Goal: Complete application form

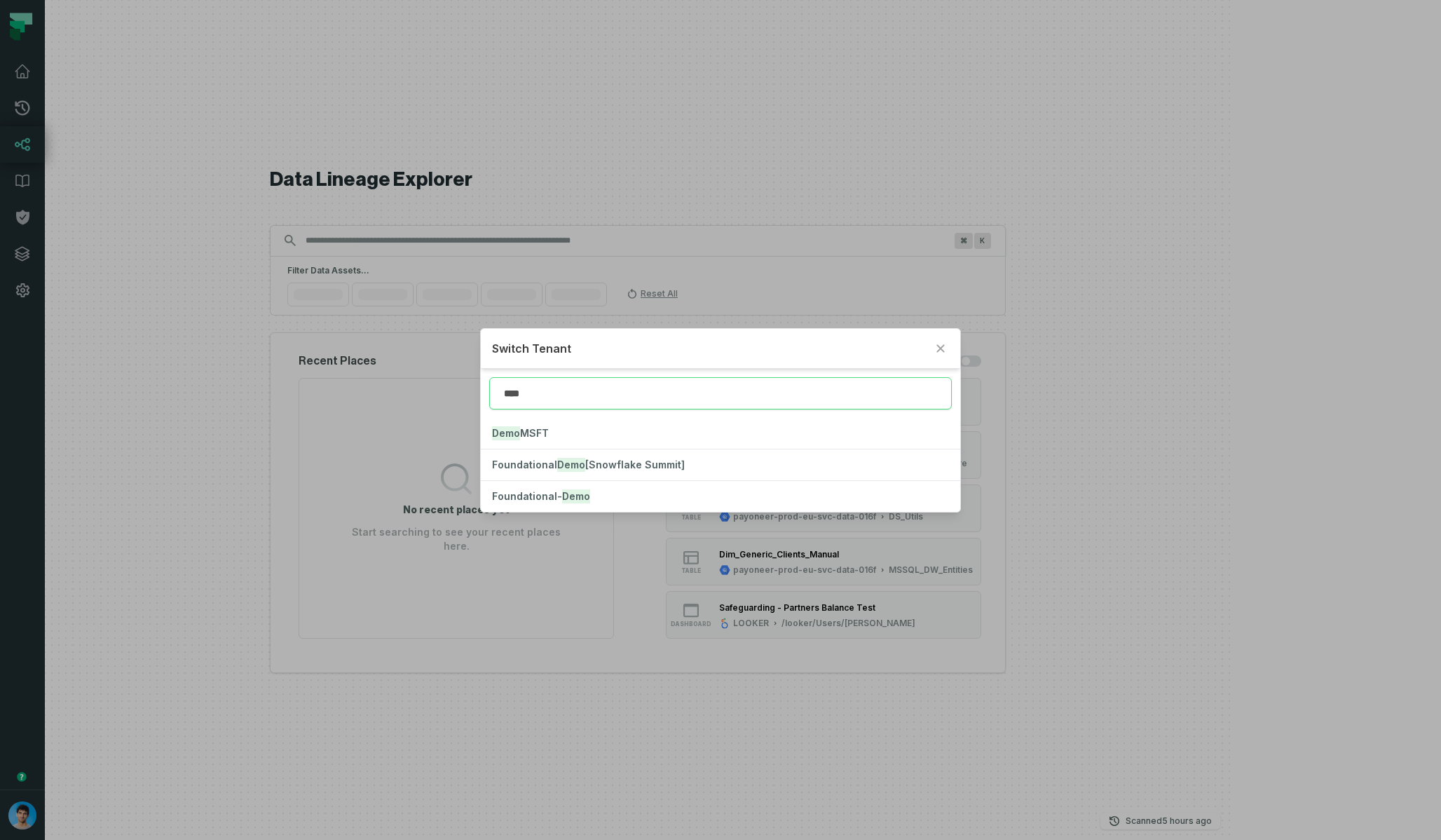
type input "****"
click button "Foundational- Demo" at bounding box center [720, 496] width 479 height 31
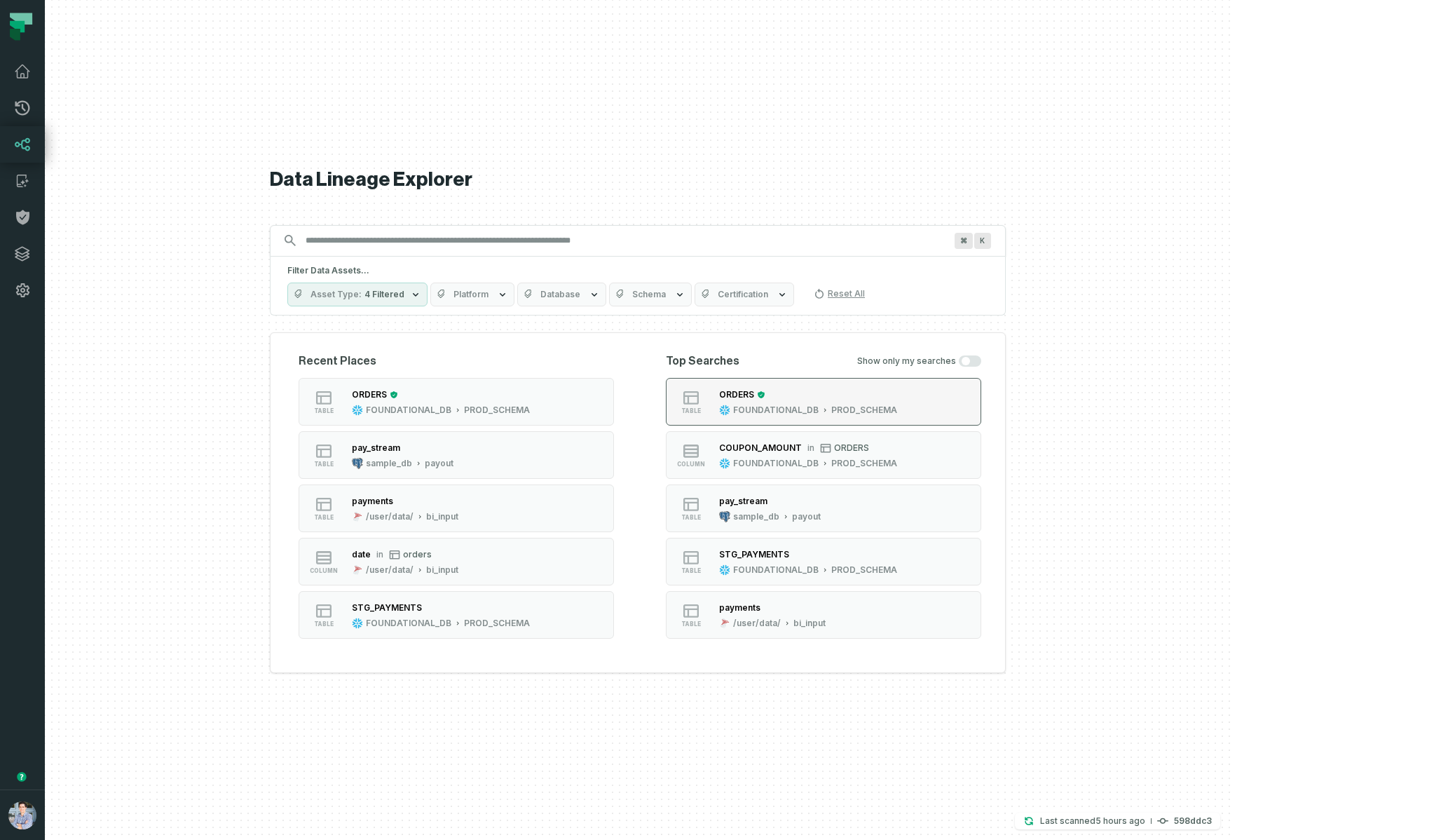
click at [849, 403] on div "ORDERS FOUNDATIONAL_DB PROD_SCHEMA" at bounding box center [808, 402] width 189 height 28
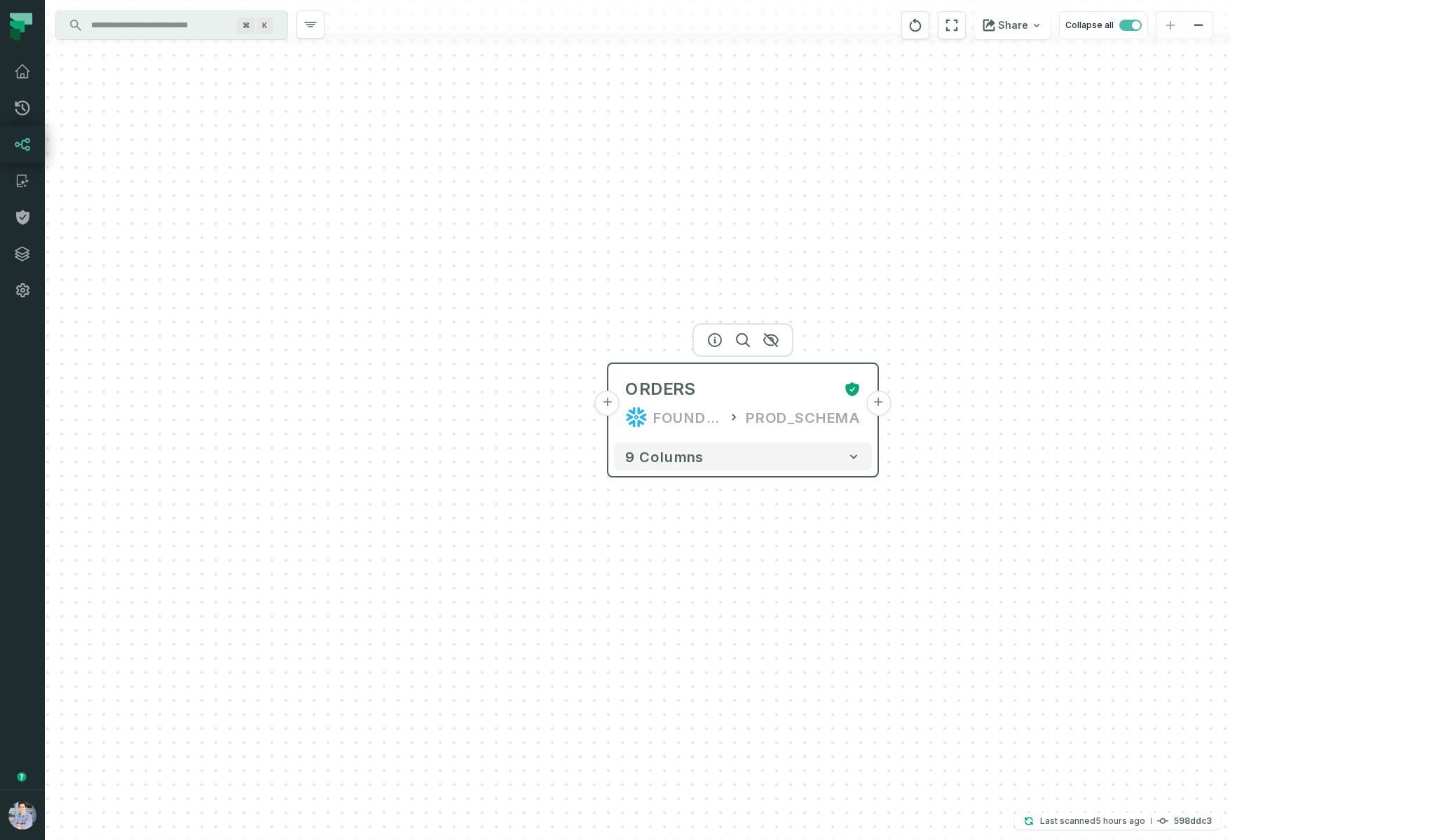
click at [612, 405] on button "+" at bounding box center [607, 402] width 25 height 25
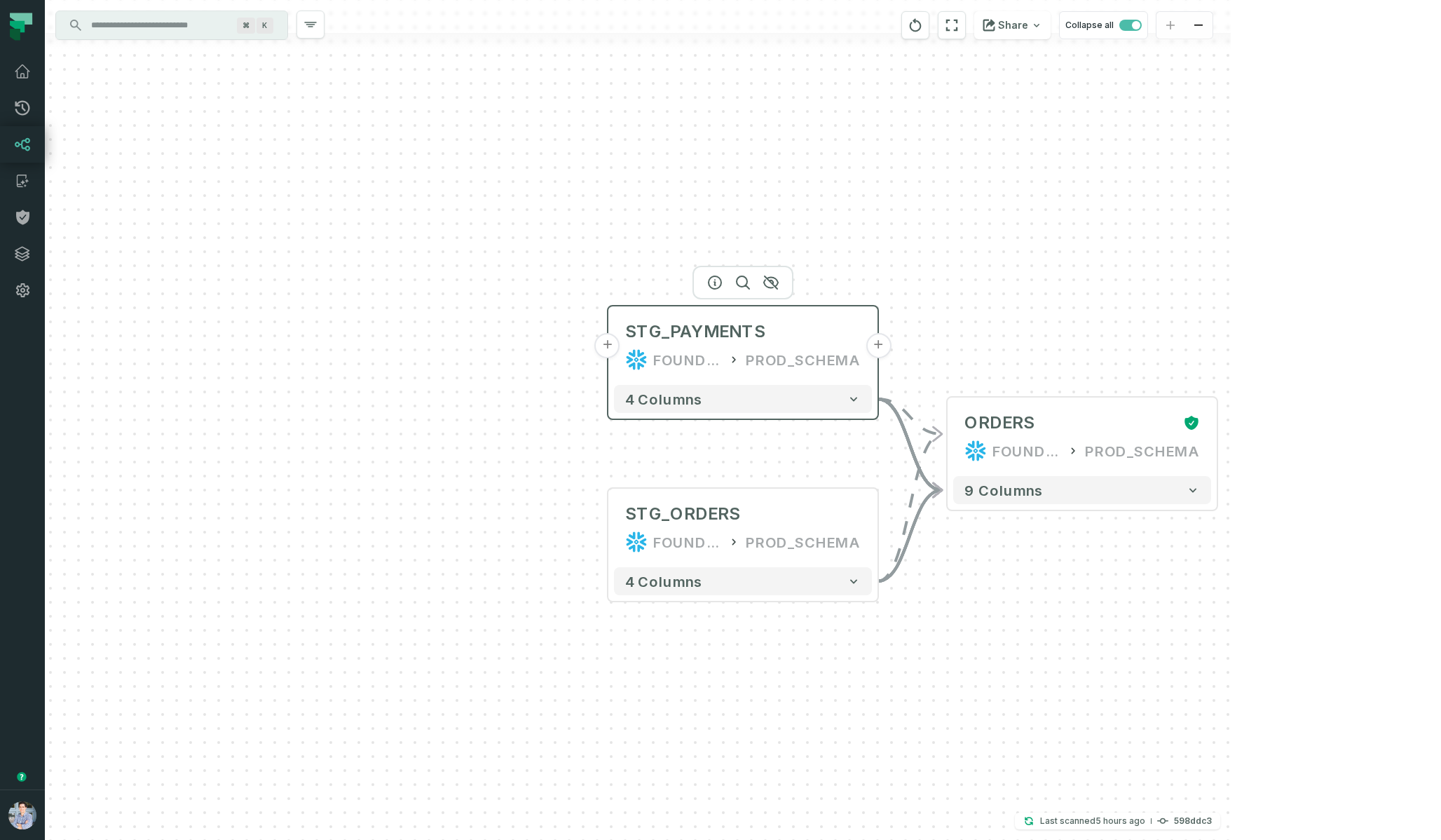
click at [605, 343] on button "+" at bounding box center [607, 346] width 25 height 25
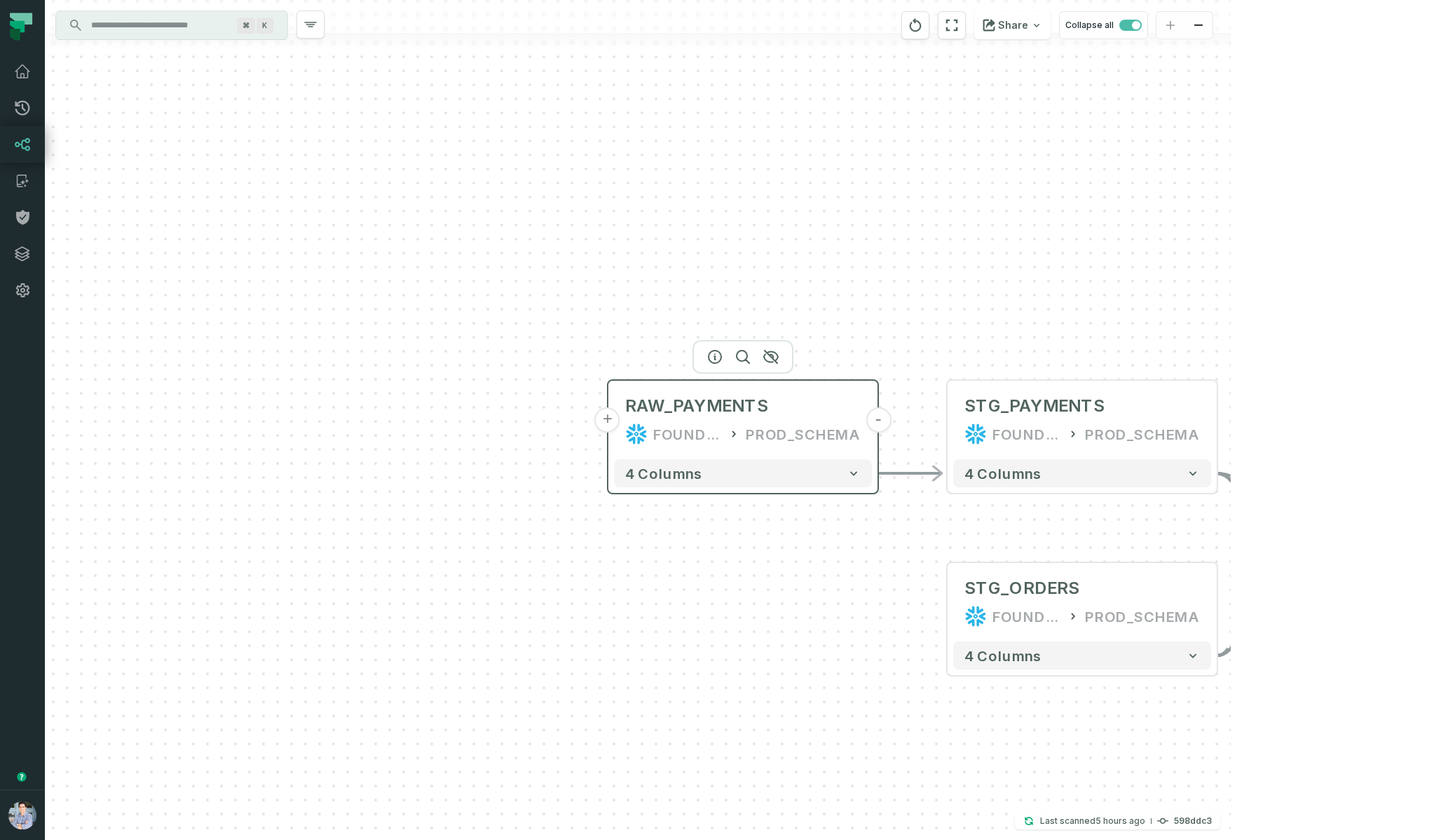
click at [612, 424] on button "+" at bounding box center [607, 420] width 25 height 25
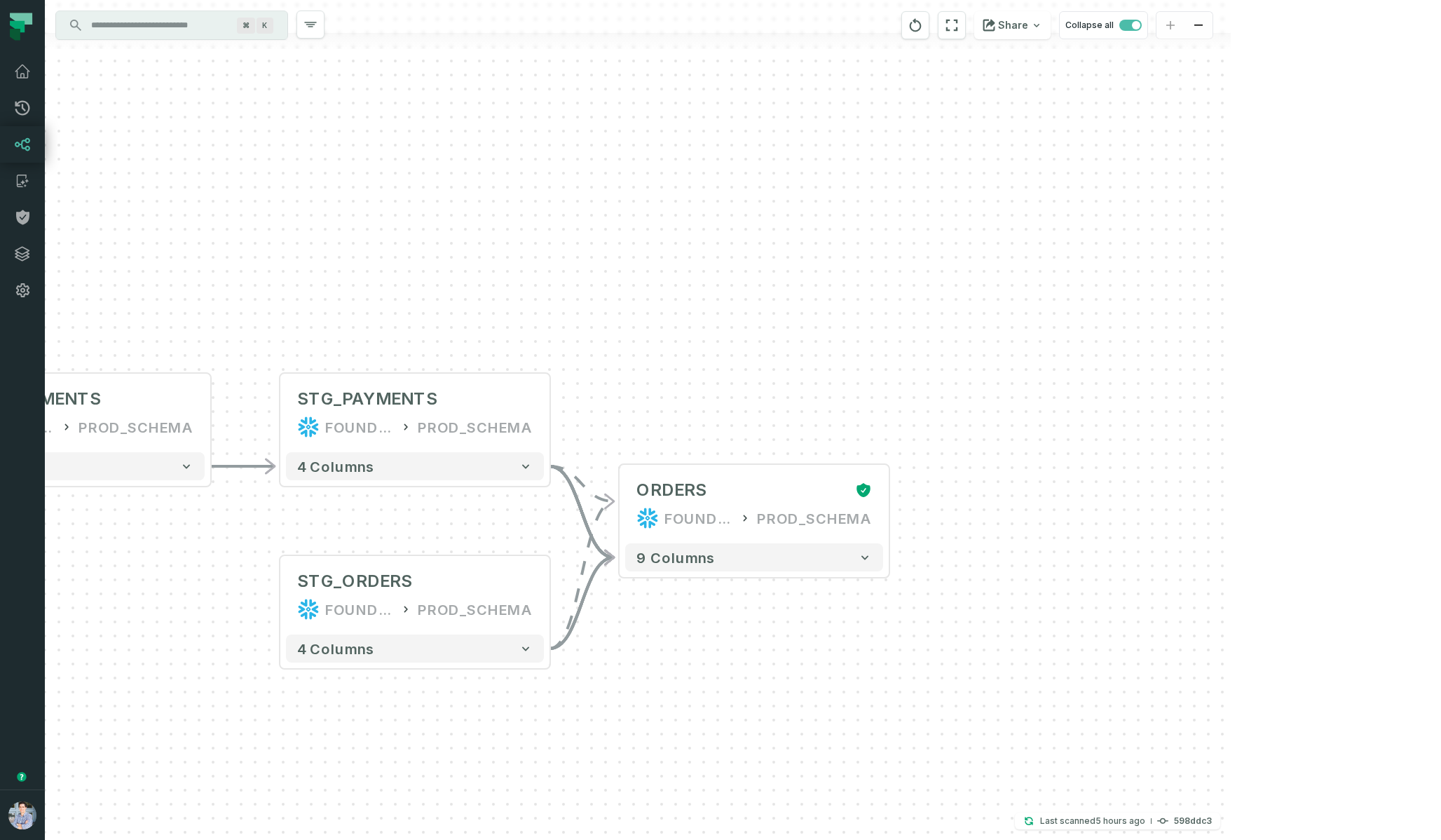
drag, startPoint x: 1146, startPoint y: 608, endPoint x: 143, endPoint y: 600, distance: 1003.0
click at [143, 600] on div "+ payments /user/data/ bi_input - 4 columns - RAW_PAYMENTS FOUNDATIONAL_DB PROD…" at bounding box center [638, 420] width 1186 height 840
click at [891, 502] on button "+" at bounding box center [892, 502] width 25 height 25
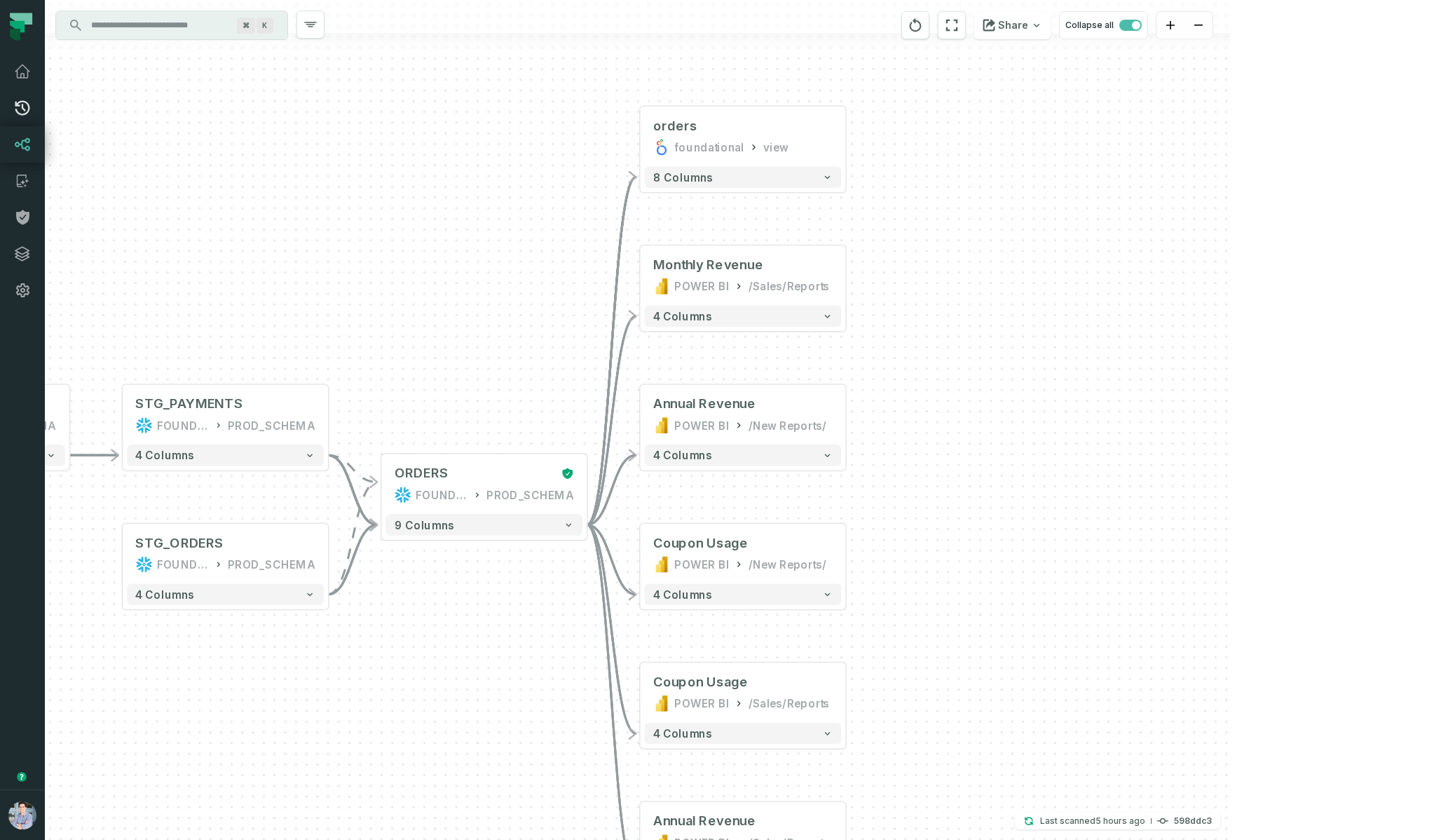
click at [19, 109] on icon at bounding box center [22, 107] width 17 height 17
click at [25, 78] on icon at bounding box center [22, 72] width 14 height 13
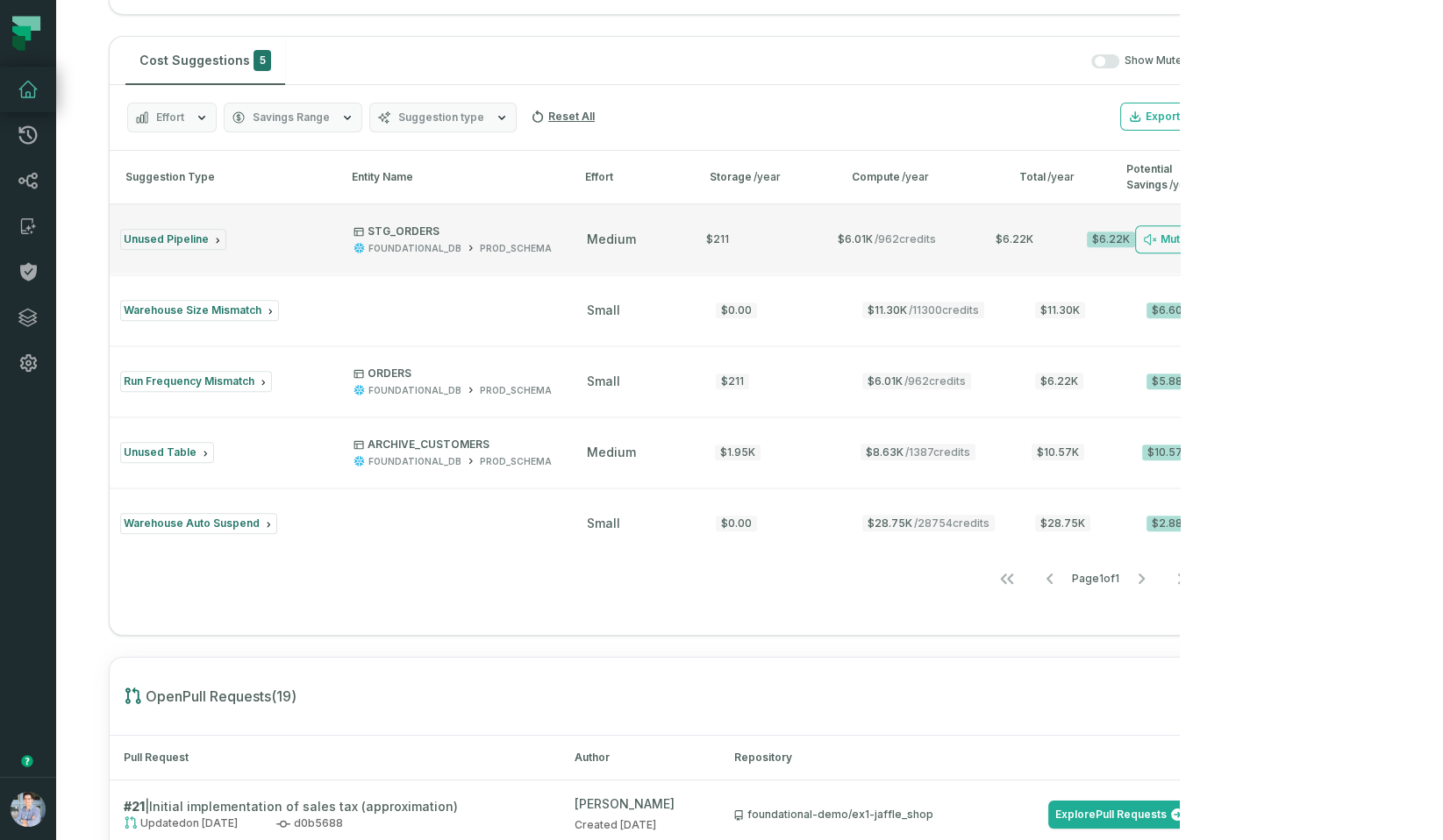
scroll to position [2160, 0]
click at [291, 274] on button "Unused Pipeline STG_ORDERS FOUNDATIONAL_DB PROD_SCHEMA medium $211 $6.01K / 962…" at bounding box center [658, 239] width 1095 height 70
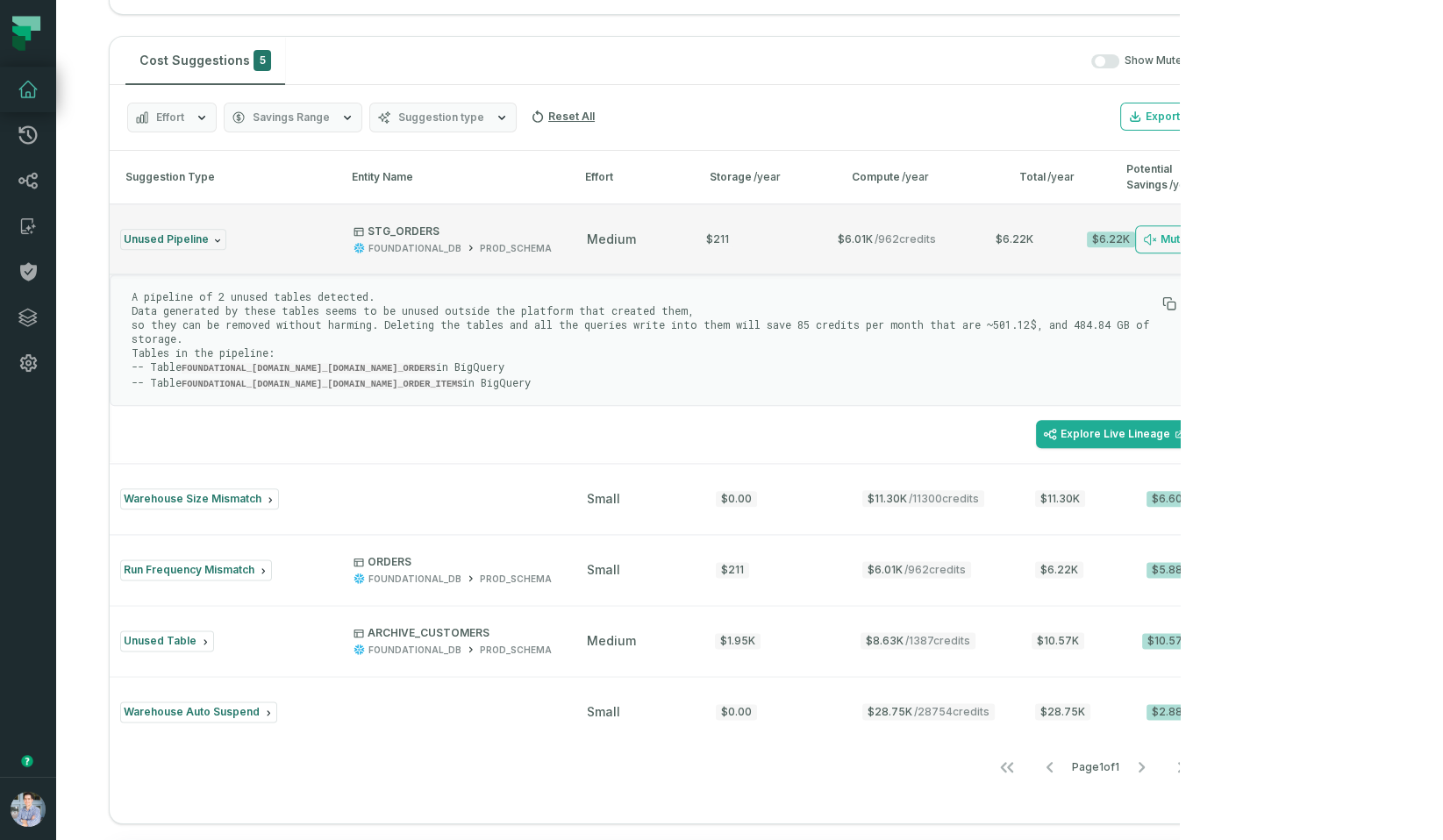
click at [657, 248] on div "medium" at bounding box center [629, 239] width 83 height 17
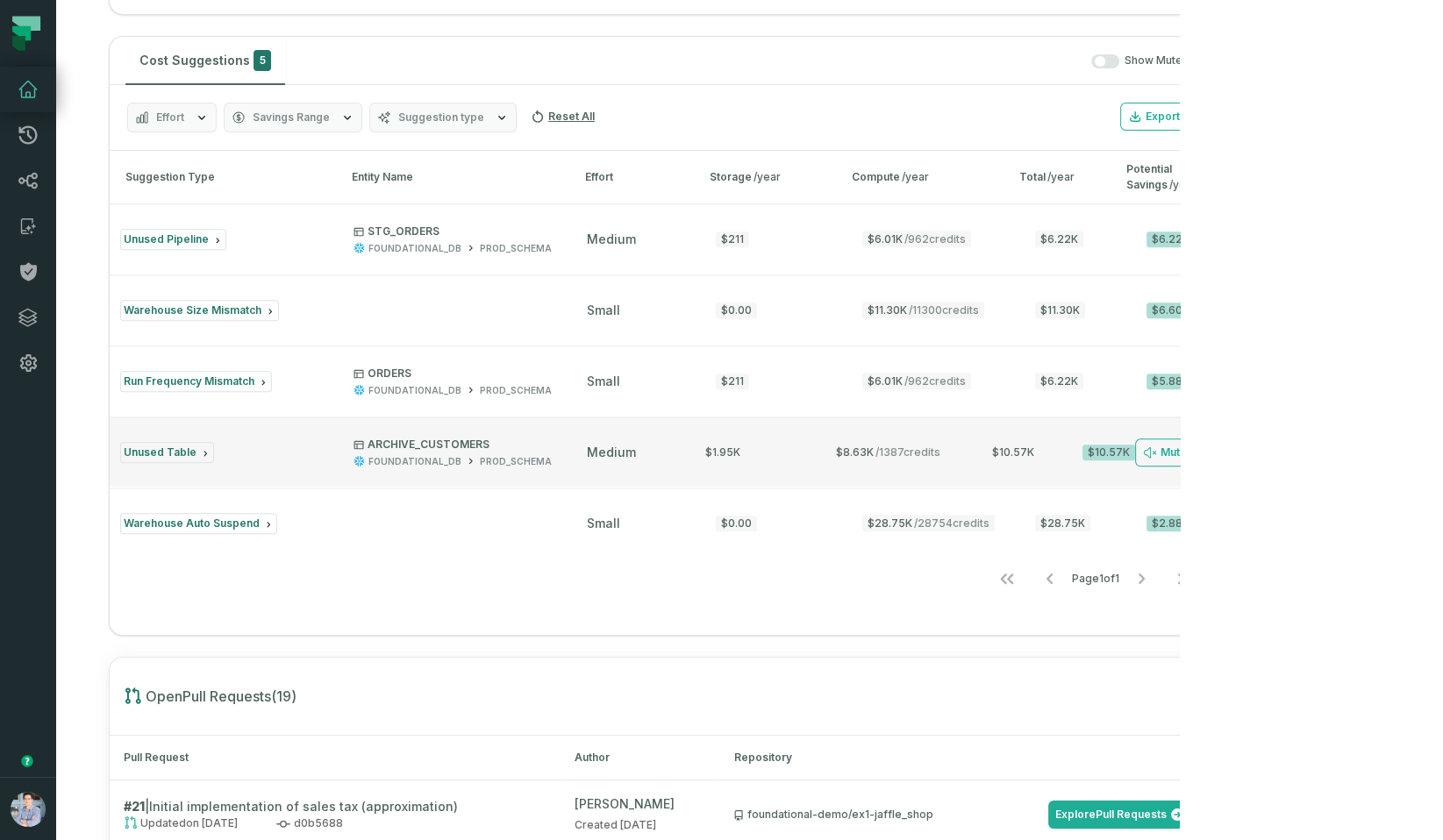
click at [347, 487] on button "Unused Table ARCHIVE_CUSTOMERS FOUNDATIONAL_DB PROD_SCHEMA medium $1.95K $8.63K…" at bounding box center [658, 452] width 1095 height 70
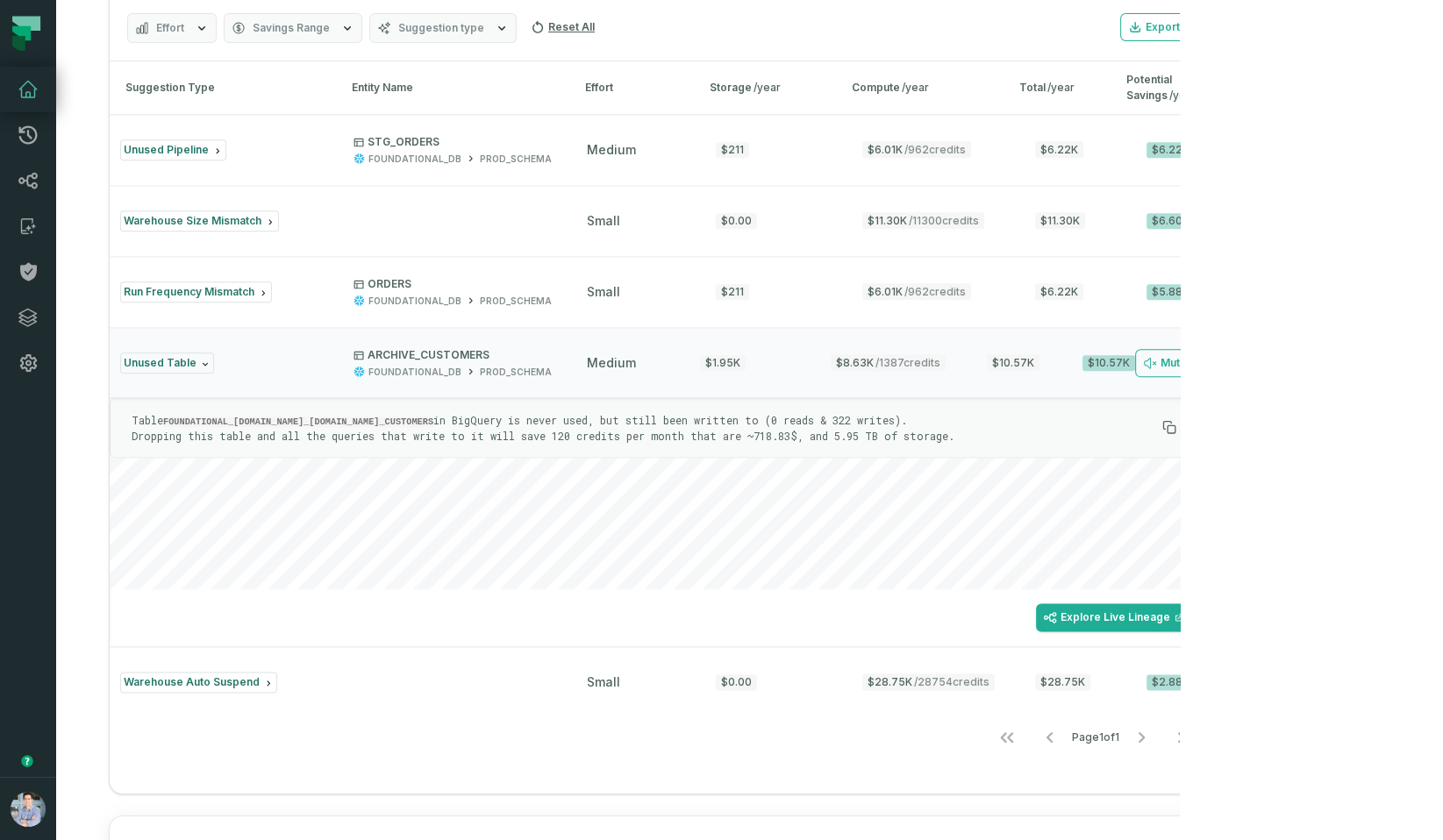
scroll to position [2266, 0]
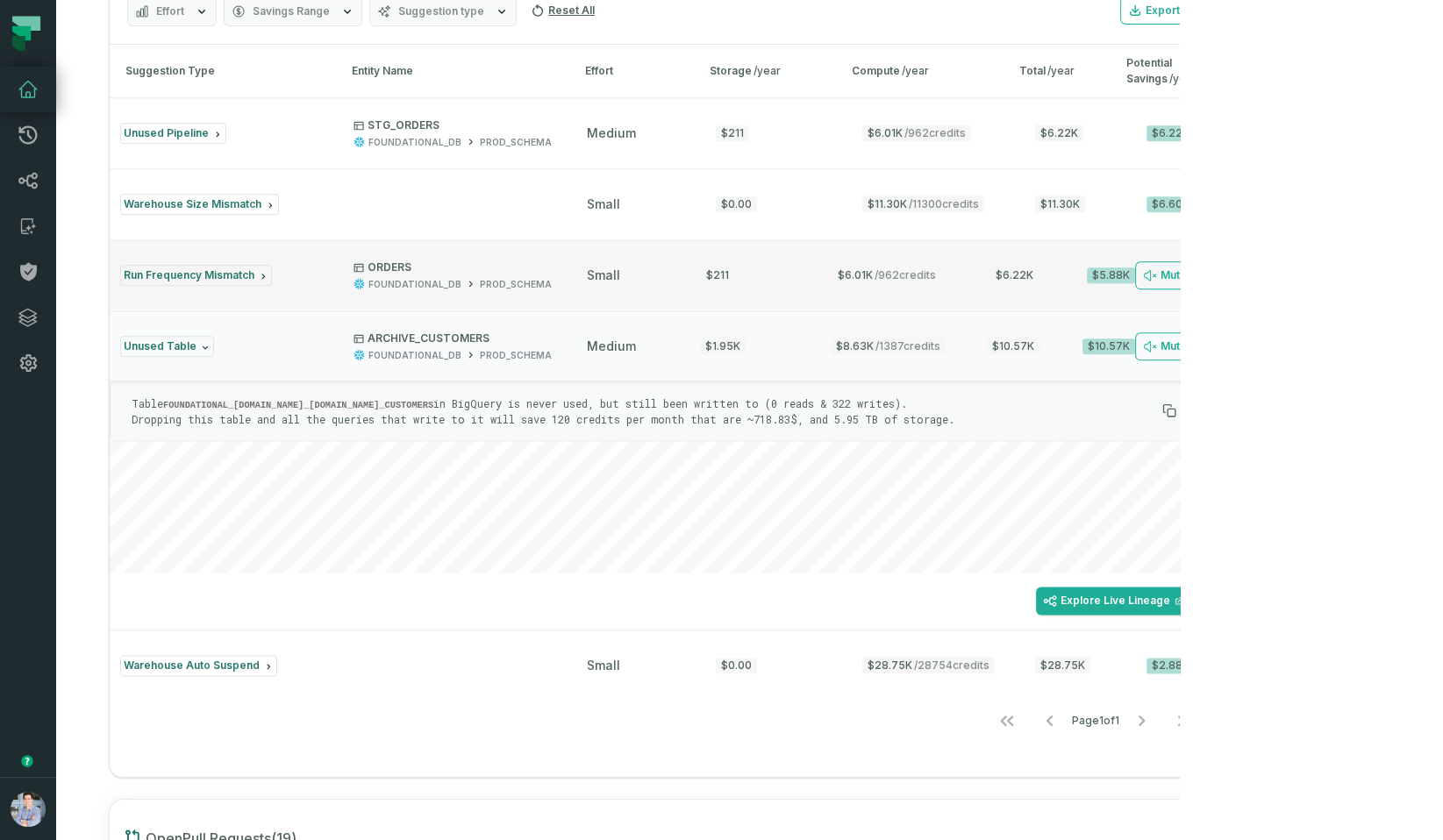
click at [302, 310] on button "Run Frequency Mismatch ORDERS FOUNDATIONAL_DB PROD_SCHEMA small $211 $6.01K / 9…" at bounding box center [658, 275] width 1095 height 70
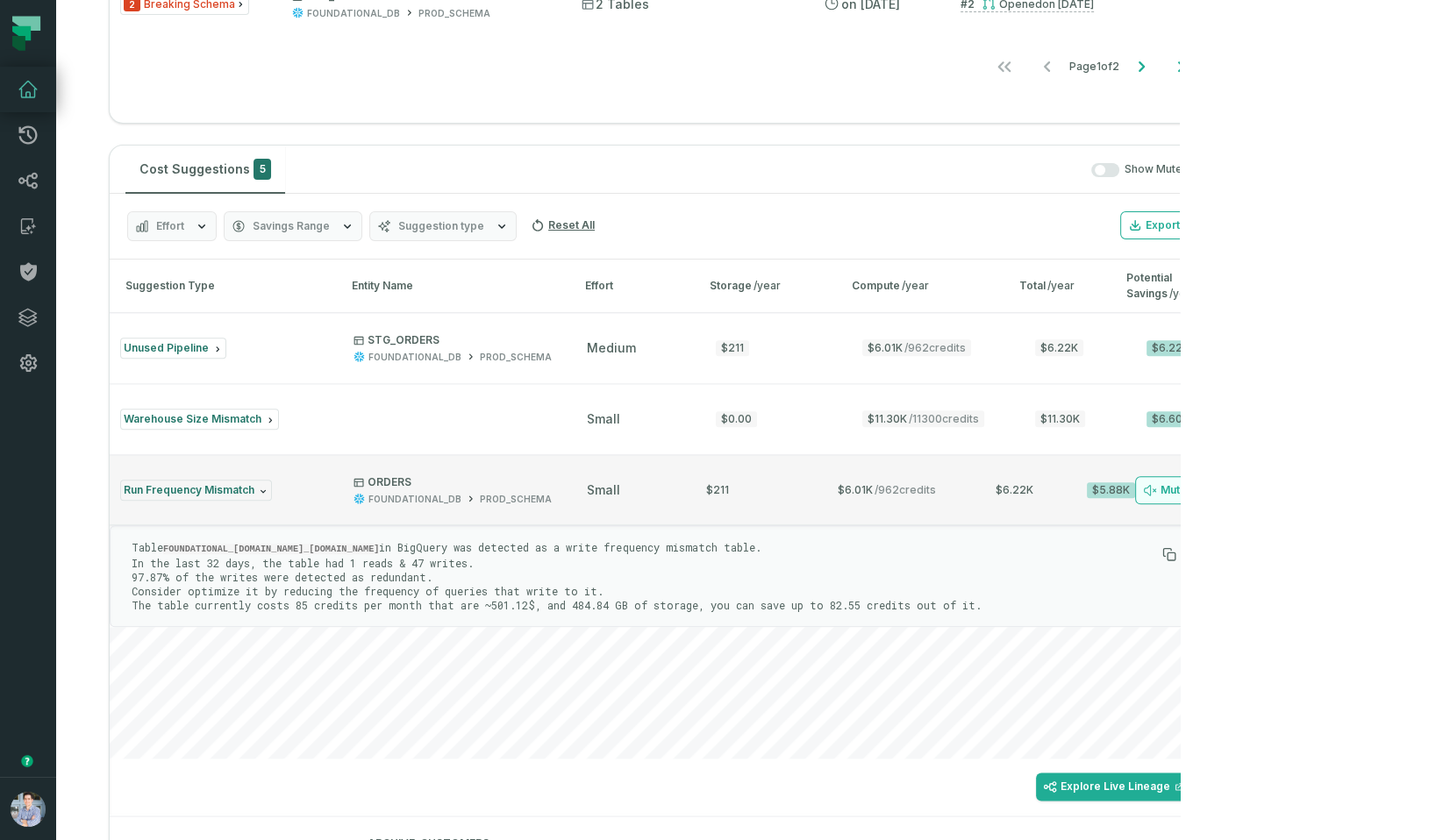
scroll to position [2053, 0]
click at [25, 323] on icon at bounding box center [27, 317] width 17 height 17
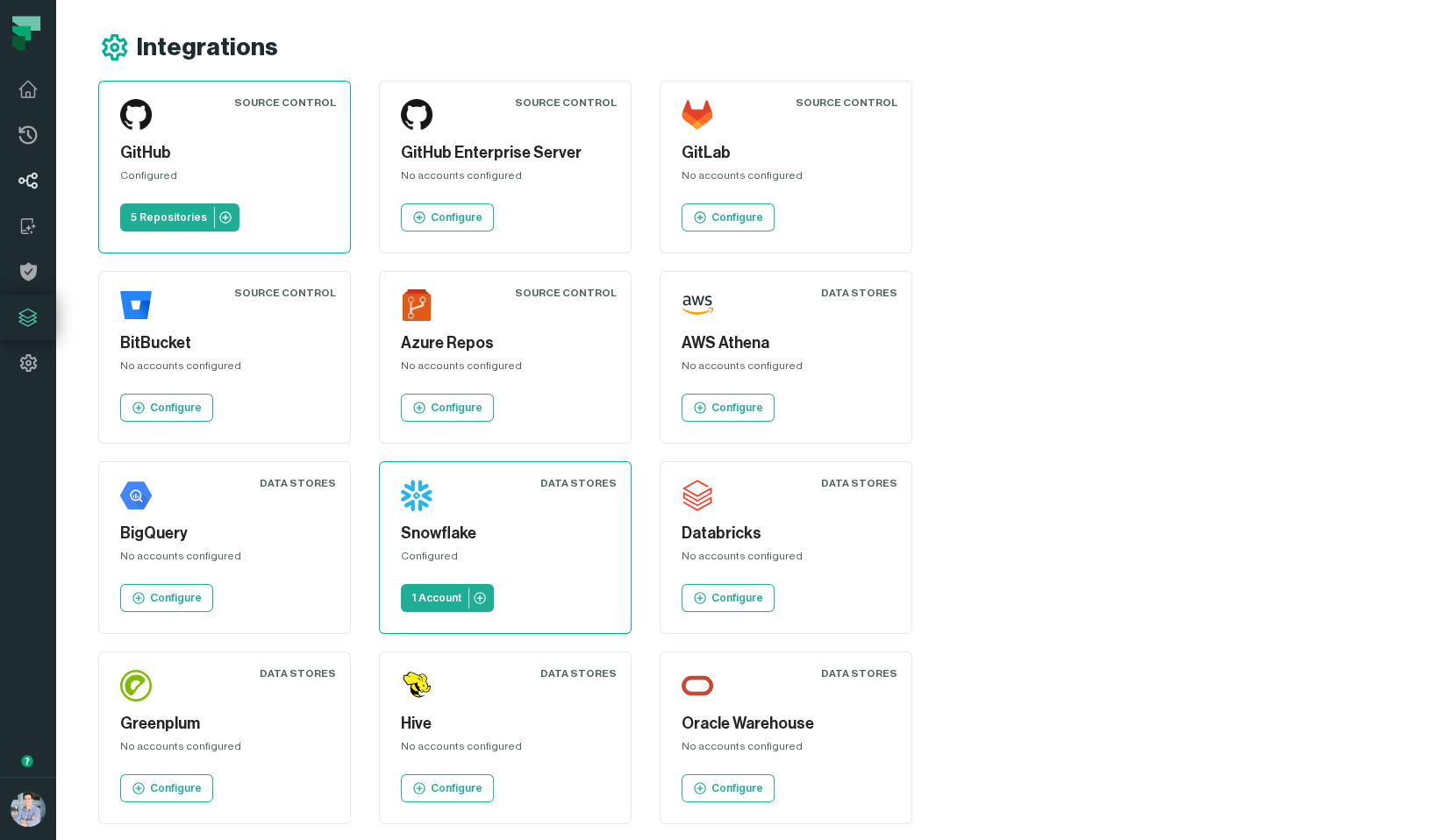
click at [34, 186] on icon at bounding box center [27, 181] width 19 height 17
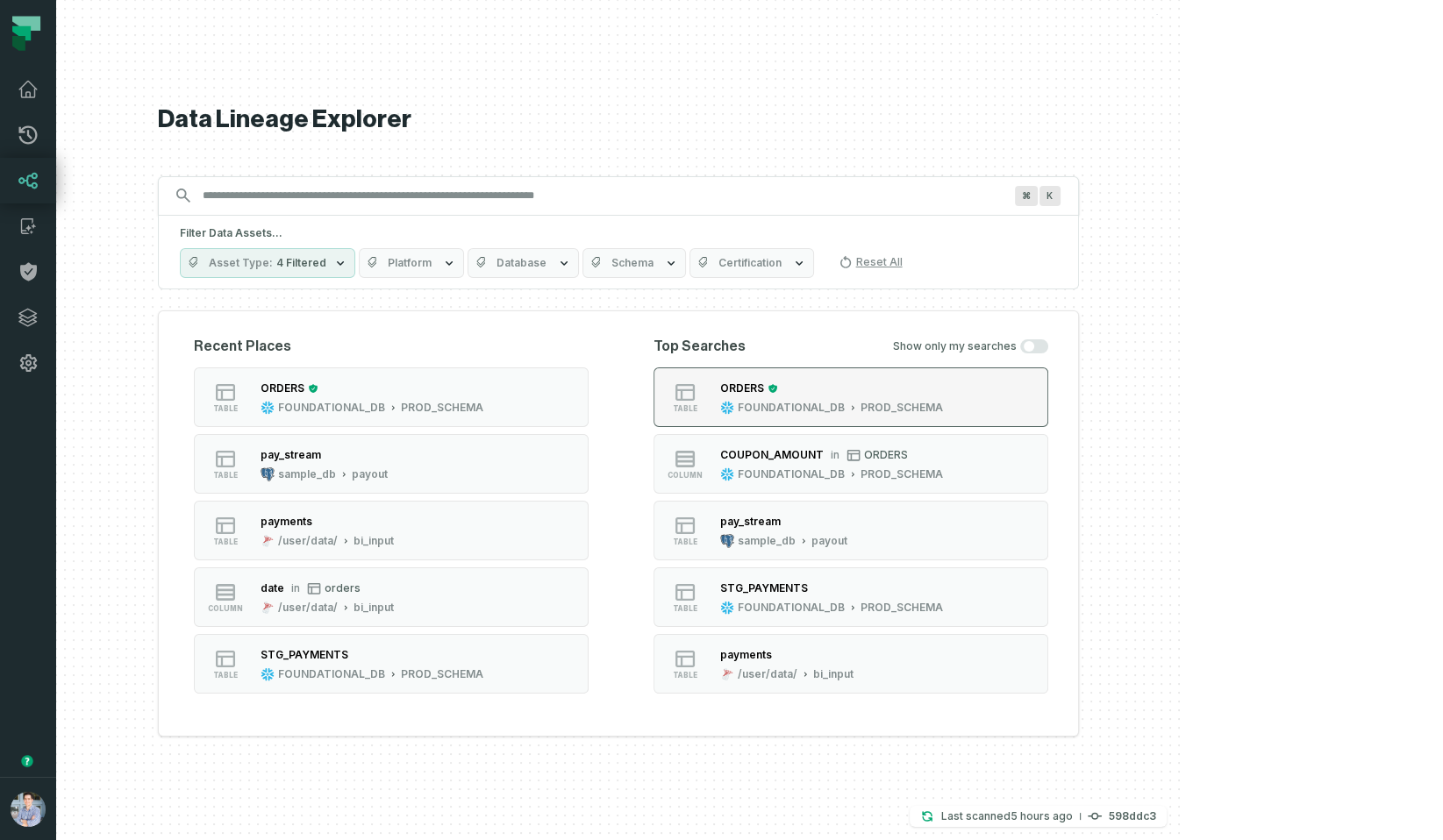
click at [923, 390] on div "ORDERS" at bounding box center [831, 388] width 222 height 17
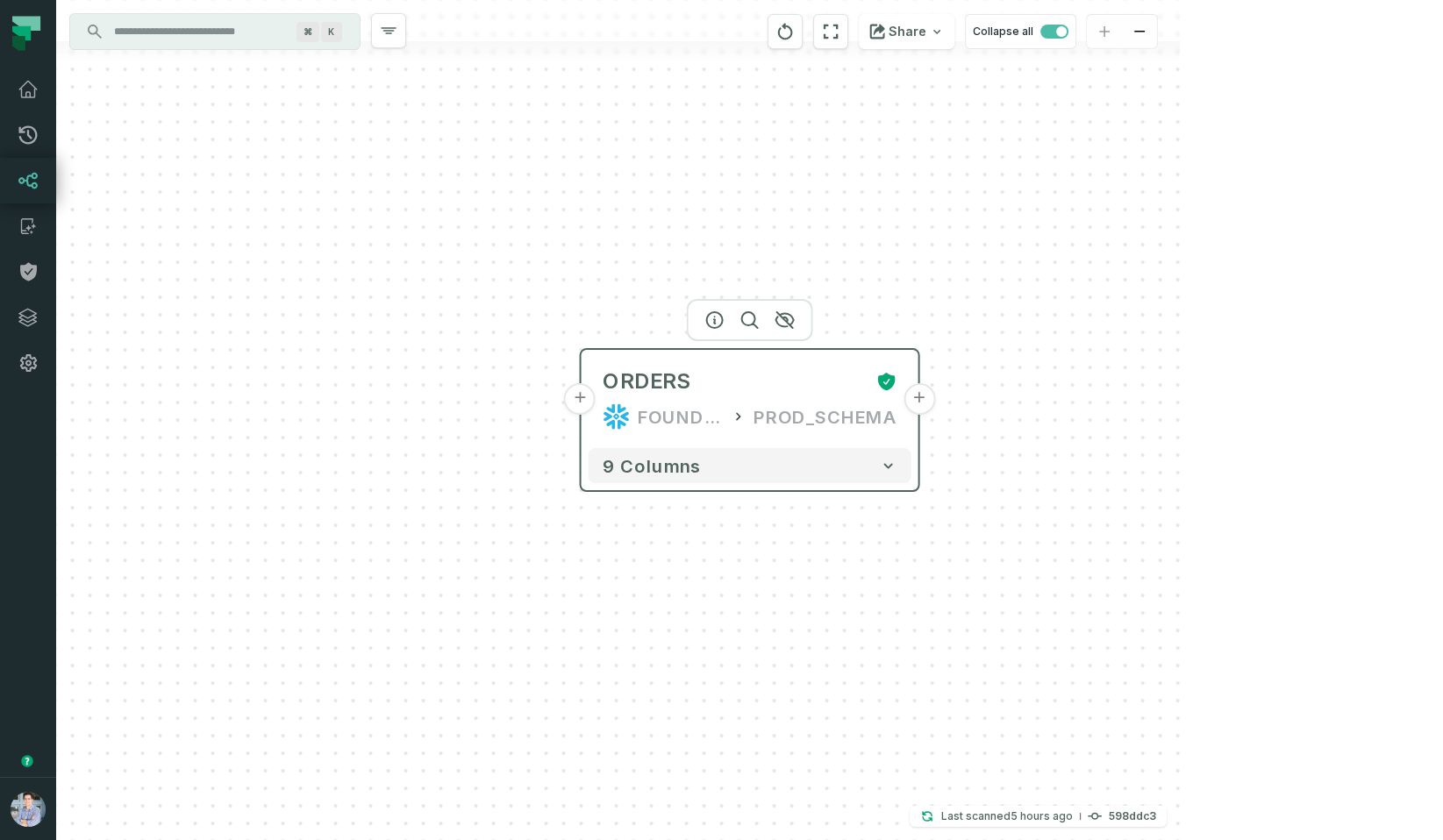
click at [583, 407] on button "+" at bounding box center [579, 399] width 32 height 32
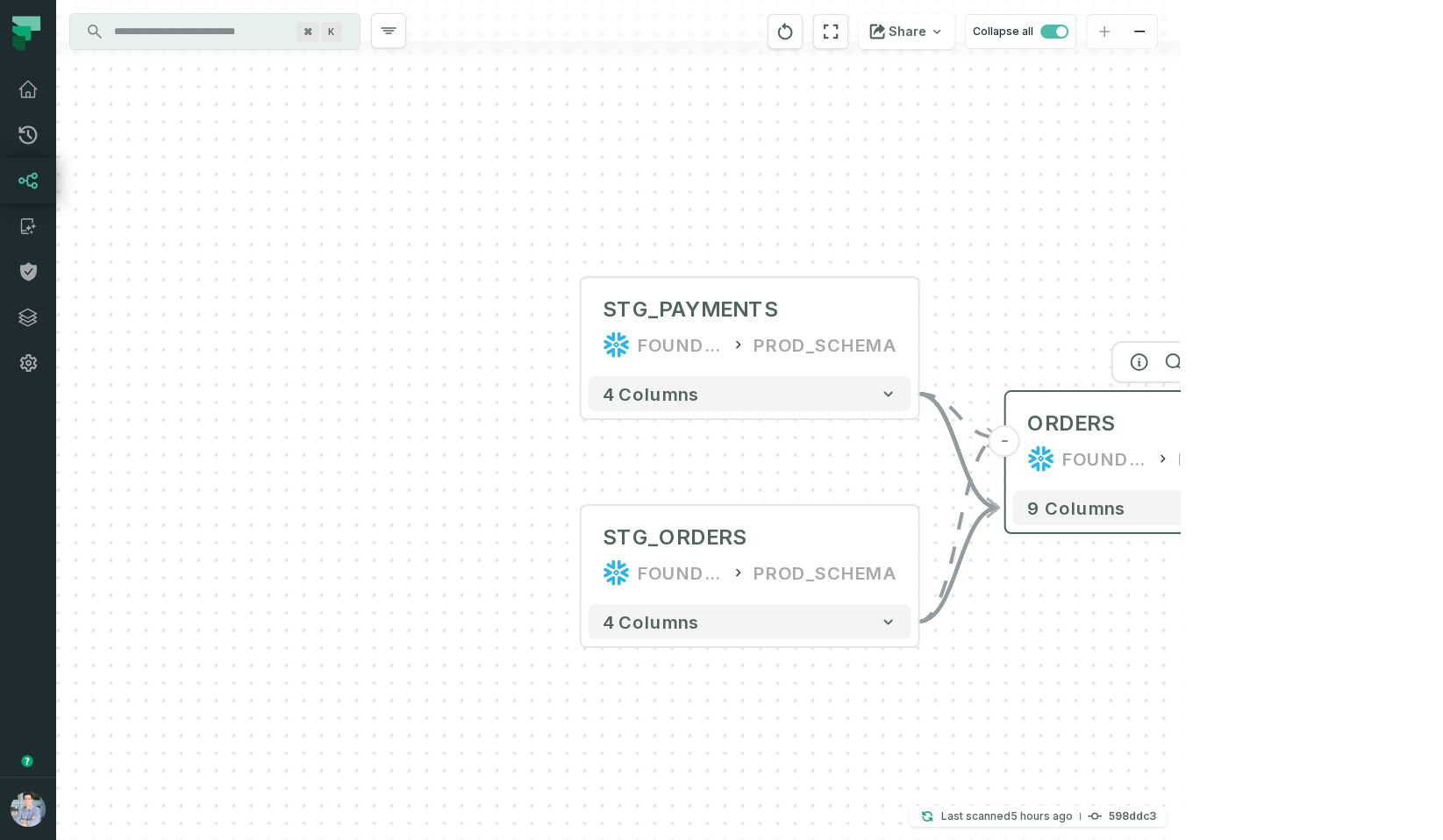
click at [1338, 444] on button "+" at bounding box center [1344, 440] width 32 height 32
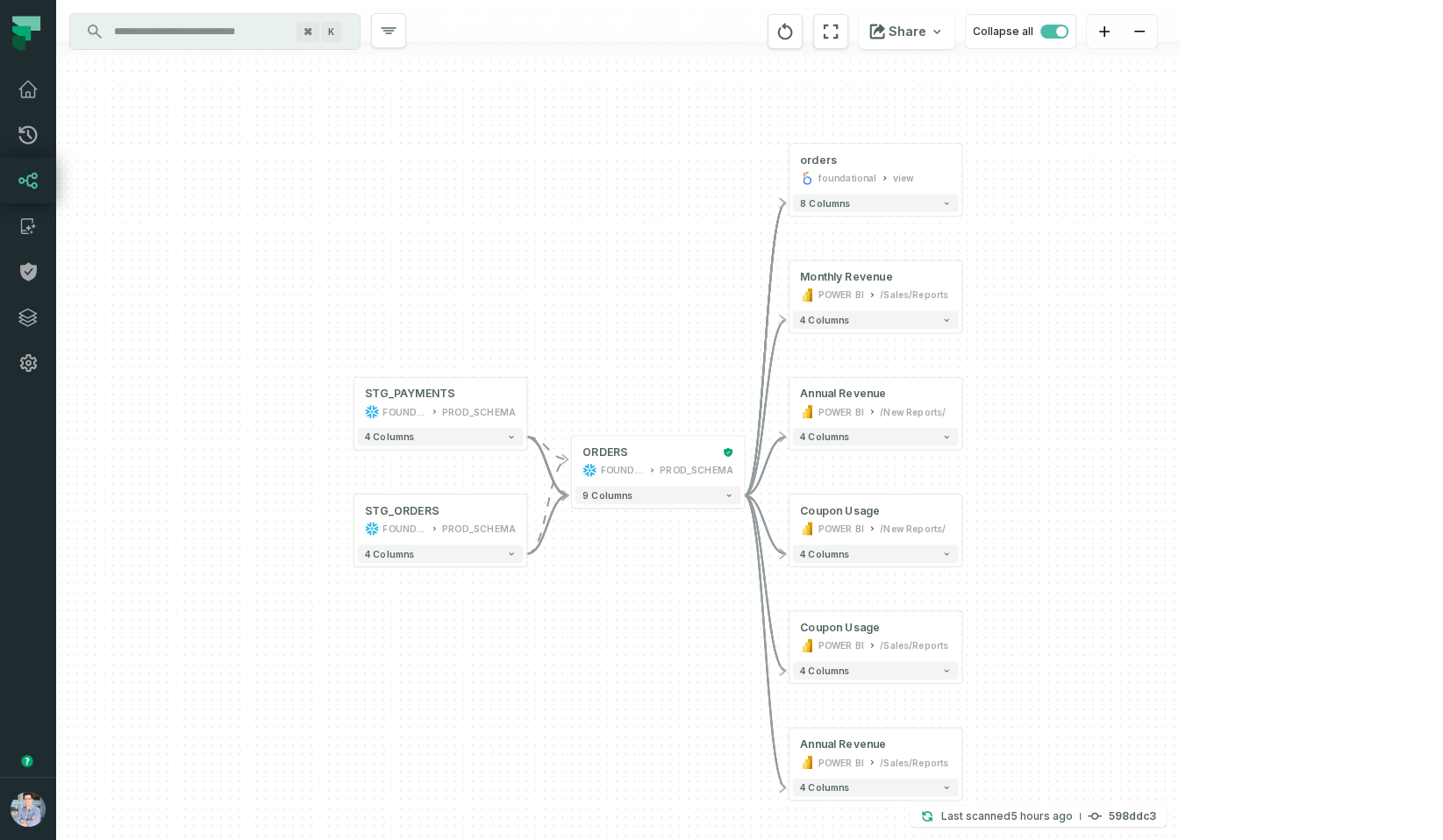
drag, startPoint x: 584, startPoint y: 384, endPoint x: 880, endPoint y: 301, distance: 307.4
click at [880, 301] on div "+ orders foundational view + 8 columns + Monthly Revenue POWER BI /Sales/Report…" at bounding box center [618, 420] width 1124 height 840
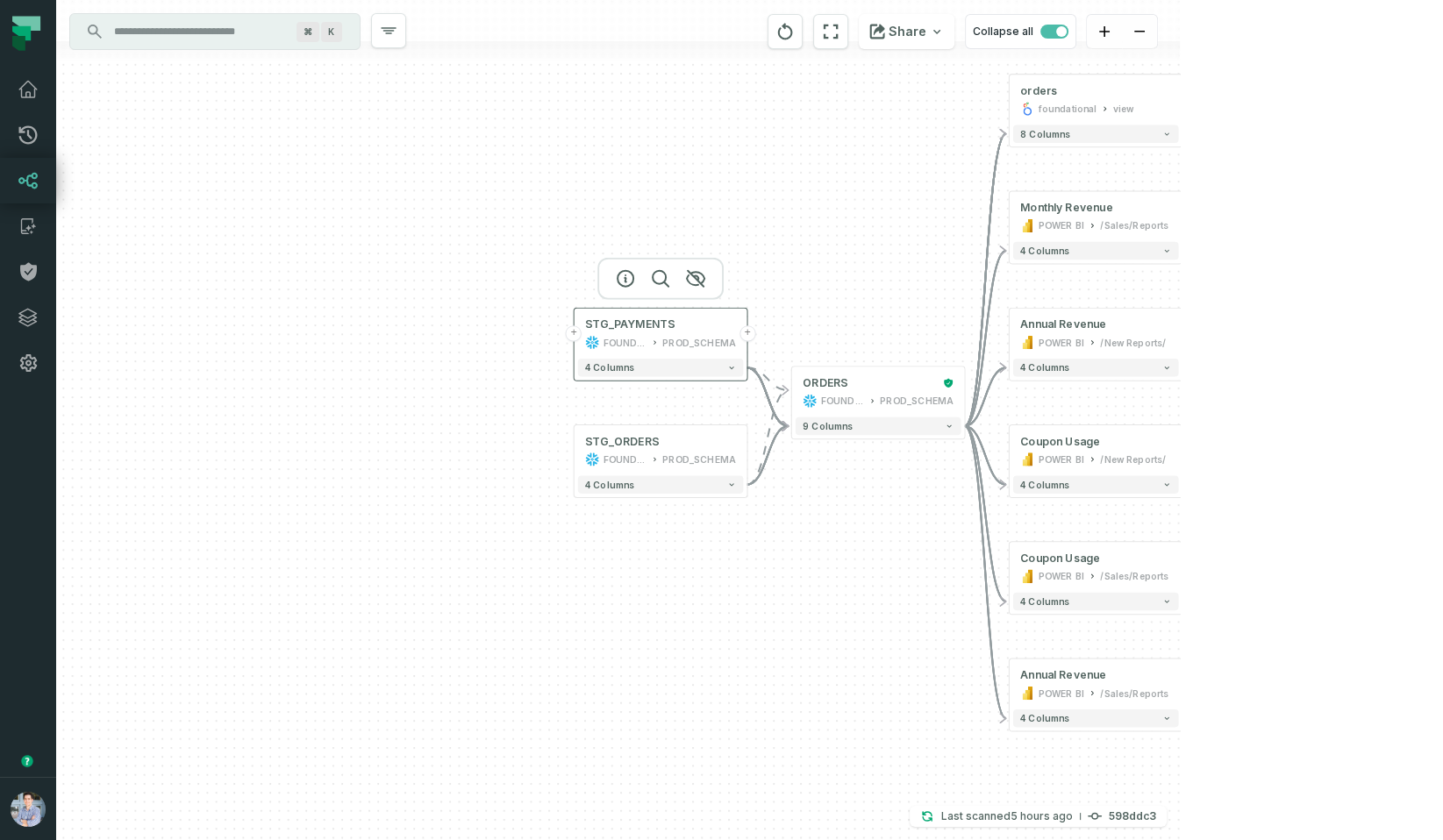
click at [574, 336] on button "+" at bounding box center [574, 333] width 16 height 16
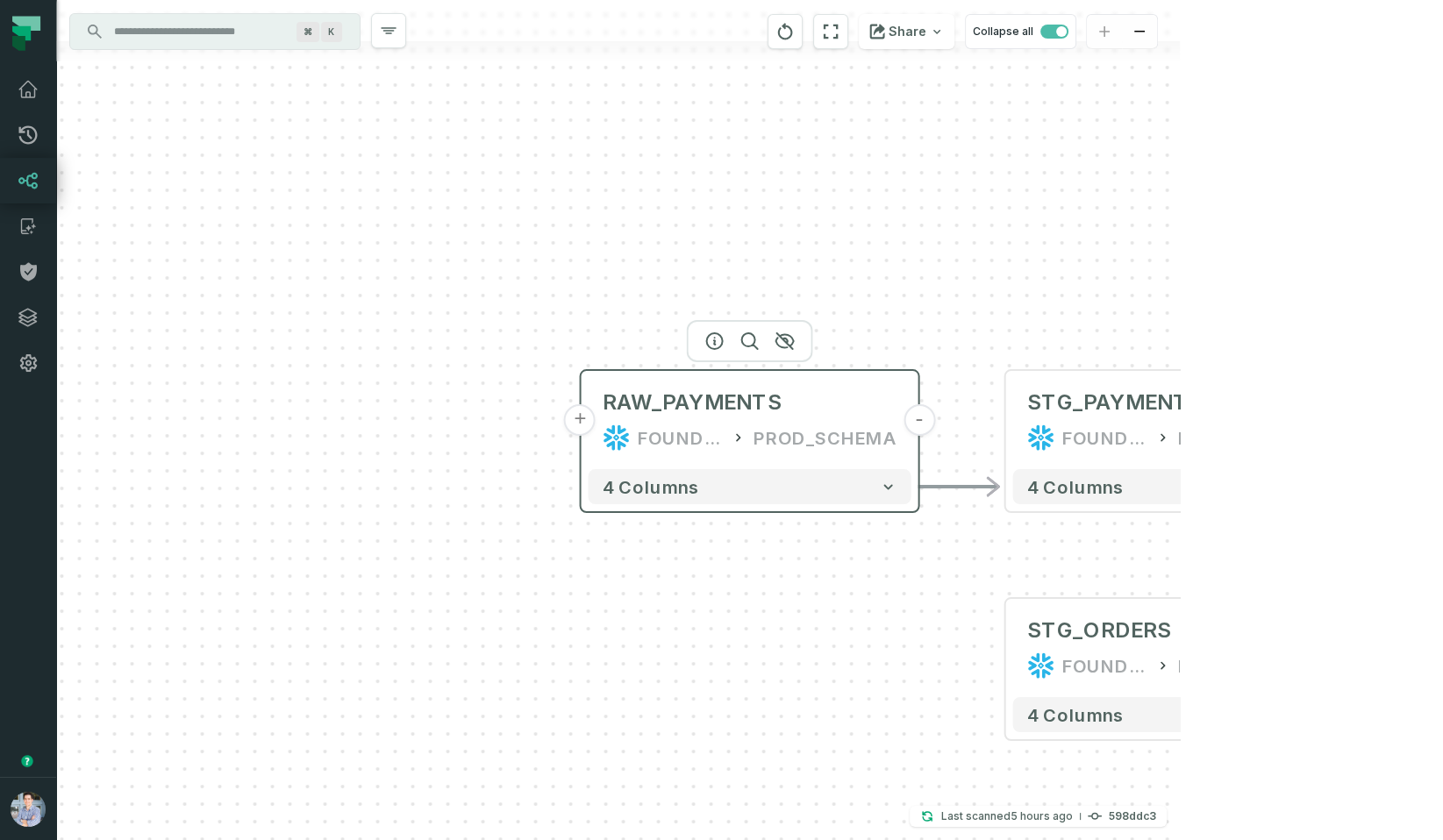
click at [585, 420] on button "+" at bounding box center [579, 420] width 32 height 32
click at [584, 420] on button "+" at bounding box center [578, 420] width 32 height 32
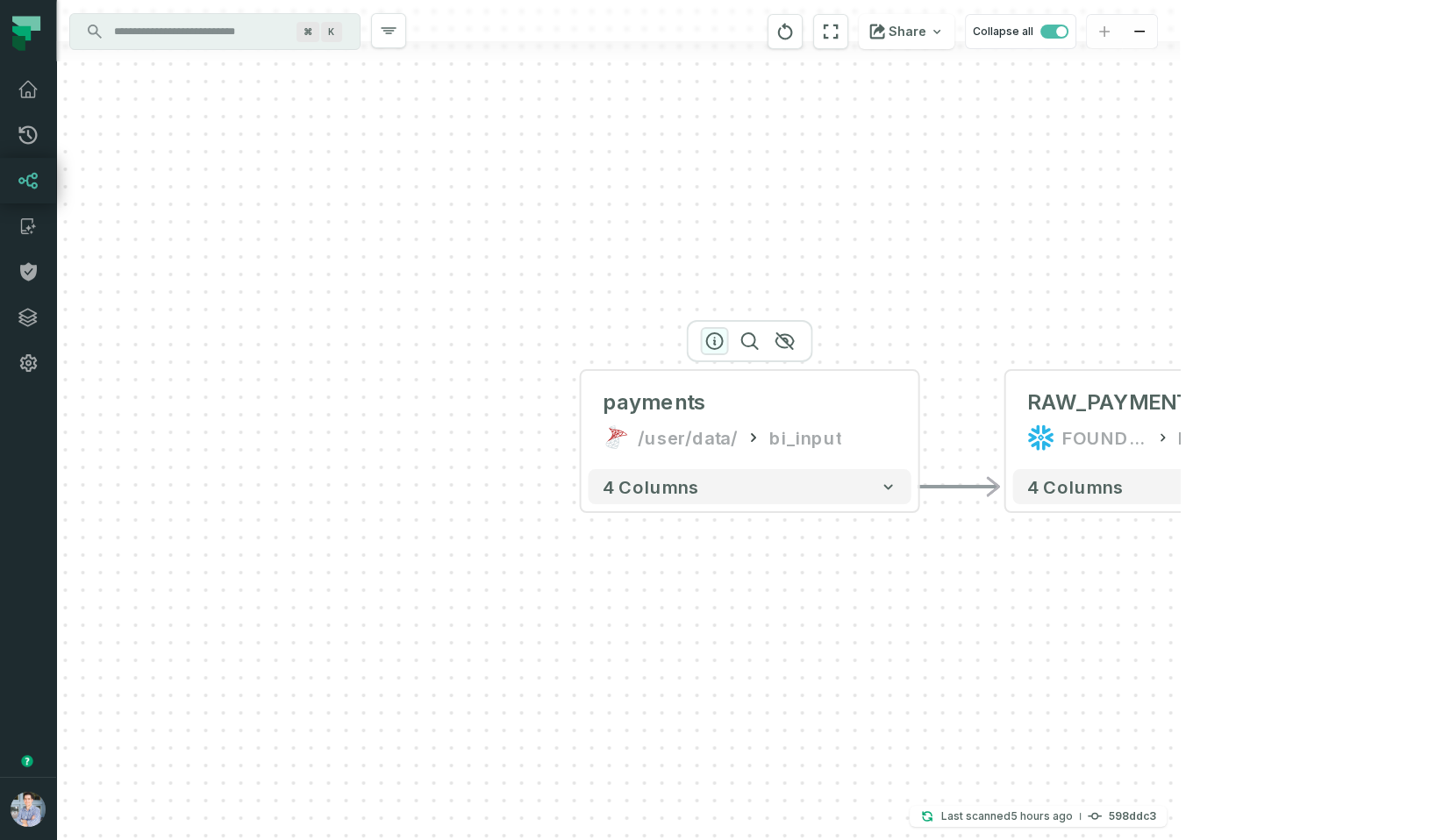
click at [711, 342] on icon "button" at bounding box center [714, 340] width 21 height 21
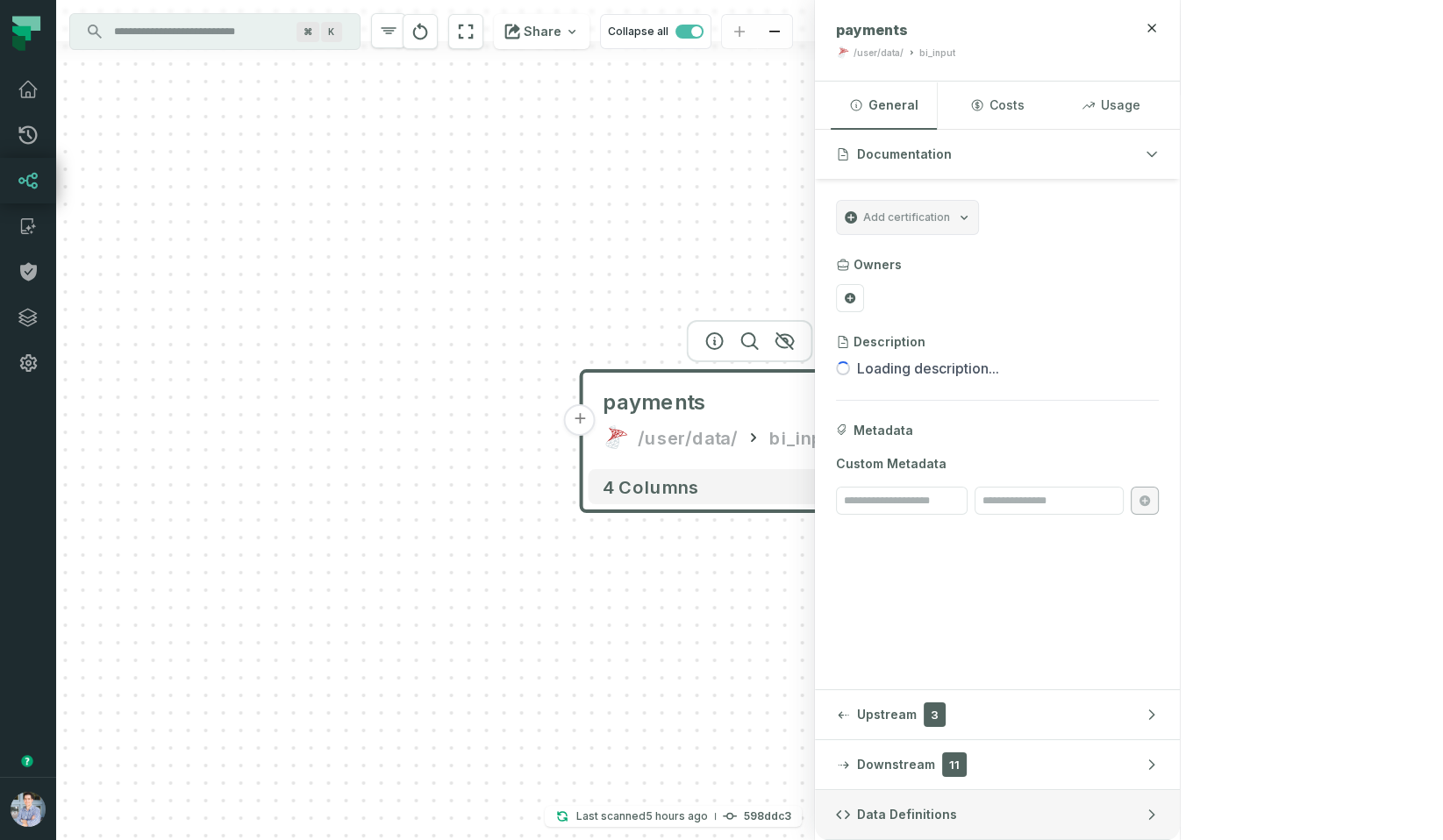
click at [1180, 804] on button "Data Definitions" at bounding box center [997, 815] width 365 height 50
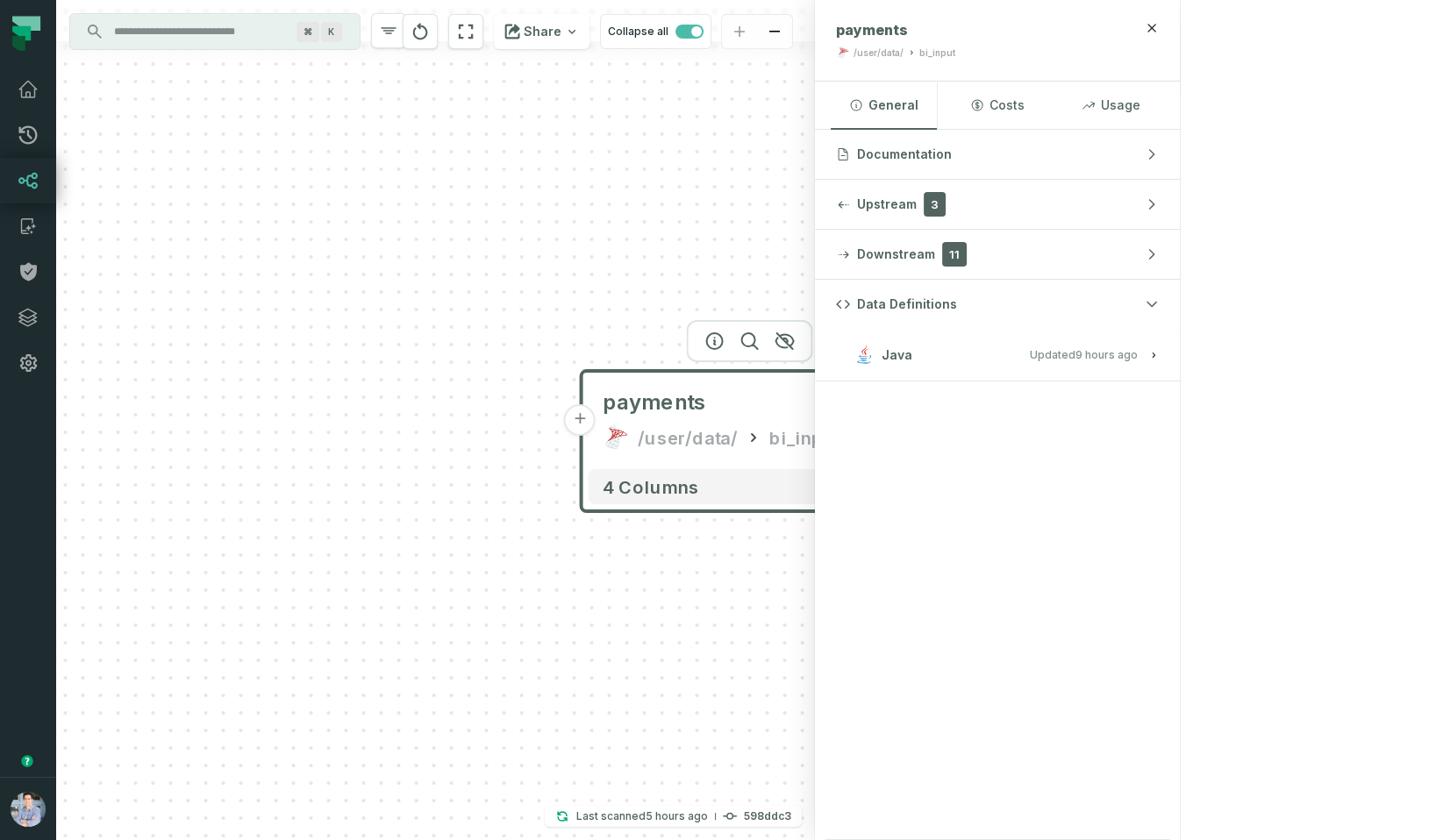
click at [1159, 346] on button "Java Updated 10/7/2025, 1:02:11 AM" at bounding box center [997, 355] width 322 height 23
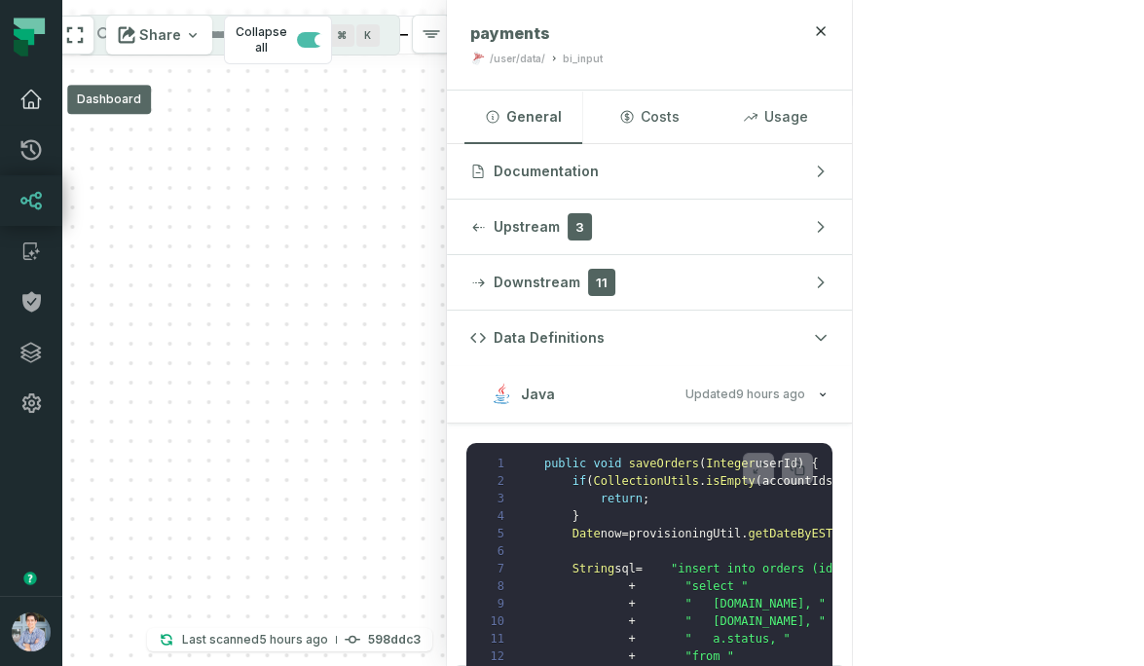
click at [33, 104] on icon at bounding box center [30, 100] width 19 height 18
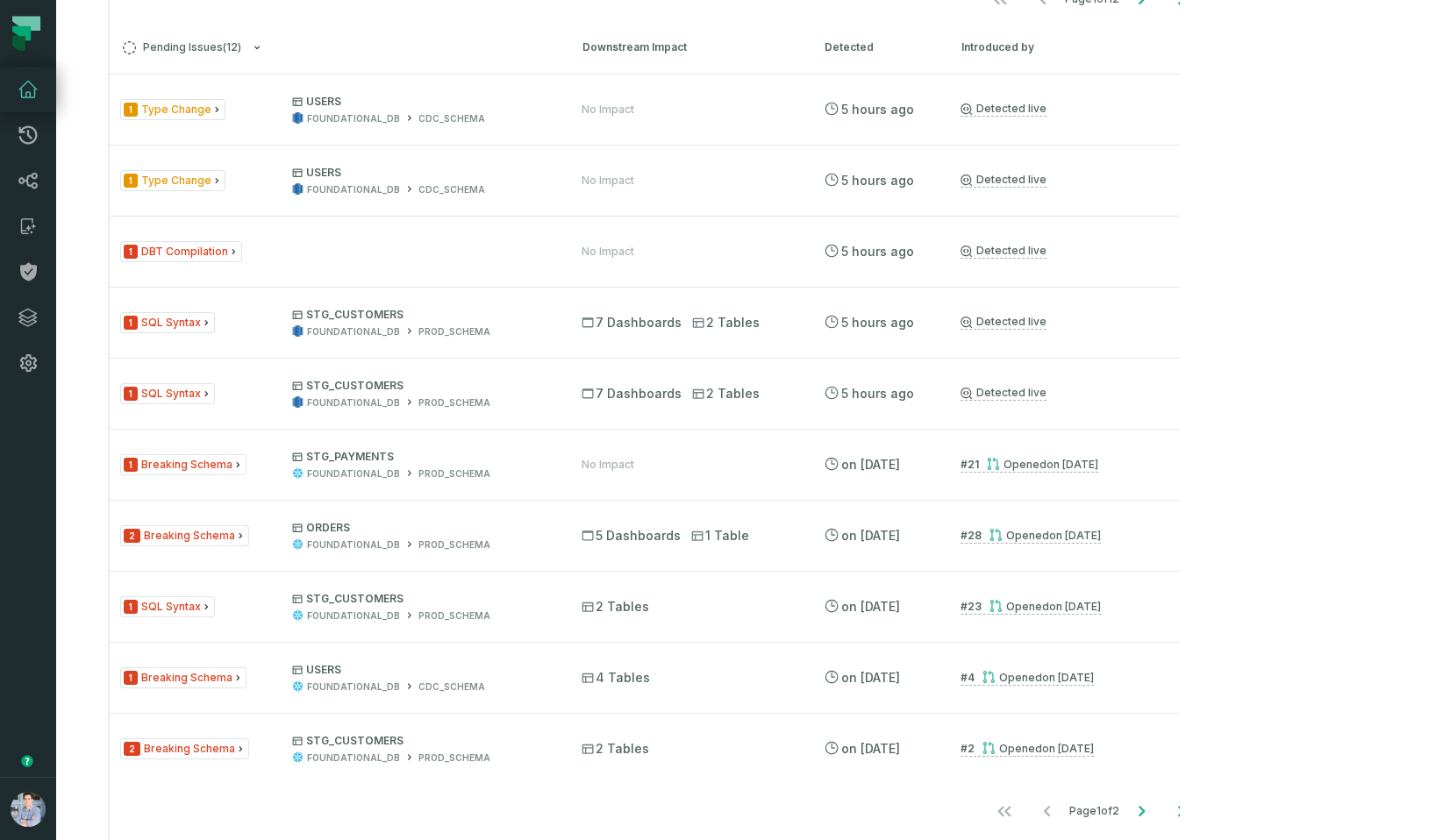
scroll to position [1324, 0]
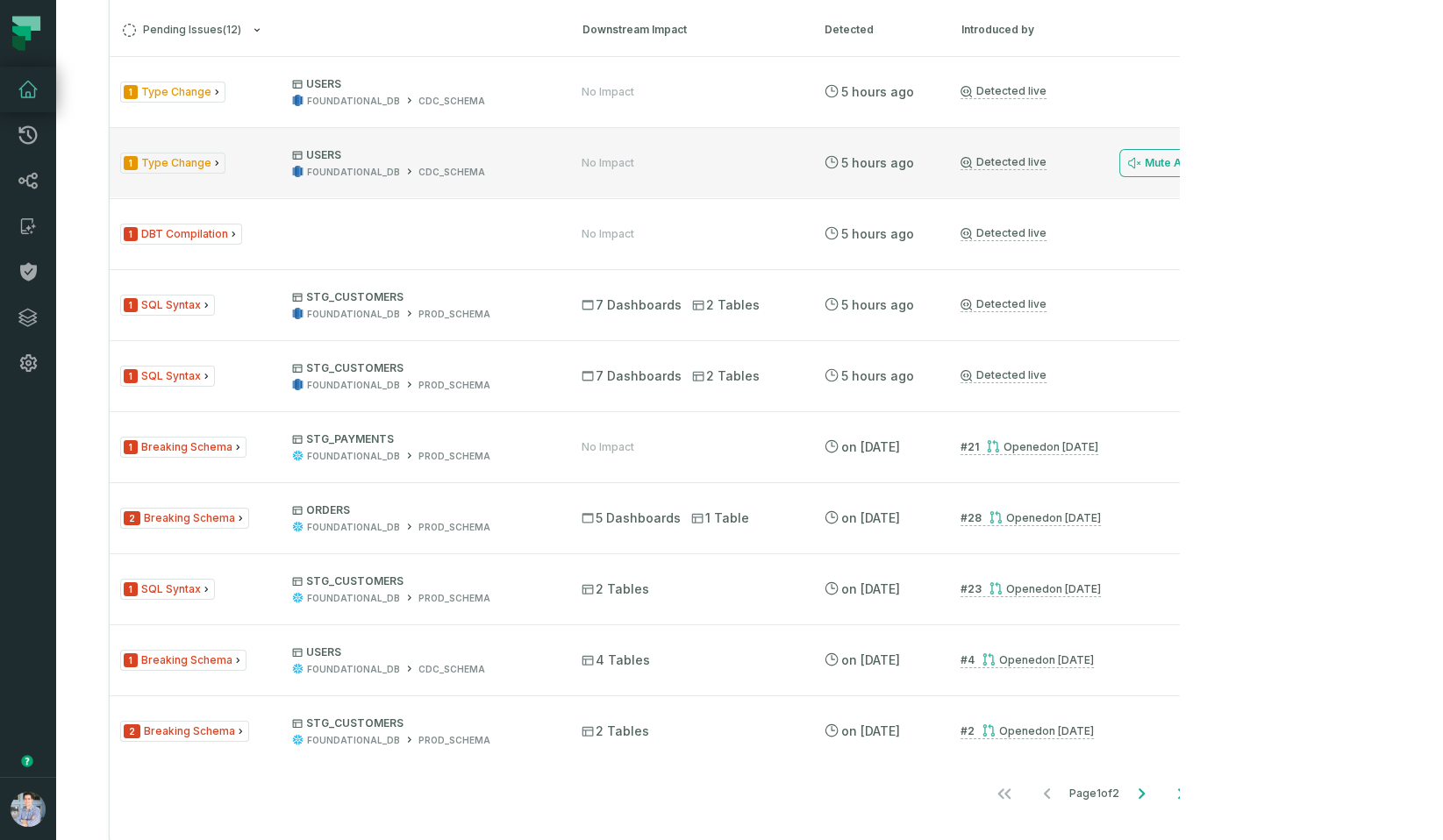
click at [280, 179] on div "1 Type Change USERS FOUNDATIONAL_DB CDC_SCHEMA" at bounding box center [334, 164] width 430 height 31
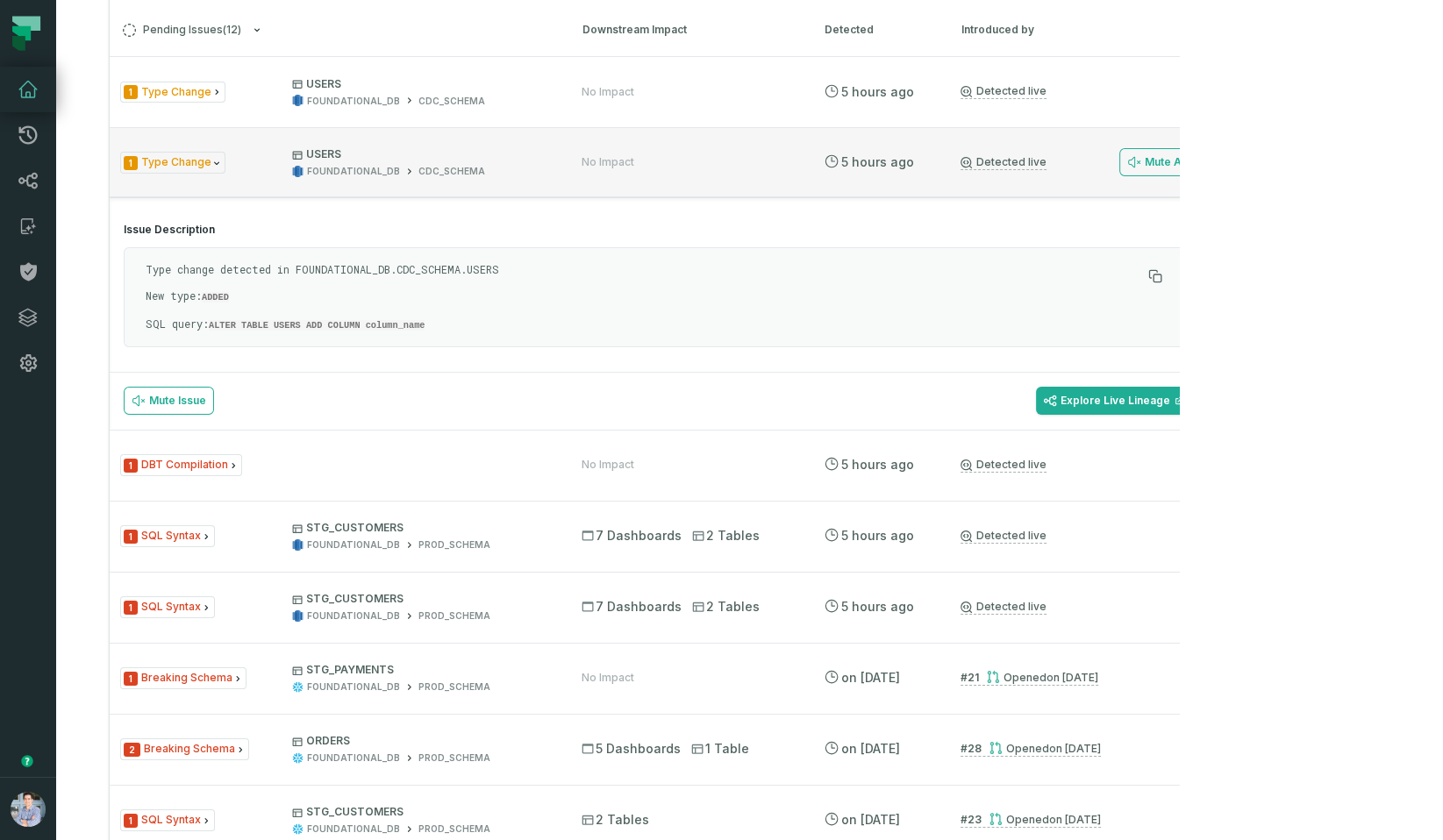
click at [280, 178] on div "1 Type Change USERS FOUNDATIONAL_DB CDC_SCHEMA" at bounding box center [334, 163] width 430 height 31
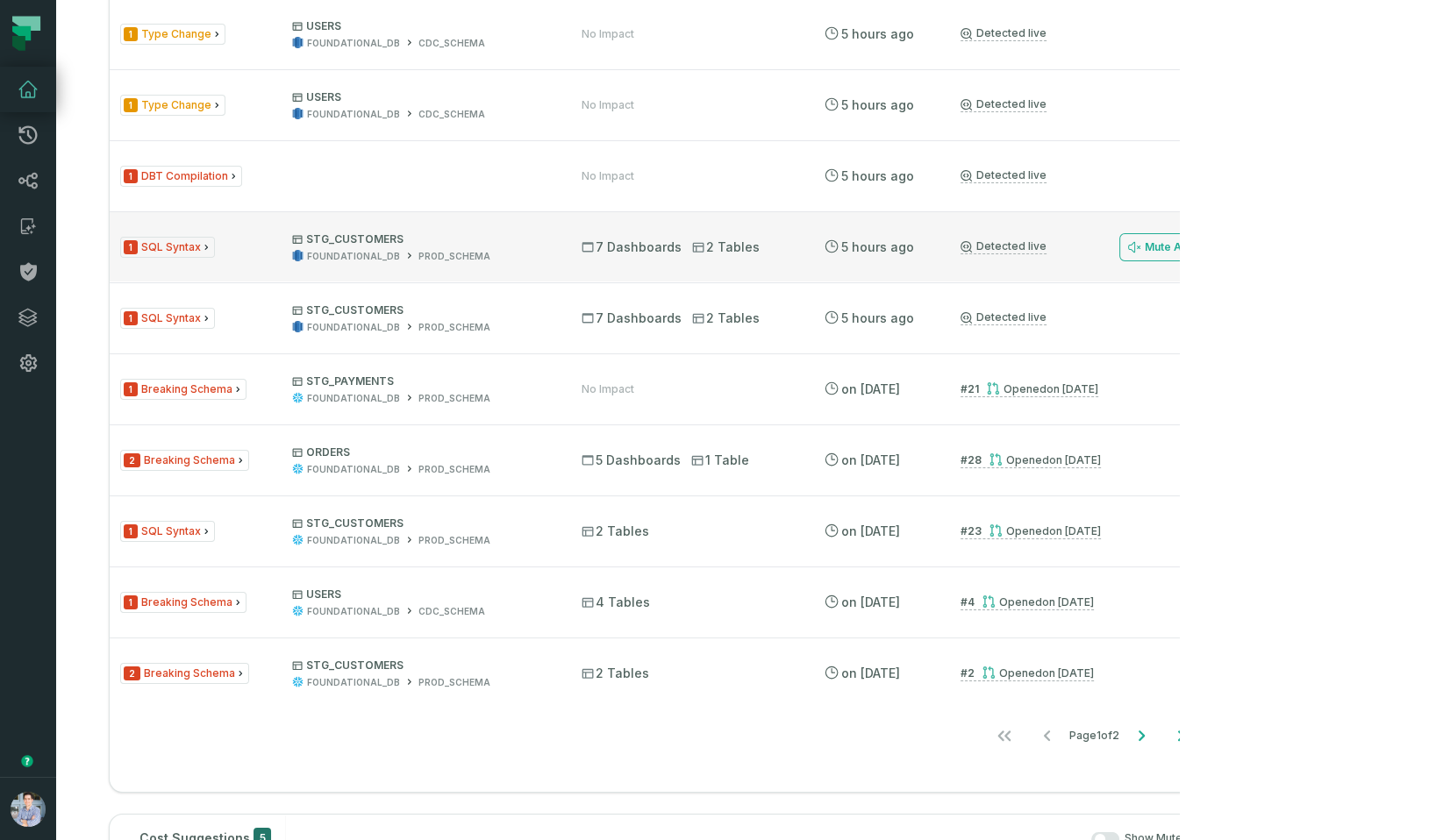
scroll to position [1390, 0]
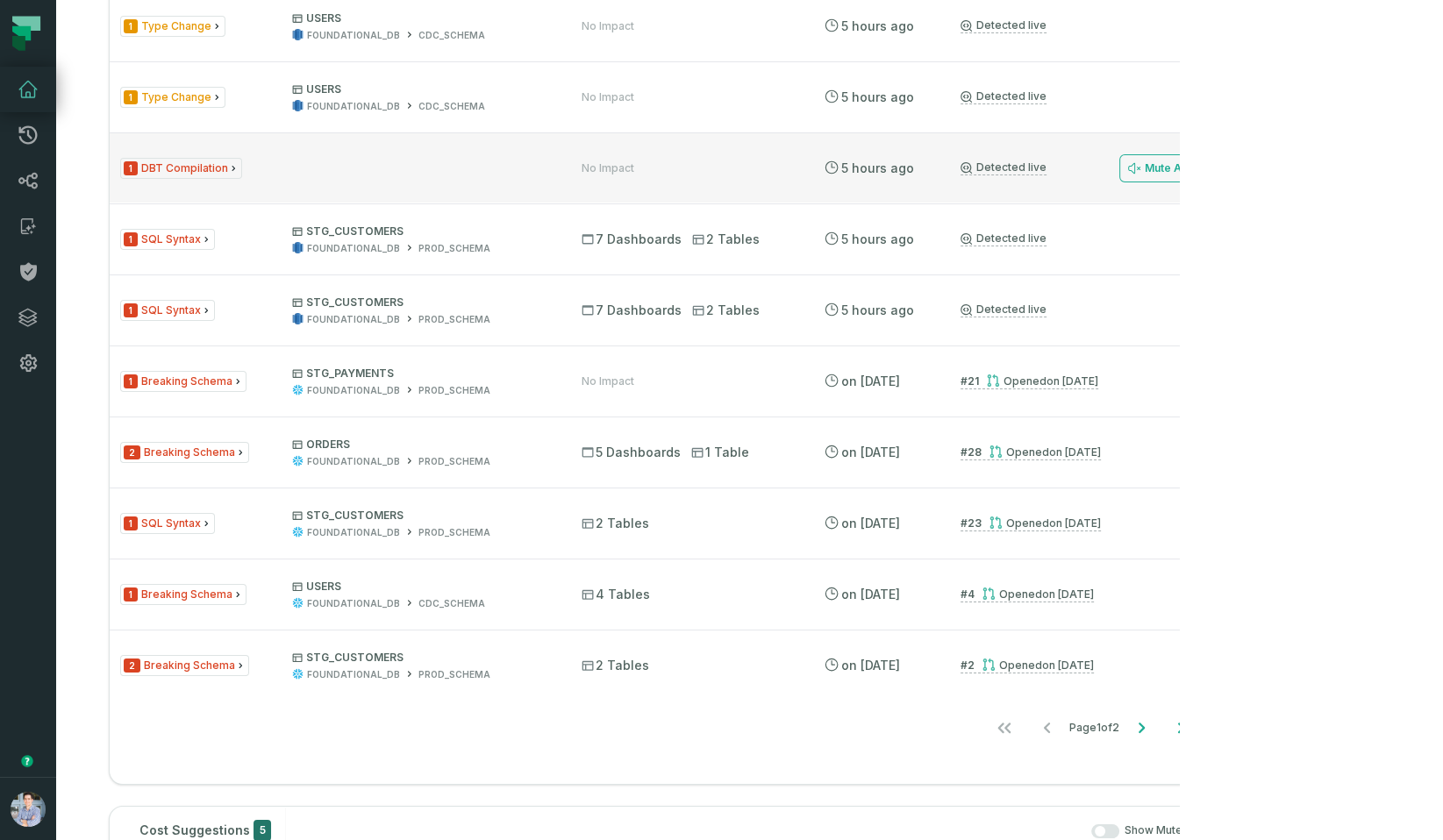
click at [268, 180] on div "1 DBT Compilation" at bounding box center [334, 168] width 430 height 22
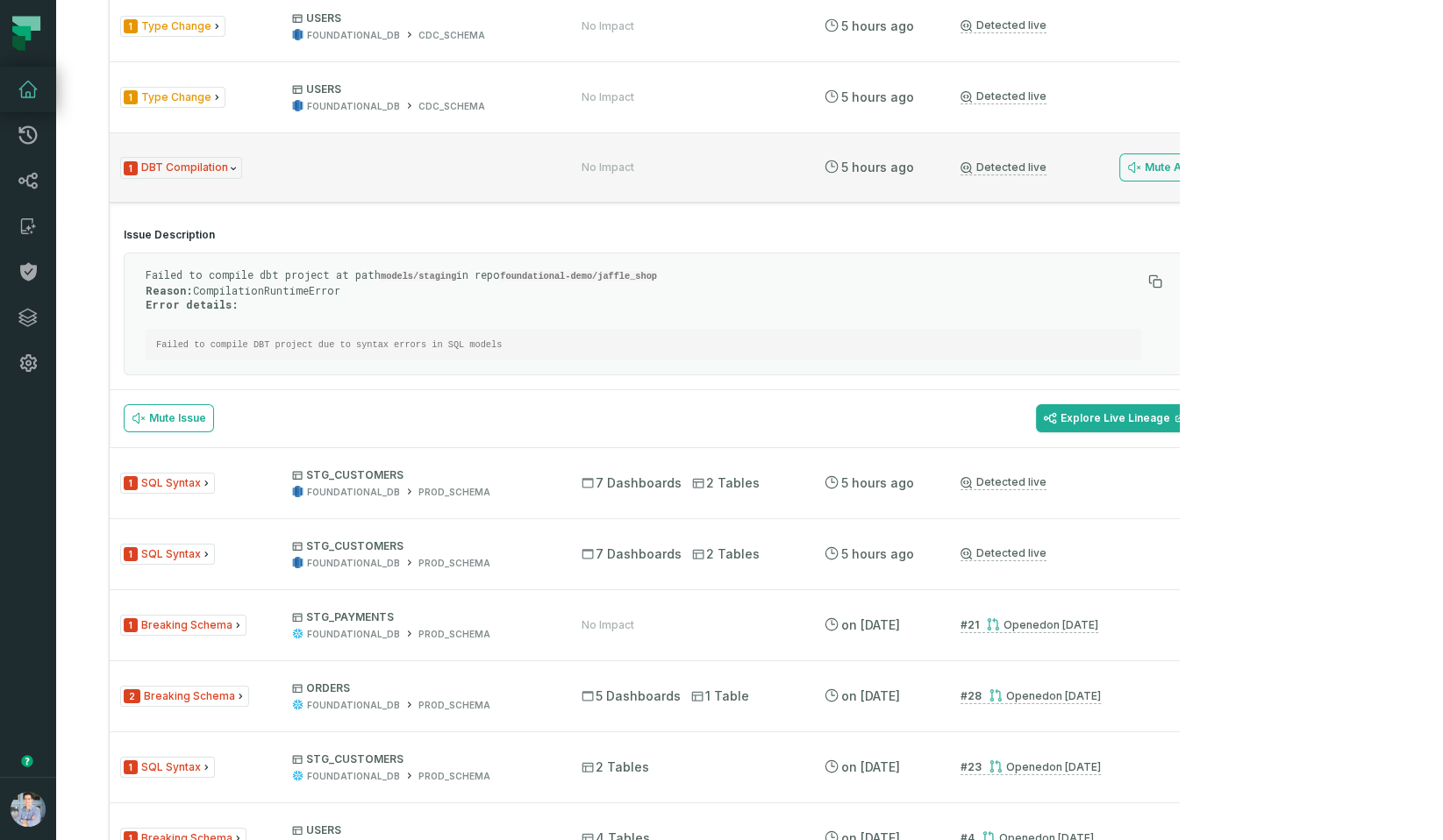
click at [268, 179] on div "1 DBT Compilation" at bounding box center [334, 167] width 430 height 22
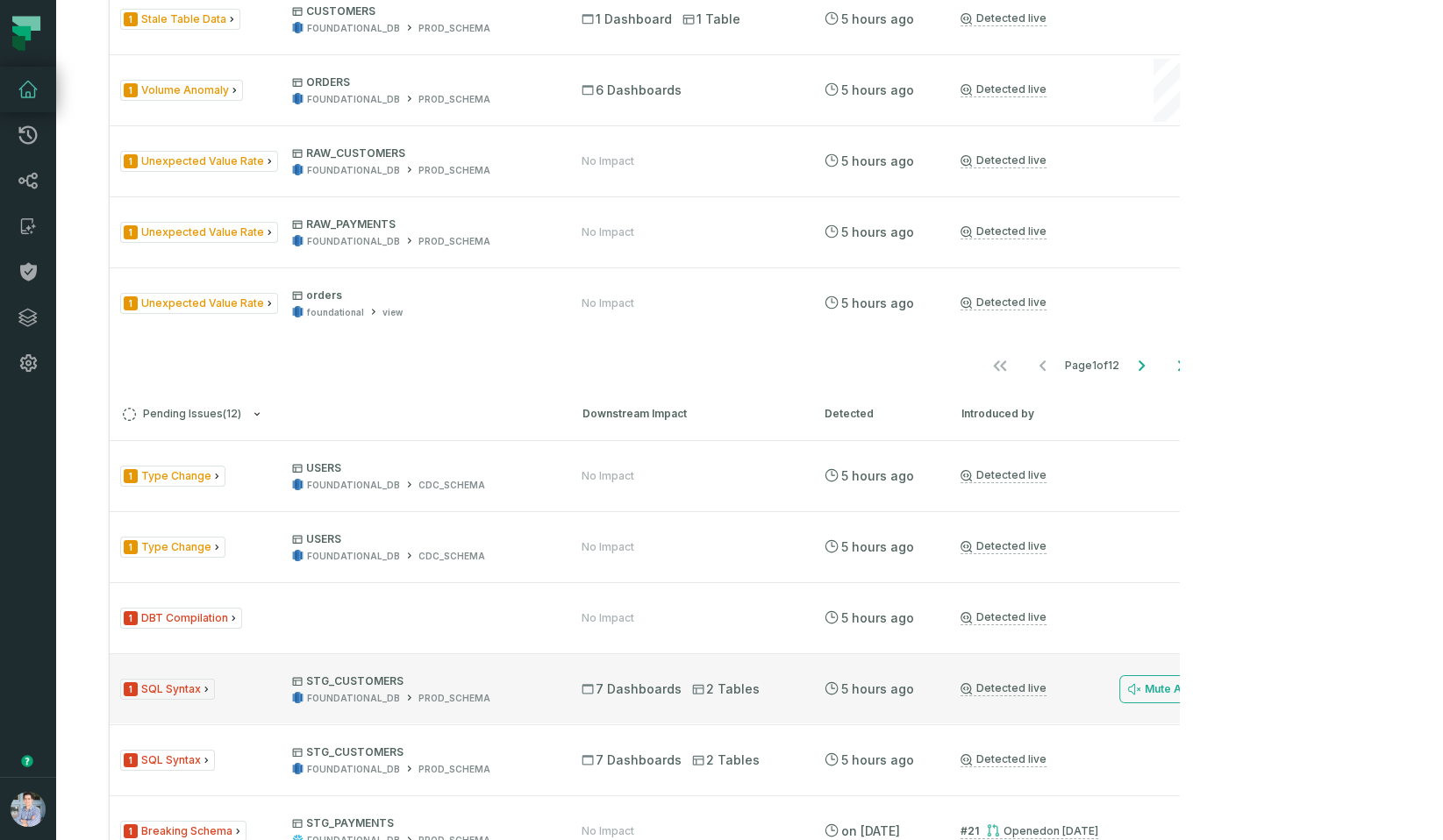
scroll to position [939, 0]
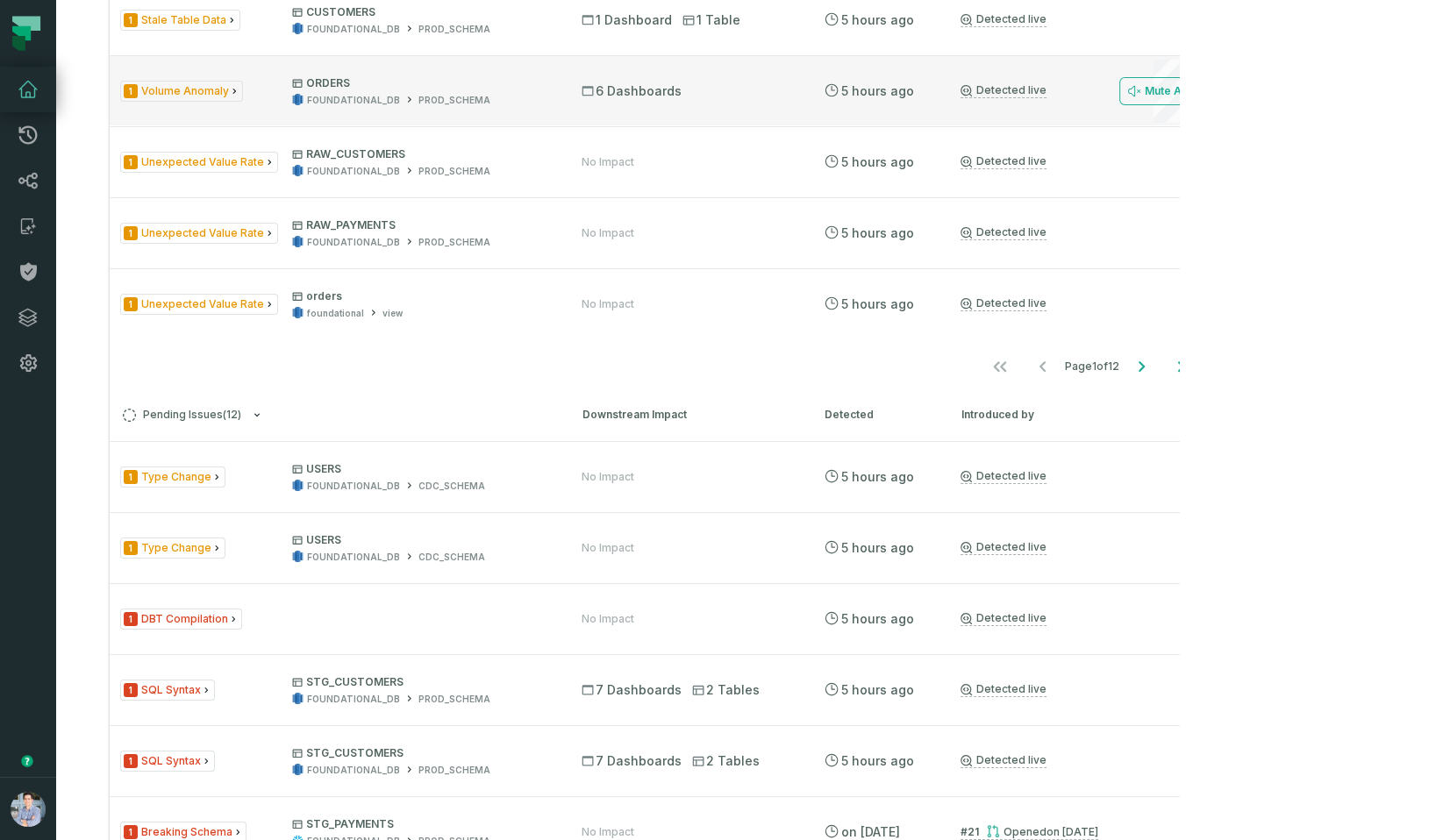
click at [271, 107] on div "1 Volume Anomaly ORDERS FOUNDATIONAL_DB PROD_SCHEMA" at bounding box center [334, 92] width 430 height 31
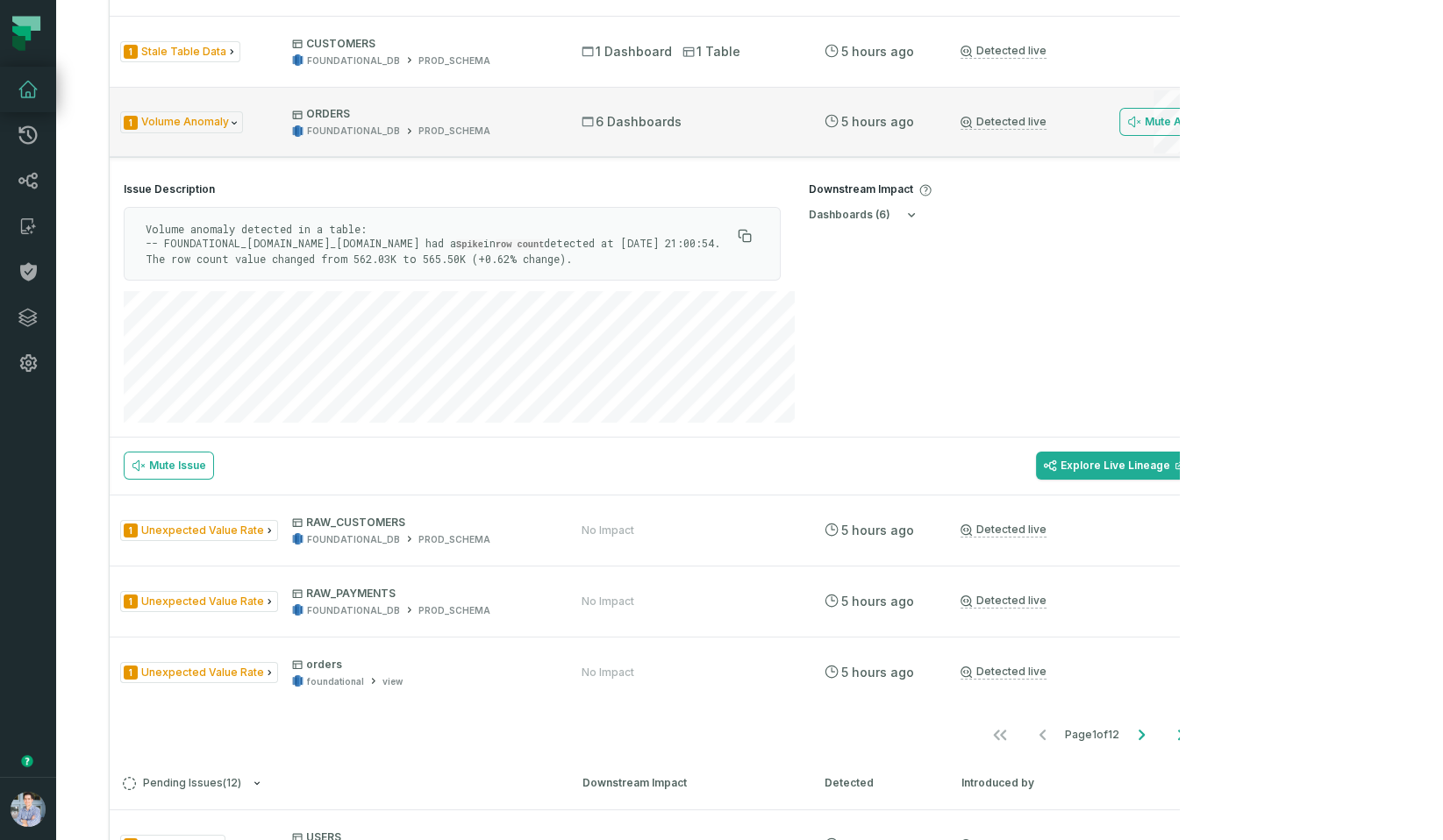
scroll to position [907, 0]
click at [32, 179] on icon at bounding box center [27, 180] width 21 height 21
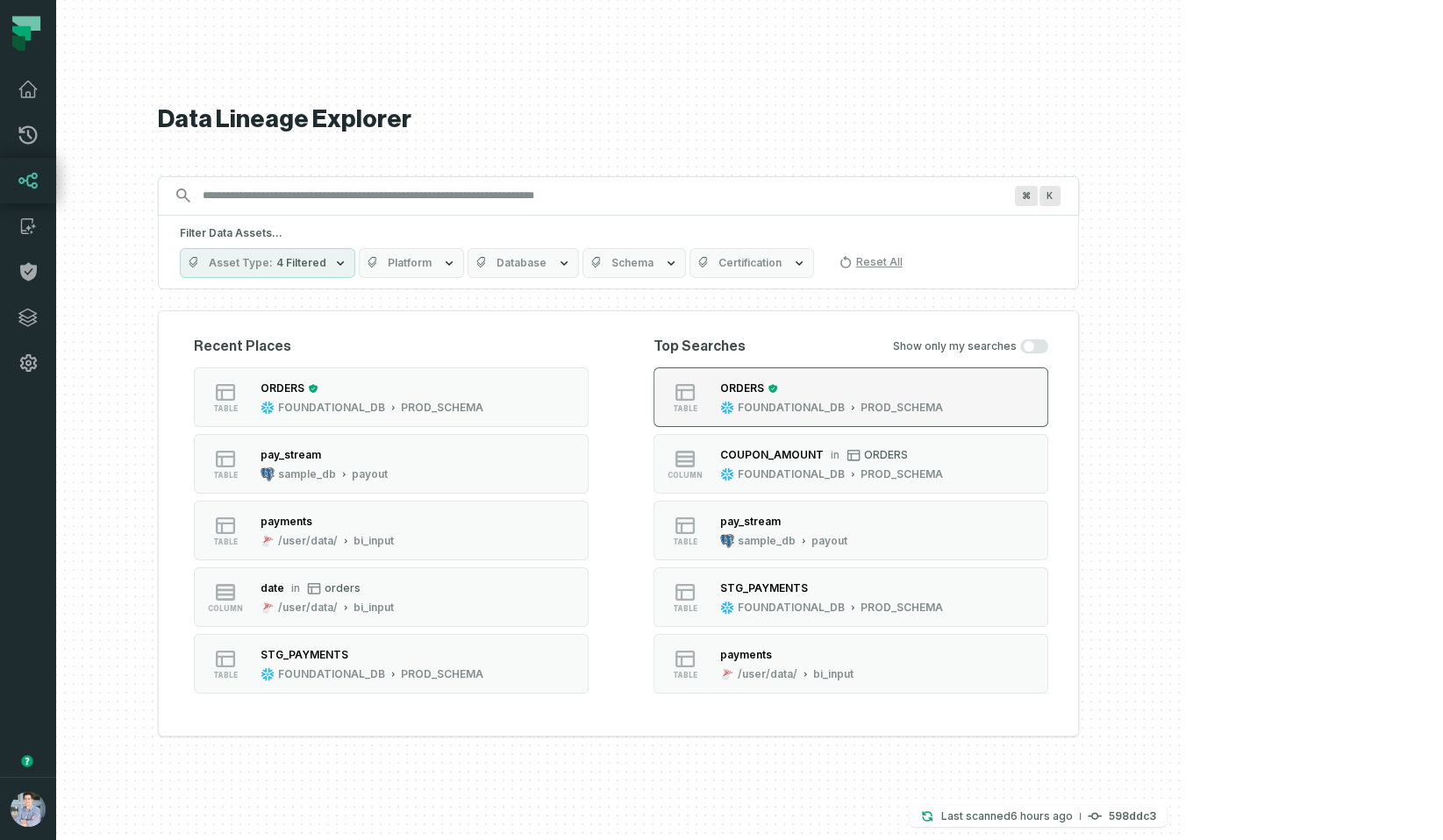
click at [919, 398] on div "ORDERS FOUNDATIONAL_DB PROD_SCHEMA" at bounding box center [831, 397] width 237 height 35
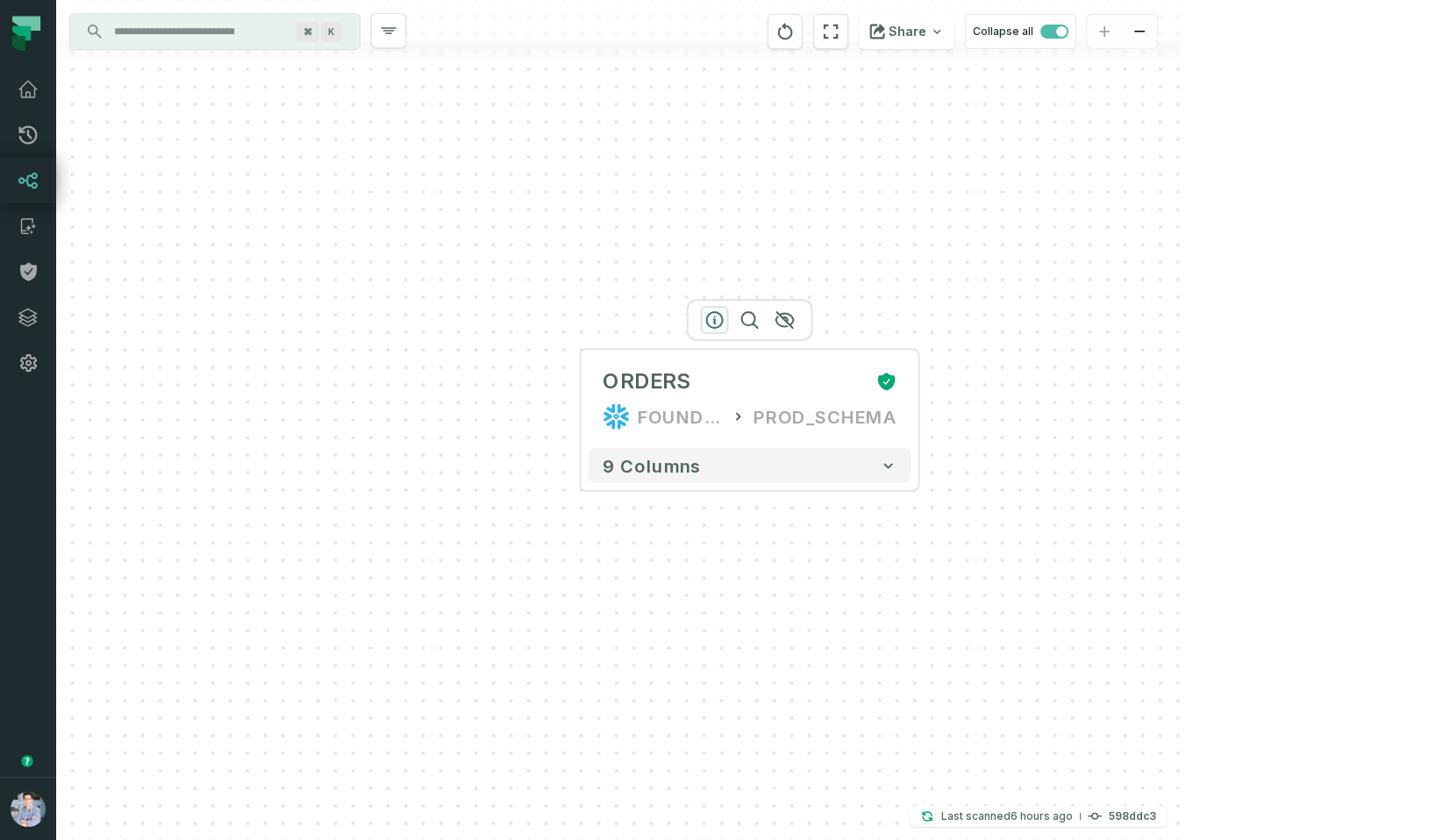
click at [712, 317] on icon "button" at bounding box center [714, 320] width 21 height 21
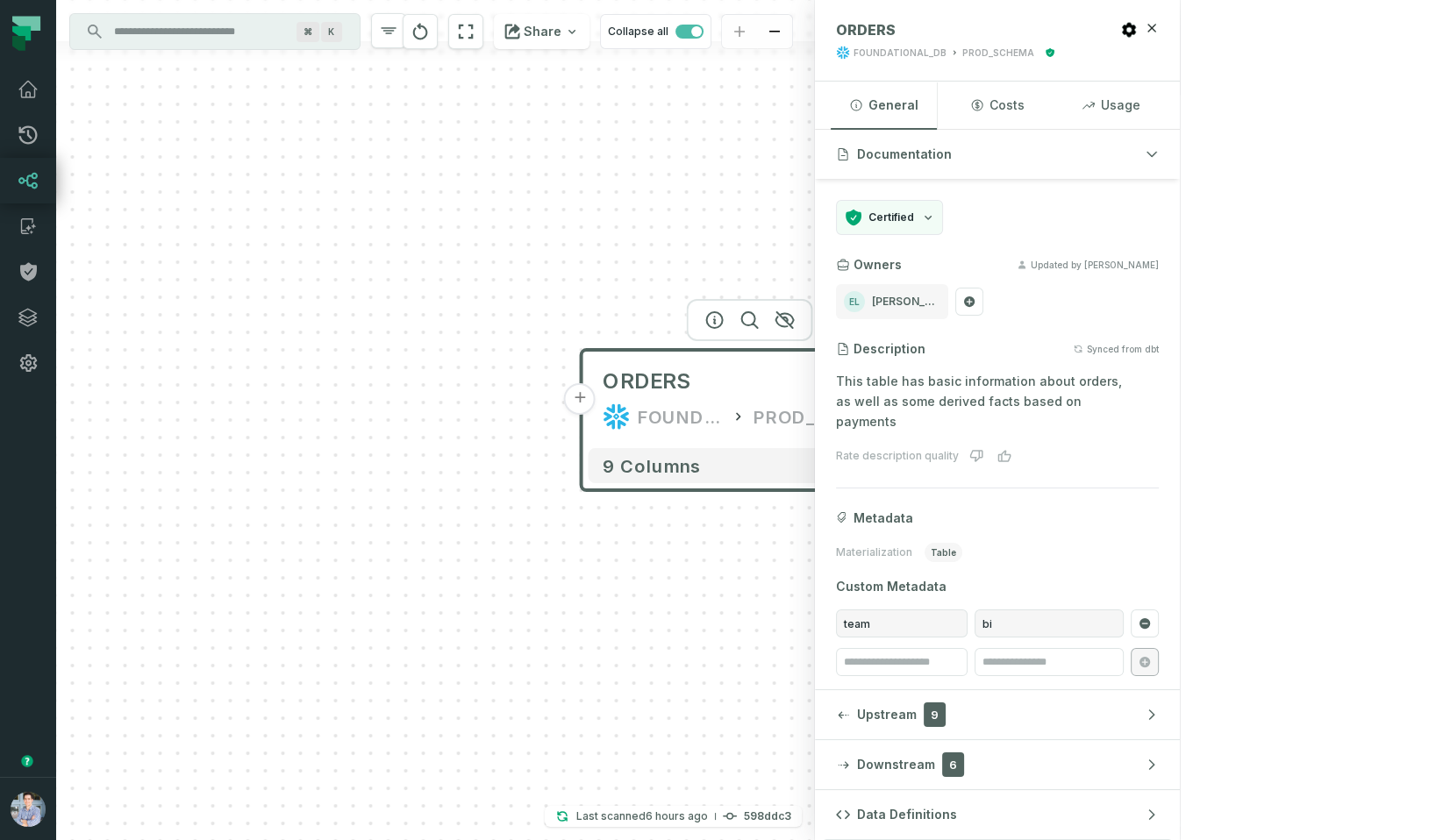
click at [583, 411] on button "+" at bounding box center [579, 399] width 32 height 32
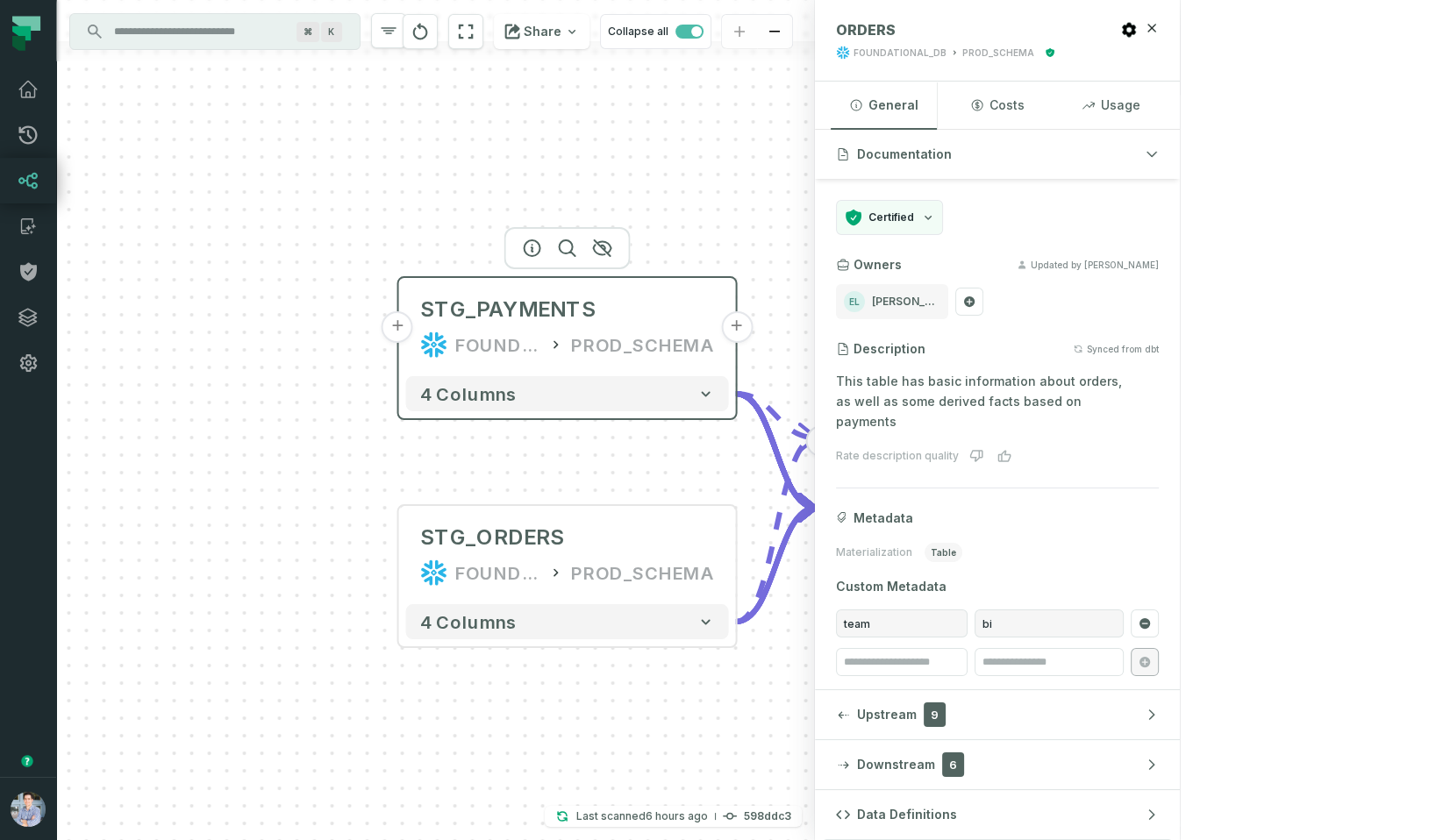
click at [538, 323] on div "STG_PAYMENTS FOUNDATIONAL_DB PROD_SCHEMA" at bounding box center [567, 327] width 322 height 84
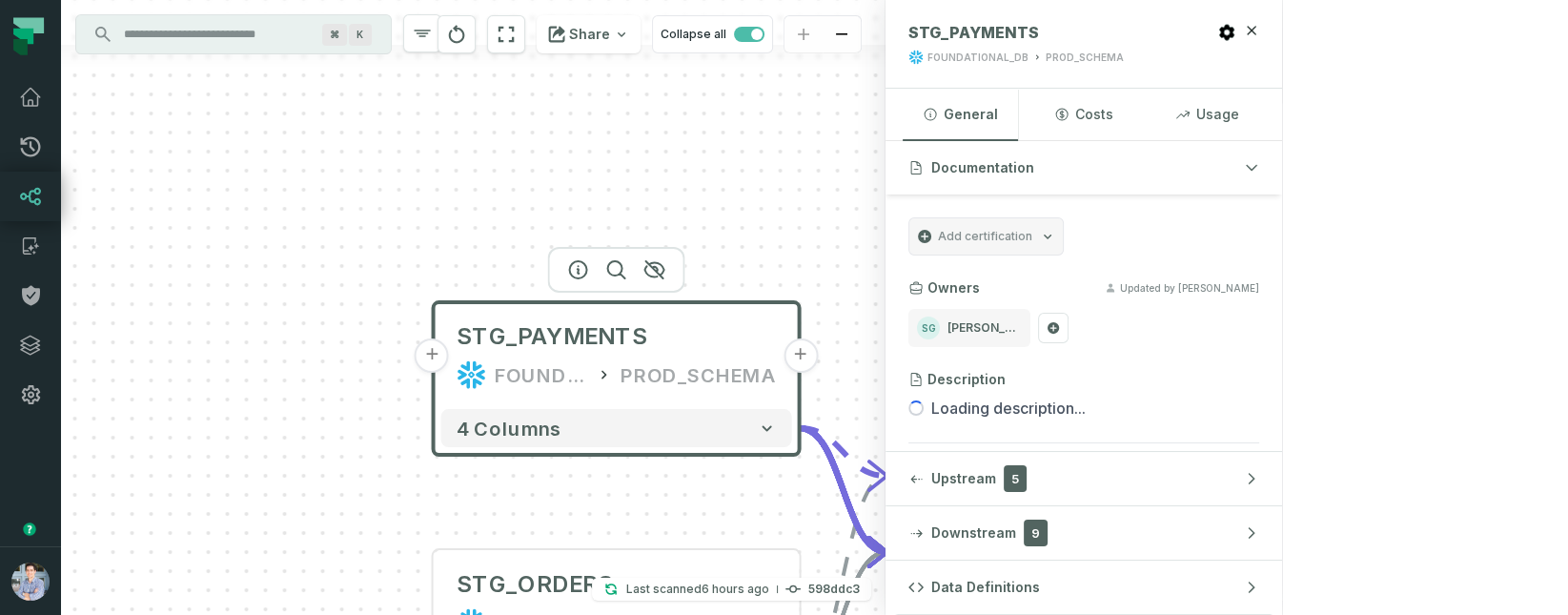
click at [401, 543] on div "+ STG_PAYMENTS FOUNDATIONAL_DB PROD_SCHEMA + 4 columns + STG_ORDERS FOUNDATIONA…" at bounding box center [473, 308] width 824 height 615
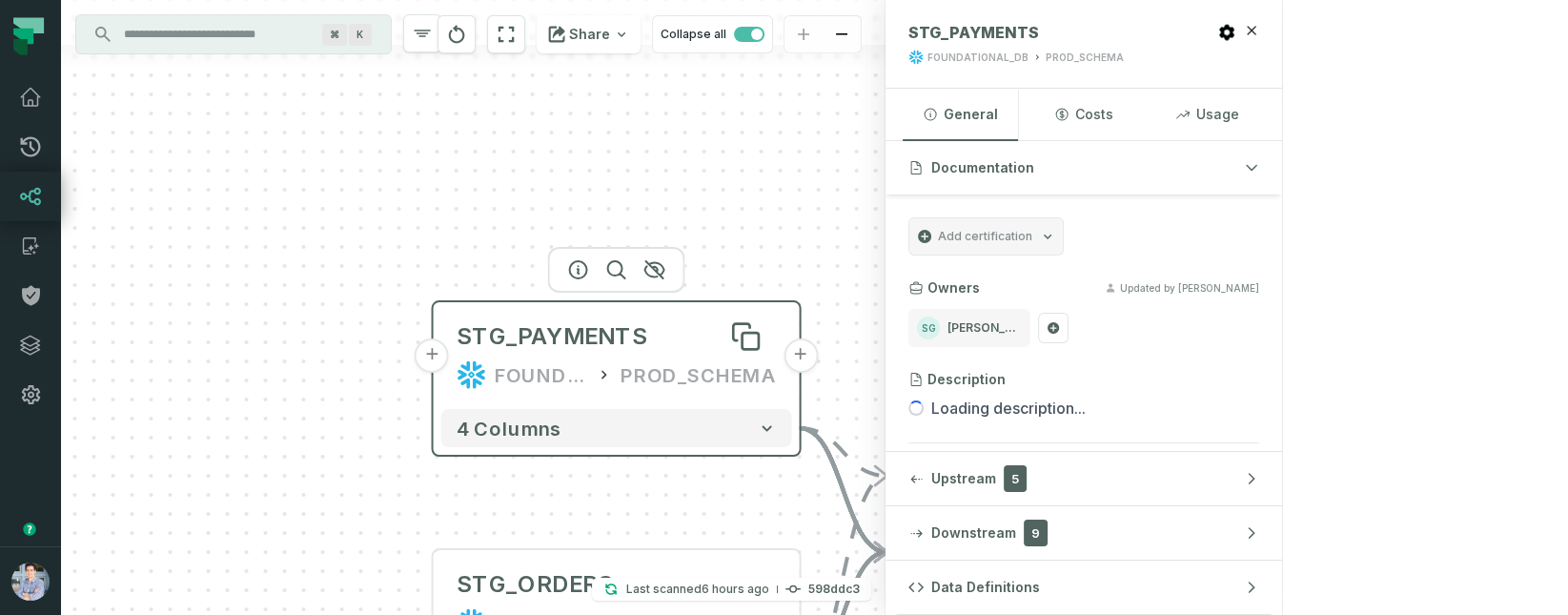
click at [530, 347] on div "STG_PAYMENTS" at bounding box center [552, 336] width 191 height 30
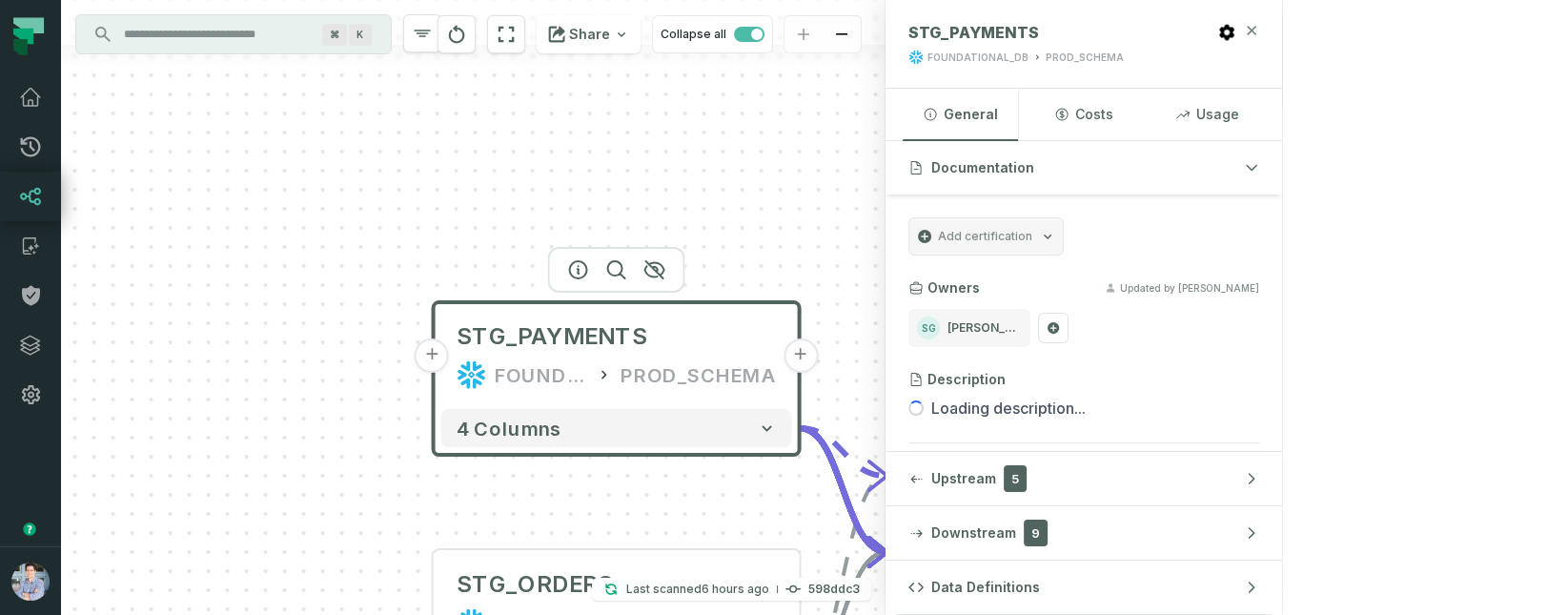
click at [1260, 28] on icon "button" at bounding box center [1252, 30] width 16 height 16
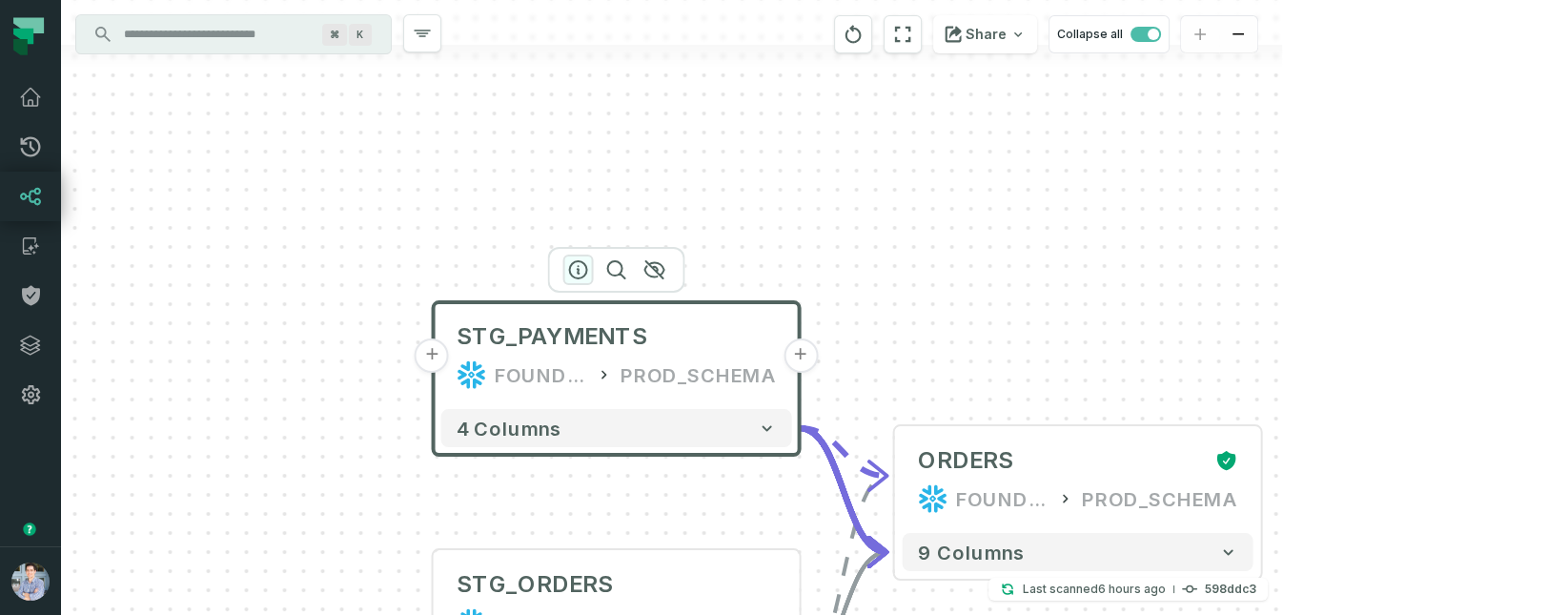
click at [576, 265] on icon "button" at bounding box center [577, 269] width 23 height 23
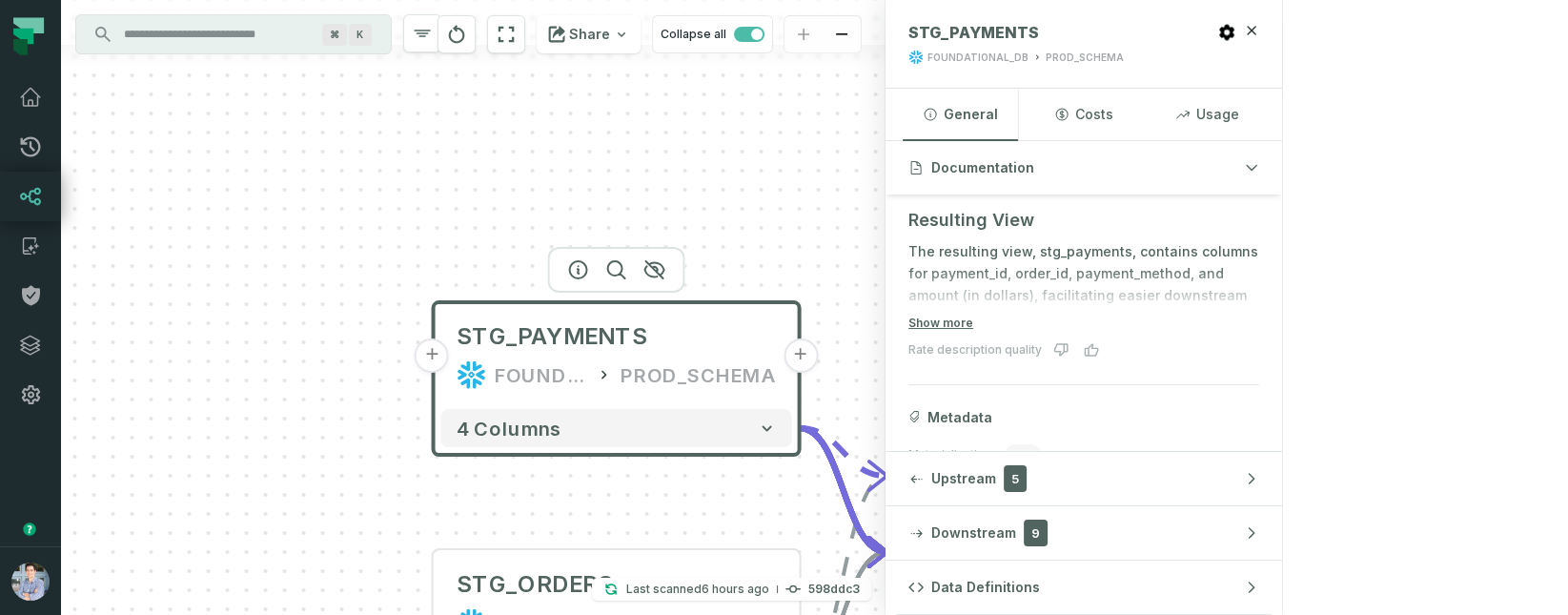
scroll to position [331, 0]
click at [847, 251] on div "+ STG_PAYMENTS FOUNDATIONAL_DB PROD_SCHEMA + 4 columns + STG_ORDERS FOUNDATIONA…" at bounding box center [473, 308] width 824 height 615
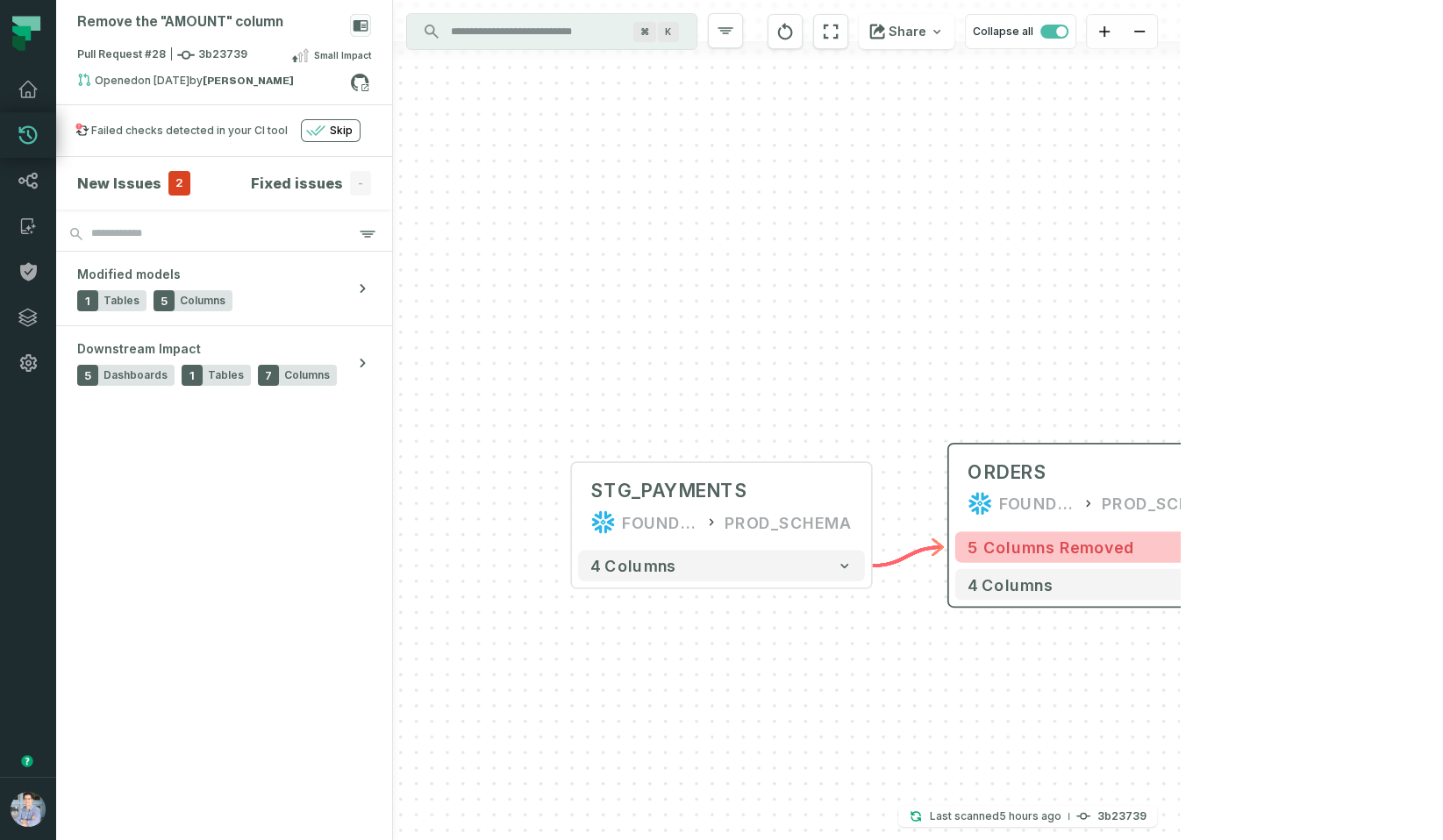
click at [1098, 544] on span "5 columns removed" at bounding box center [1050, 546] width 167 height 18
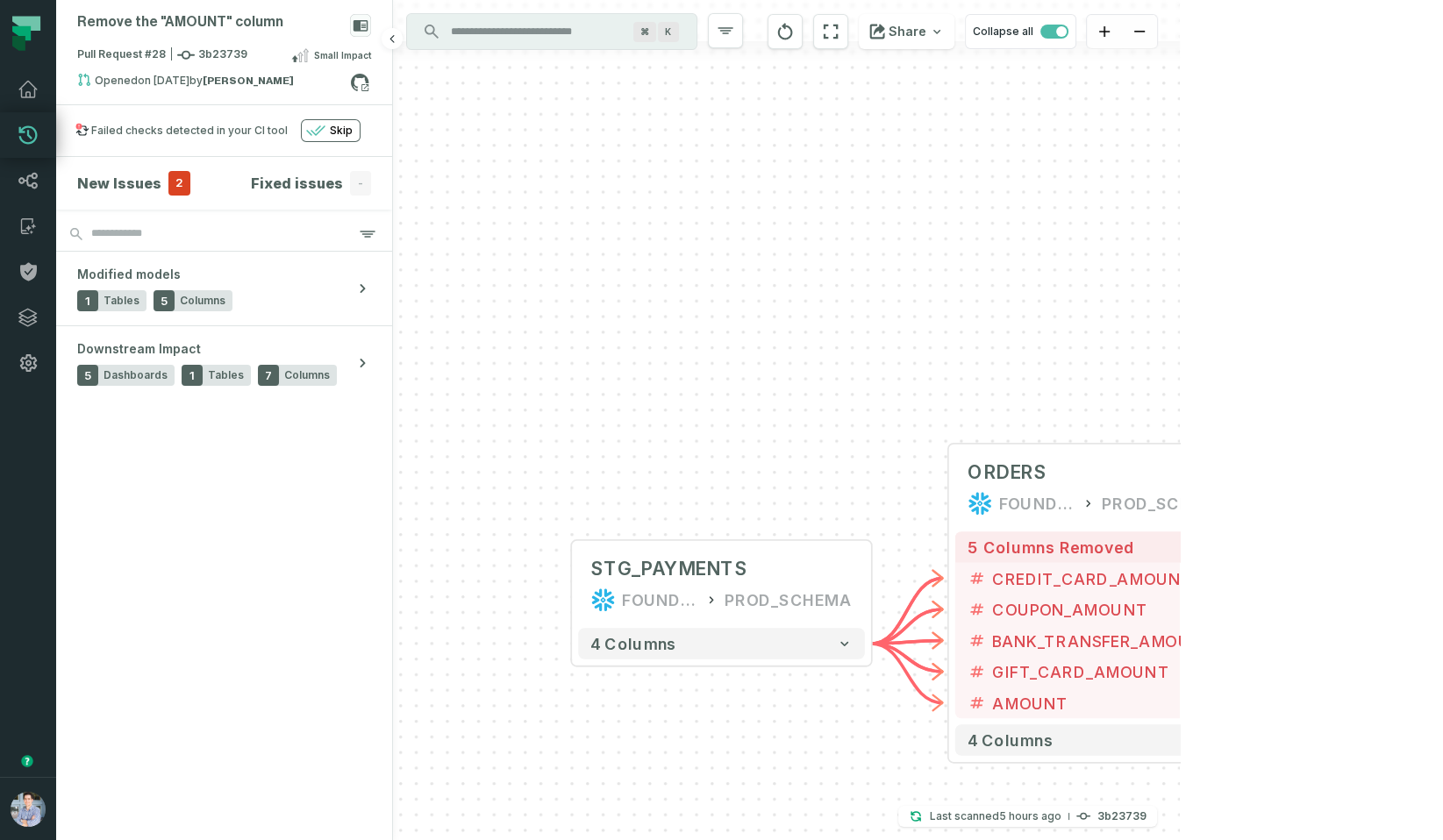
click at [175, 177] on span "2" at bounding box center [179, 183] width 22 height 24
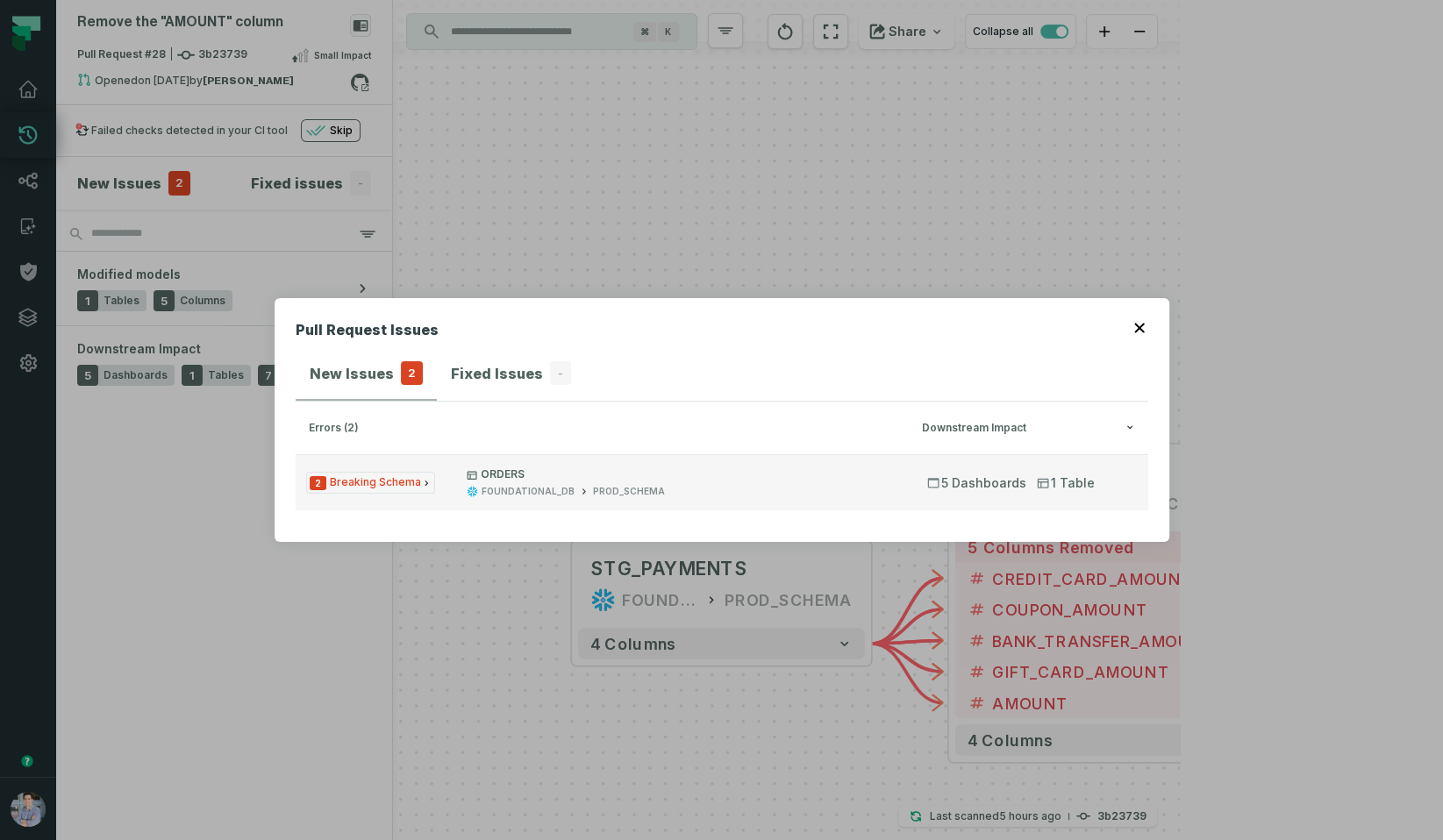
click at [654, 480] on p "ORDERS" at bounding box center [681, 474] width 429 height 14
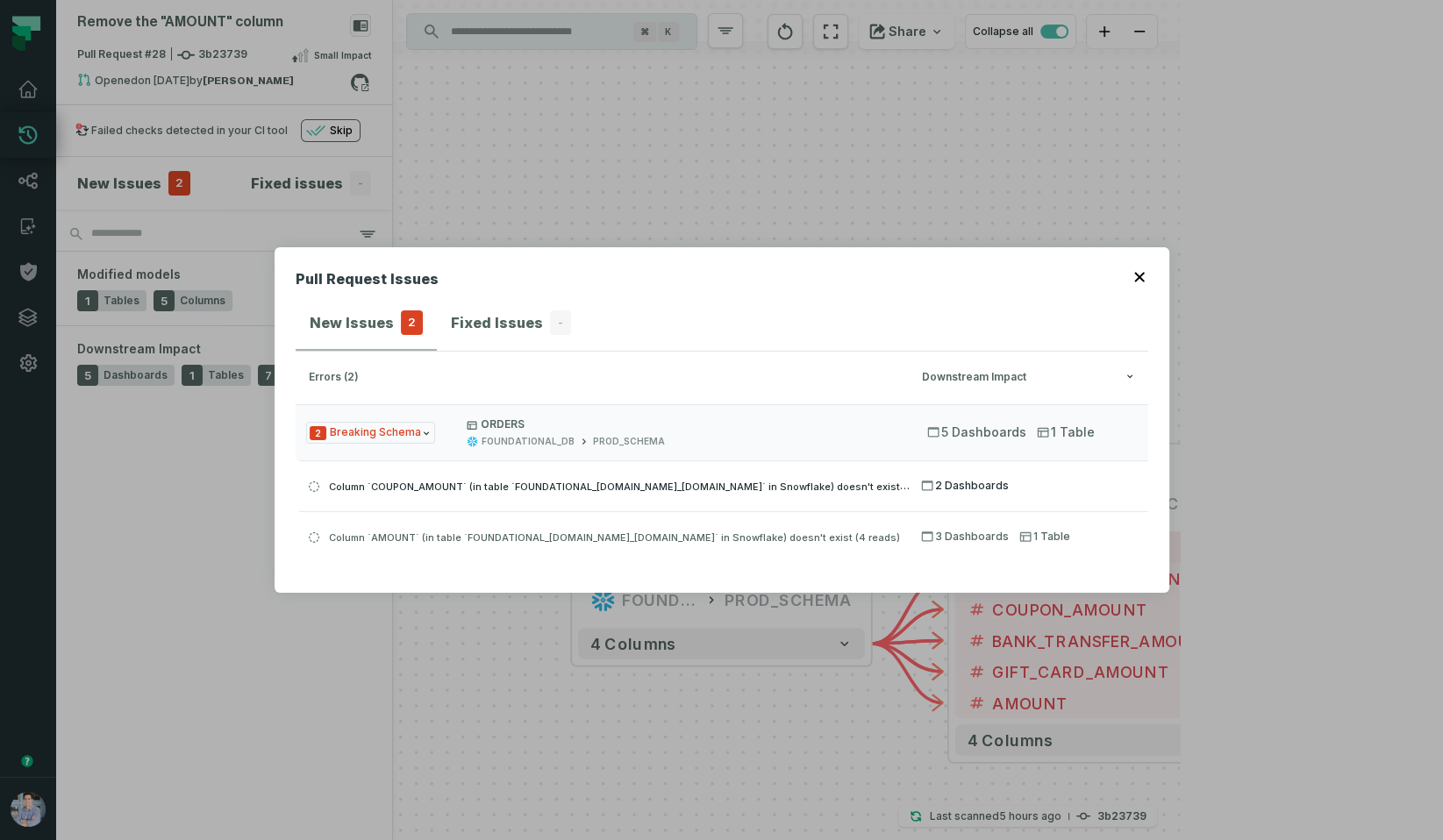
click at [700, 500] on button "Column `COUPON_AMOUNT` (in table `FOUNDATIONAL_DB.PROD_SCHEMA.ORDERS` in Snowfl…" at bounding box center [723, 485] width 849 height 50
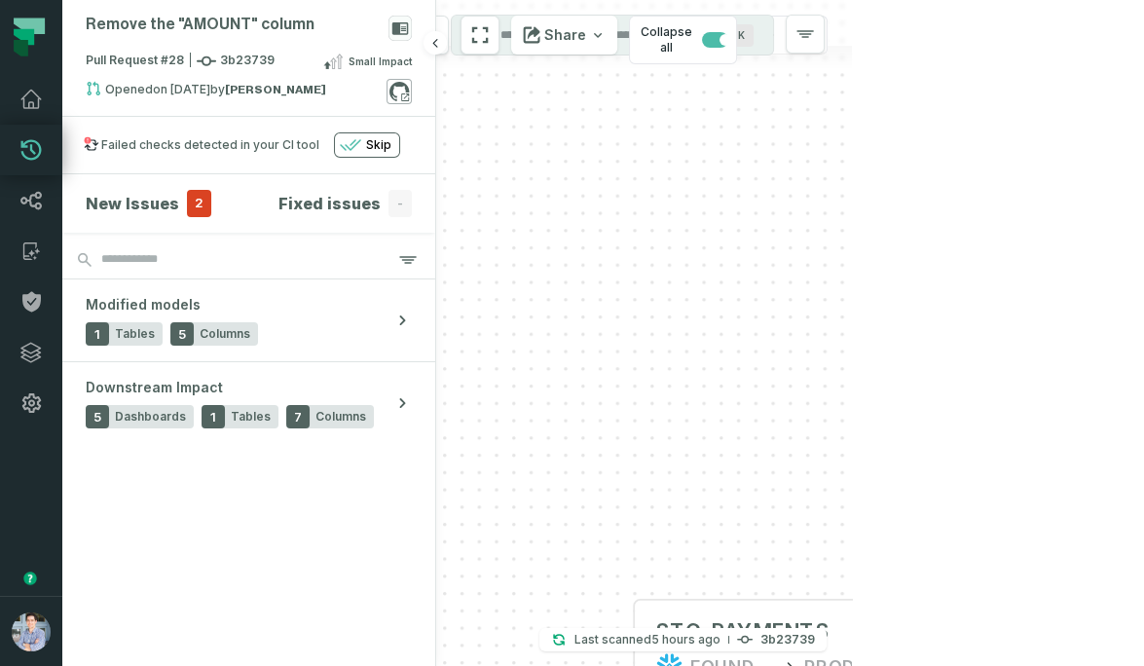
click at [401, 87] on icon at bounding box center [399, 91] width 25 height 25
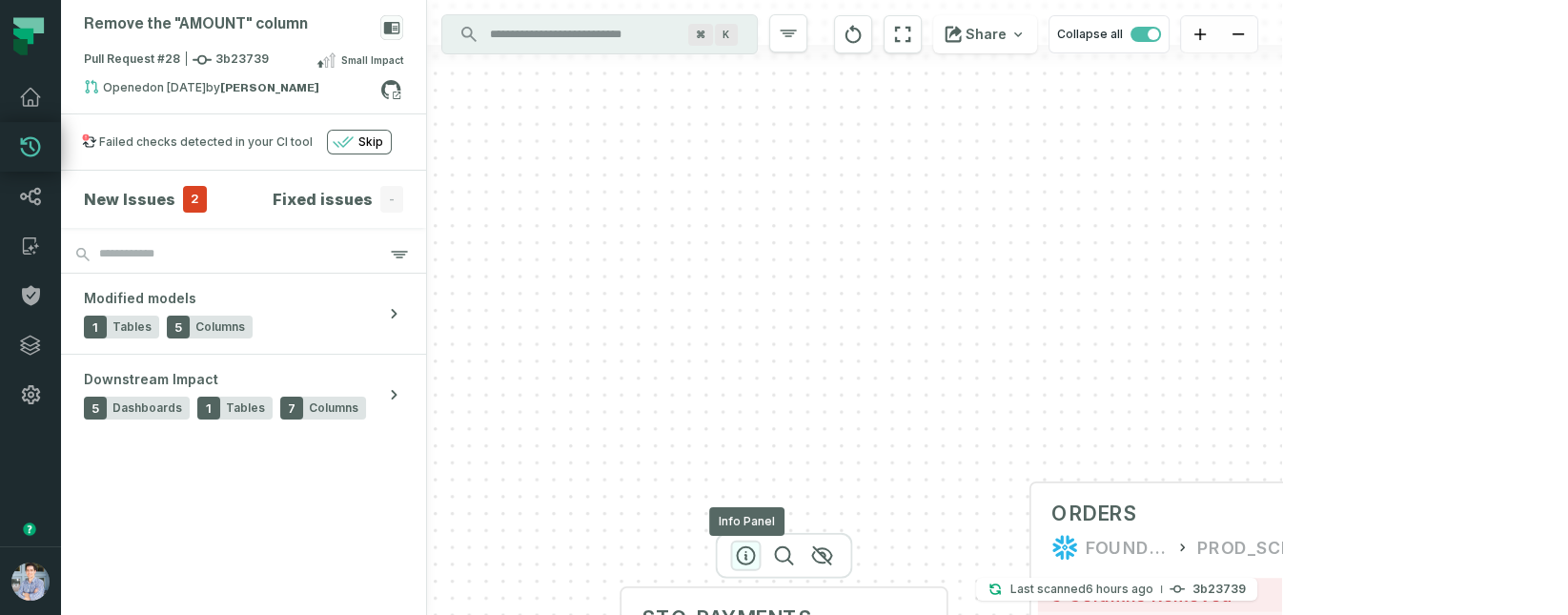
click at [747, 554] on icon "button" at bounding box center [745, 555] width 23 height 23
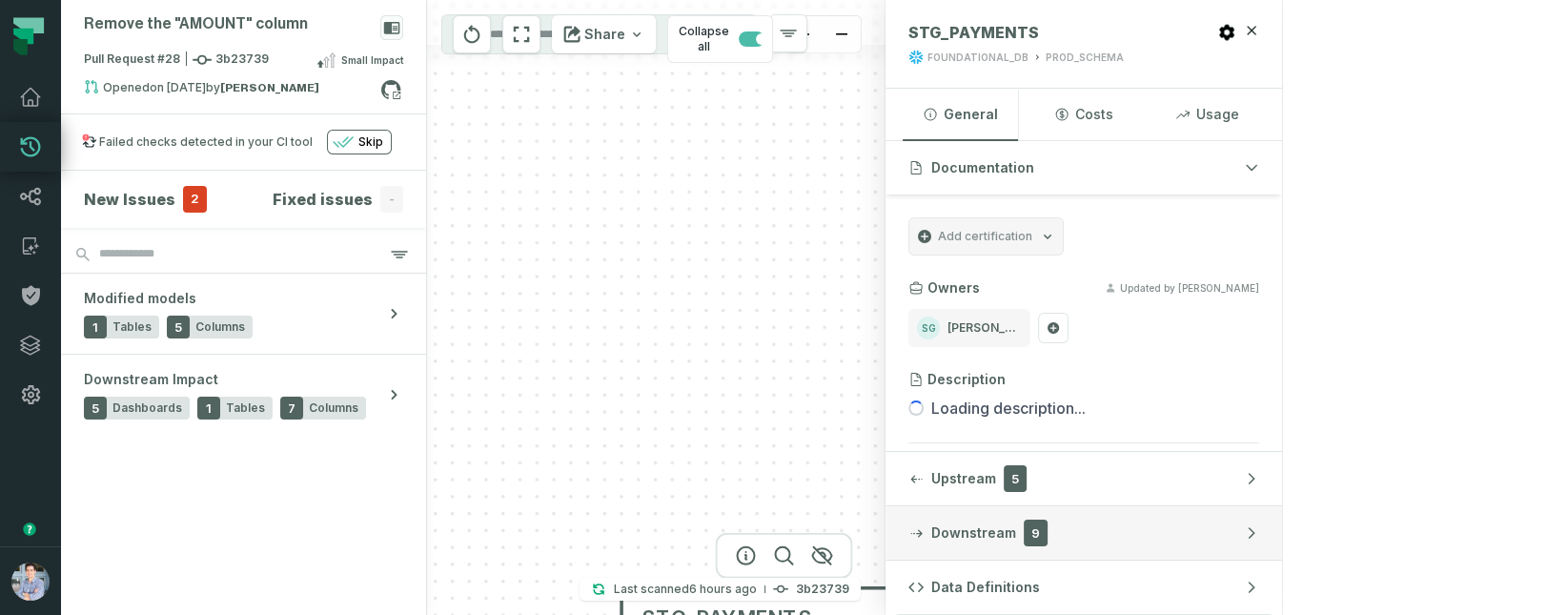
click at [1268, 518] on button "Downstream 9" at bounding box center [1084, 533] width 396 height 54
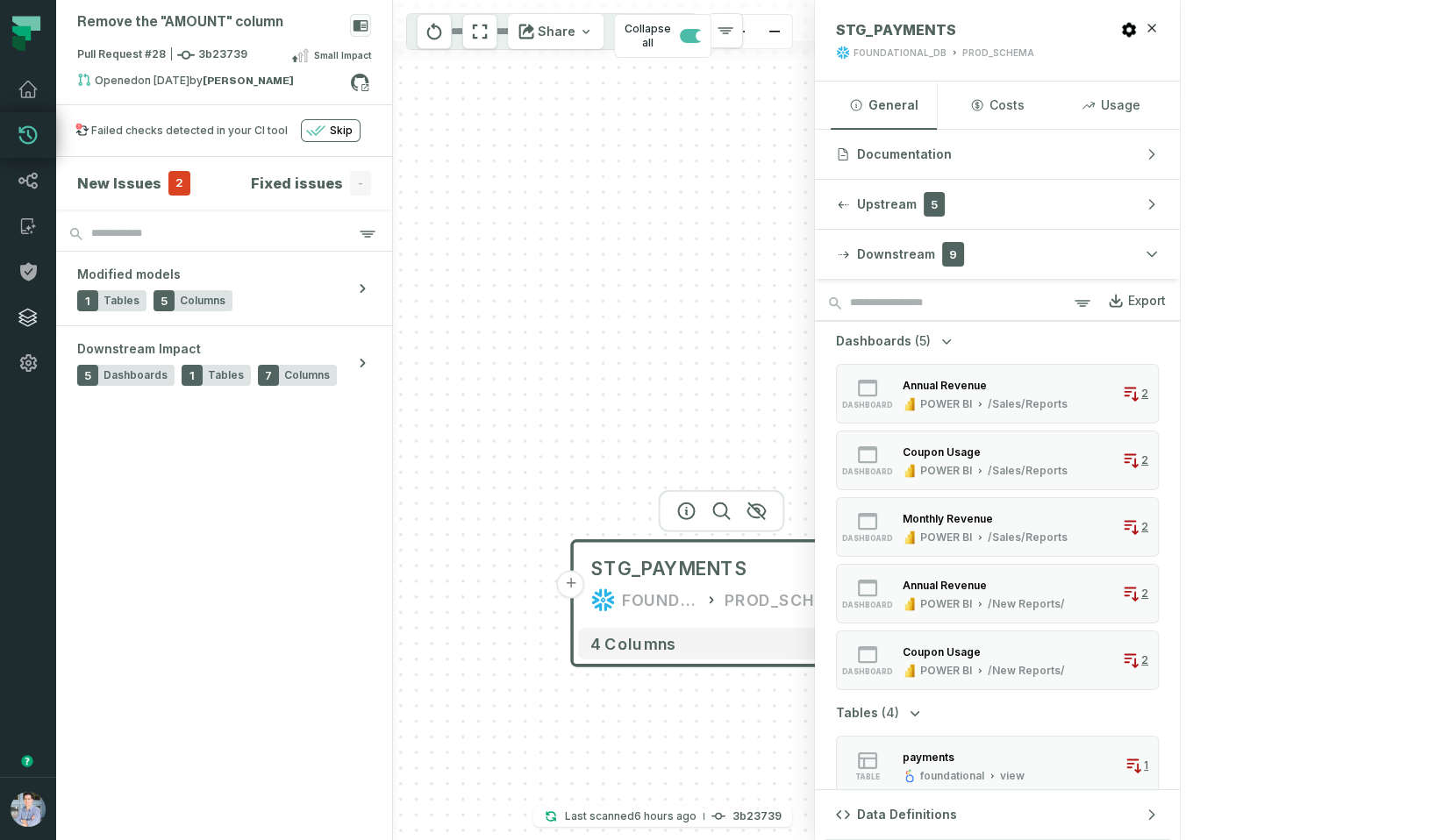
click at [28, 318] on icon at bounding box center [27, 317] width 21 height 21
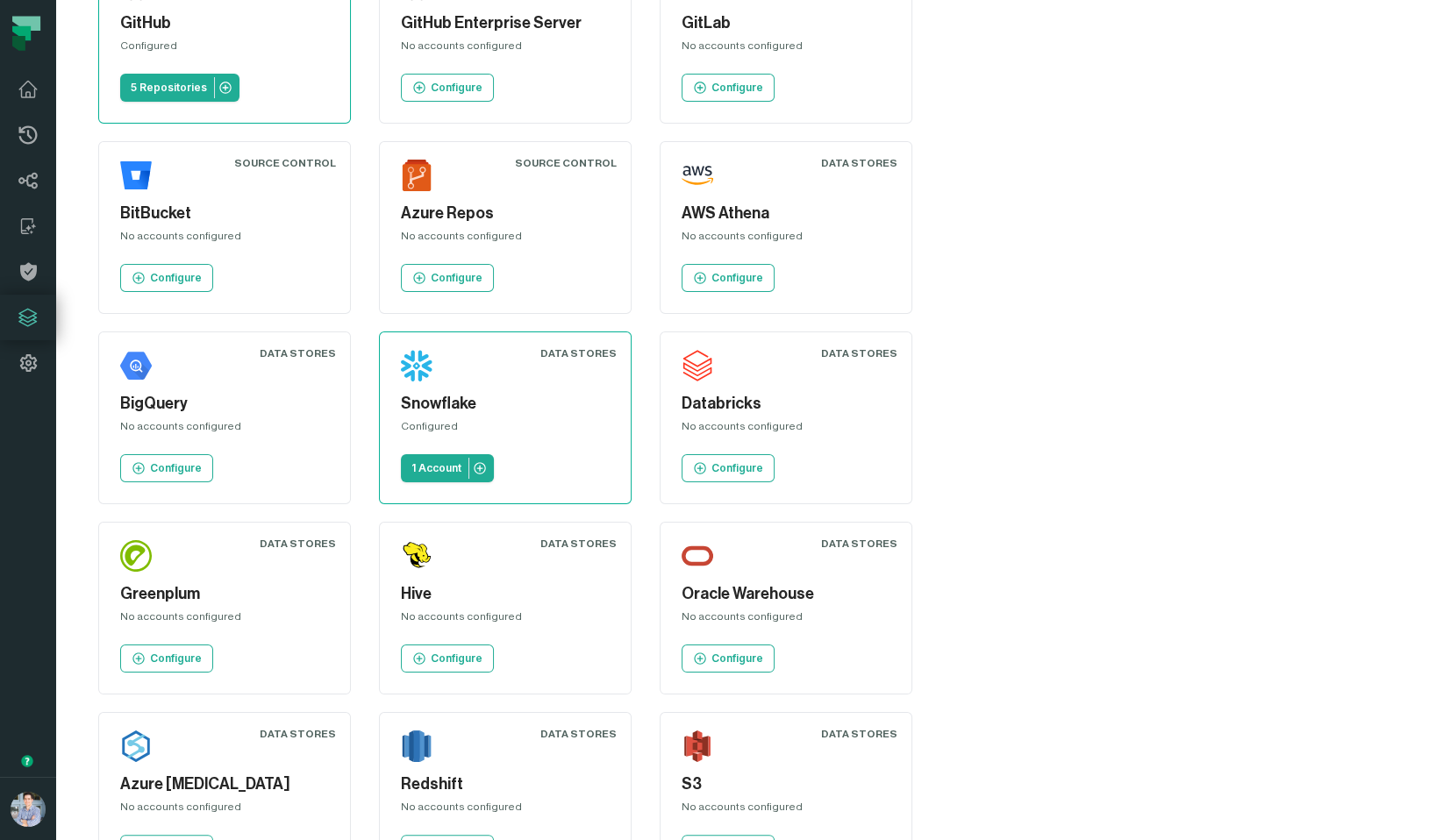
scroll to position [102, 0]
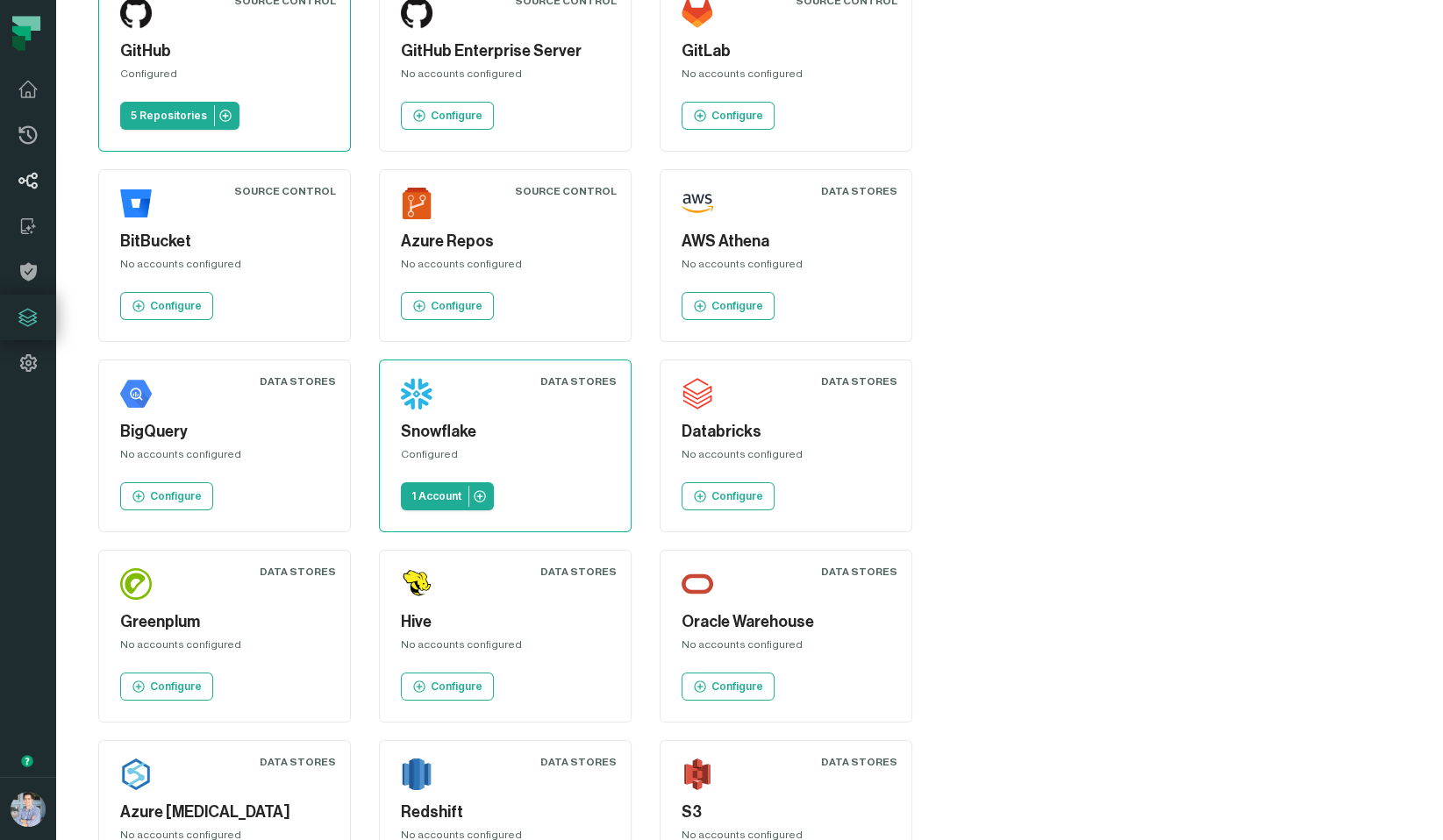
click at [21, 178] on icon at bounding box center [28, 181] width 18 height 16
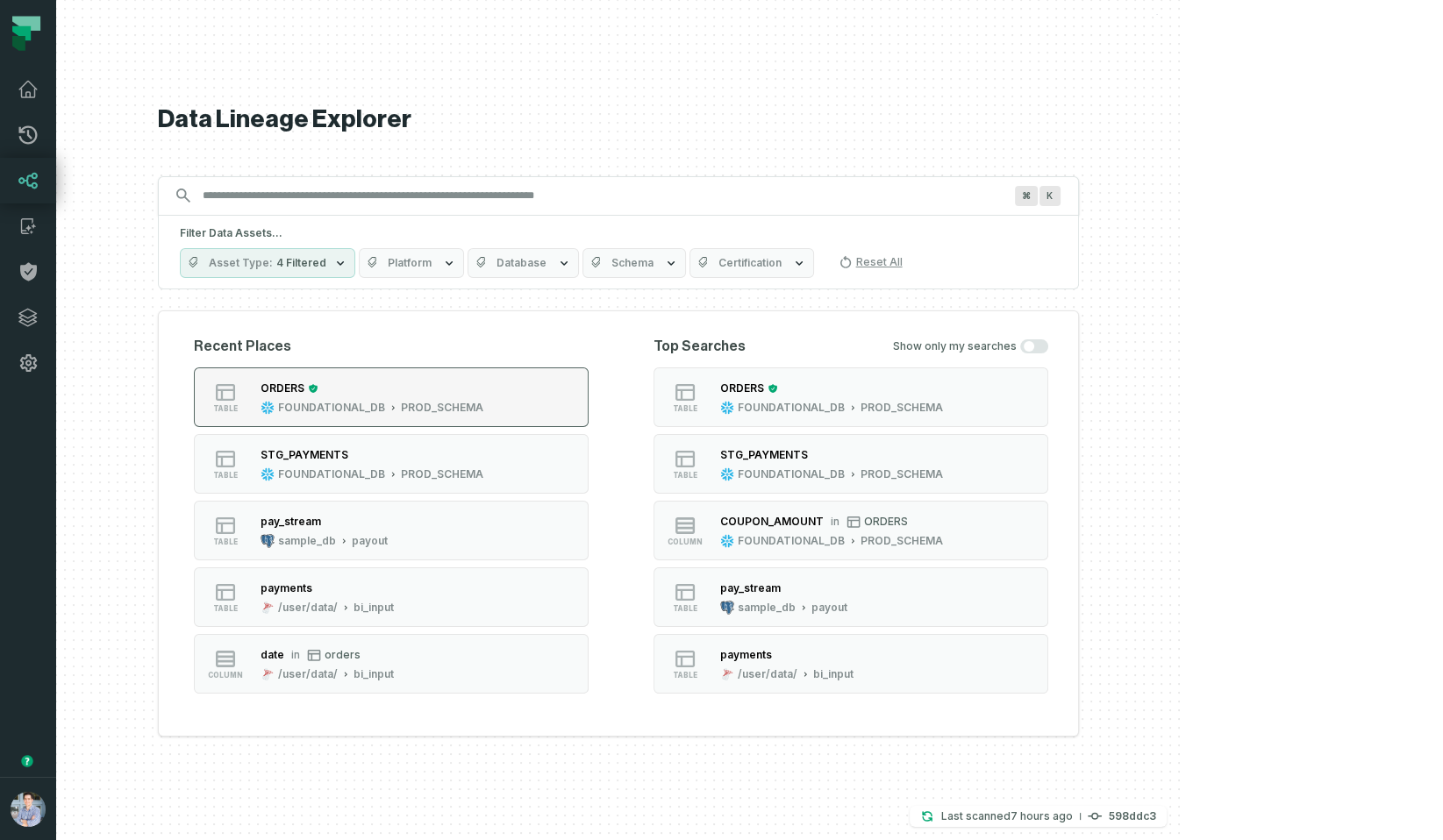
click at [484, 390] on div "ORDERS" at bounding box center [371, 388] width 222 height 17
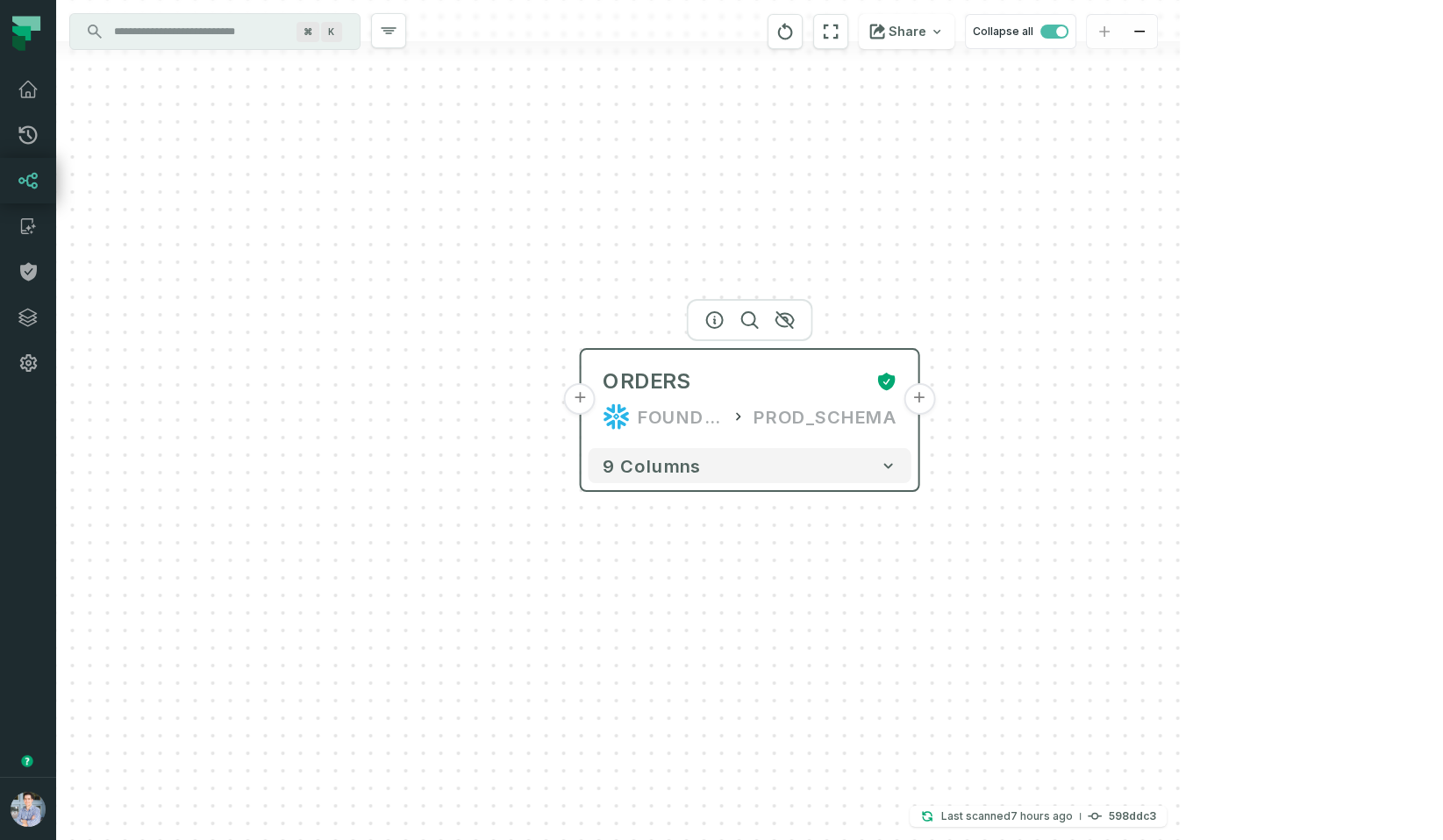
click at [581, 406] on button "+" at bounding box center [579, 399] width 32 height 32
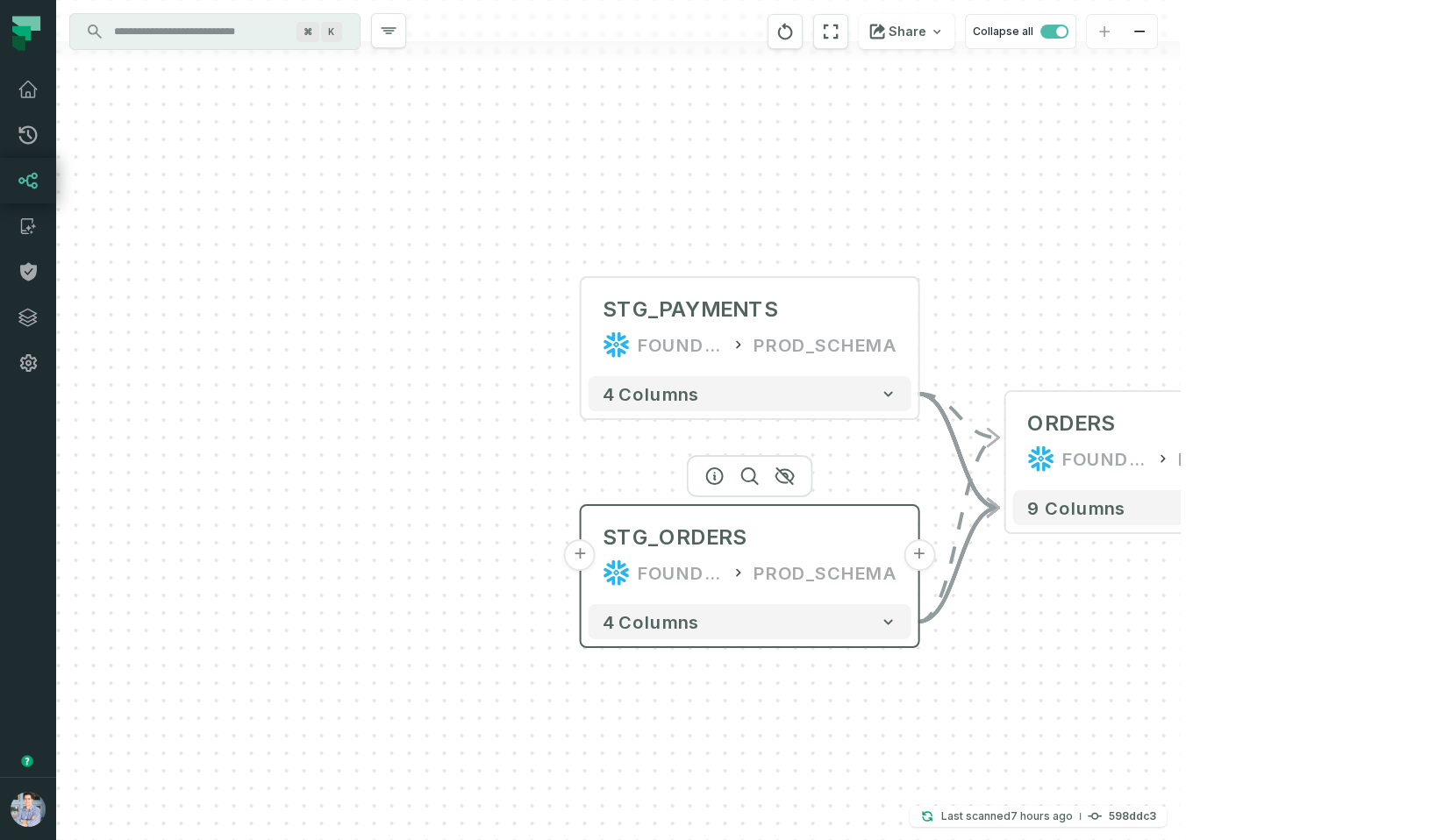
click at [581, 568] on button "+" at bounding box center [579, 555] width 32 height 32
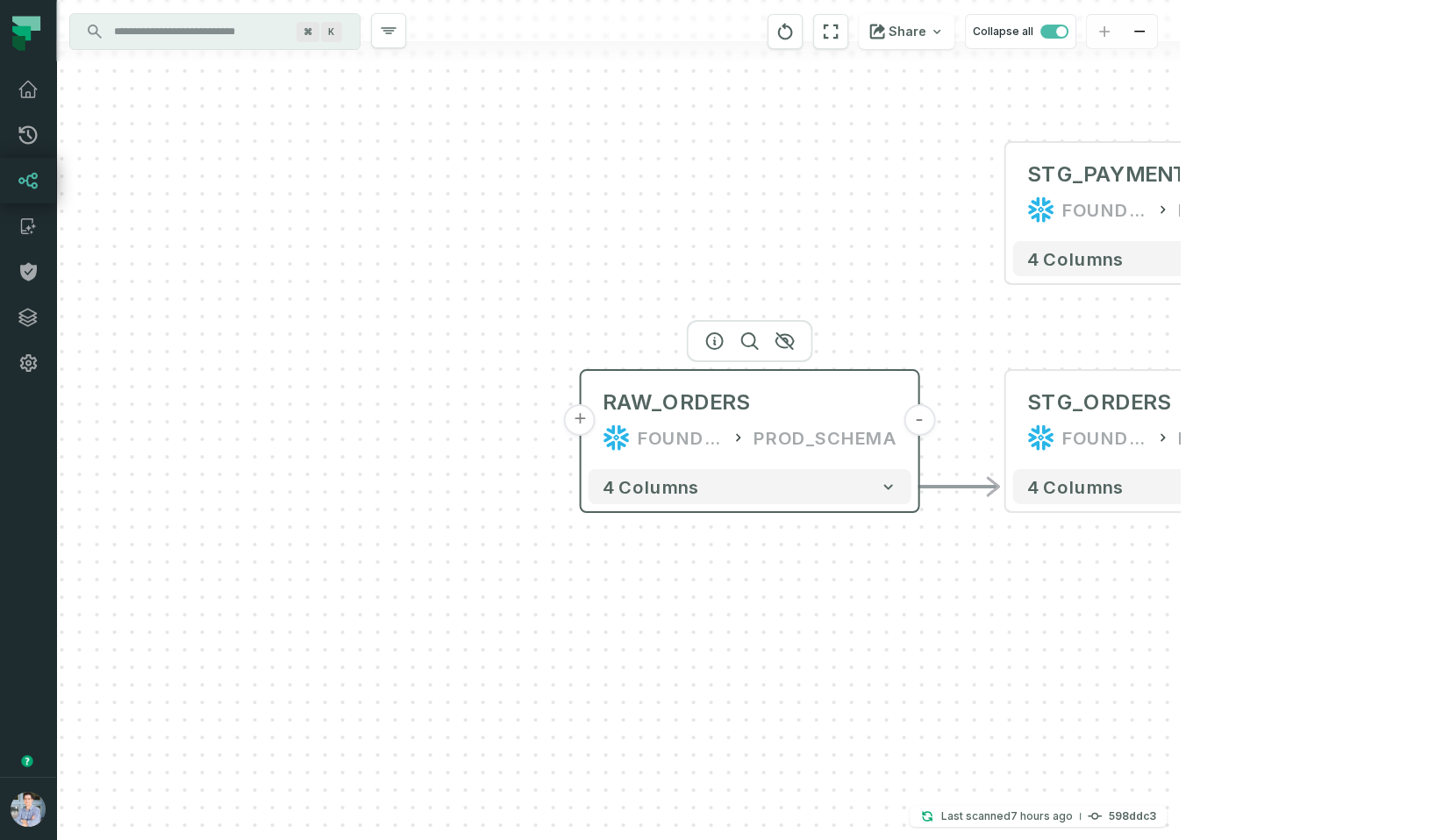
click at [578, 423] on button "+" at bounding box center [579, 420] width 32 height 32
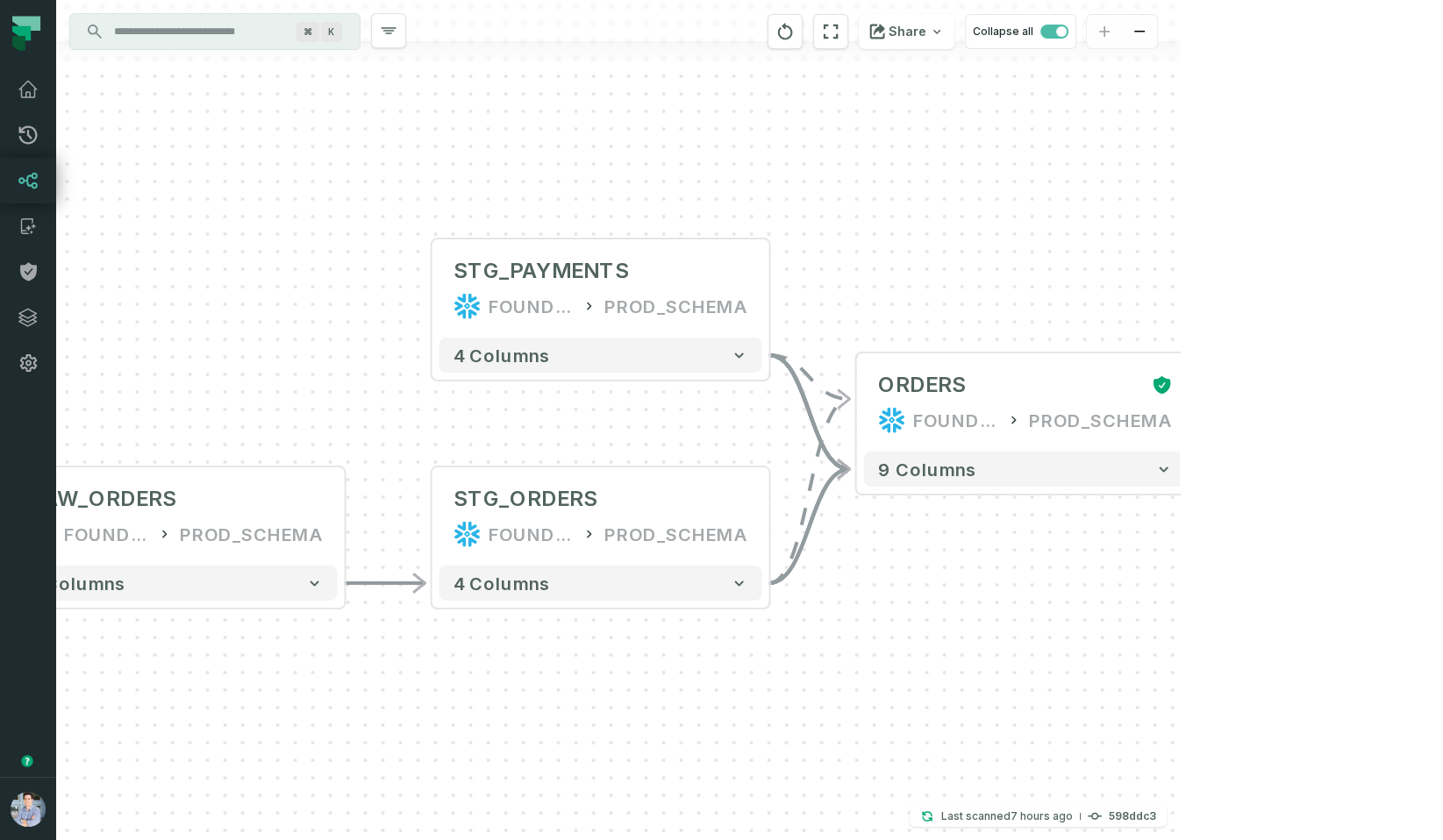
drag, startPoint x: 1185, startPoint y: 239, endPoint x: 159, endPoint y: 335, distance: 1030.5
click at [159, 335] on div "+ orders /user/data/ bi_input - 4 columns - RAW_ORDERS FOUNDATIONAL_DB PROD_SCH…" at bounding box center [618, 420] width 1124 height 840
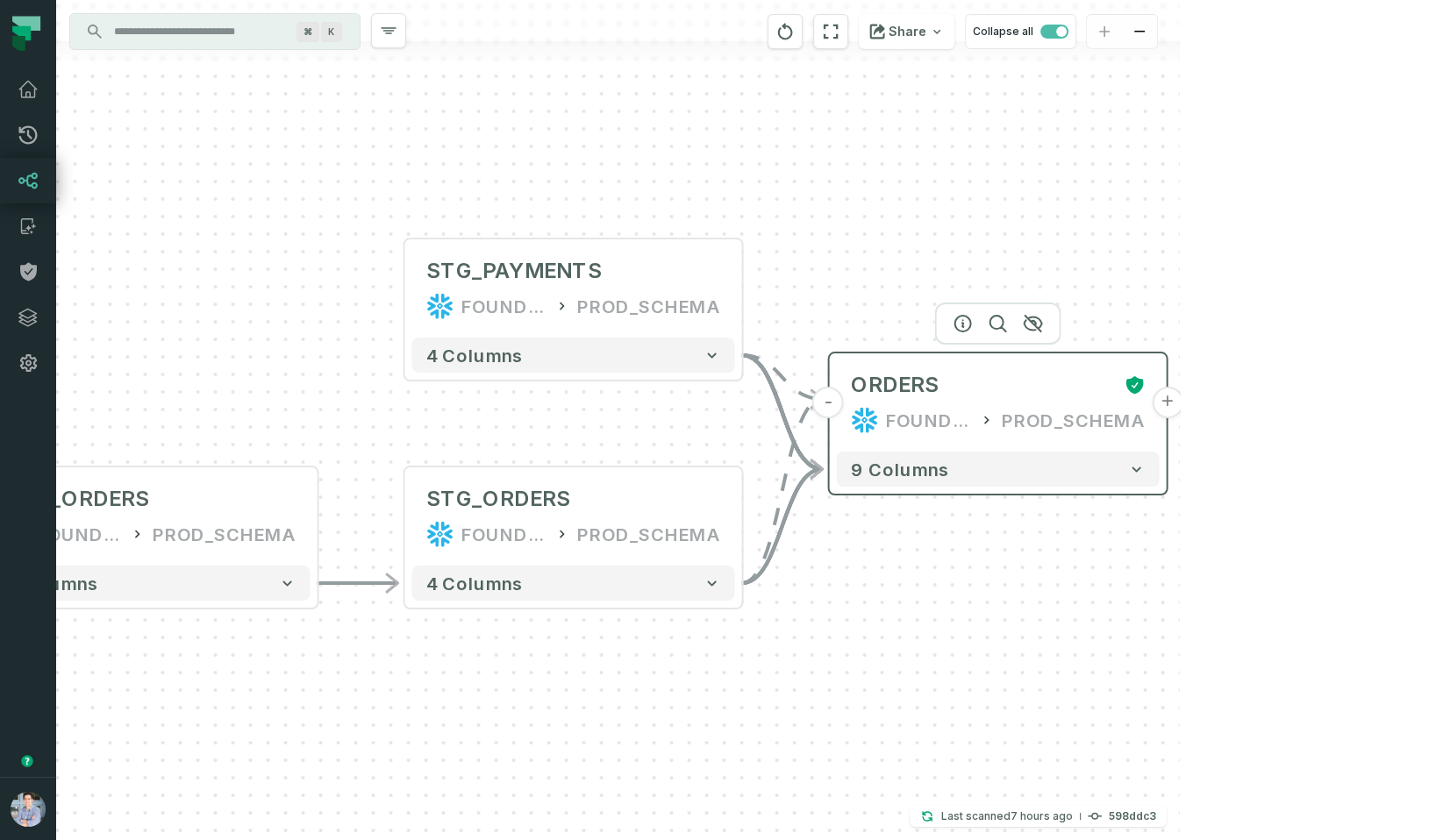
click at [1168, 400] on button "+" at bounding box center [1167, 402] width 32 height 32
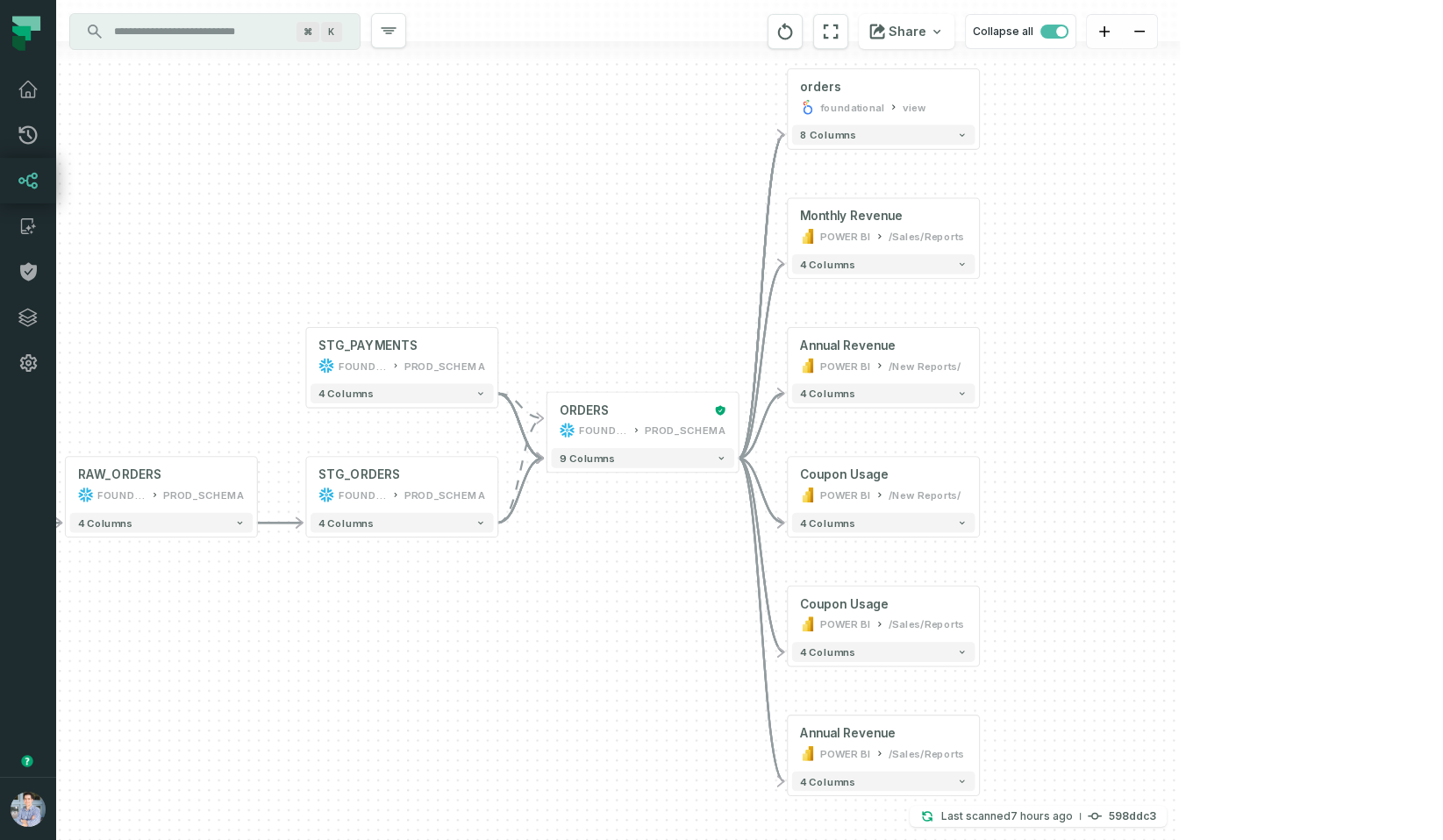
drag, startPoint x: 1018, startPoint y: 510, endPoint x: 1145, endPoint y: 439, distance: 145.5
click at [1145, 439] on div "+ orders foundational view + 8 columns + Monthly Revenue POWER BI /Sales/Report…" at bounding box center [618, 420] width 1124 height 840
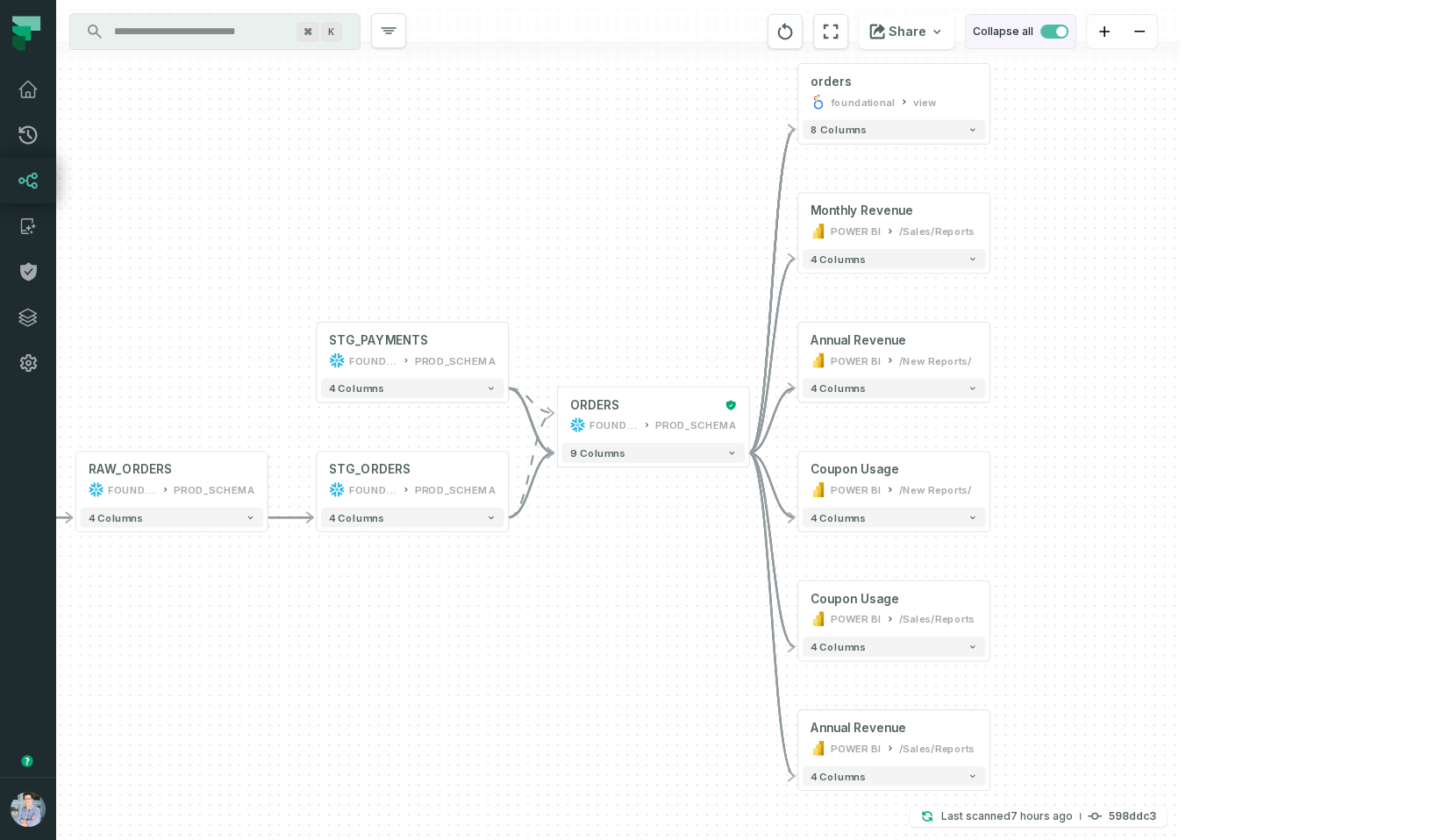
click at [1068, 30] on span "button" at bounding box center [1054, 32] width 28 height 14
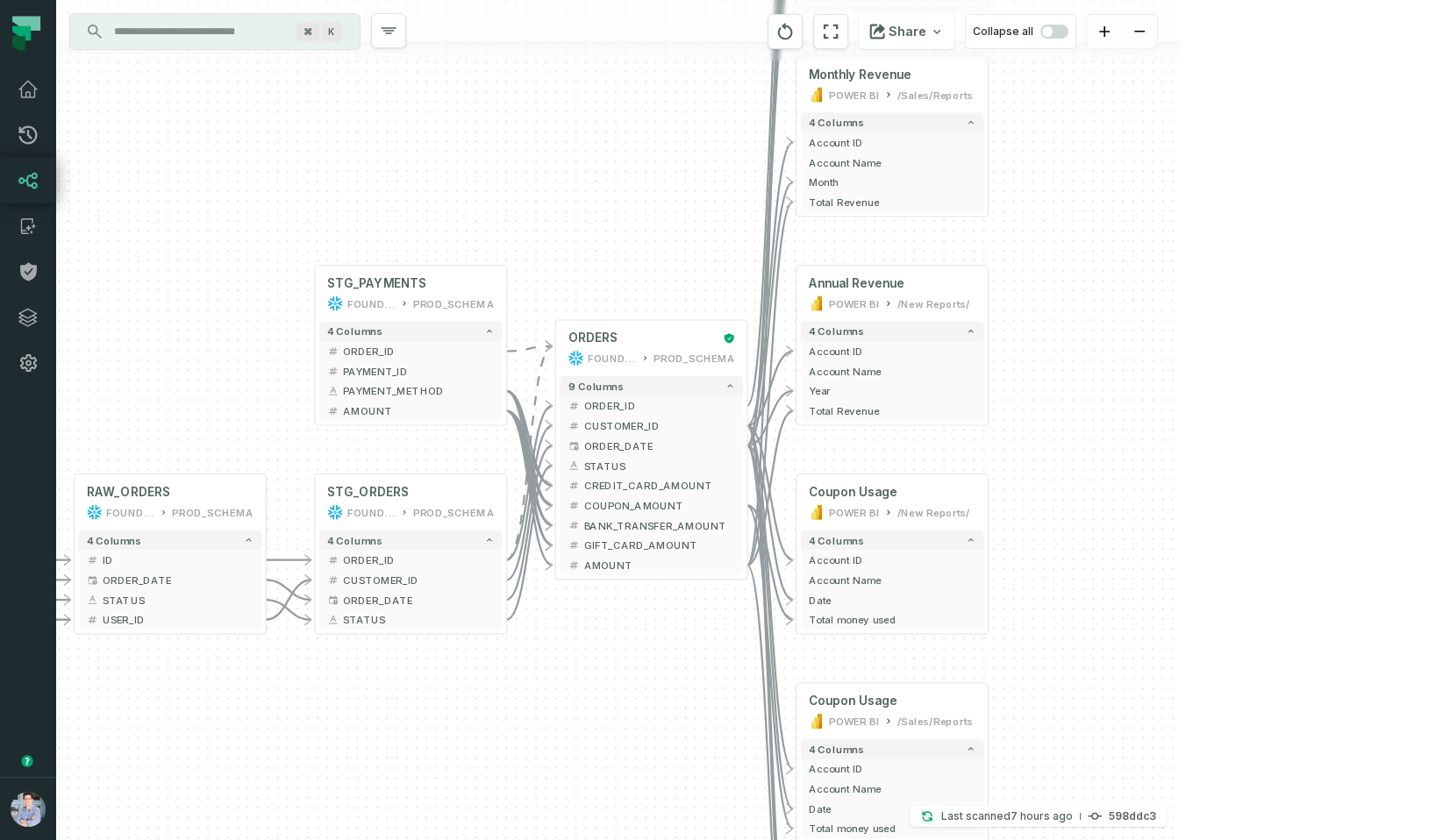
drag, startPoint x: 1131, startPoint y: 332, endPoint x: 1130, endPoint y: 50, distance: 282.0
click at [1130, 50] on div "+ orders foundational view + 8 columns - id - order_amount + time_of_order - ti…" at bounding box center [618, 420] width 1124 height 840
click at [615, 464] on span "STATUS" at bounding box center [660, 464] width 151 height 15
click at [622, 512] on button "COUPON_AMOUNT" at bounding box center [651, 504] width 184 height 20
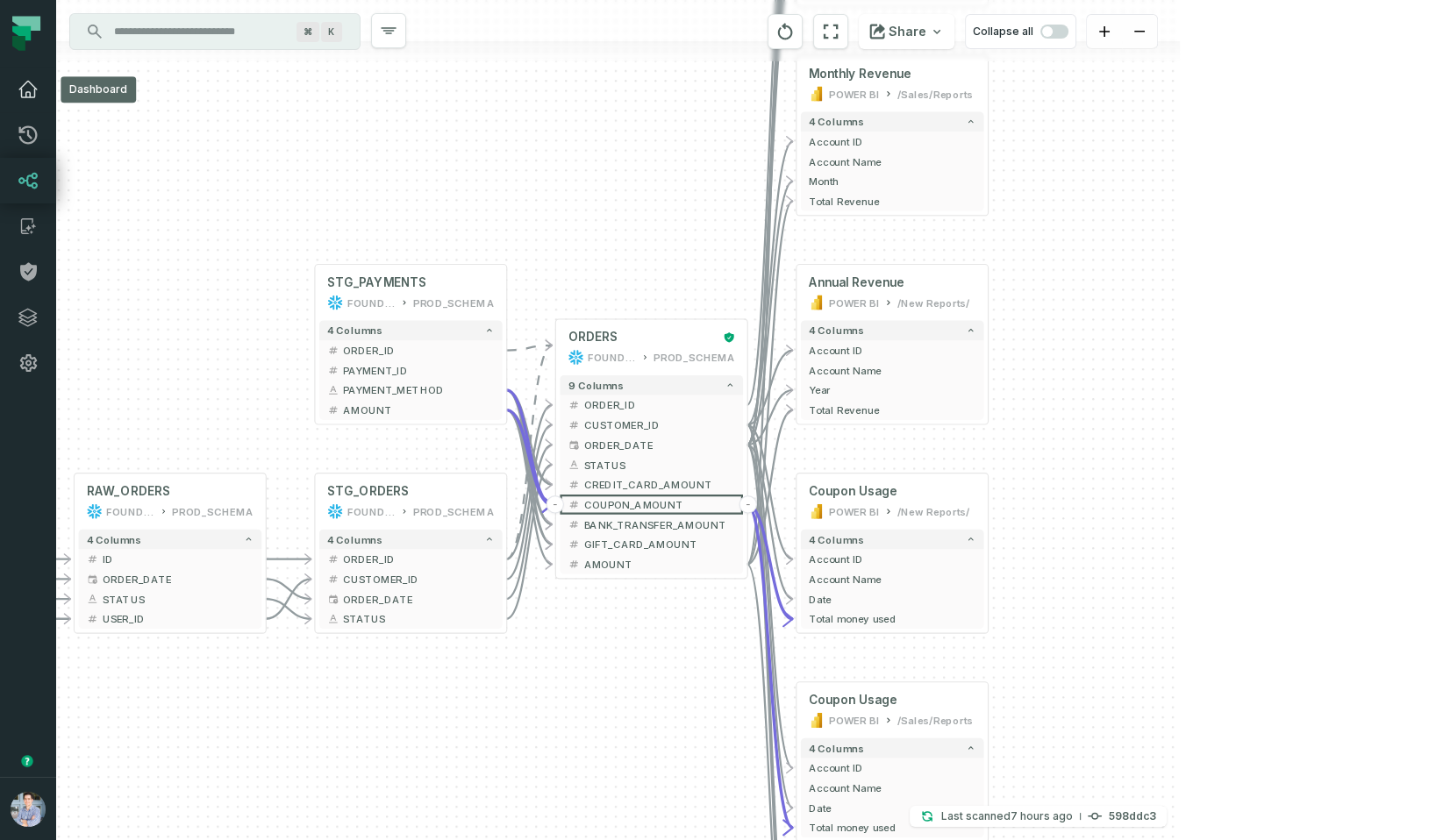
click at [31, 83] on icon at bounding box center [27, 89] width 21 height 21
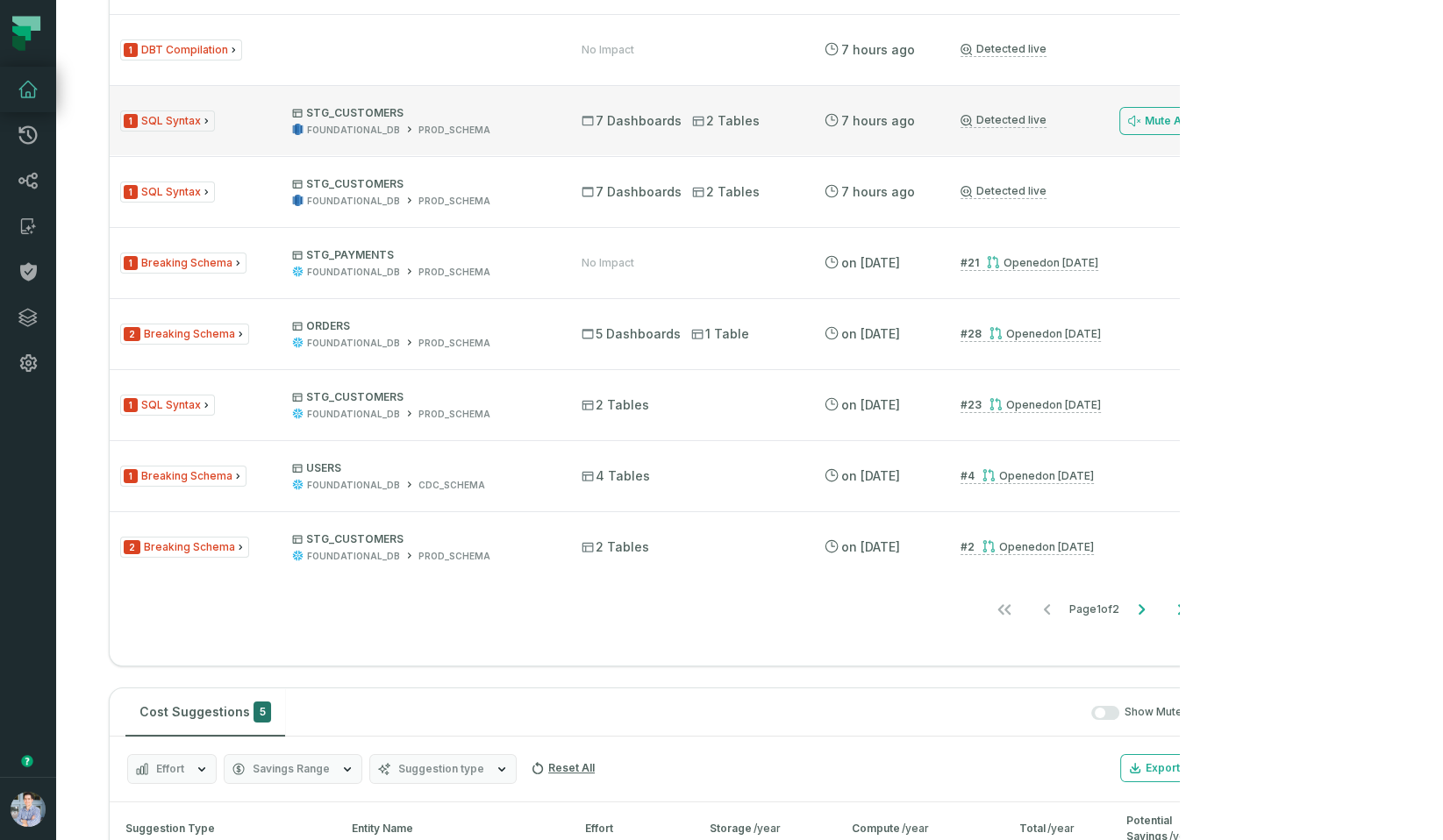
scroll to position [1509, 0]
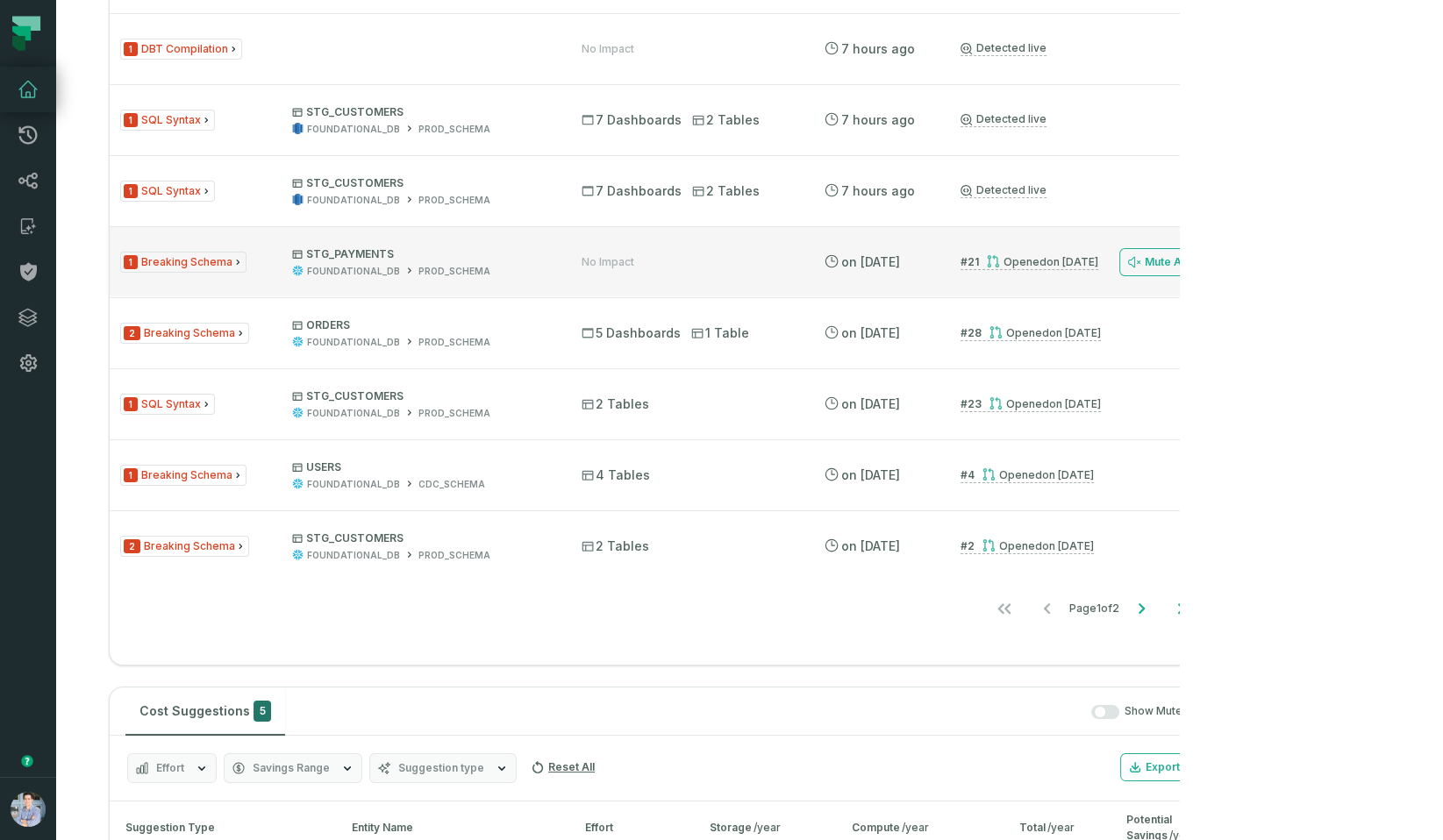
click at [256, 278] on div "1 Breaking Schema STG_PAYMENTS FOUNDATIONAL_DB PROD_SCHEMA" at bounding box center [334, 263] width 430 height 31
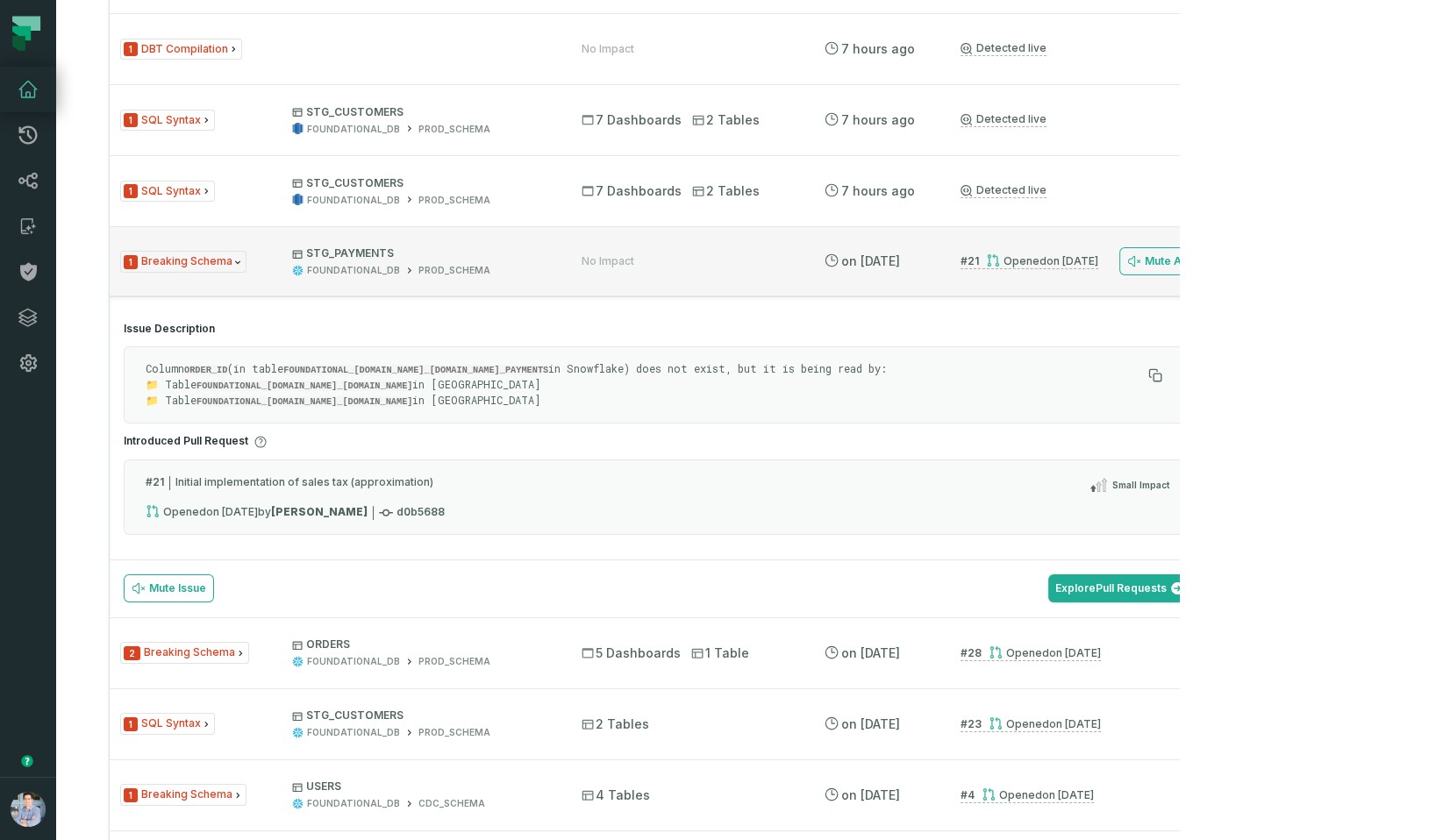
click at [269, 277] on div "1 Breaking Schema STG_PAYMENTS FOUNDATIONAL_DB PROD_SCHEMA" at bounding box center [334, 262] width 430 height 31
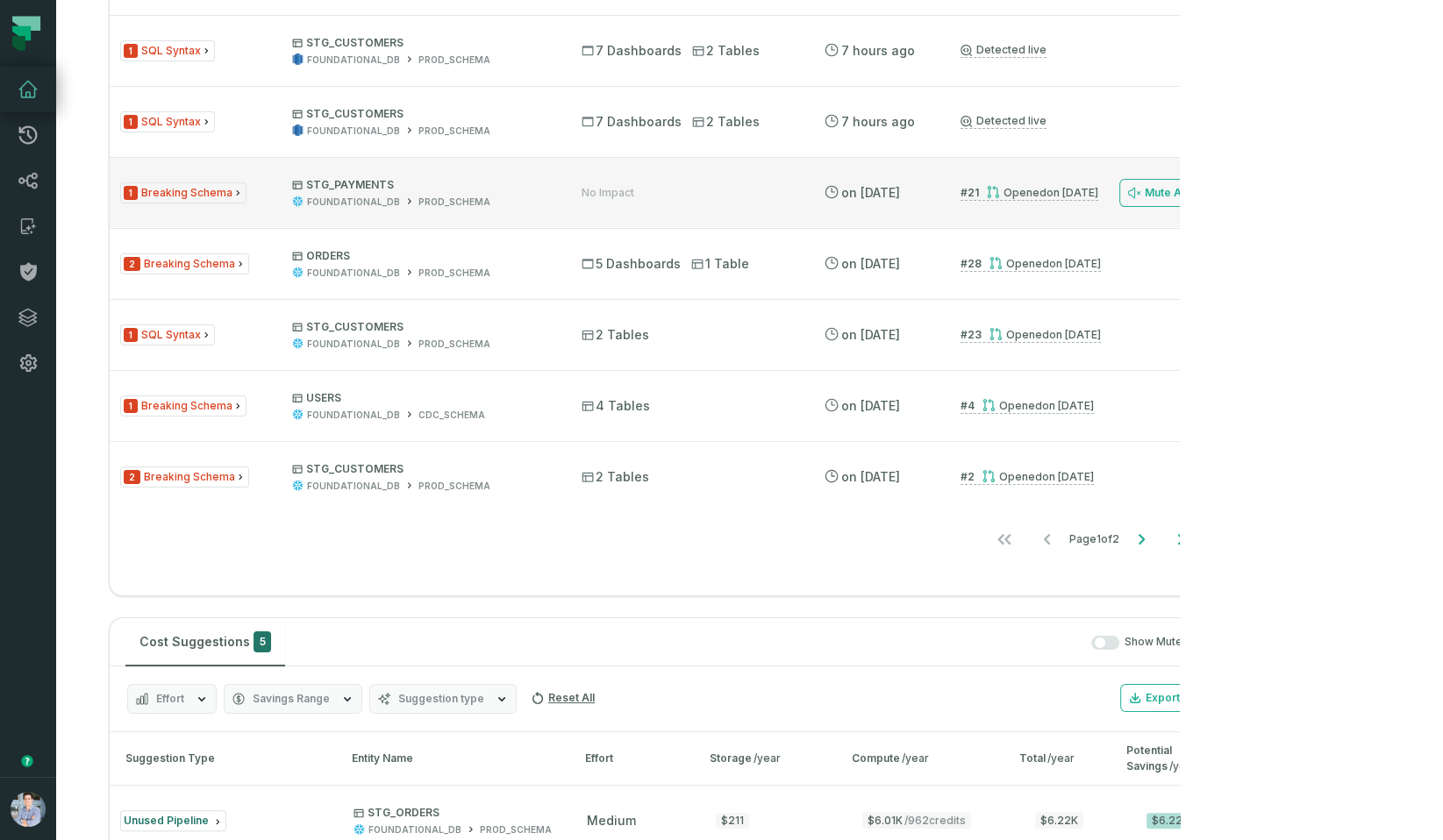
scroll to position [1581, 0]
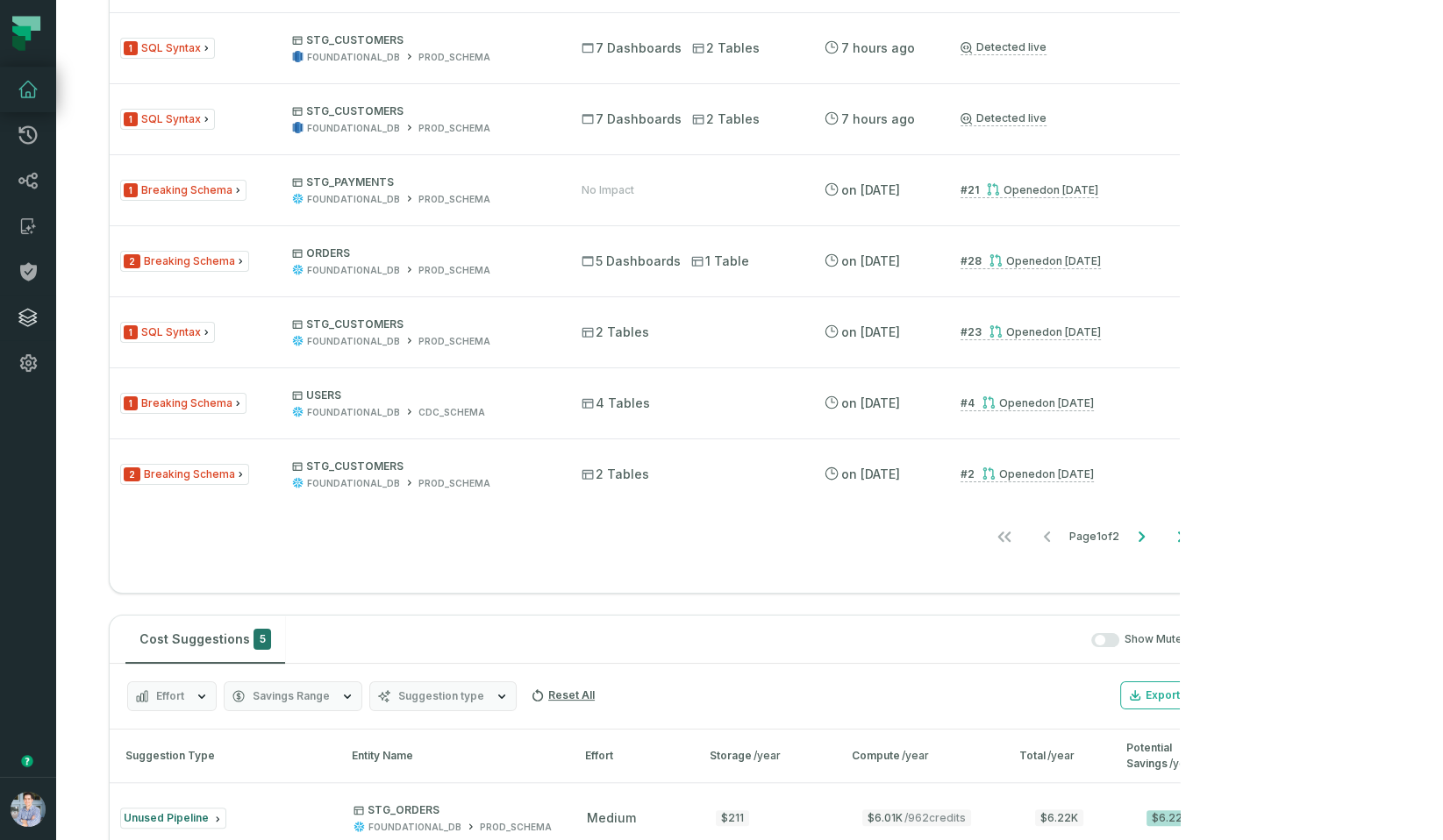
click at [23, 320] on icon at bounding box center [27, 317] width 21 height 21
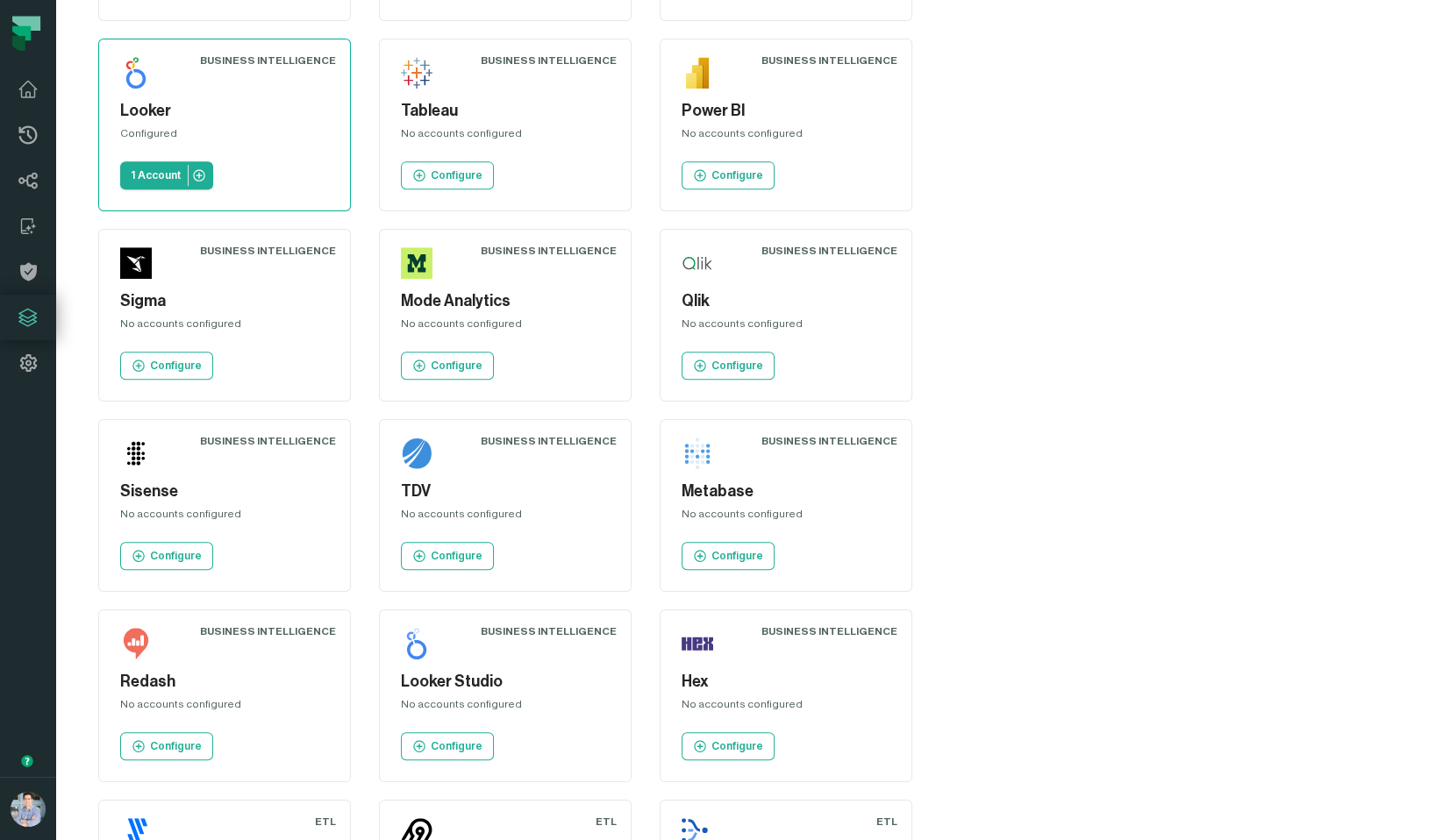
scroll to position [1003, 0]
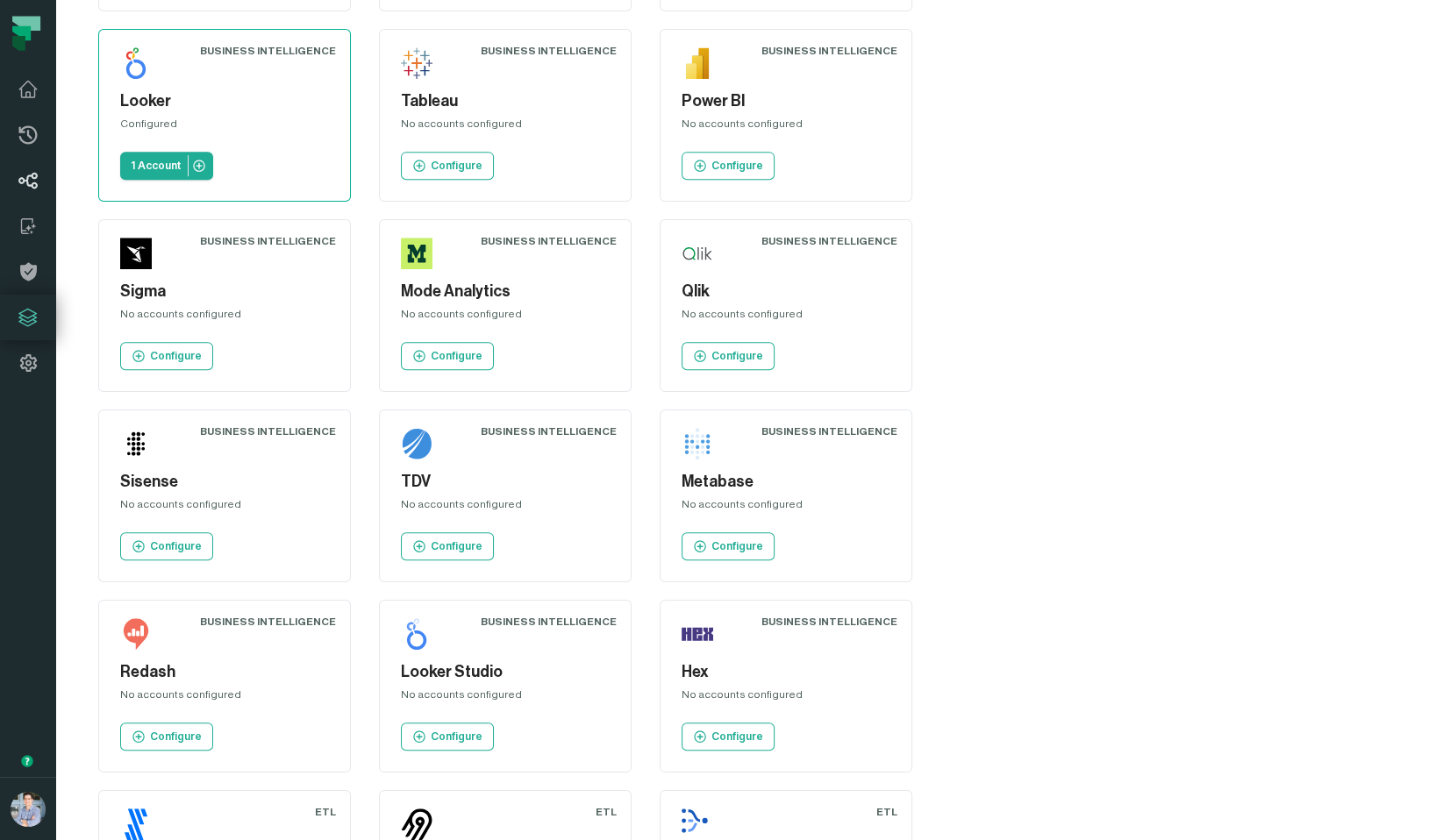
click at [24, 168] on link "Lineage" at bounding box center [28, 180] width 56 height 46
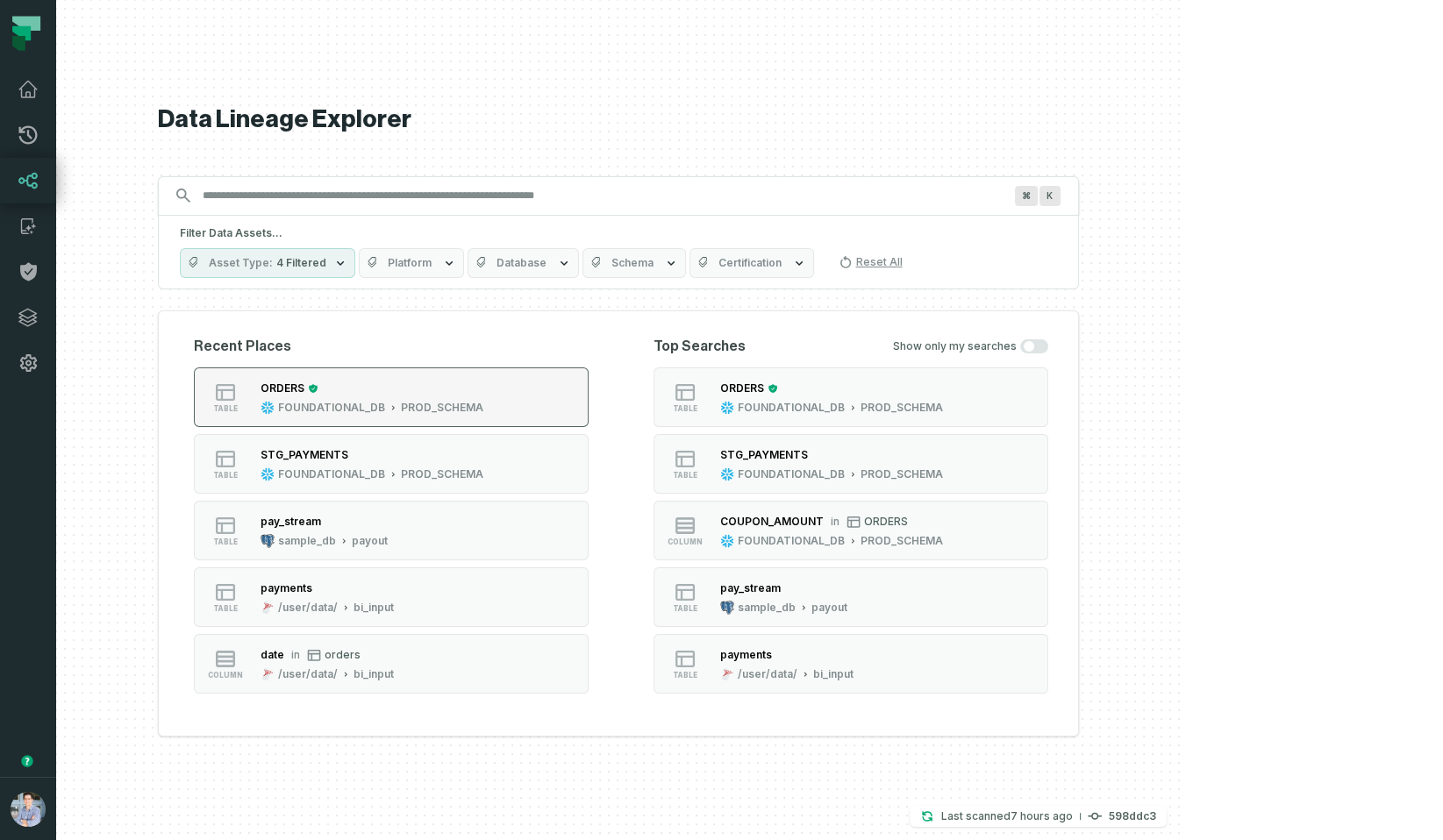
click at [484, 394] on div "ORDERS" at bounding box center [371, 388] width 222 height 17
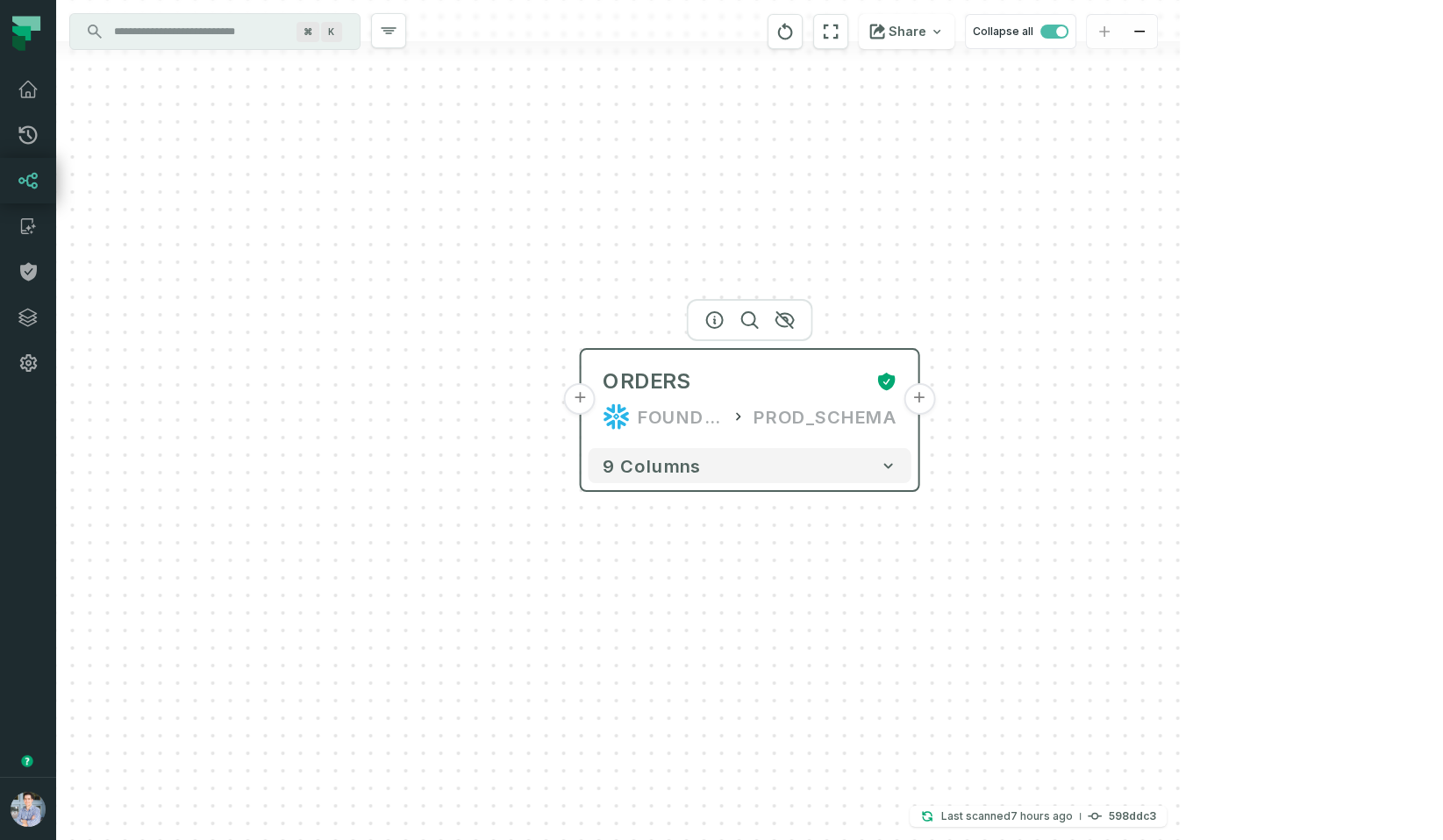
click at [581, 403] on button "+" at bounding box center [579, 399] width 32 height 32
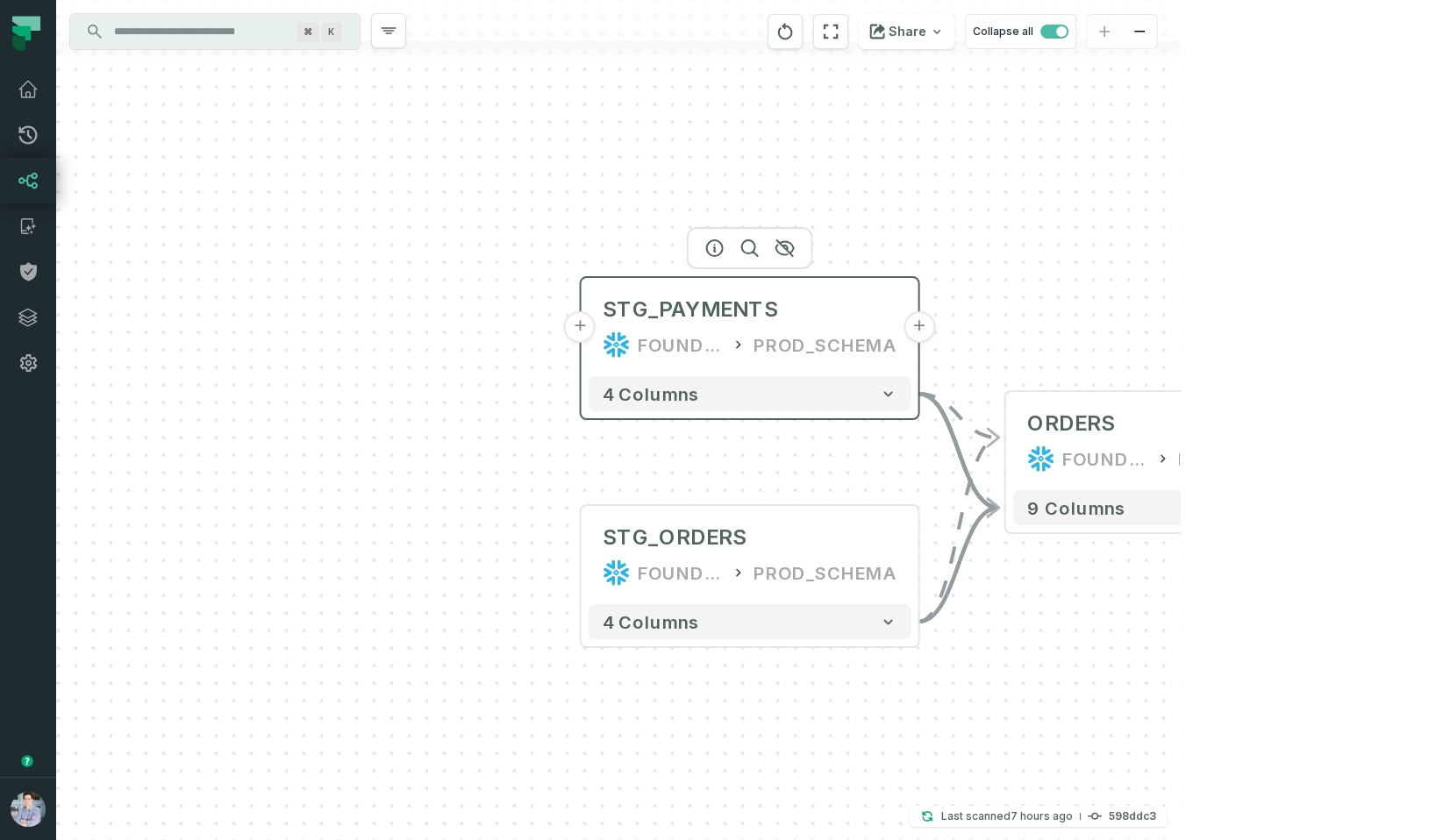
click at [580, 326] on button "+" at bounding box center [579, 327] width 32 height 32
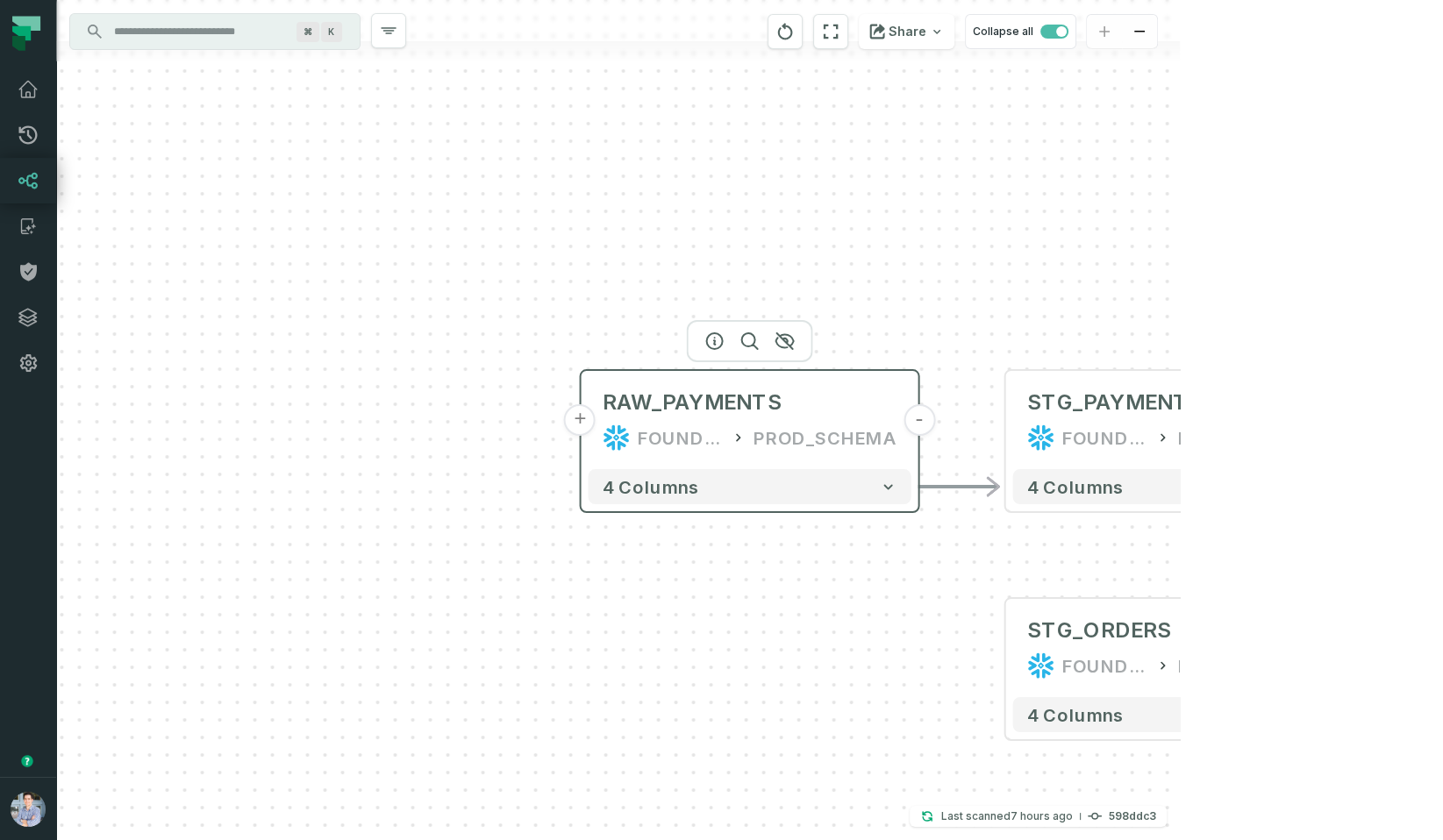
click at [588, 425] on button "+" at bounding box center [579, 420] width 32 height 32
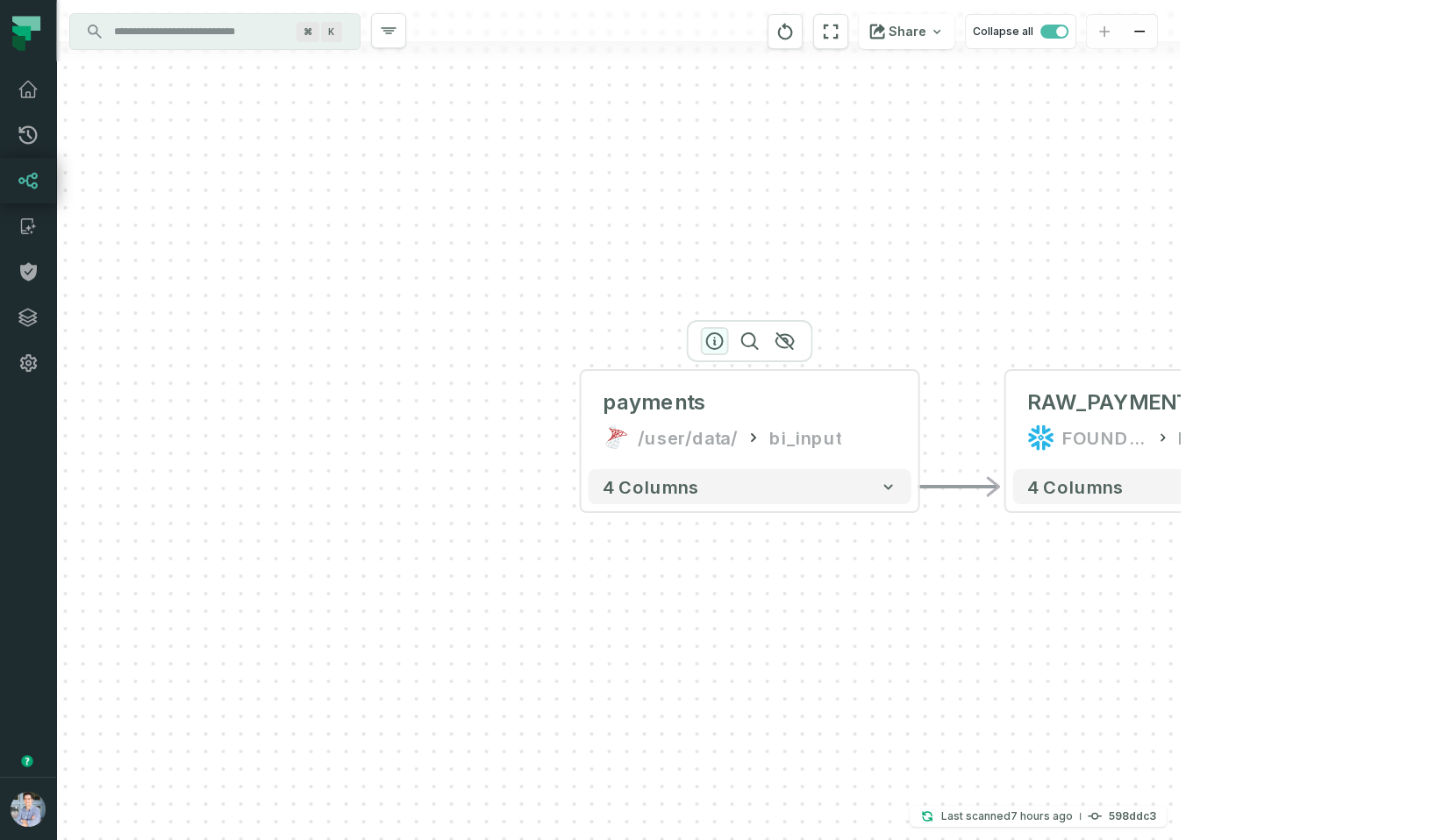
click at [718, 339] on icon "button" at bounding box center [714, 340] width 21 height 21
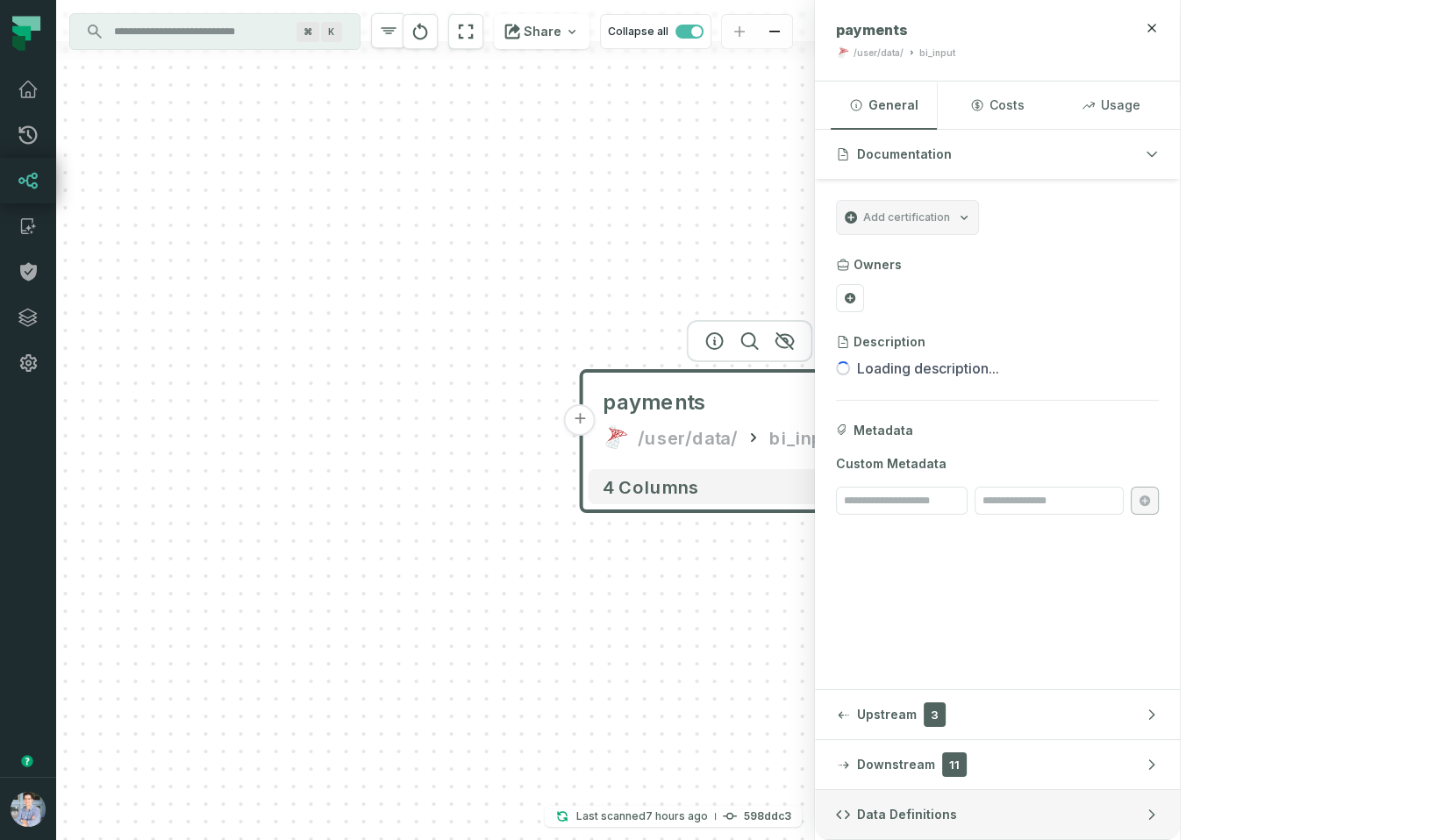
click at [957, 809] on span "Data Definitions" at bounding box center [907, 814] width 100 height 17
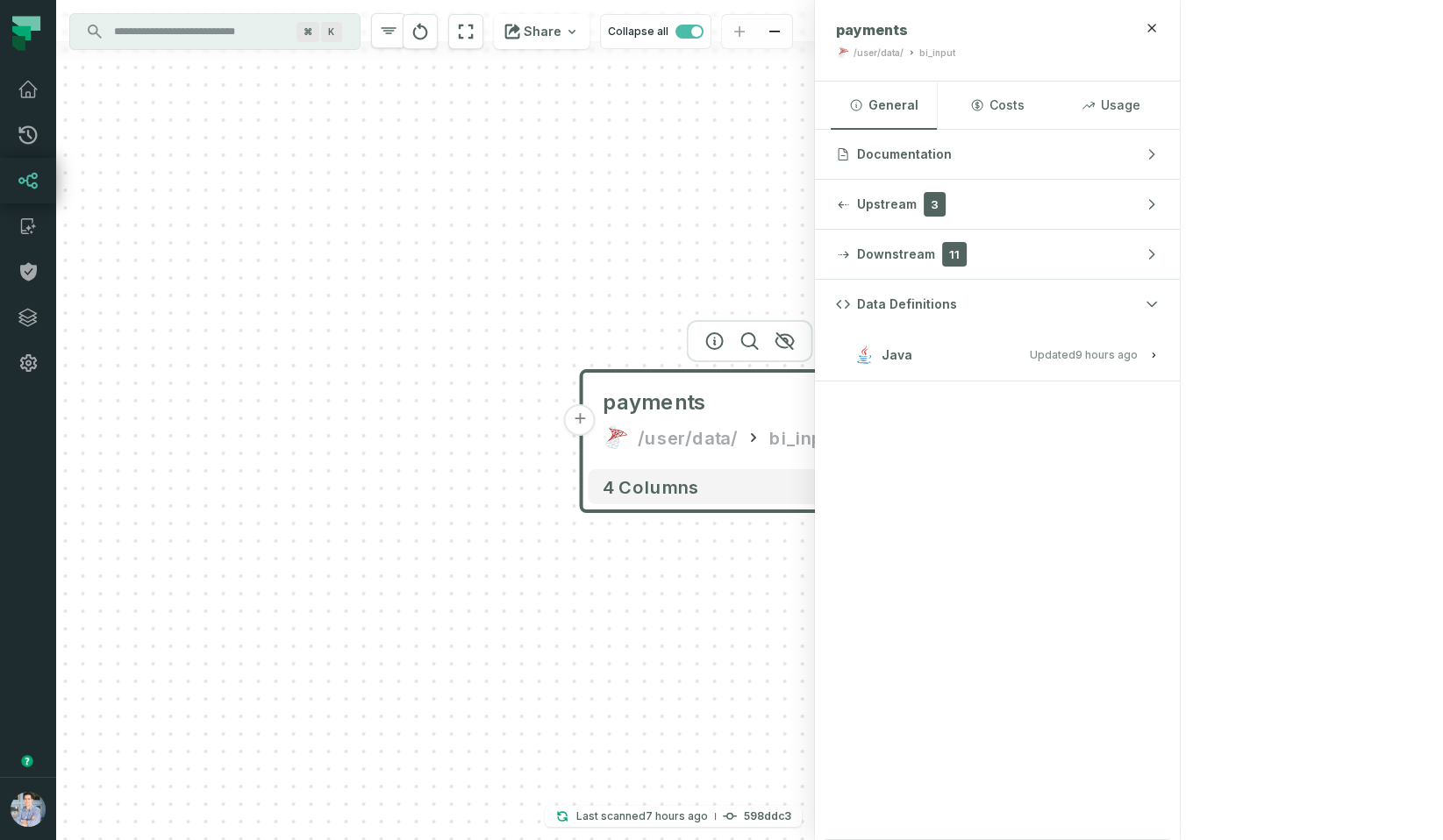
click at [1159, 361] on button "Java Updated 10/7/2025, 1:02:11 AM" at bounding box center [997, 355] width 322 height 23
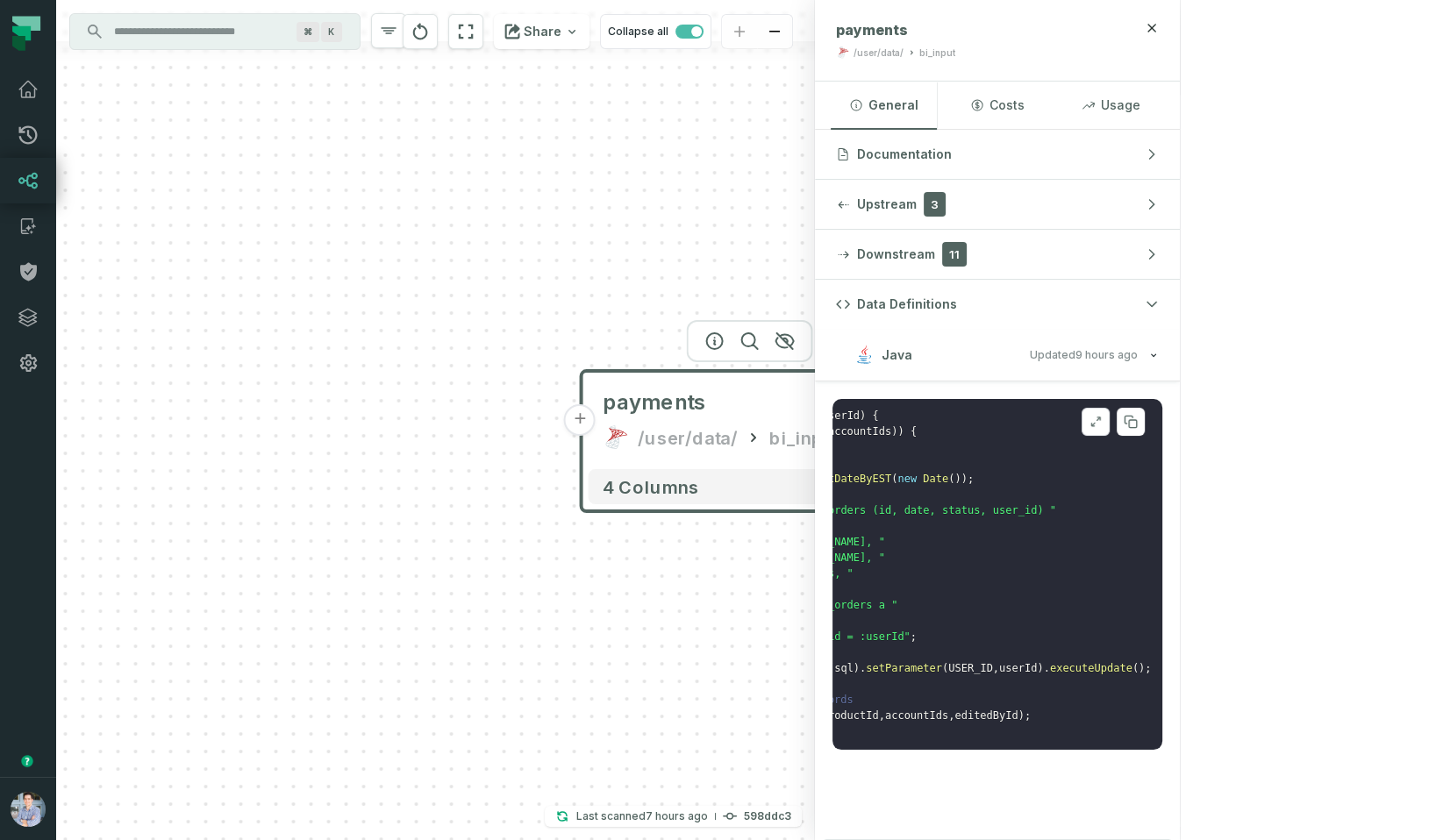
scroll to position [2, 0]
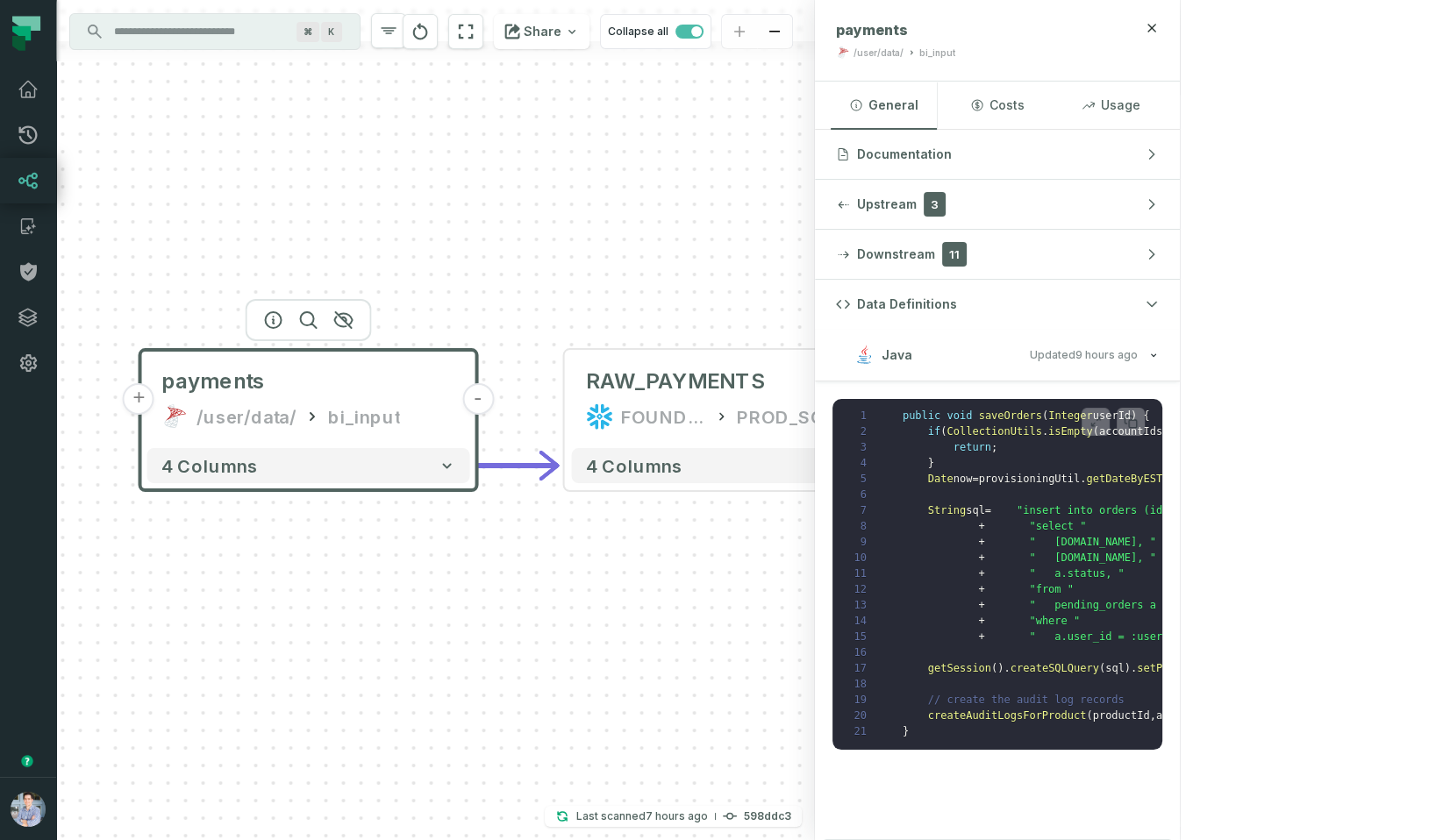
drag, startPoint x: 947, startPoint y: 614, endPoint x: 497, endPoint y: 590, distance: 450.6
click at [497, 590] on div "+ payments /user/data/ bi_input - 4 columns - RAW_PAYMENTS FOUNDATIONAL_DB PROD…" at bounding box center [435, 420] width 758 height 840
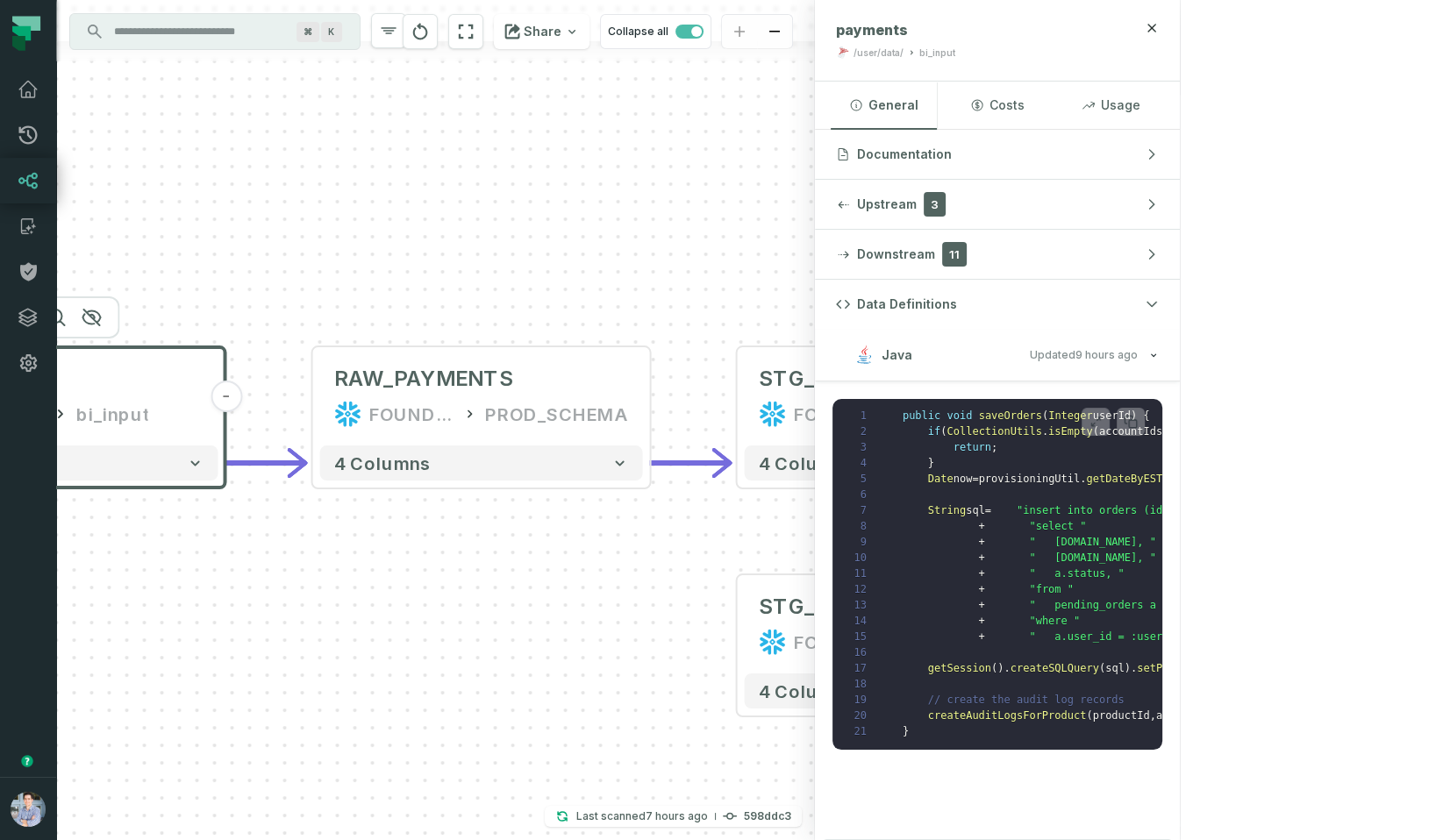
drag, startPoint x: 777, startPoint y: 550, endPoint x: 244, endPoint y: 549, distance: 533.0
click at [244, 550] on div "+ payments /user/data/ bi_input - 4 columns - RAW_PAYMENTS FOUNDATIONAL_DB PROD…" at bounding box center [435, 420] width 758 height 840
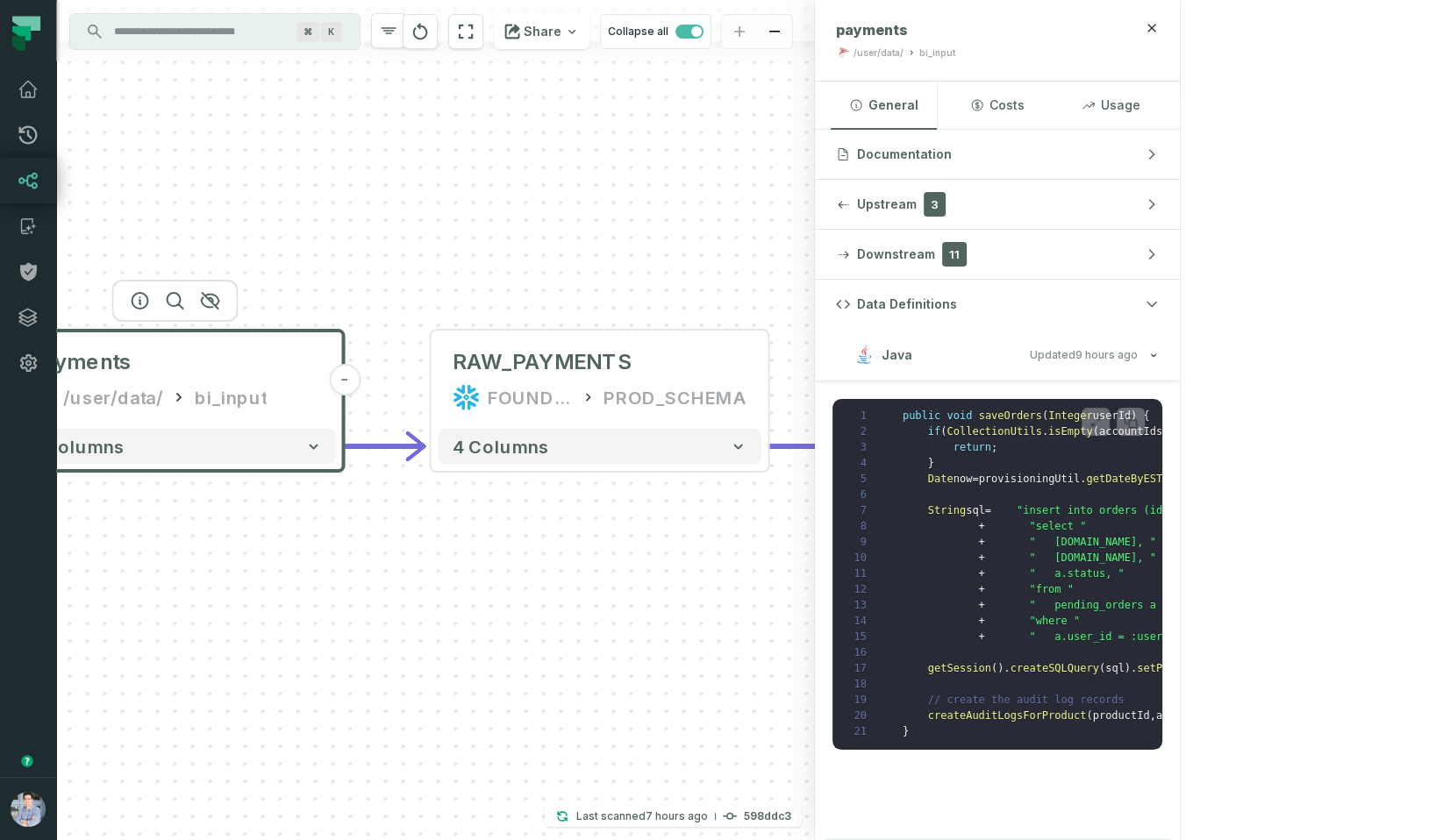
drag, startPoint x: 222, startPoint y: 577, endPoint x: 629, endPoint y: 557, distance: 407.5
click at [630, 559] on div "+ payments /user/data/ bi_input - 4 columns - RAW_PAYMENTS FOUNDATIONAL_DB PROD…" at bounding box center [435, 420] width 758 height 840
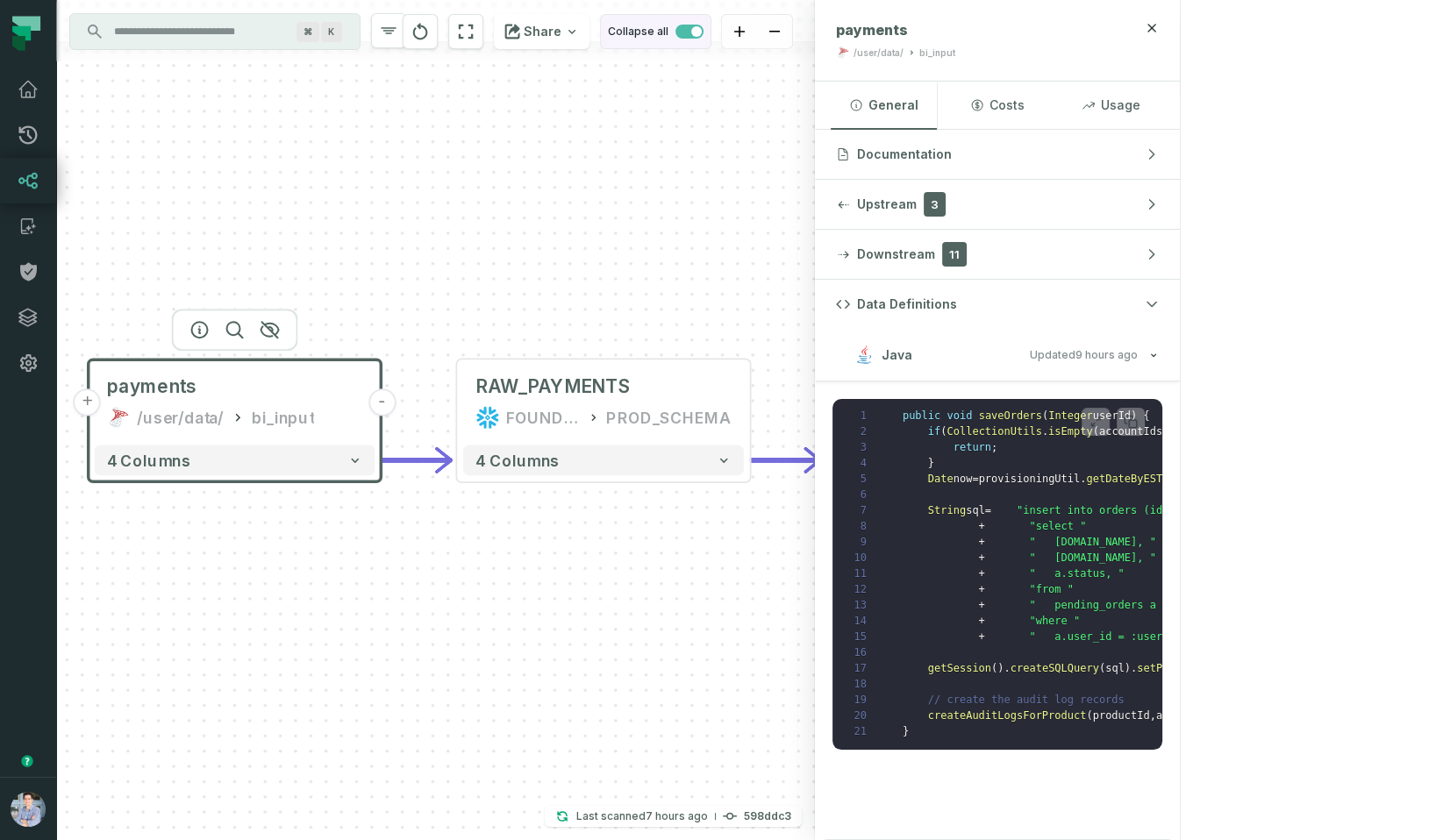
click at [702, 31] on span "button" at bounding box center [696, 32] width 11 height 11
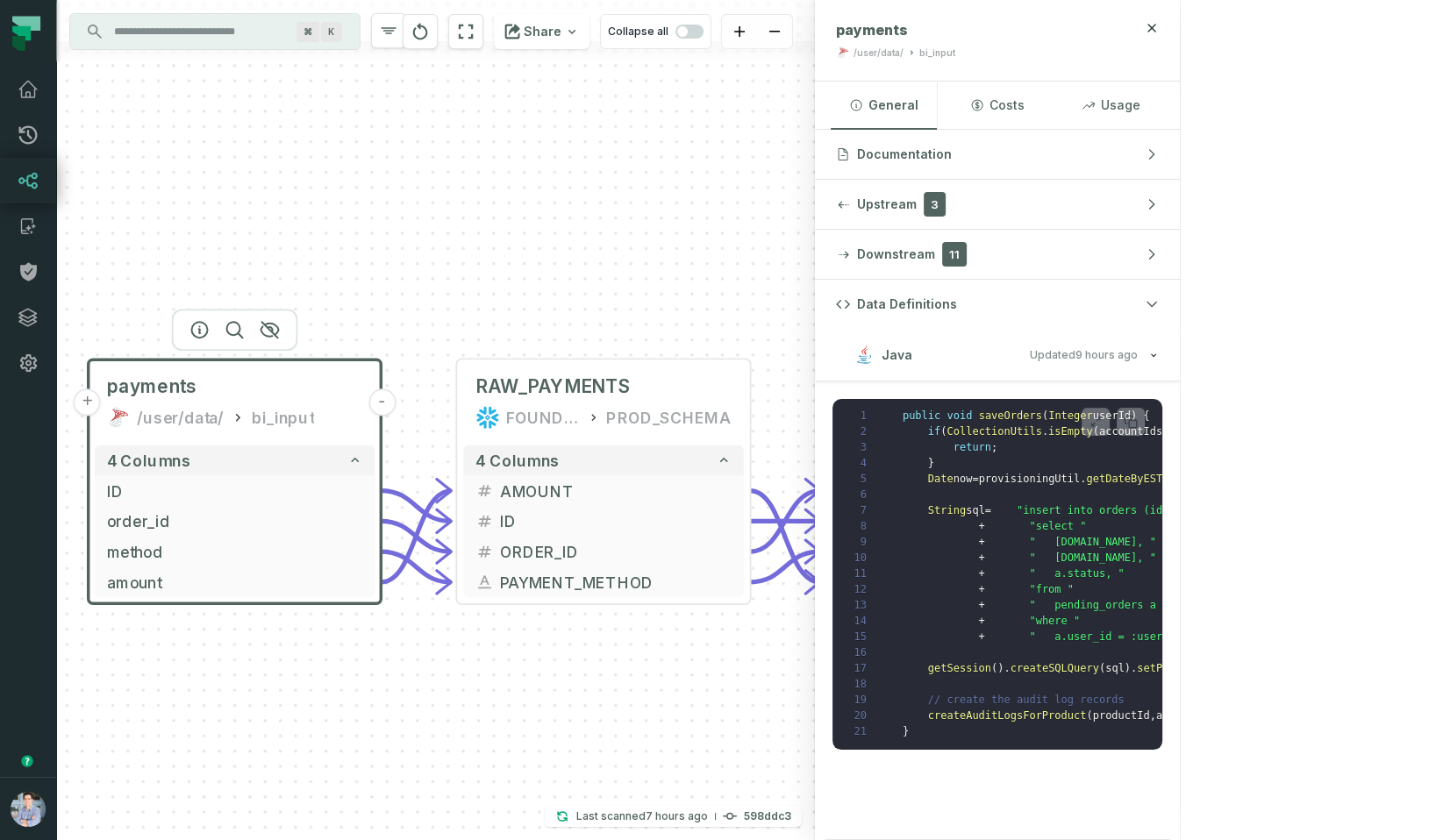
click at [815, 183] on div "+ payments /user/data/ bi_input - 4 columns + ID - + order_id - + method - + am…" at bounding box center [435, 420] width 758 height 840
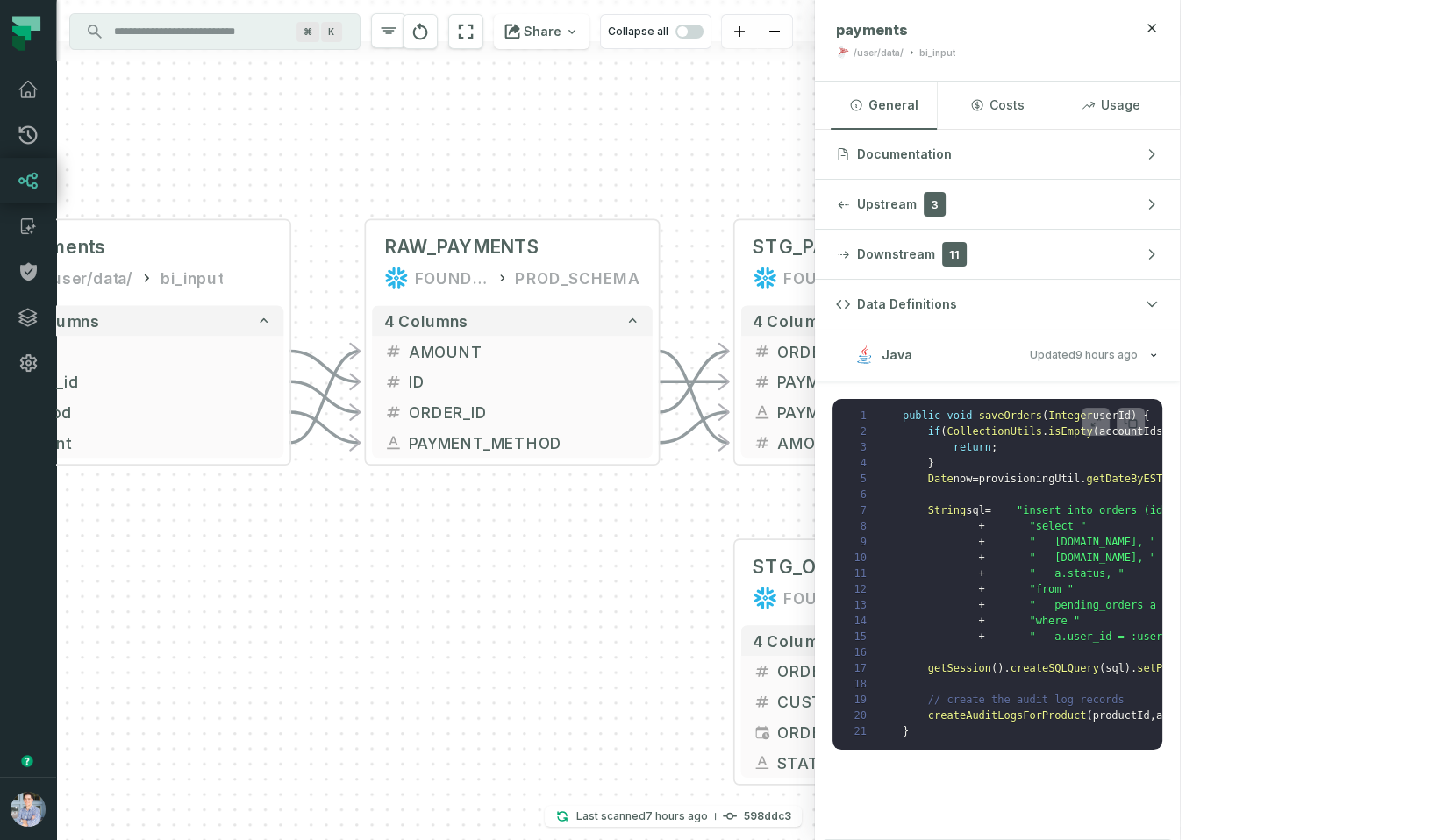
drag, startPoint x: 835, startPoint y: 187, endPoint x: 744, endPoint y: 51, distance: 163.6
click at [744, 50] on div "+ payments /user/data/ bi_input - 4 columns + ID - + order_id - + method - + am…" at bounding box center [435, 420] width 758 height 840
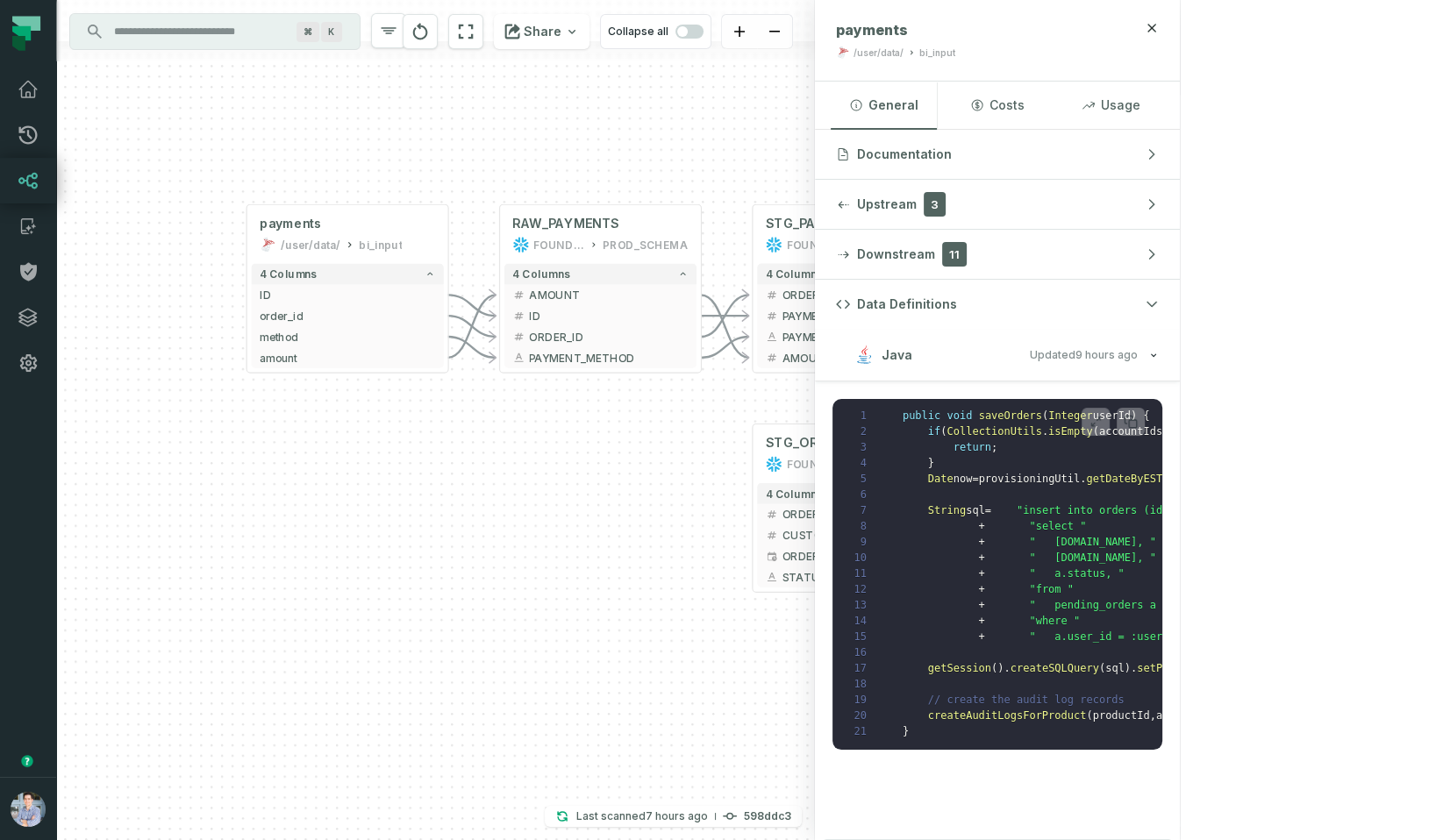
drag, startPoint x: 300, startPoint y: 173, endPoint x: 367, endPoint y: 172, distance: 67.0
click at [367, 172] on div "+ payments /user/data/ bi_input - 4 columns + ID - + order_id - + method - + am…" at bounding box center [435, 420] width 758 height 840
click at [35, 132] on icon at bounding box center [28, 135] width 18 height 18
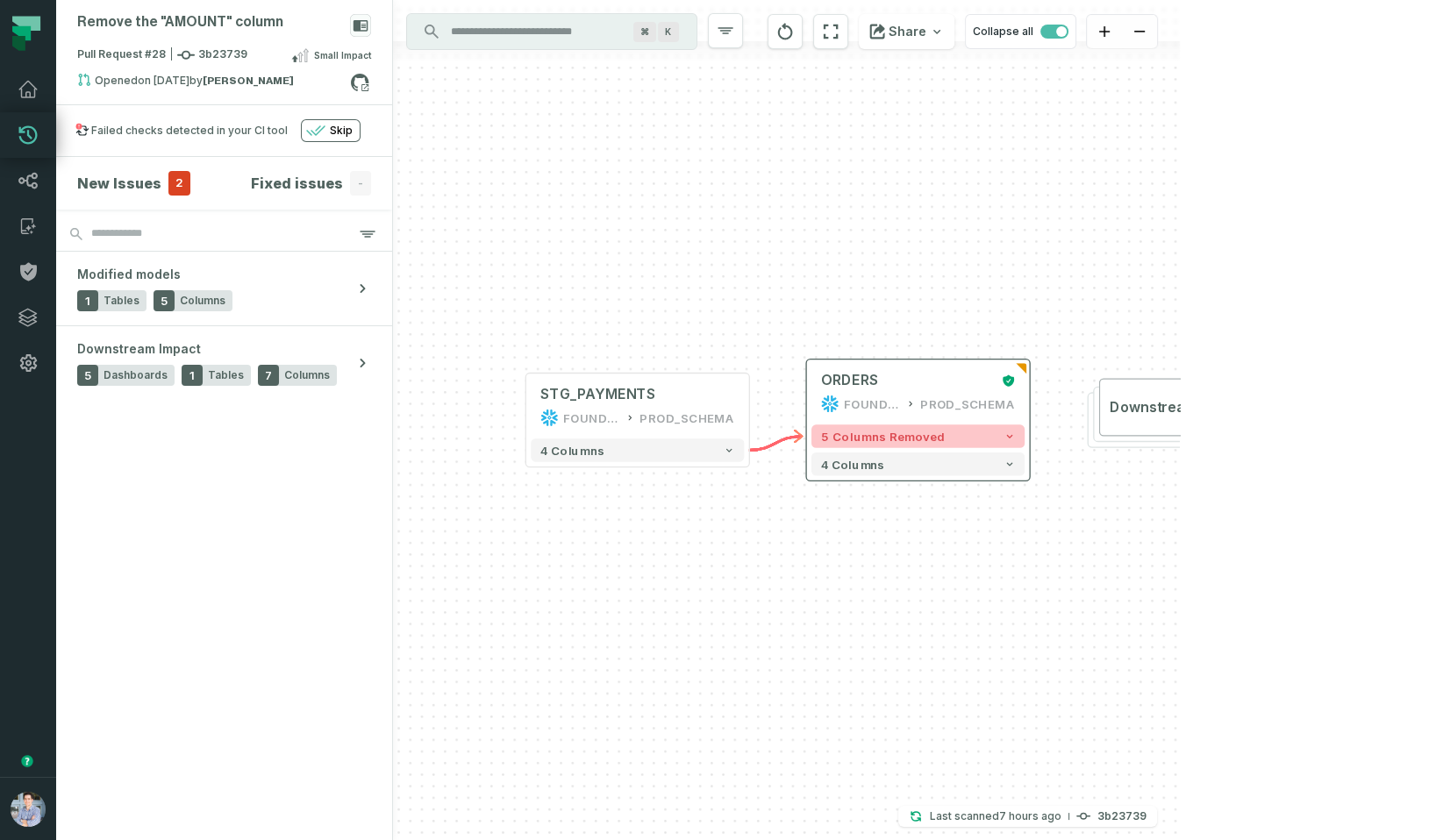
click at [975, 440] on button "5 columns removed" at bounding box center [918, 435] width 213 height 23
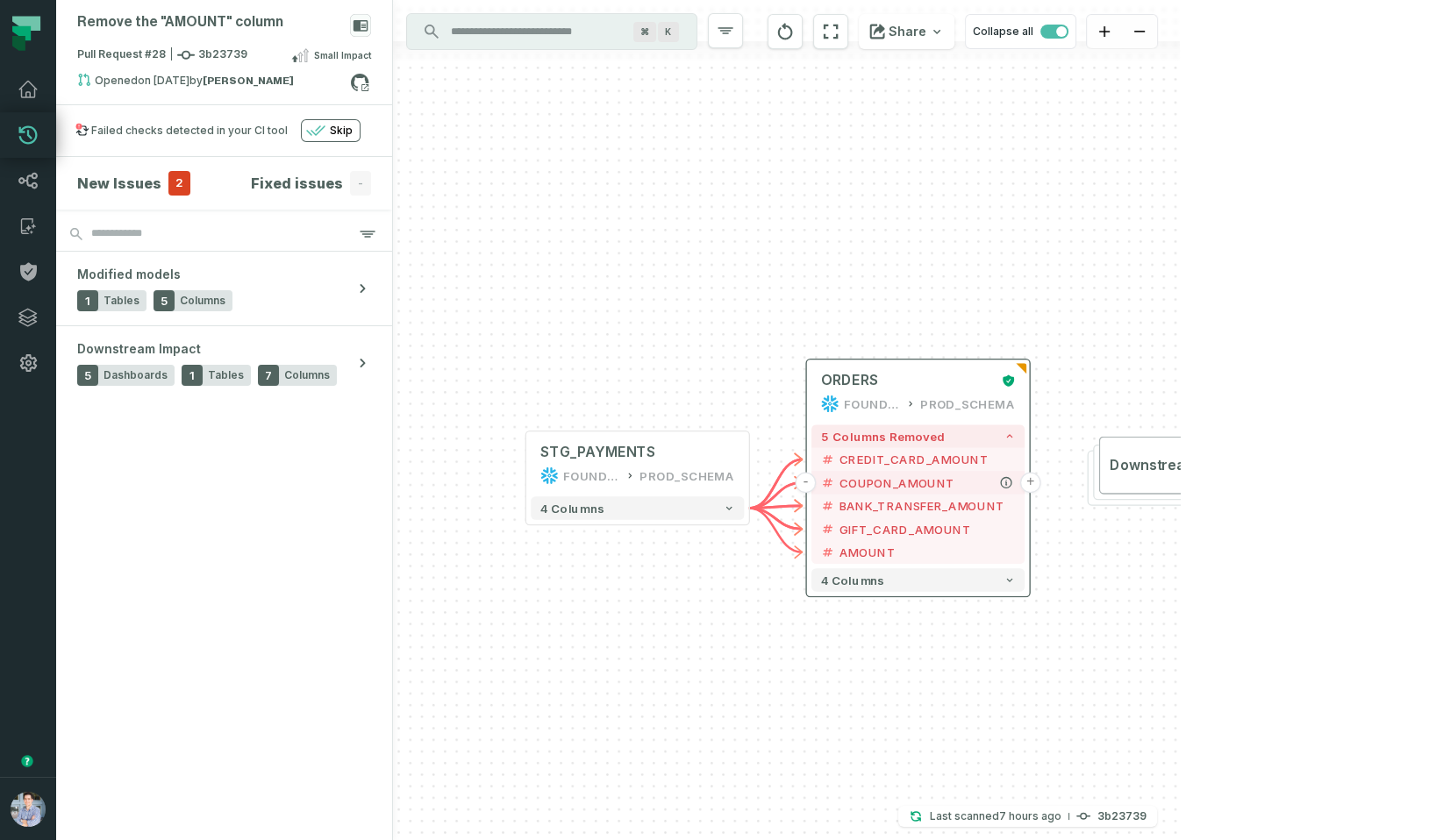
click at [1024, 483] on button "+" at bounding box center [1030, 482] width 21 height 21
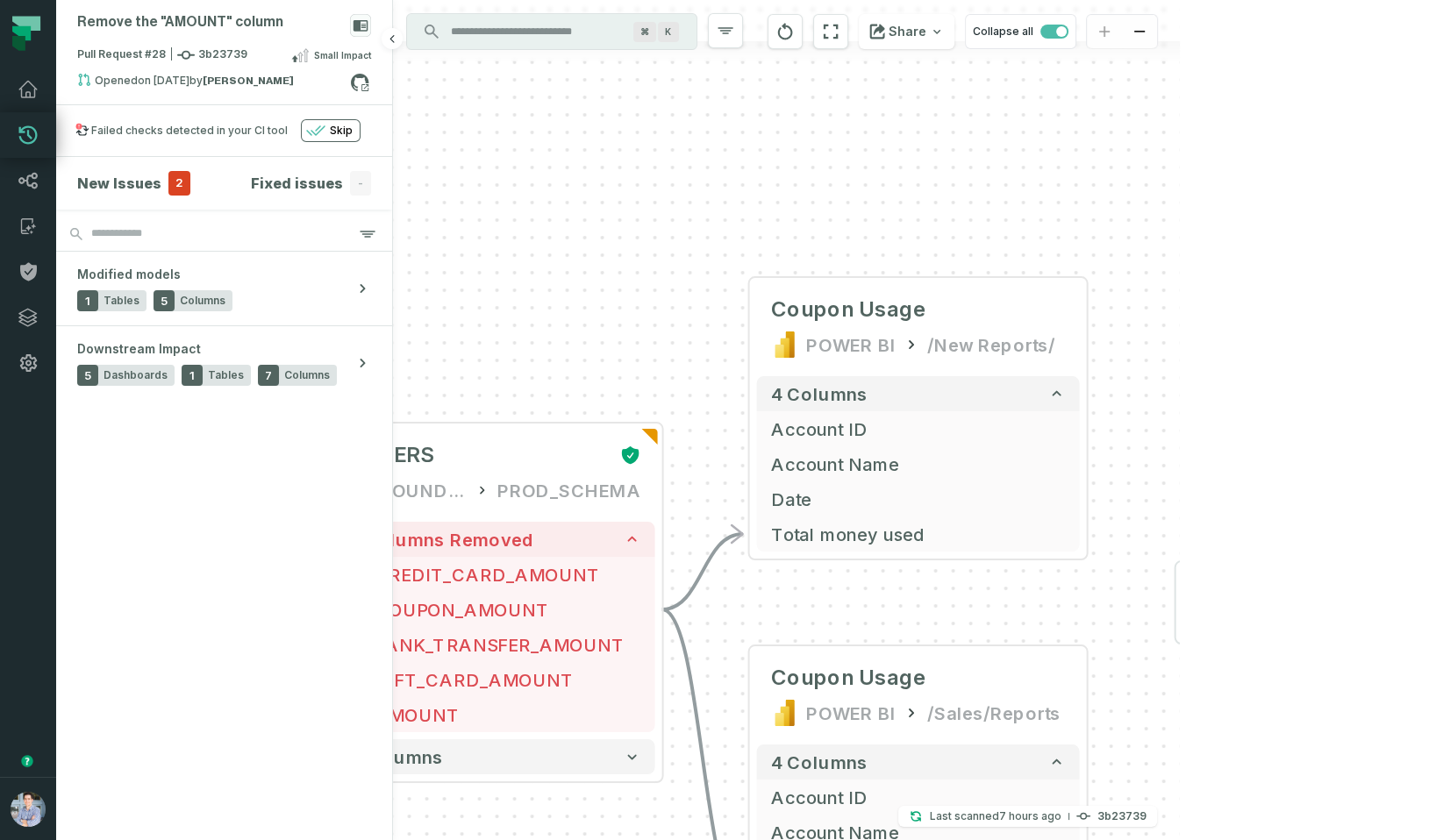
click at [169, 185] on span "2" at bounding box center [179, 183] width 22 height 24
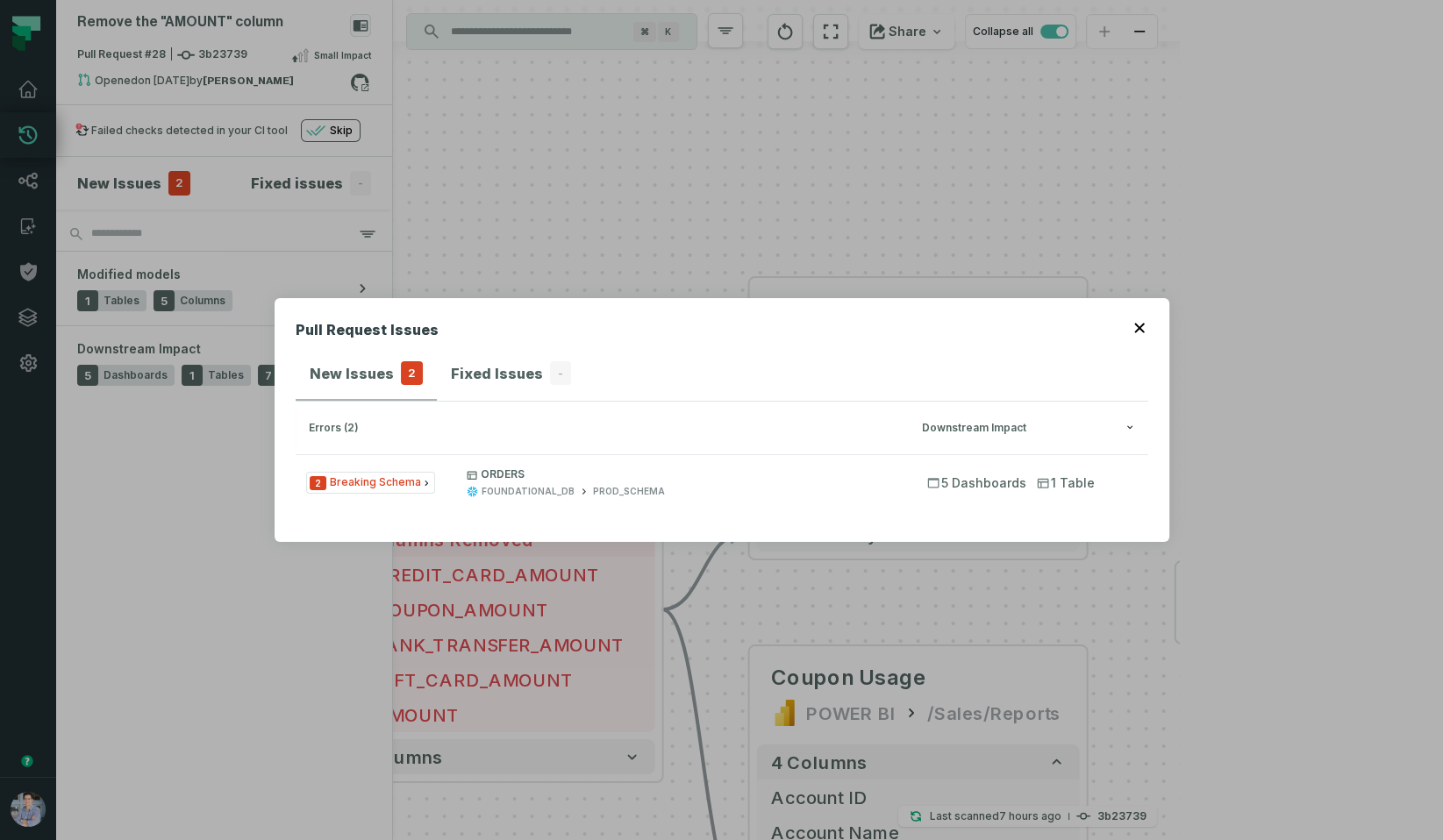
click at [652, 279] on div "Pull Request Issues New Issues 2 Fixed Issues - errors (2) Downstream Impact 2 …" at bounding box center [722, 420] width 1443 height 840
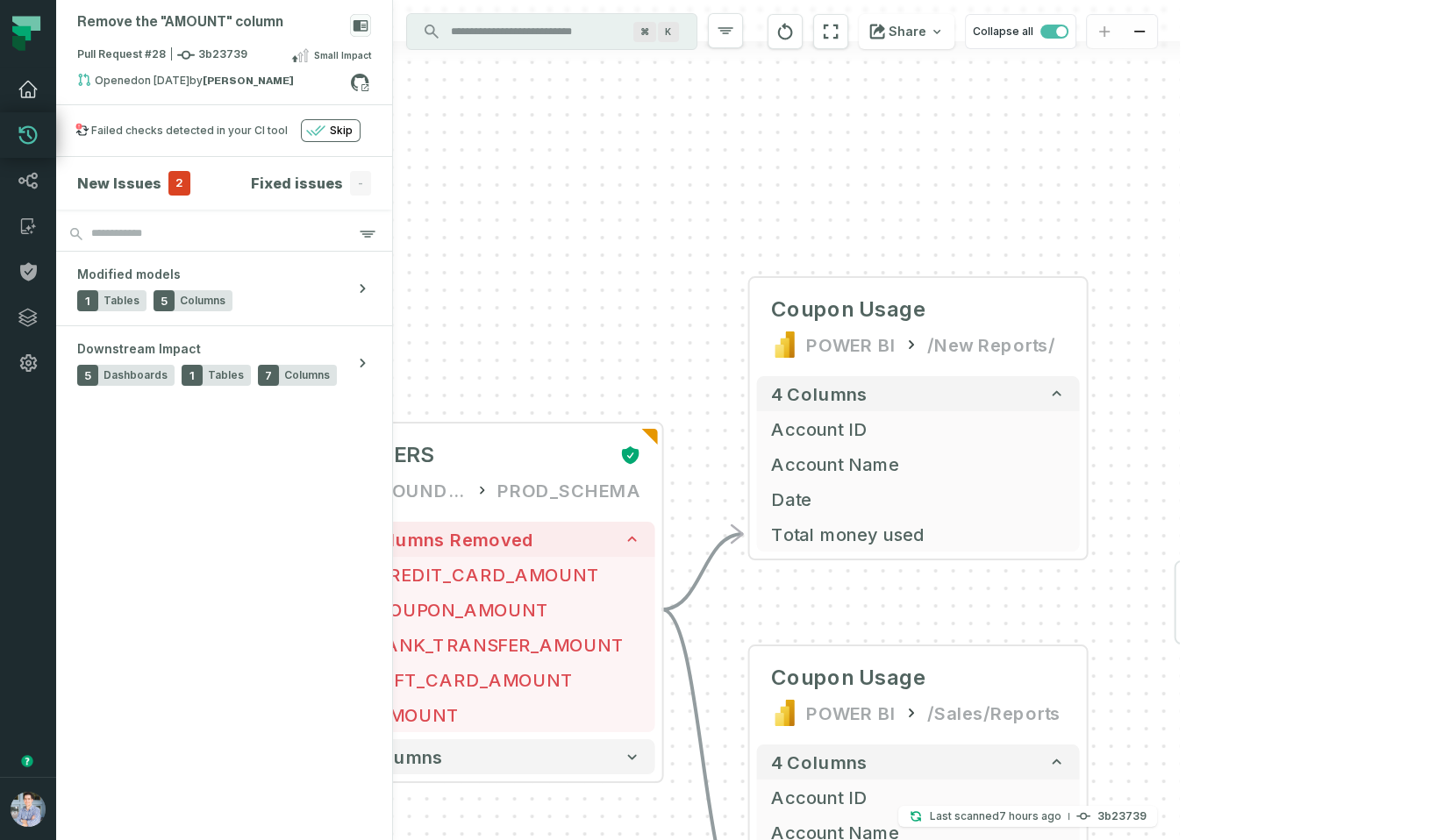
click at [32, 98] on icon at bounding box center [27, 89] width 21 height 21
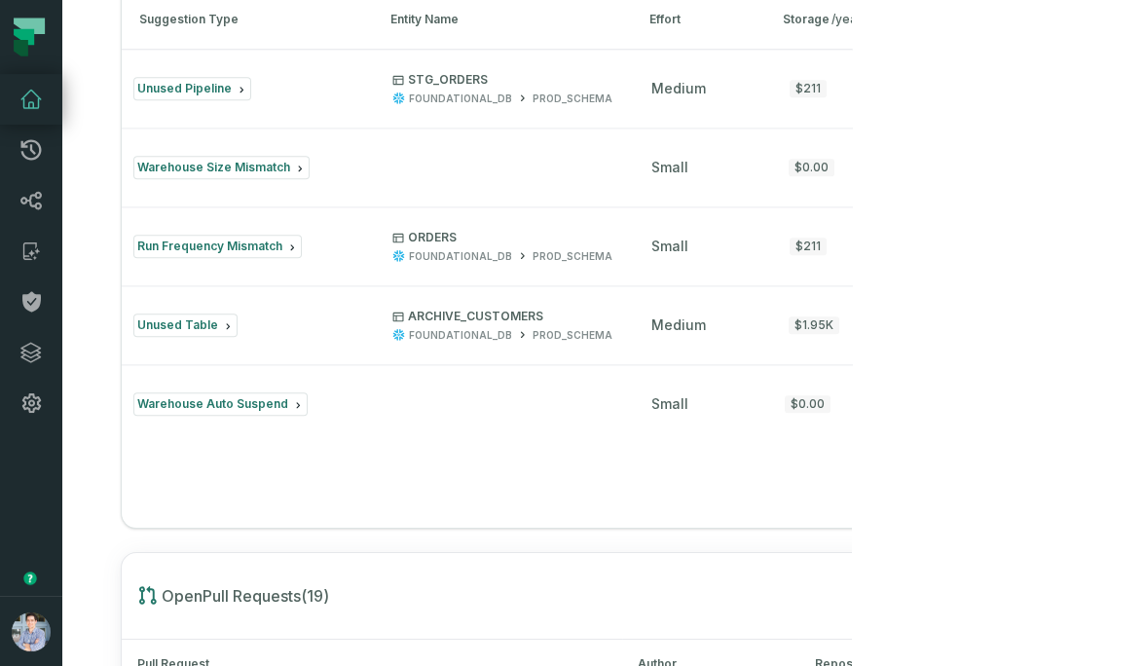
scroll to position [2428, 0]
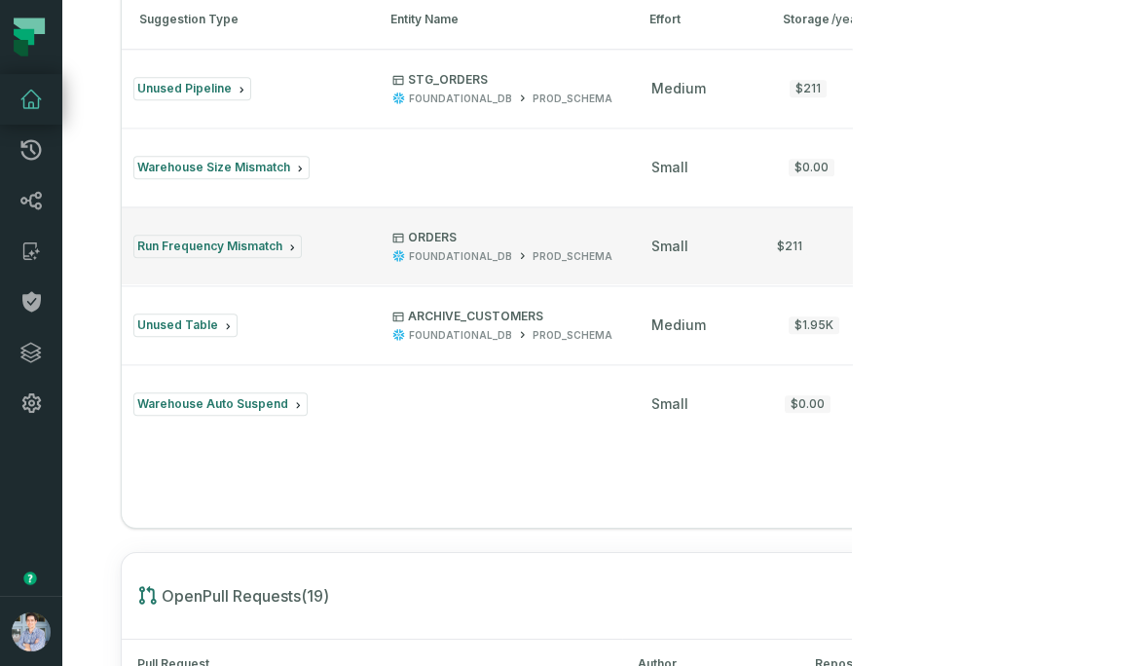
click at [327, 284] on button "Run Frequency Mismatch ORDERS FOUNDATIONAL_DB PROD_SCHEMA small $211 $6.01K / 9…" at bounding box center [730, 245] width 1216 height 78
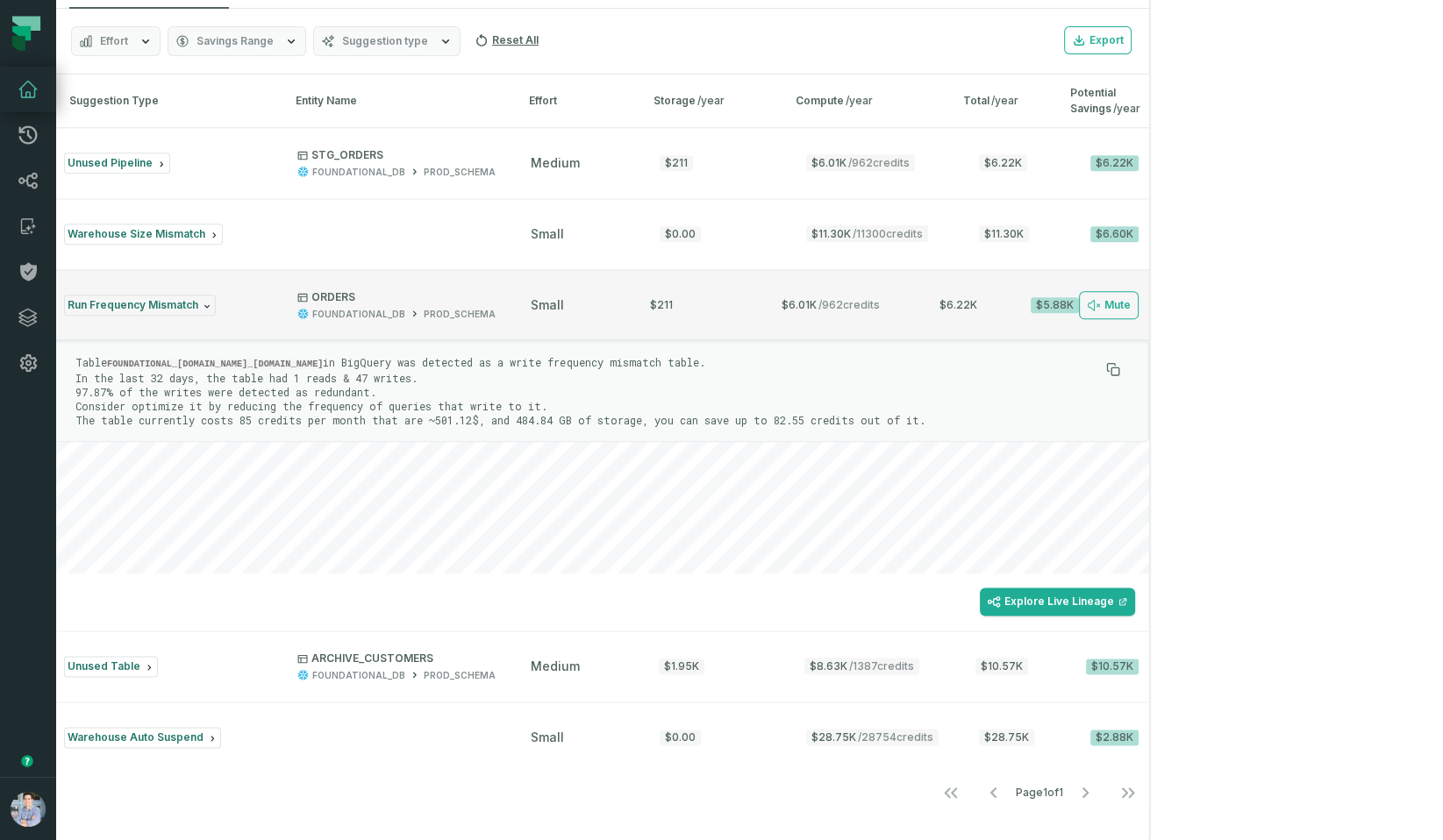
scroll to position [0, 0]
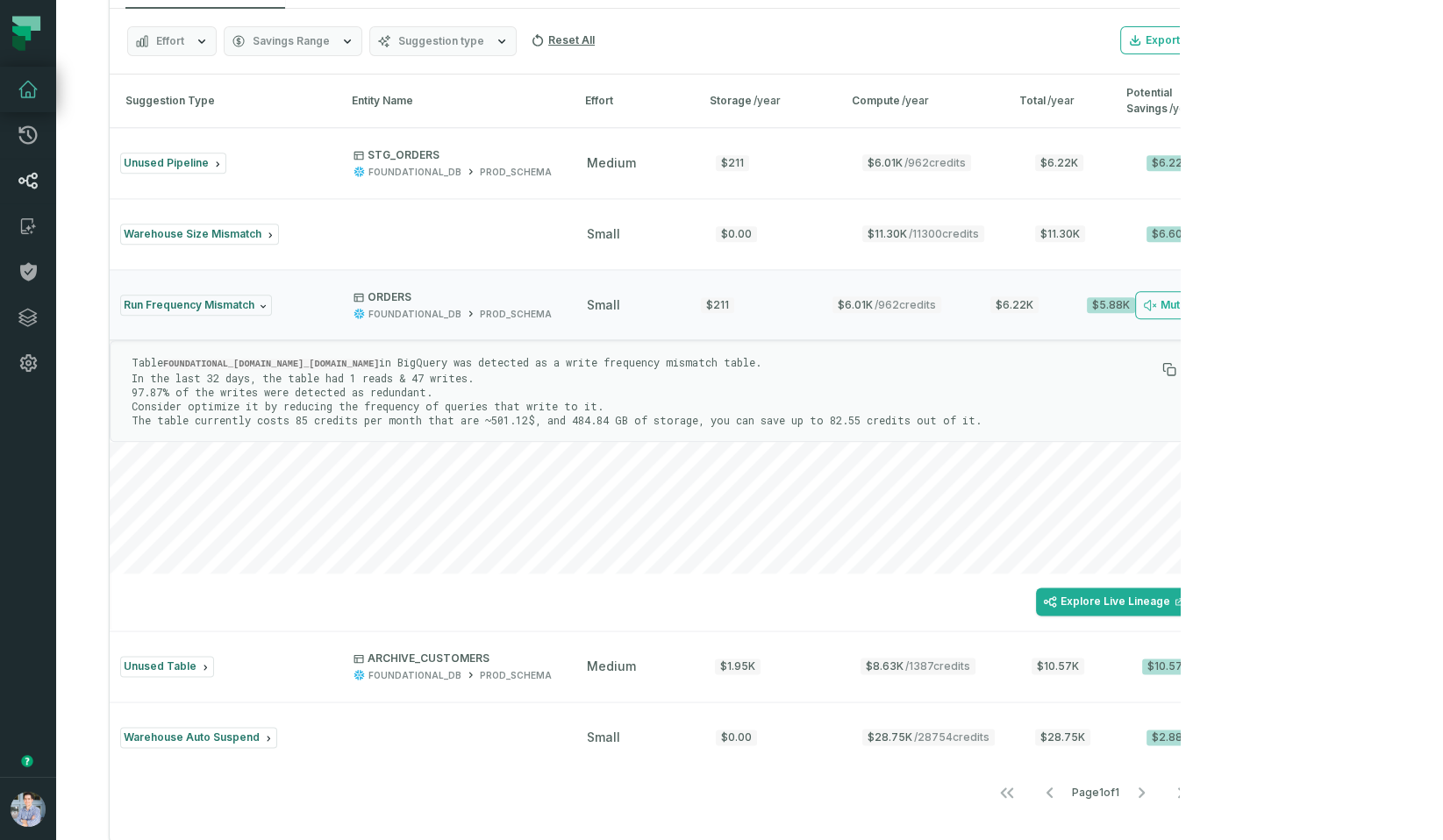
click at [30, 194] on link "Lineage" at bounding box center [28, 180] width 56 height 46
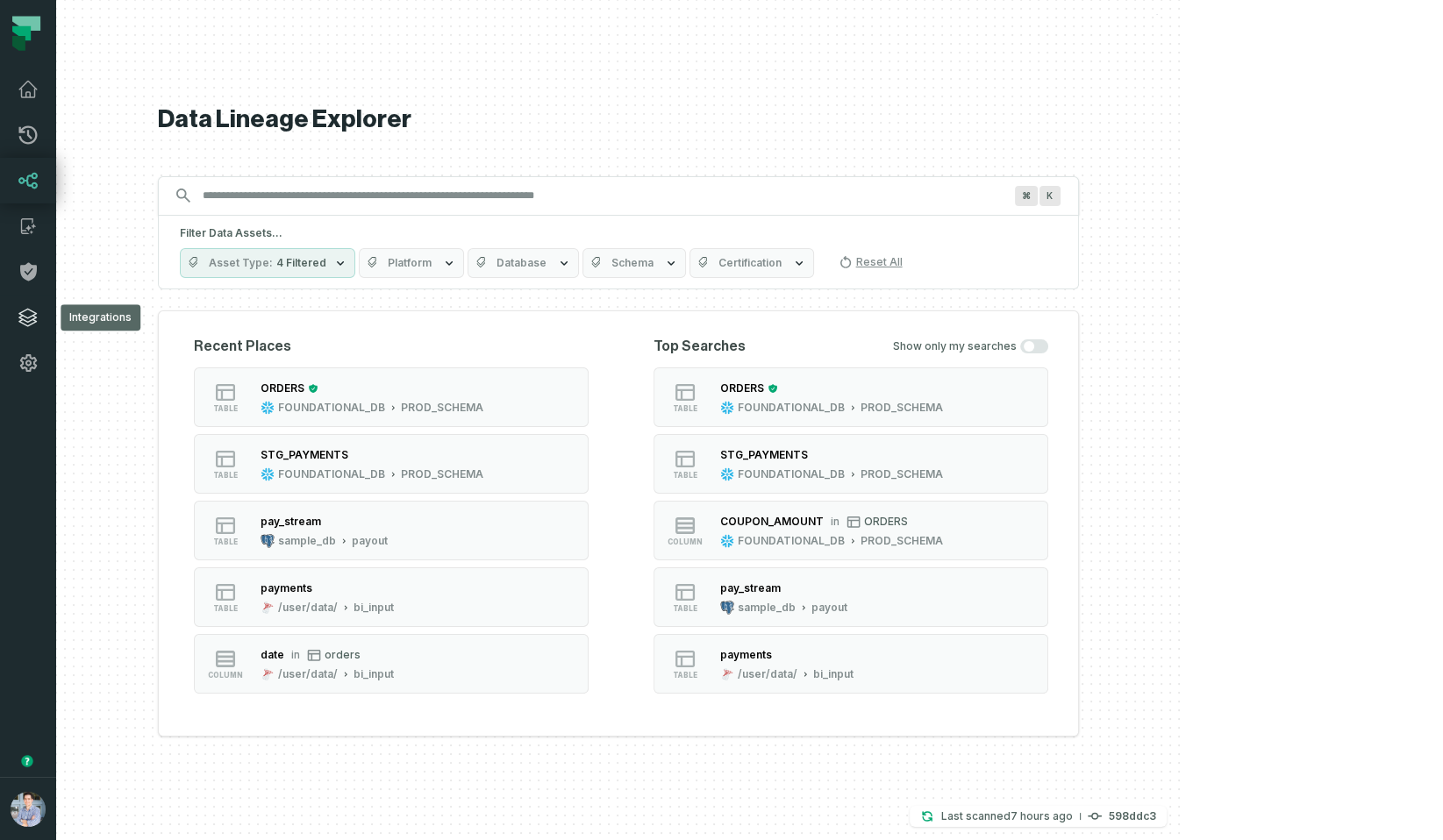
click at [32, 311] on icon at bounding box center [27, 317] width 17 height 17
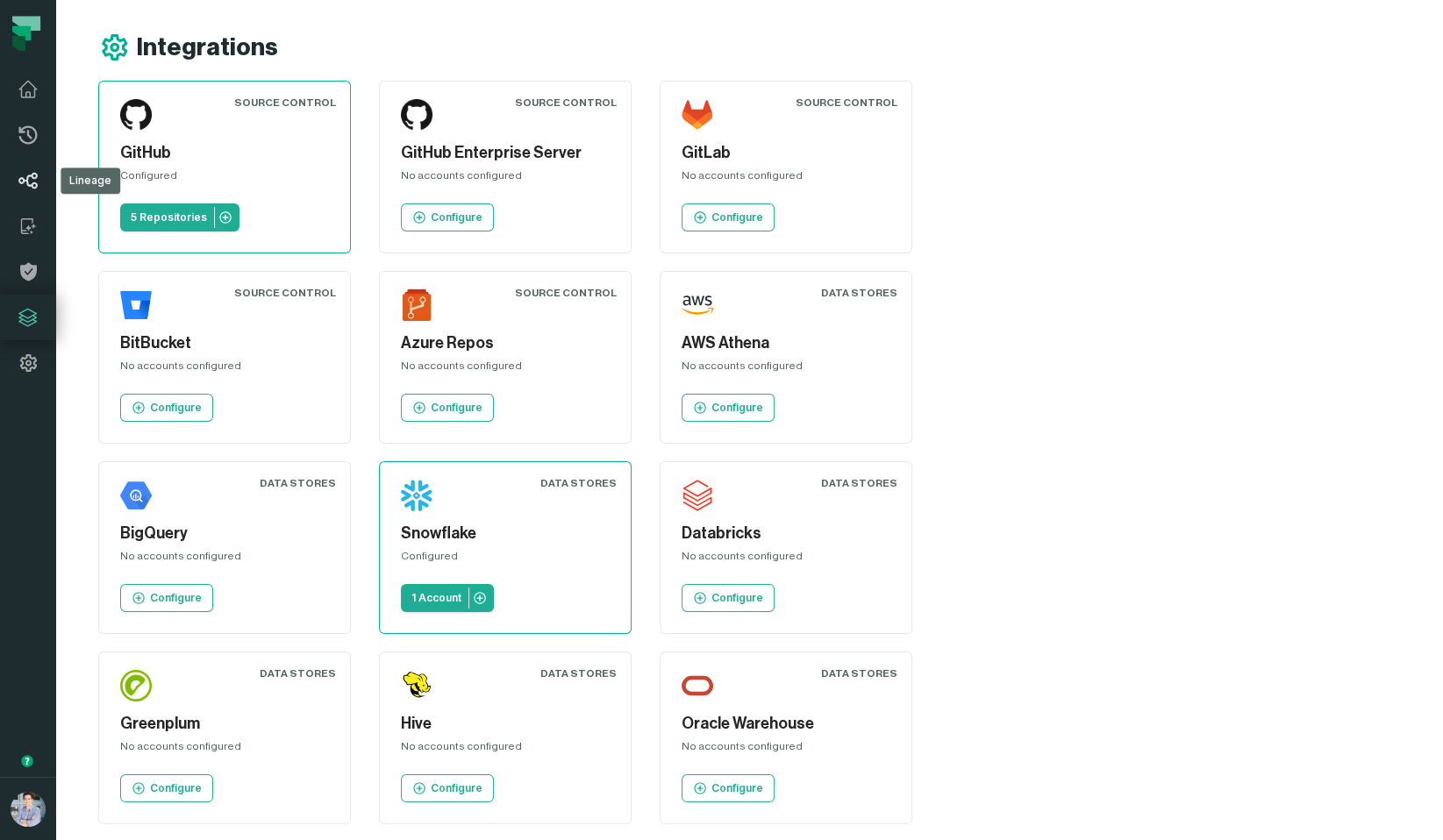
click at [17, 179] on link "Lineage" at bounding box center [28, 180] width 56 height 46
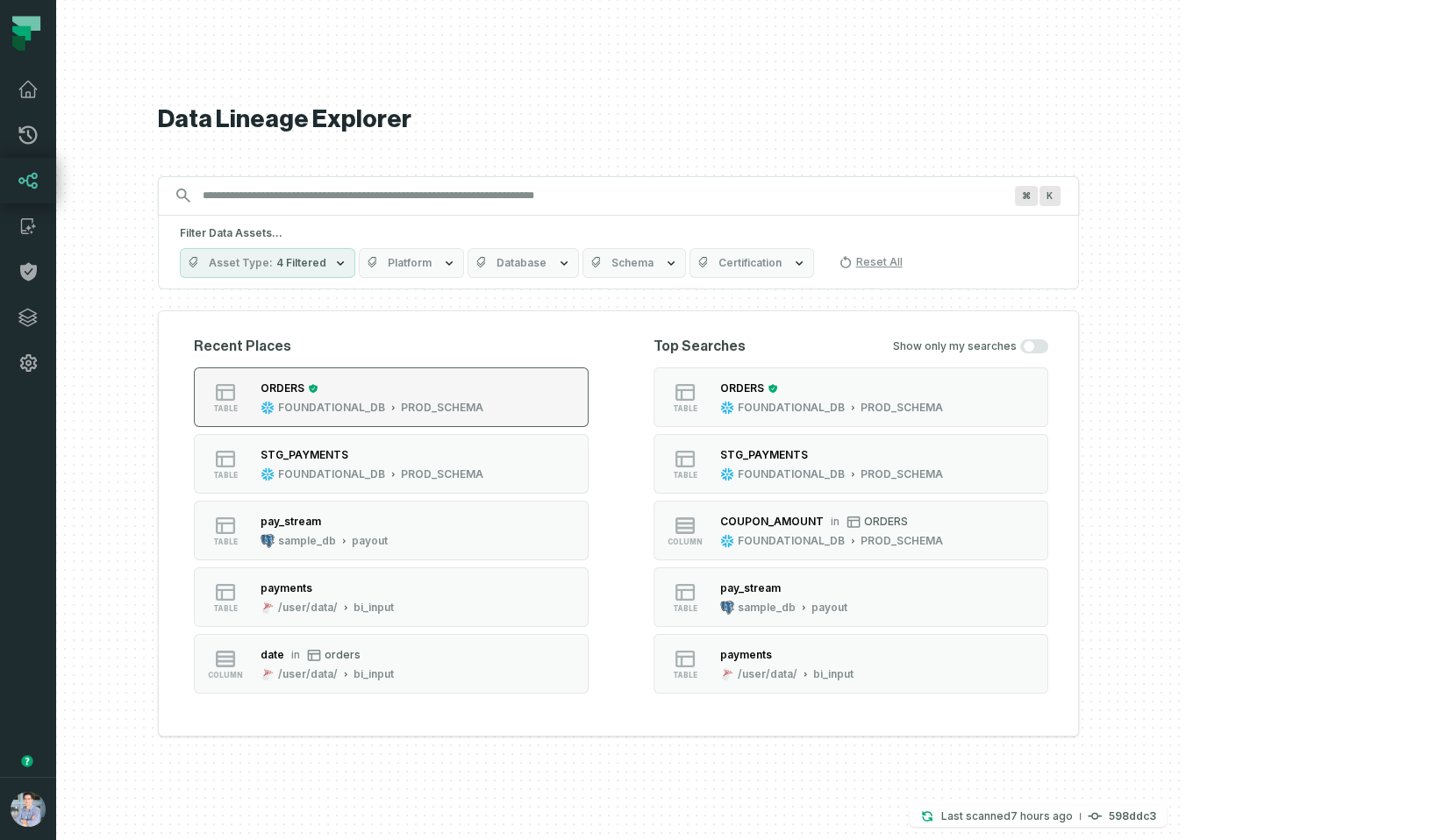
click at [484, 391] on div "ORDERS" at bounding box center [371, 388] width 222 height 17
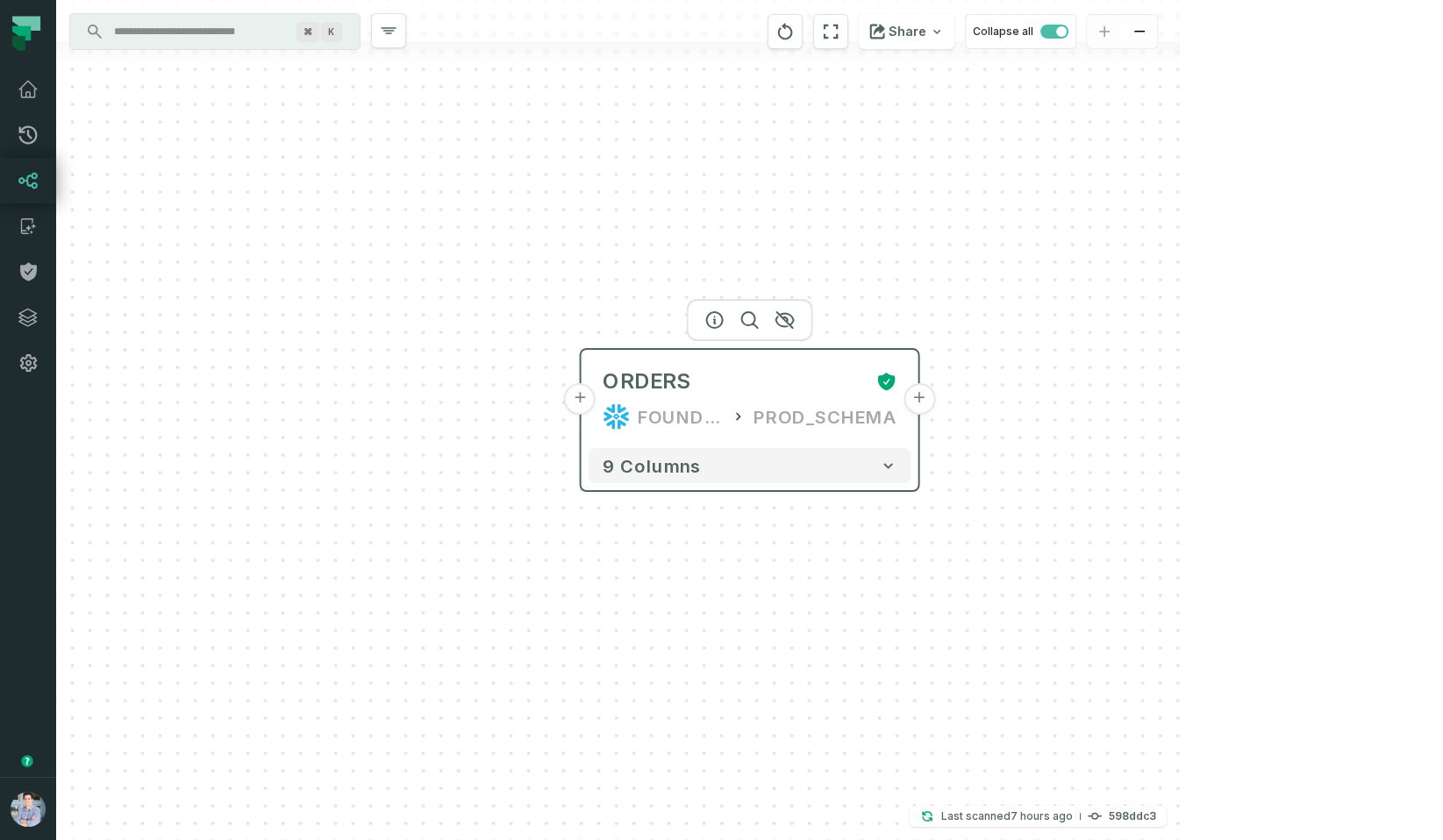
click at [585, 409] on button "+" at bounding box center [579, 399] width 32 height 32
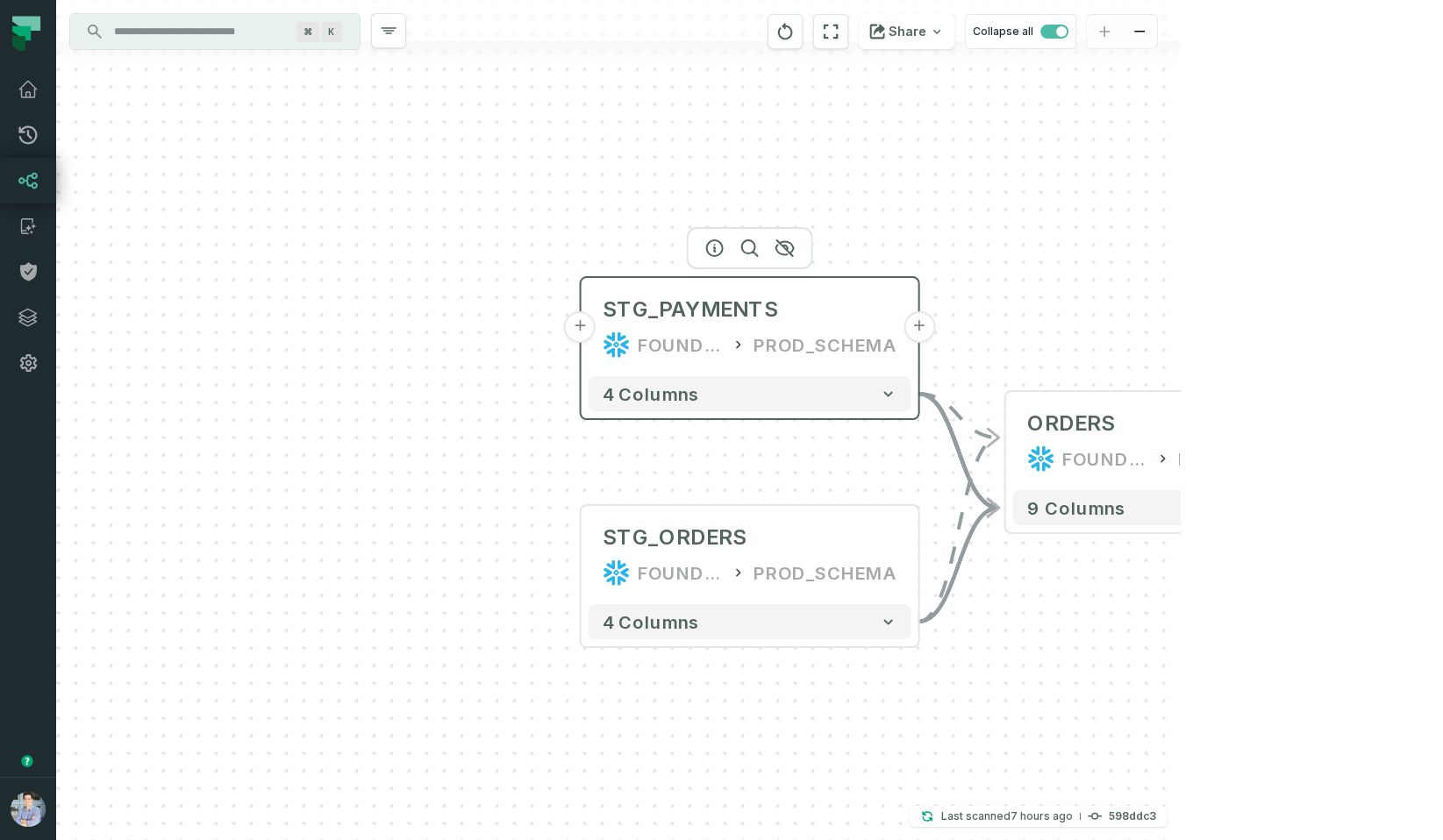
click at [583, 334] on button "+" at bounding box center [579, 327] width 32 height 32
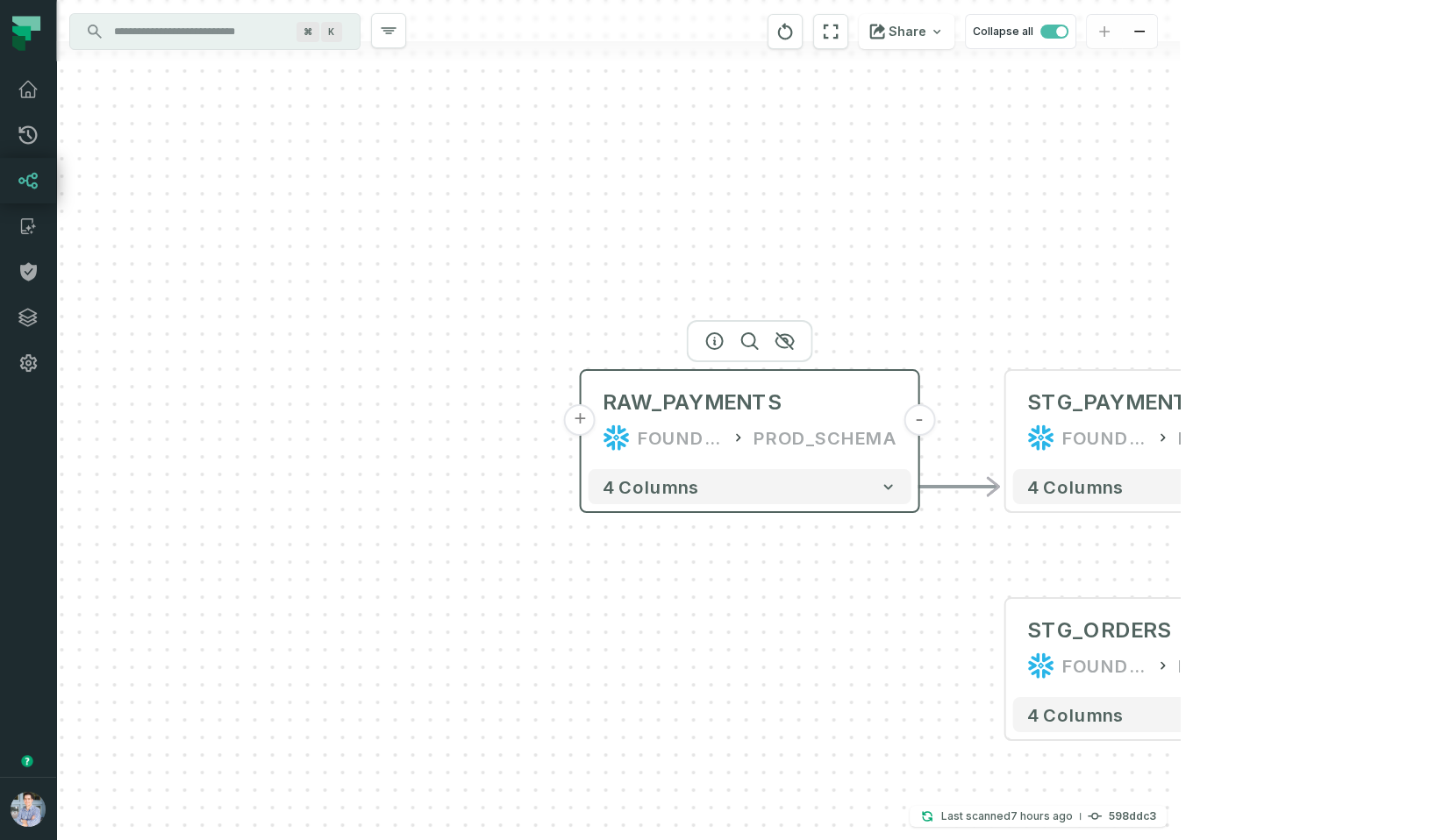
click at [584, 413] on button "+" at bounding box center [579, 420] width 32 height 32
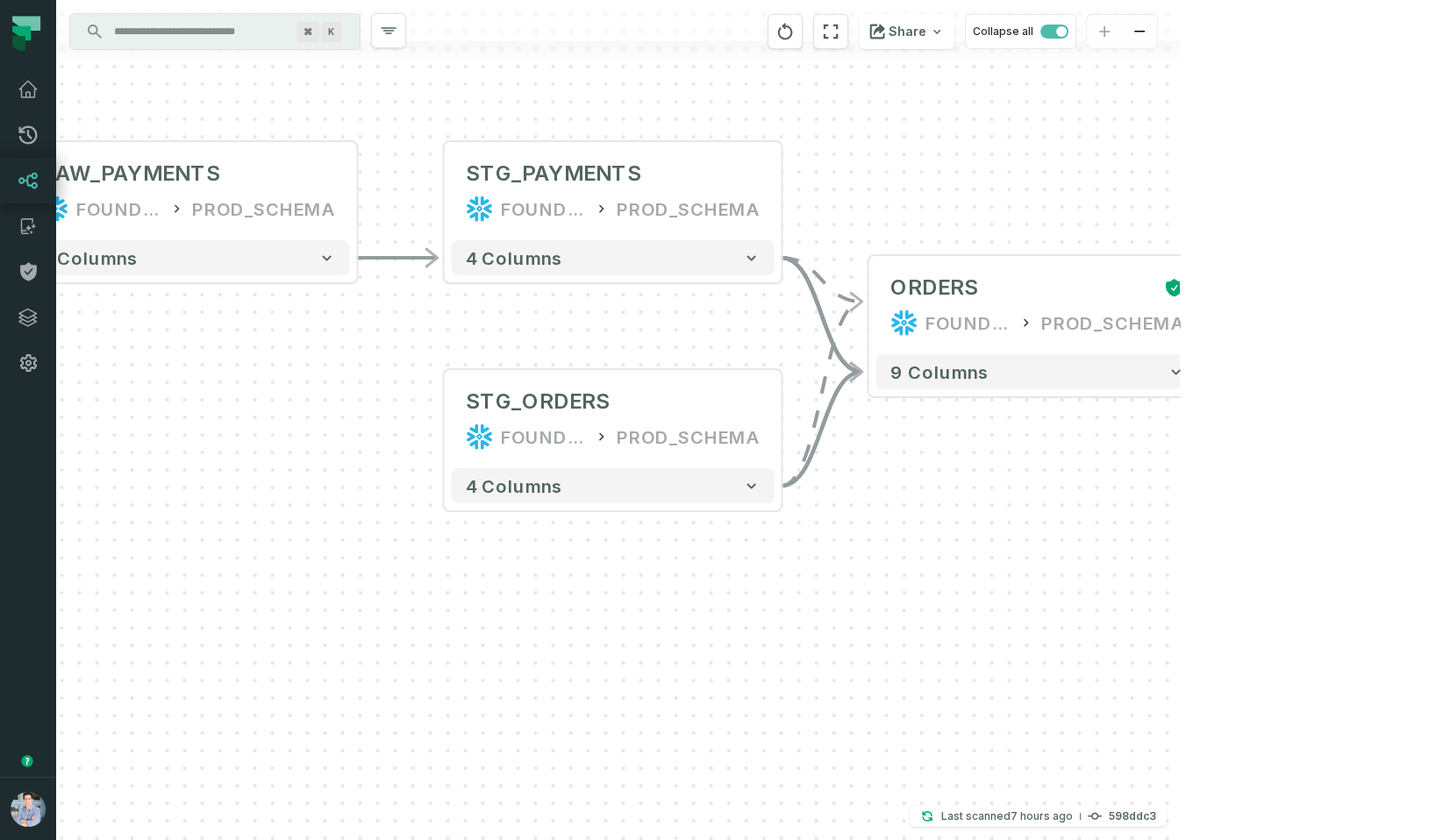
drag, startPoint x: 1329, startPoint y: 283, endPoint x: 265, endPoint y: 44, distance: 1090.5
click at [265, 44] on div "+ payments /user/data/ bi_input - 4 columns - RAW_PAYMENTS FOUNDATIONAL_DB PROD…" at bounding box center [618, 420] width 1124 height 840
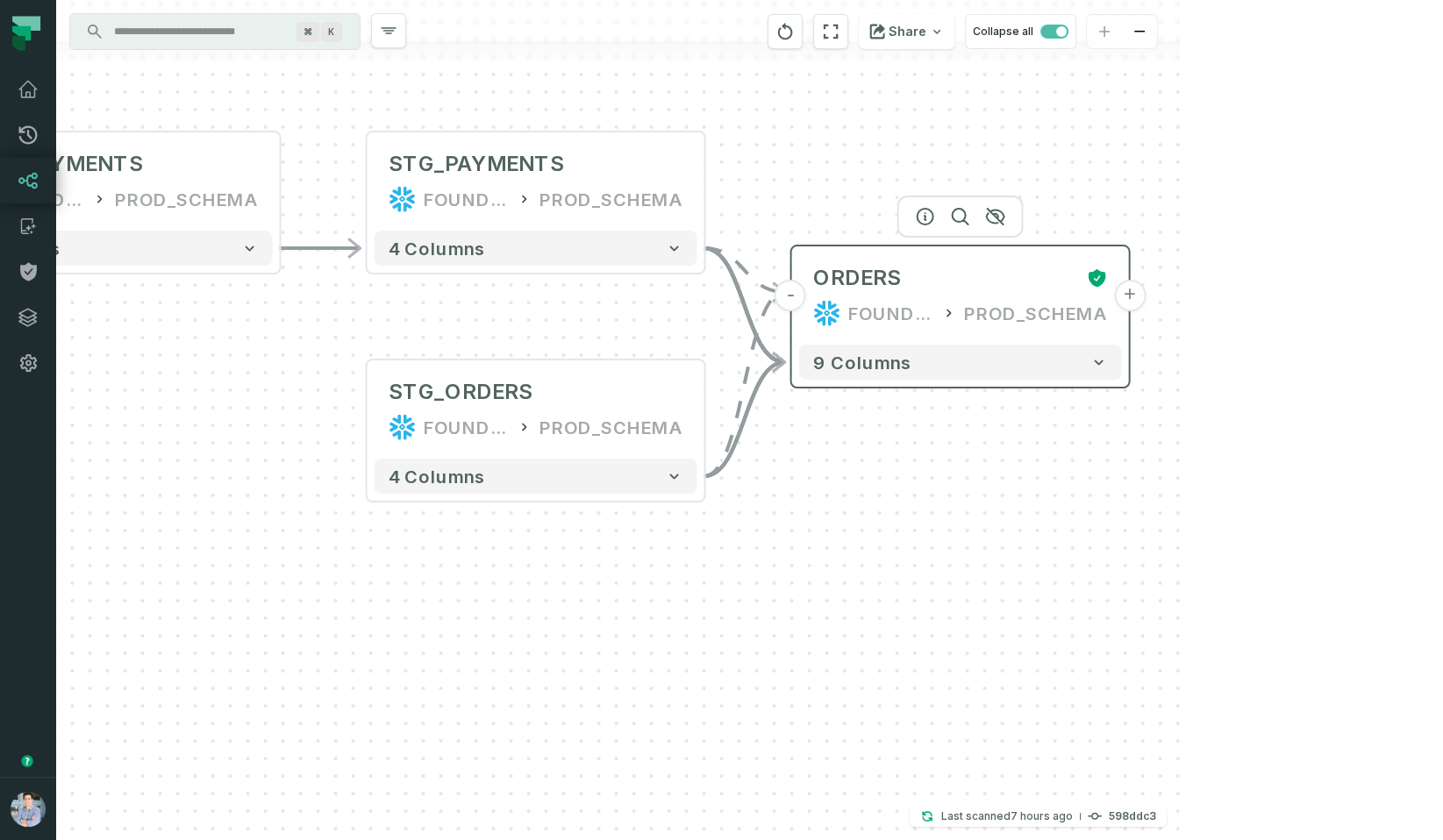
click at [1126, 300] on button "+" at bounding box center [1130, 295] width 32 height 32
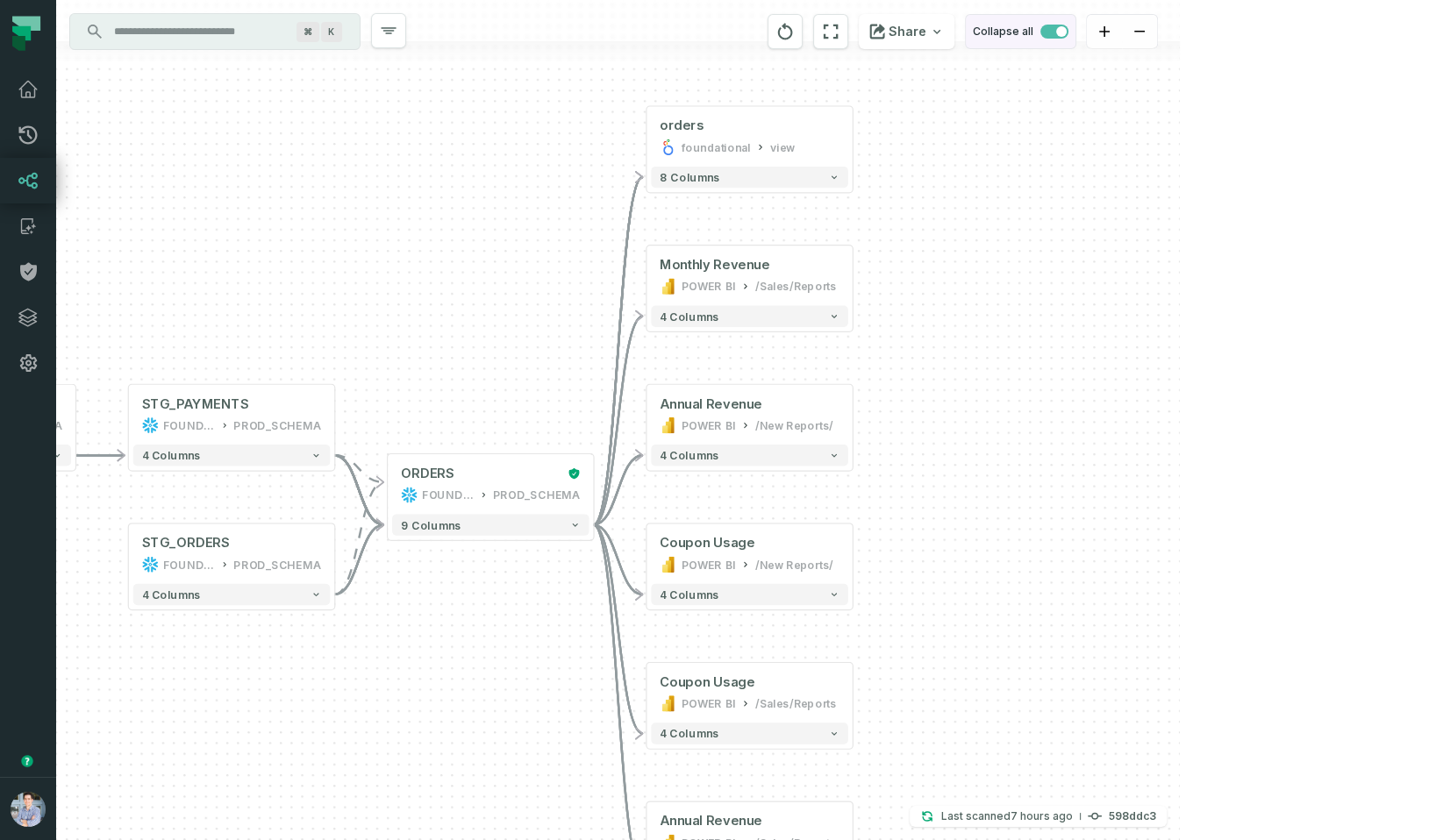
click at [1068, 32] on span "button" at bounding box center [1054, 32] width 28 height 14
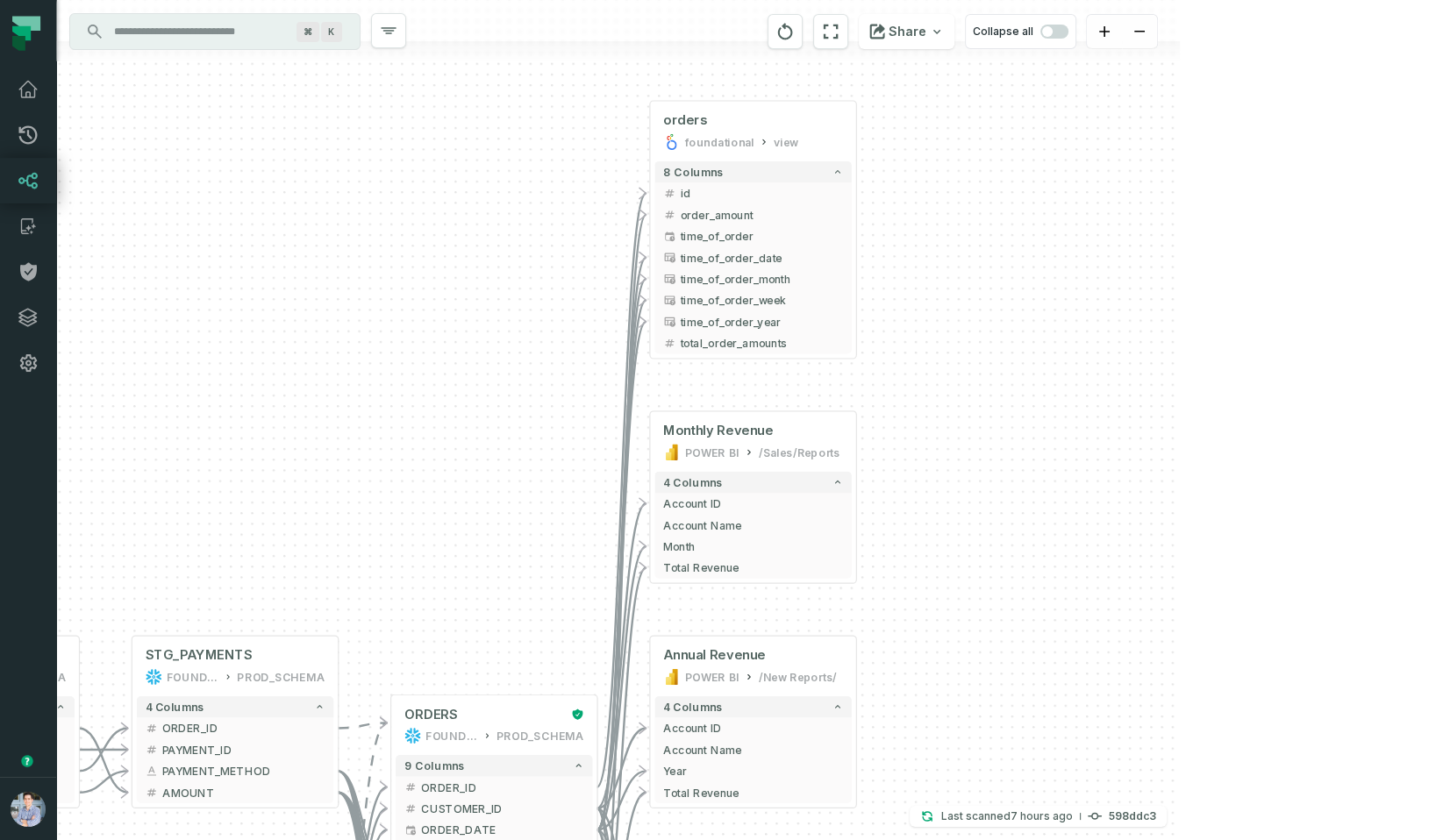
drag, startPoint x: 369, startPoint y: 579, endPoint x: 421, endPoint y: 516, distance: 81.7
click at [421, 516] on div "+ orders foundational view + 8 columns - id - order_amount + time_of_order - ti…" at bounding box center [618, 420] width 1124 height 840
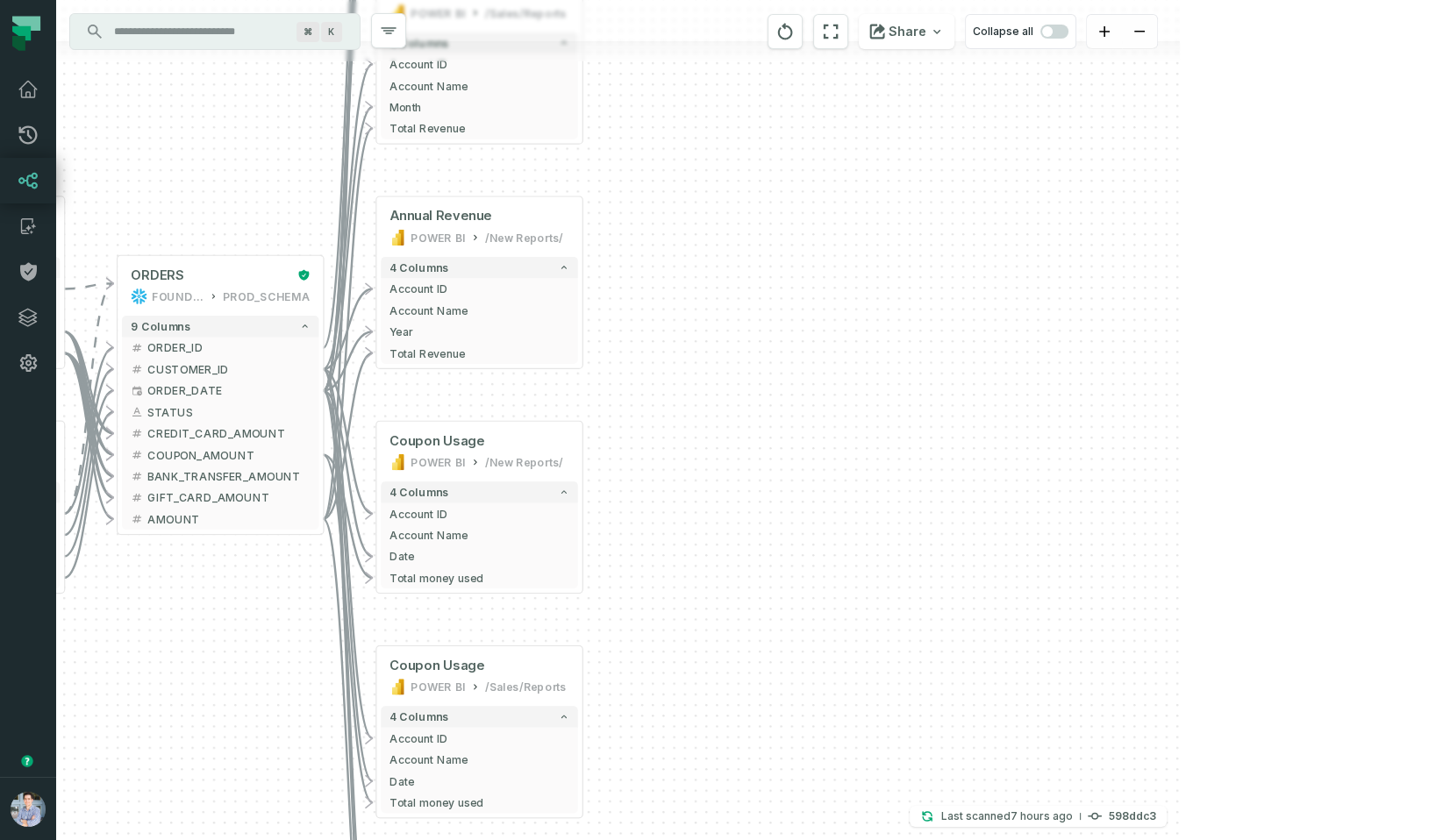
drag, startPoint x: 421, startPoint y: 516, endPoint x: 91, endPoint y: 115, distance: 519.3
click at [95, 123] on div "+ orders foundational view + 8 columns - id - order_amount + time_of_order - ti…" at bounding box center [618, 420] width 1124 height 840
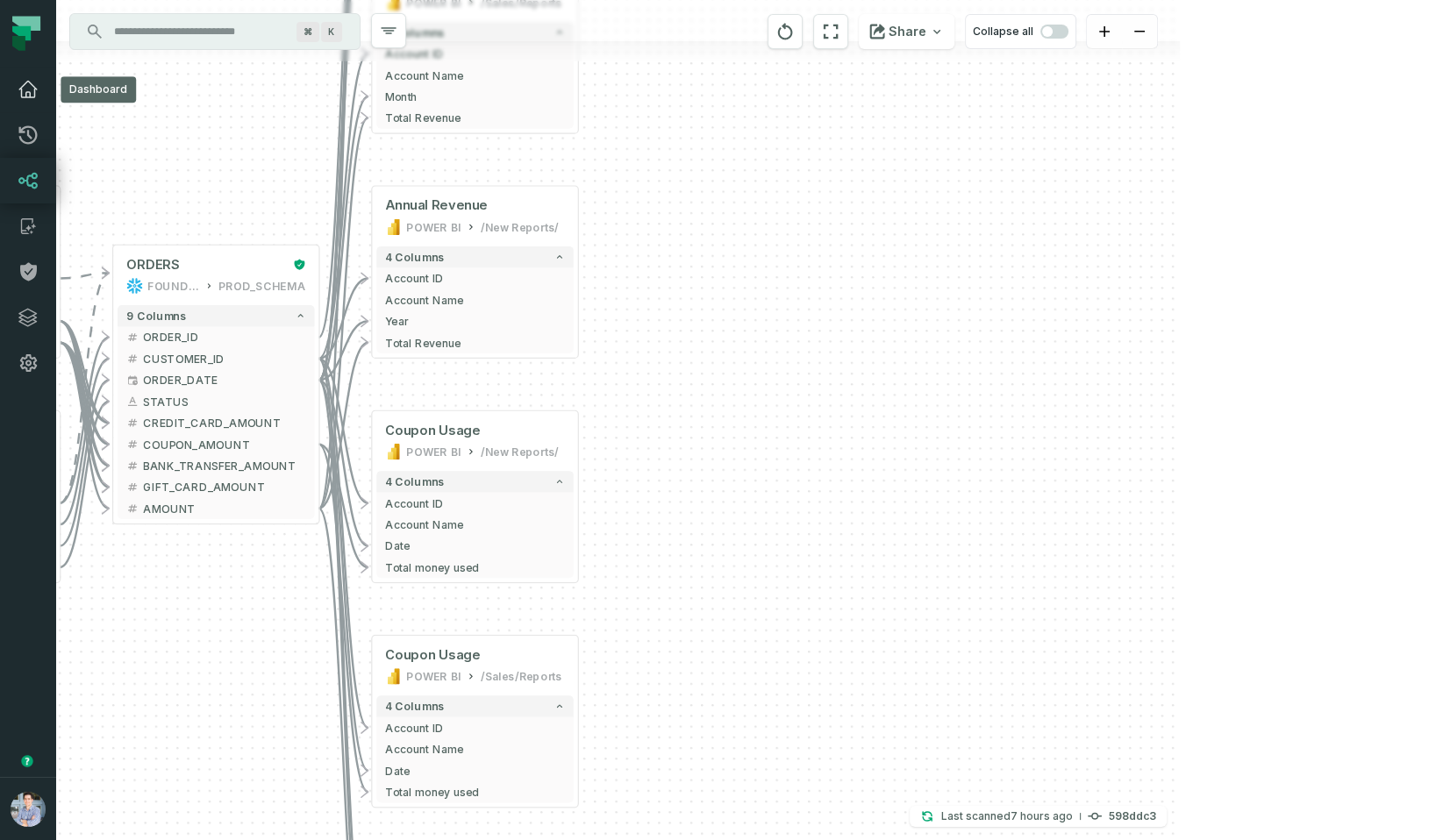
click at [32, 86] on icon at bounding box center [27, 89] width 21 height 21
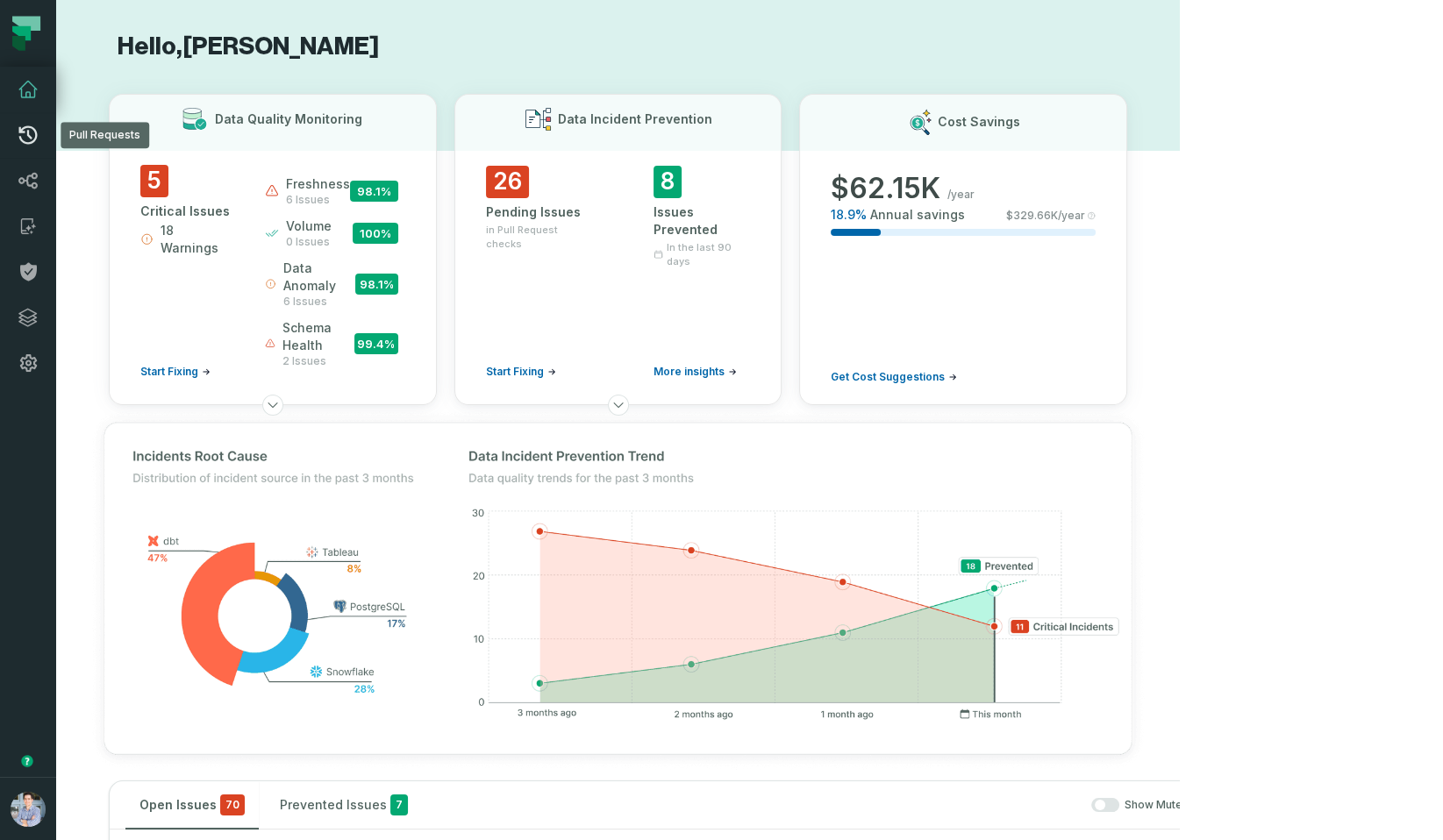
click at [17, 153] on link "Pull Requests" at bounding box center [28, 135] width 56 height 46
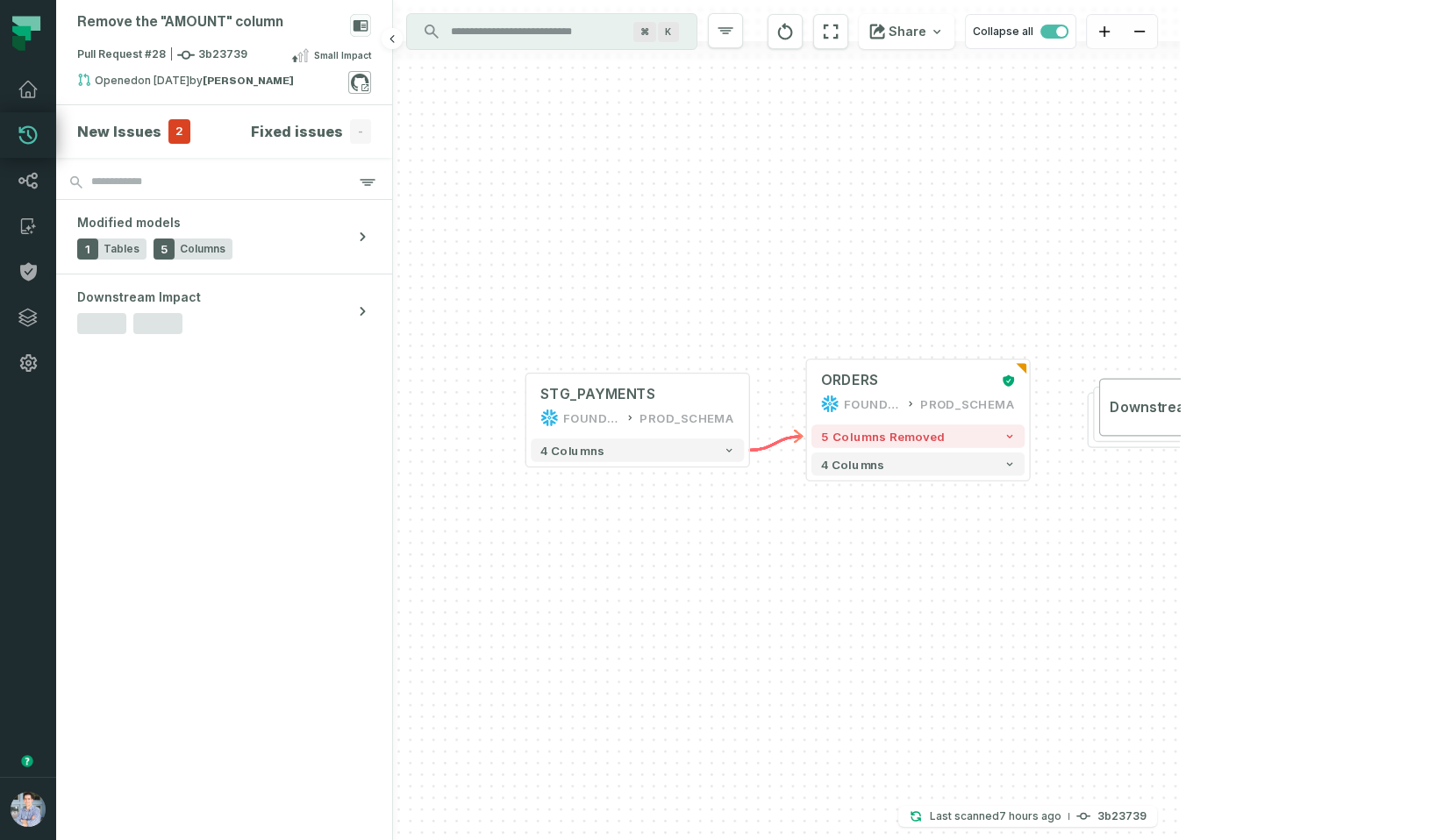
click at [359, 82] on icon at bounding box center [359, 82] width 23 height 23
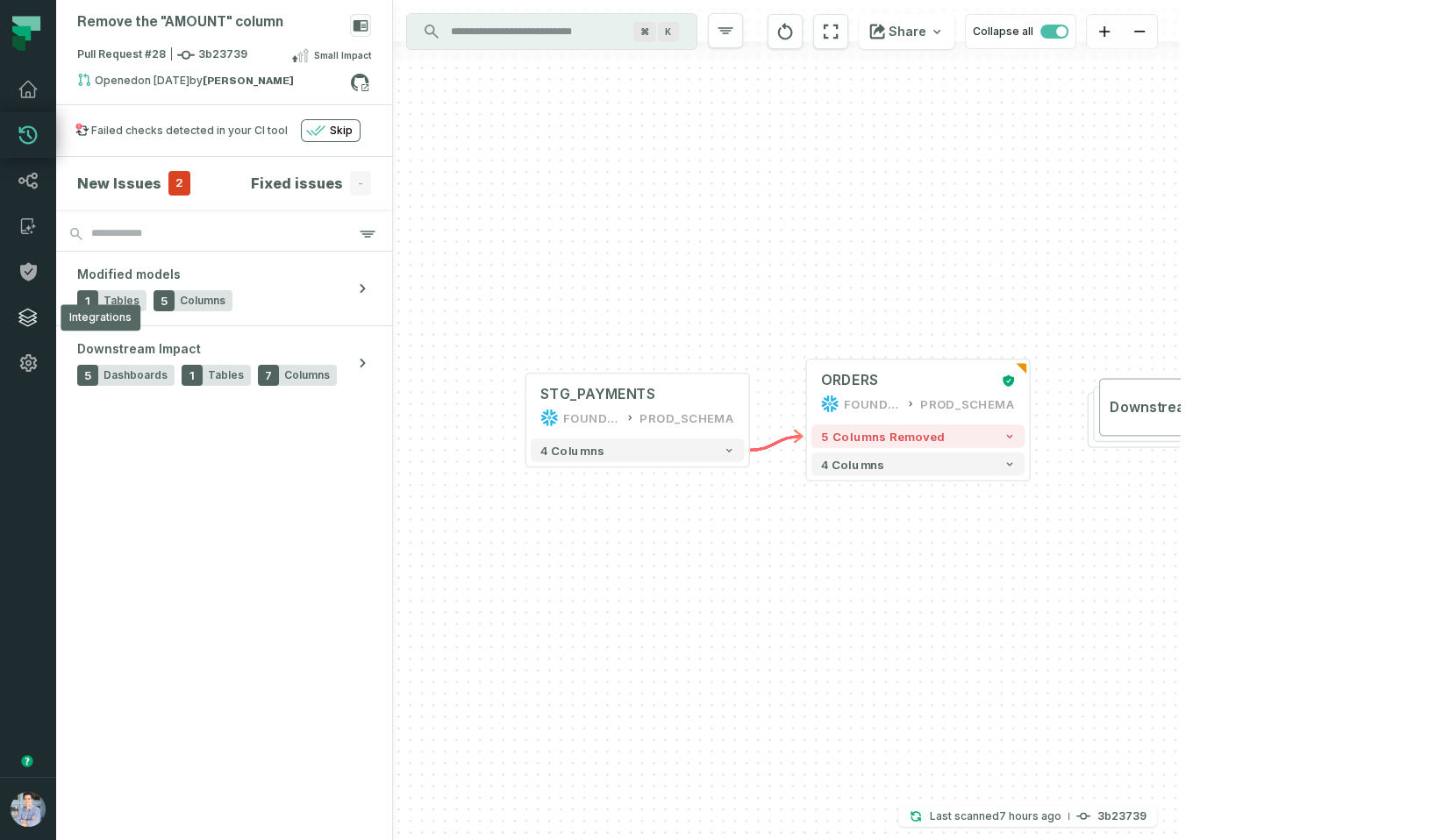
click at [46, 311] on link "Integrations" at bounding box center [28, 317] width 56 height 46
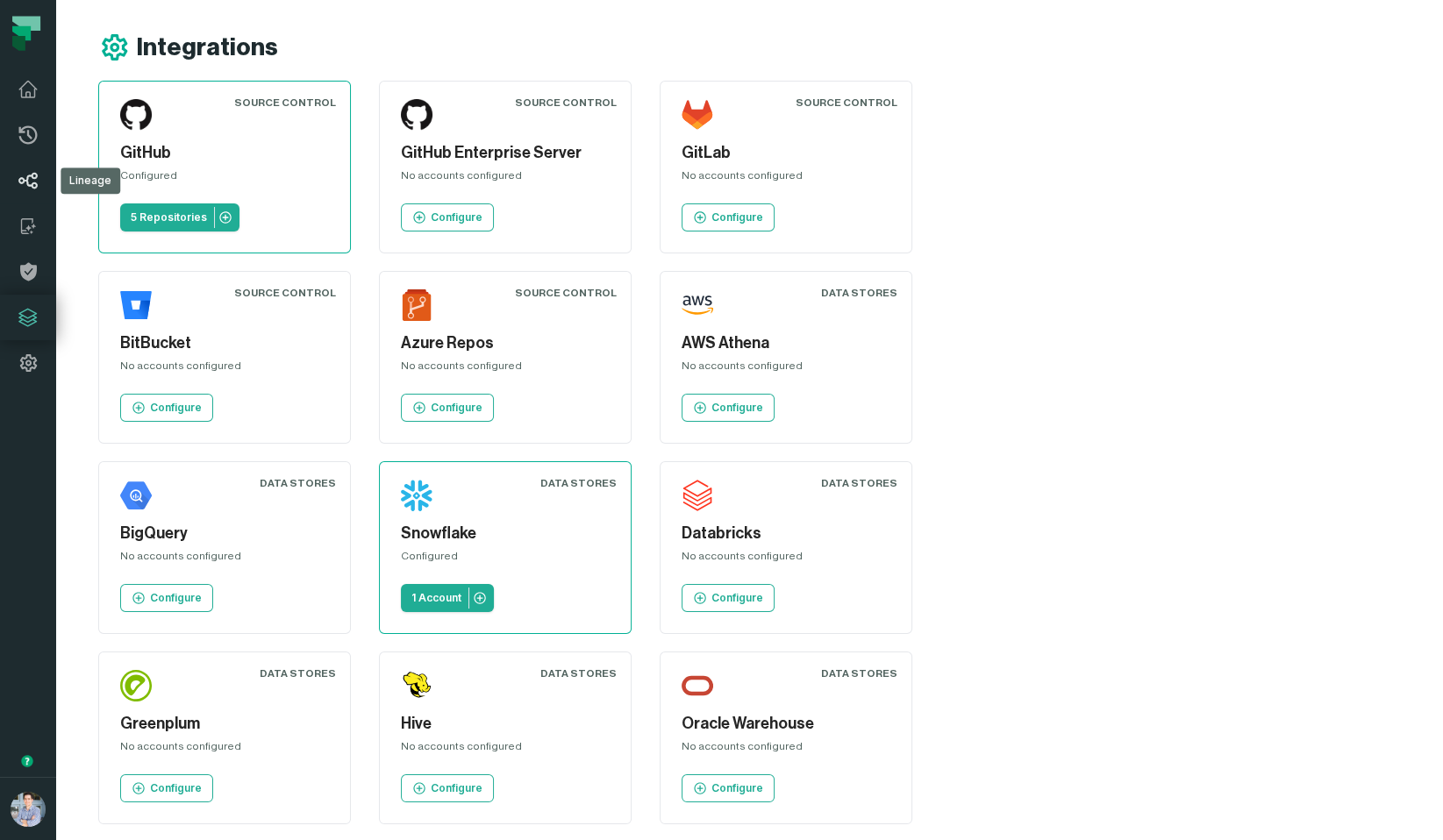
click at [38, 194] on link "Lineage" at bounding box center [28, 180] width 56 height 46
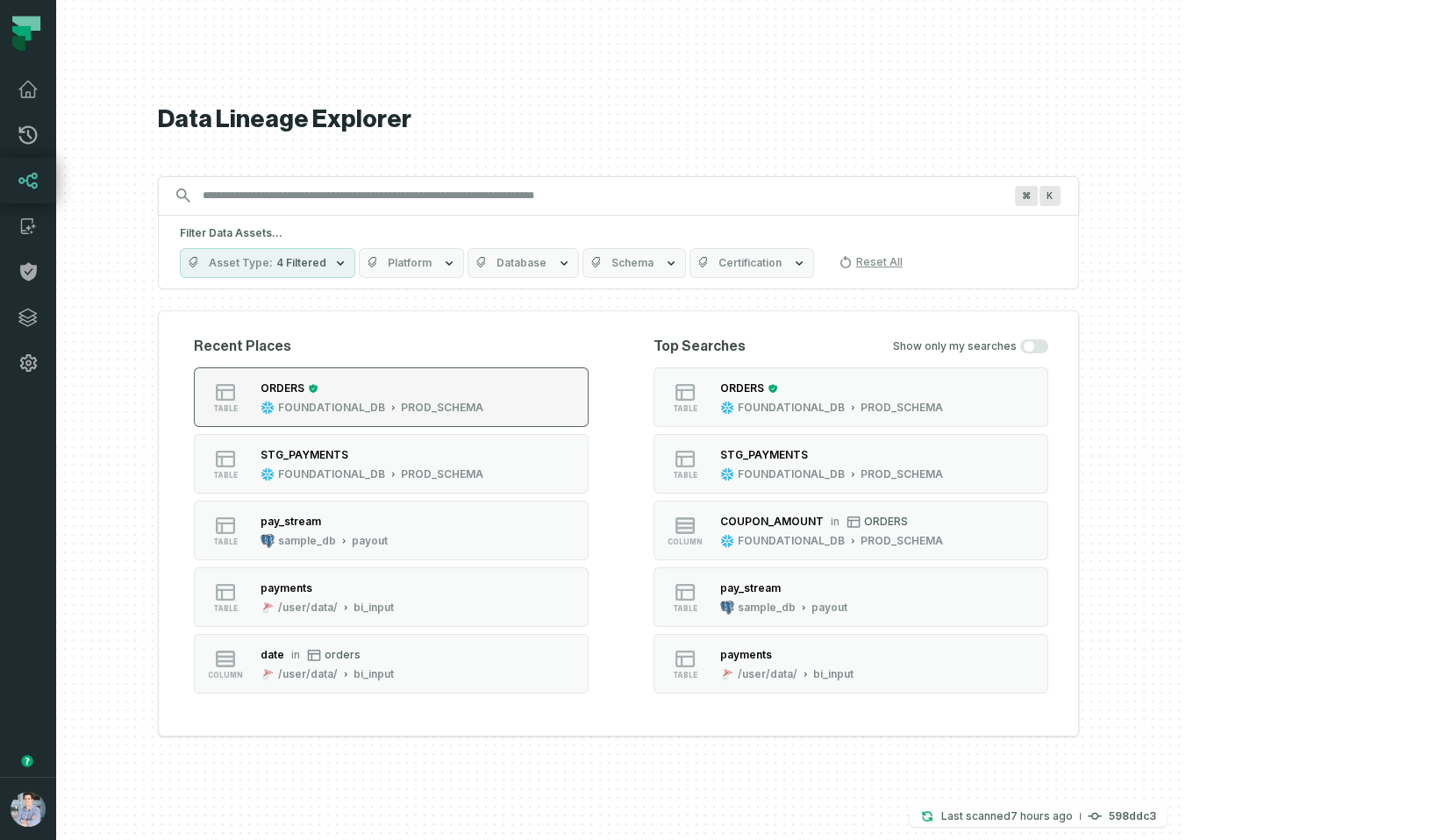
click at [386, 402] on div "FOUNDATIONAL_DB" at bounding box center [331, 408] width 107 height 14
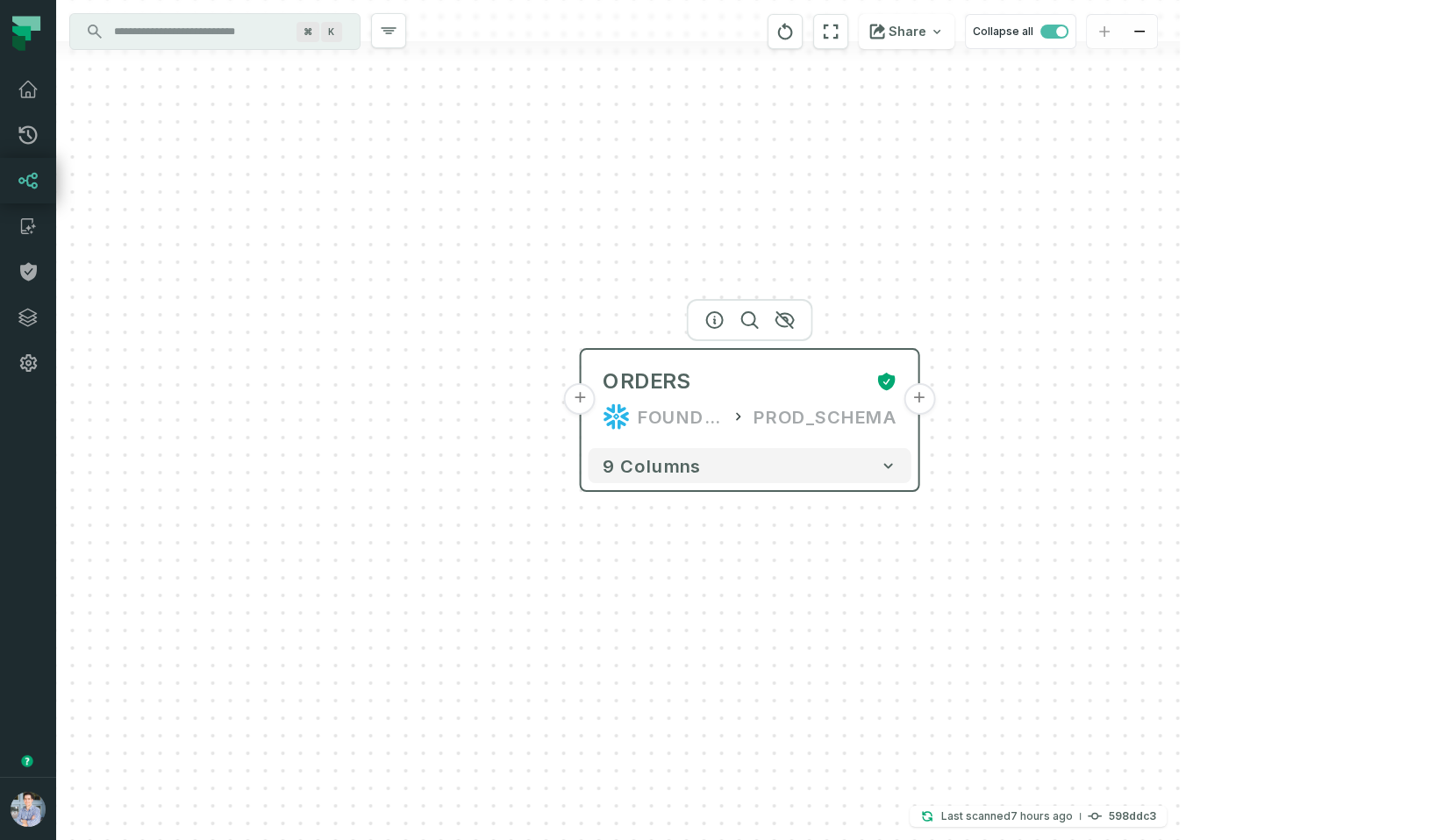
click at [585, 405] on button "+" at bounding box center [579, 399] width 32 height 32
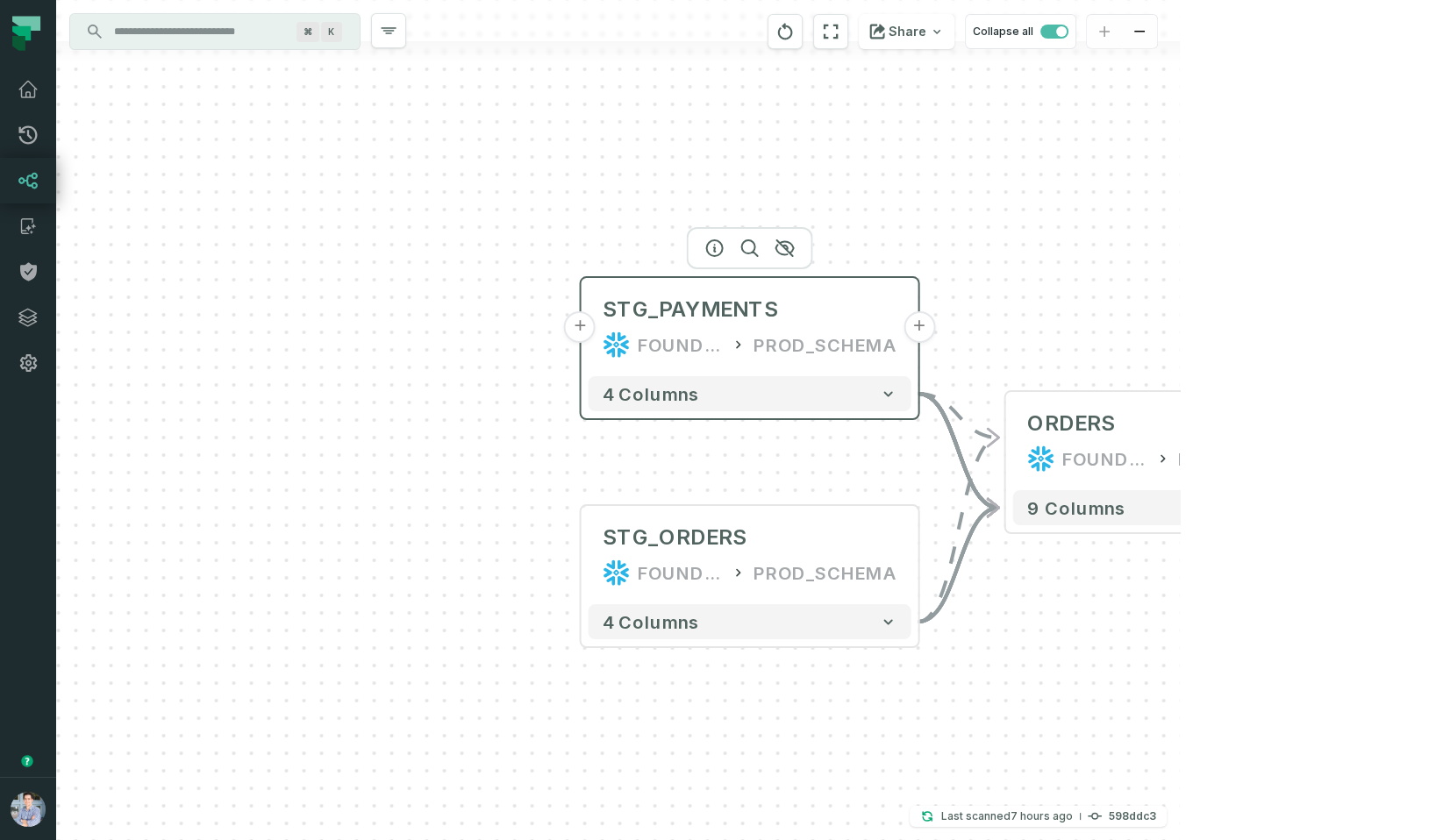
click at [582, 328] on button "+" at bounding box center [579, 327] width 32 height 32
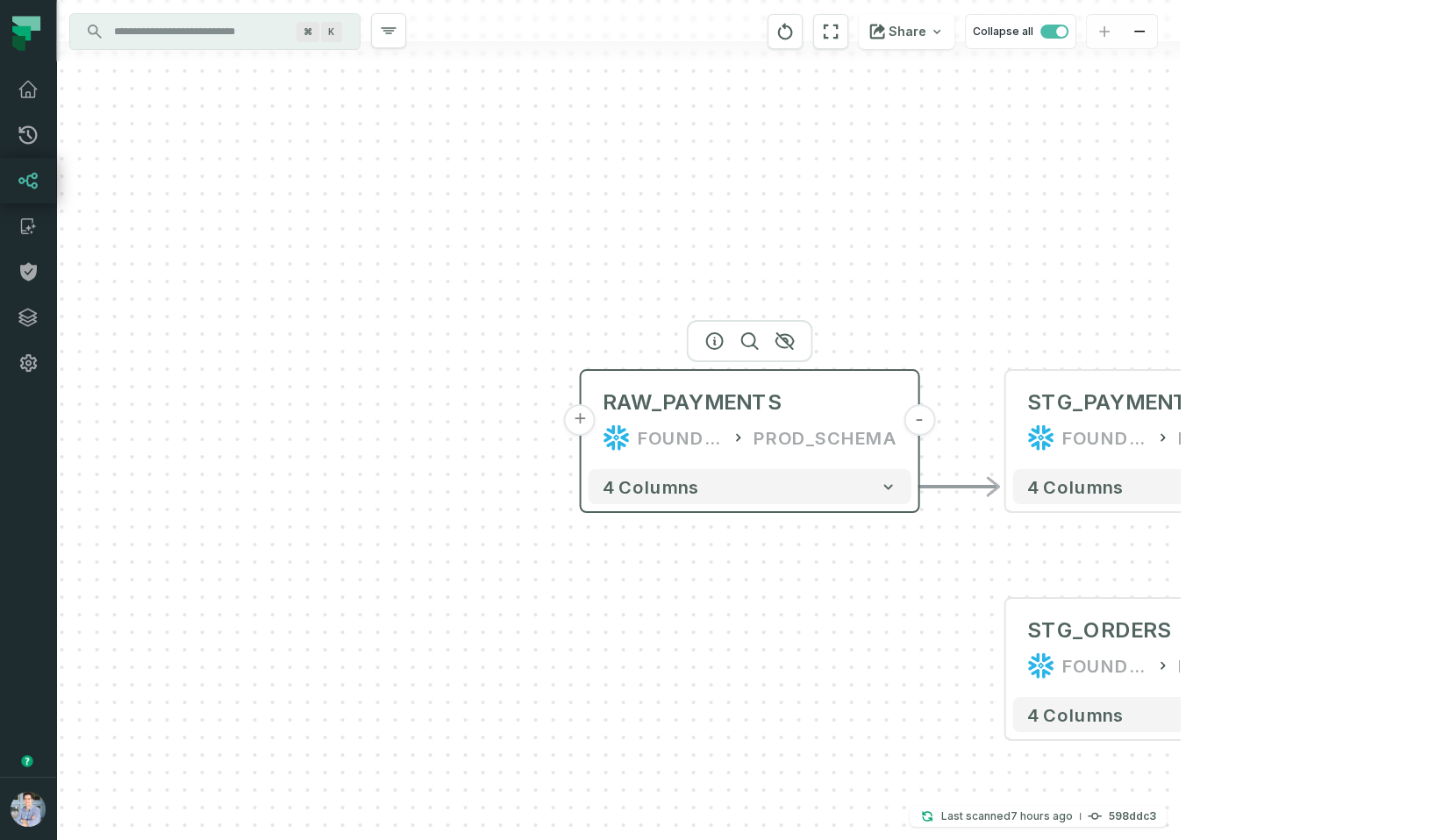
click at [572, 423] on button "+" at bounding box center [579, 420] width 32 height 32
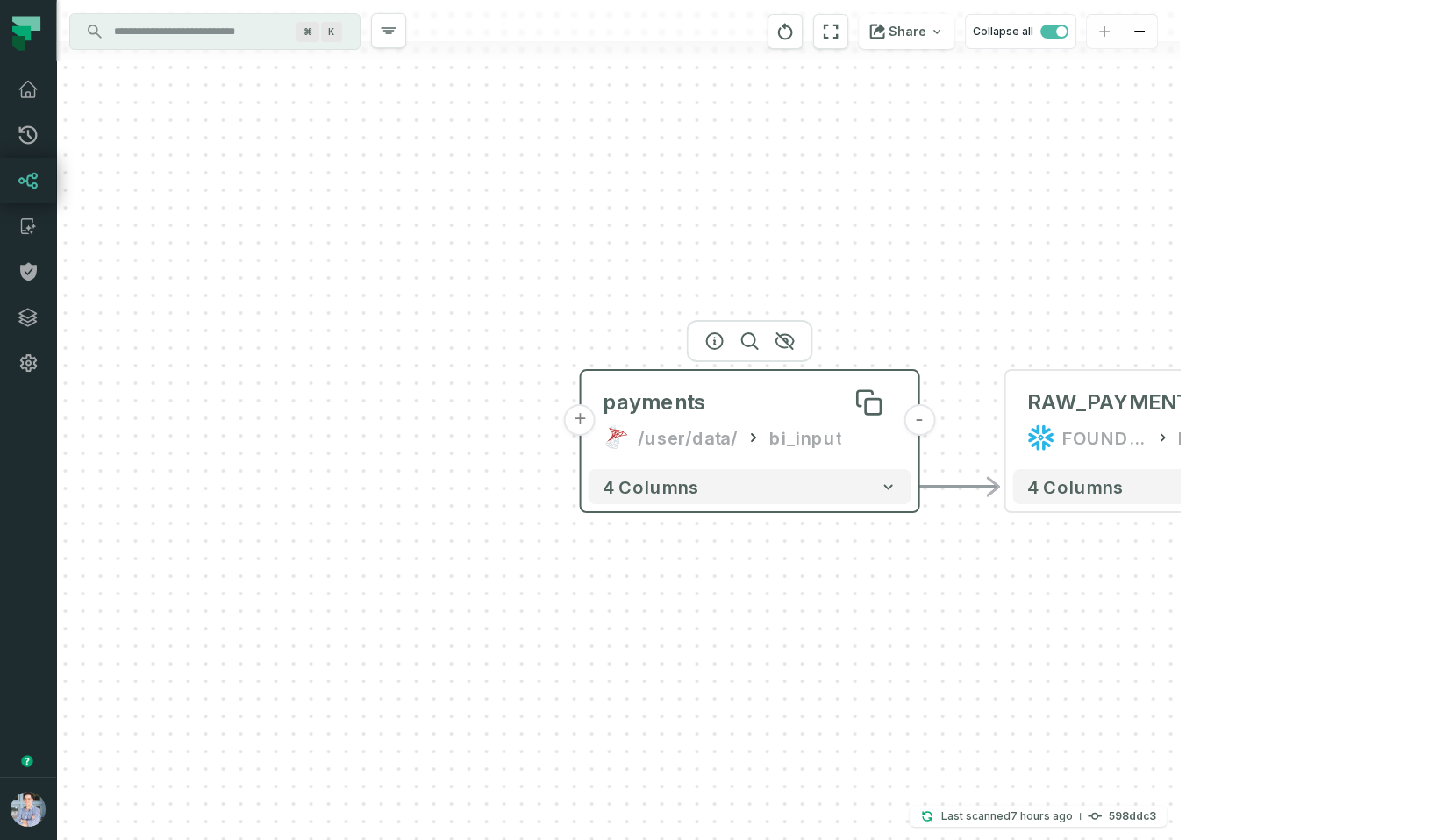
click at [668, 396] on div "payments" at bounding box center [654, 402] width 104 height 28
click at [719, 330] on icon "button" at bounding box center [714, 340] width 21 height 21
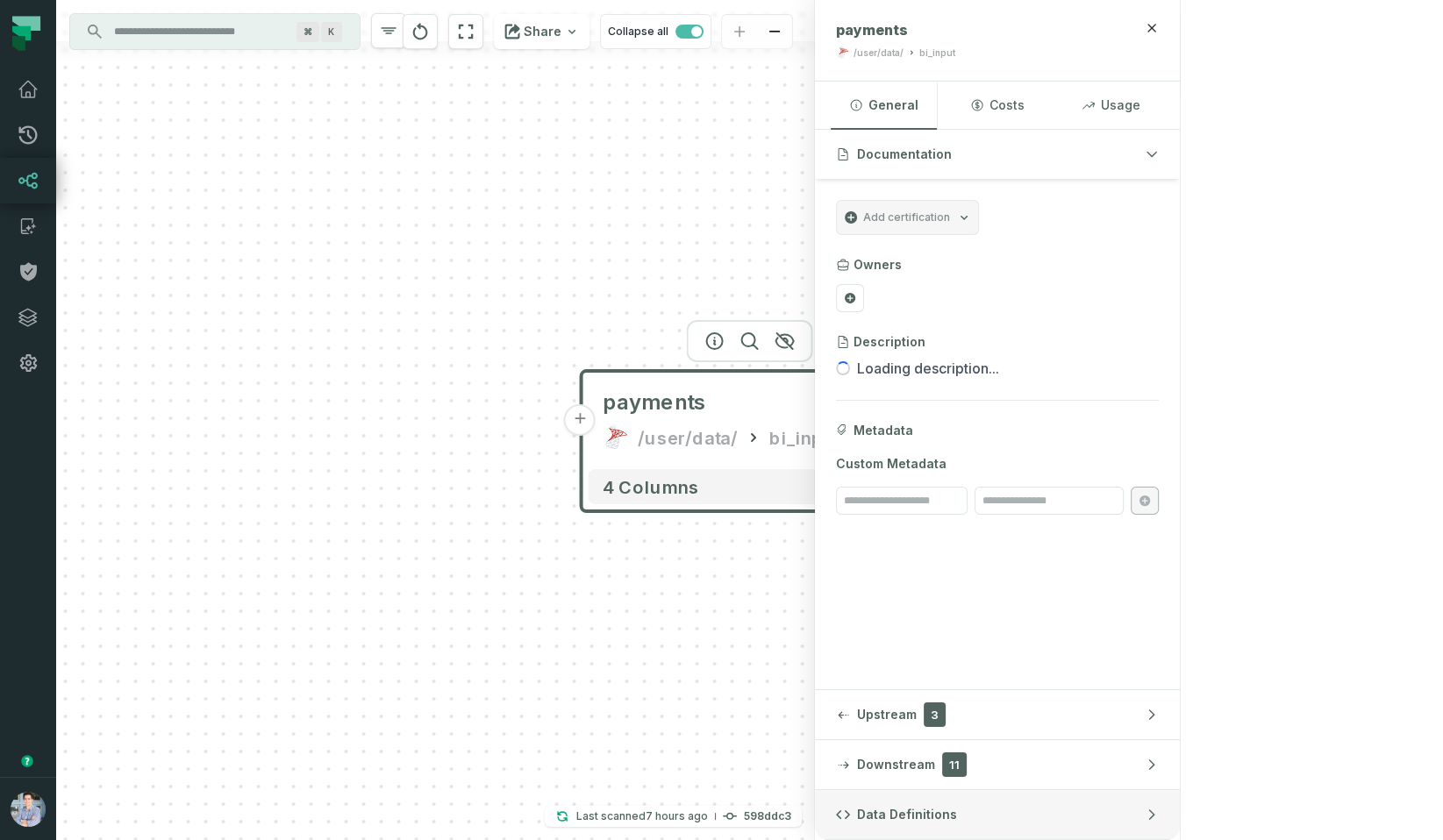
click at [1180, 805] on button "Data Definitions" at bounding box center [997, 815] width 365 height 50
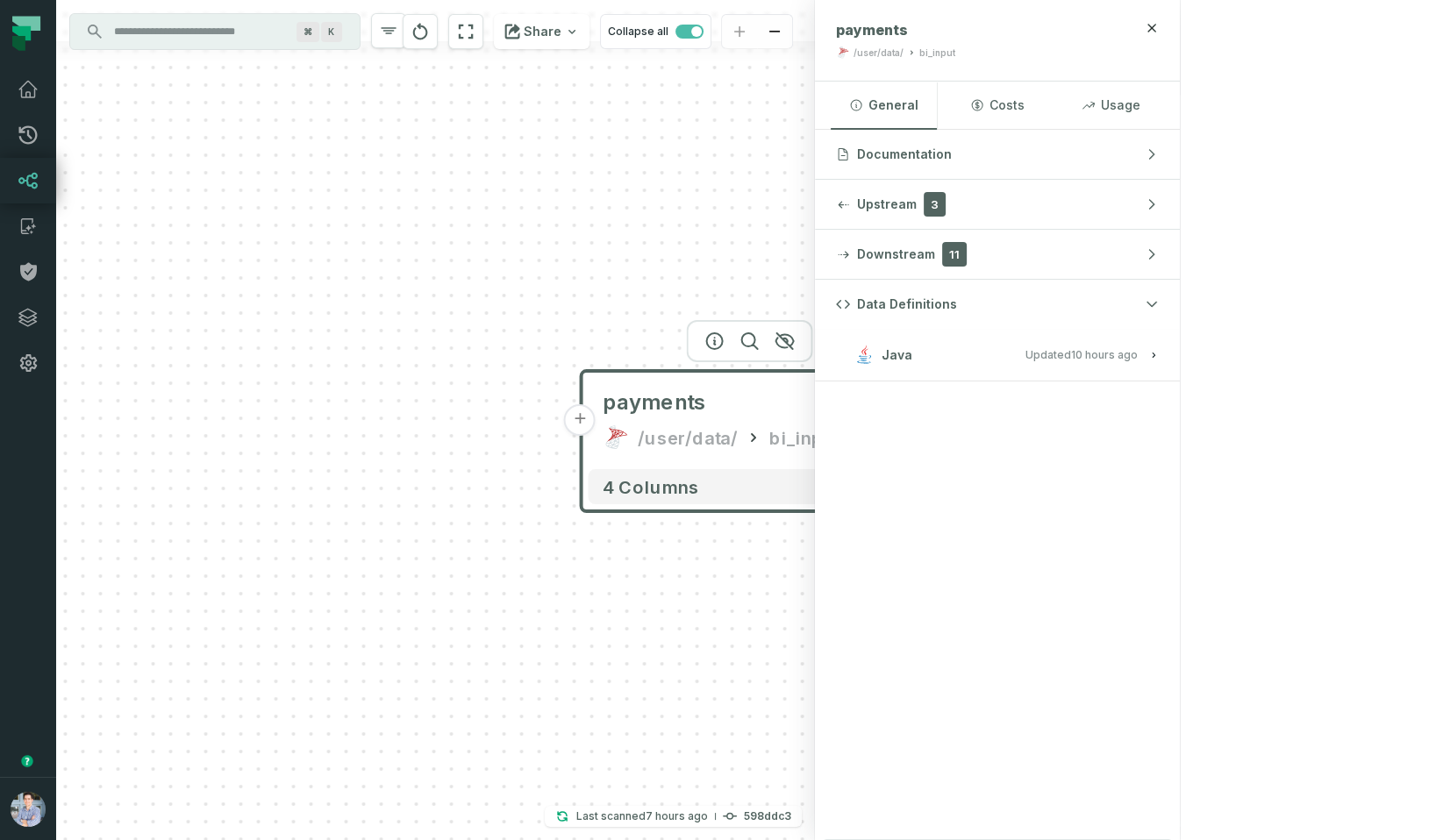
click at [1159, 343] on button "Java Updated 10/7/2025, 1:02:11 AM" at bounding box center [997, 355] width 322 height 23
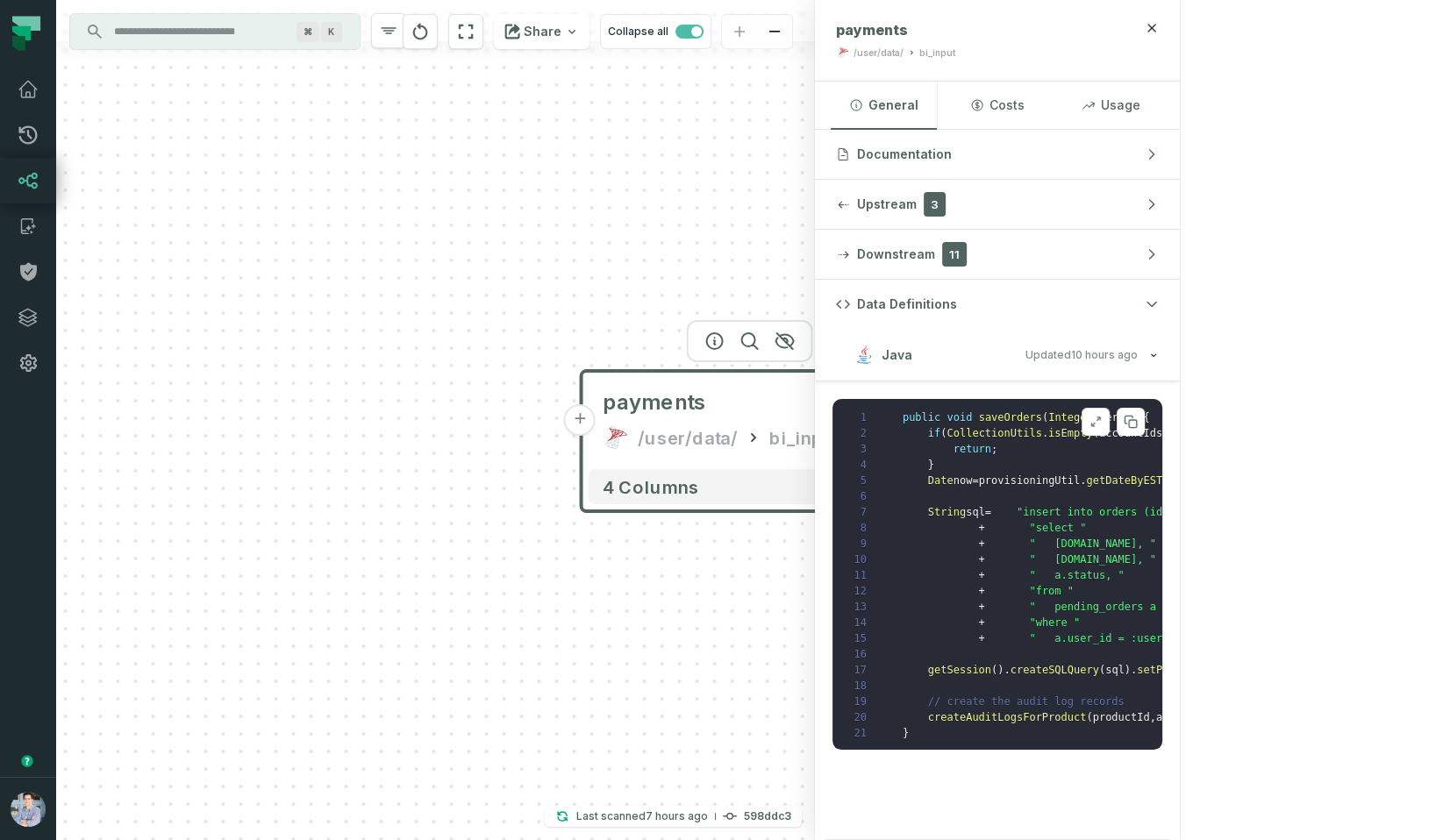
click at [1110, 410] on button at bounding box center [1095, 421] width 28 height 28
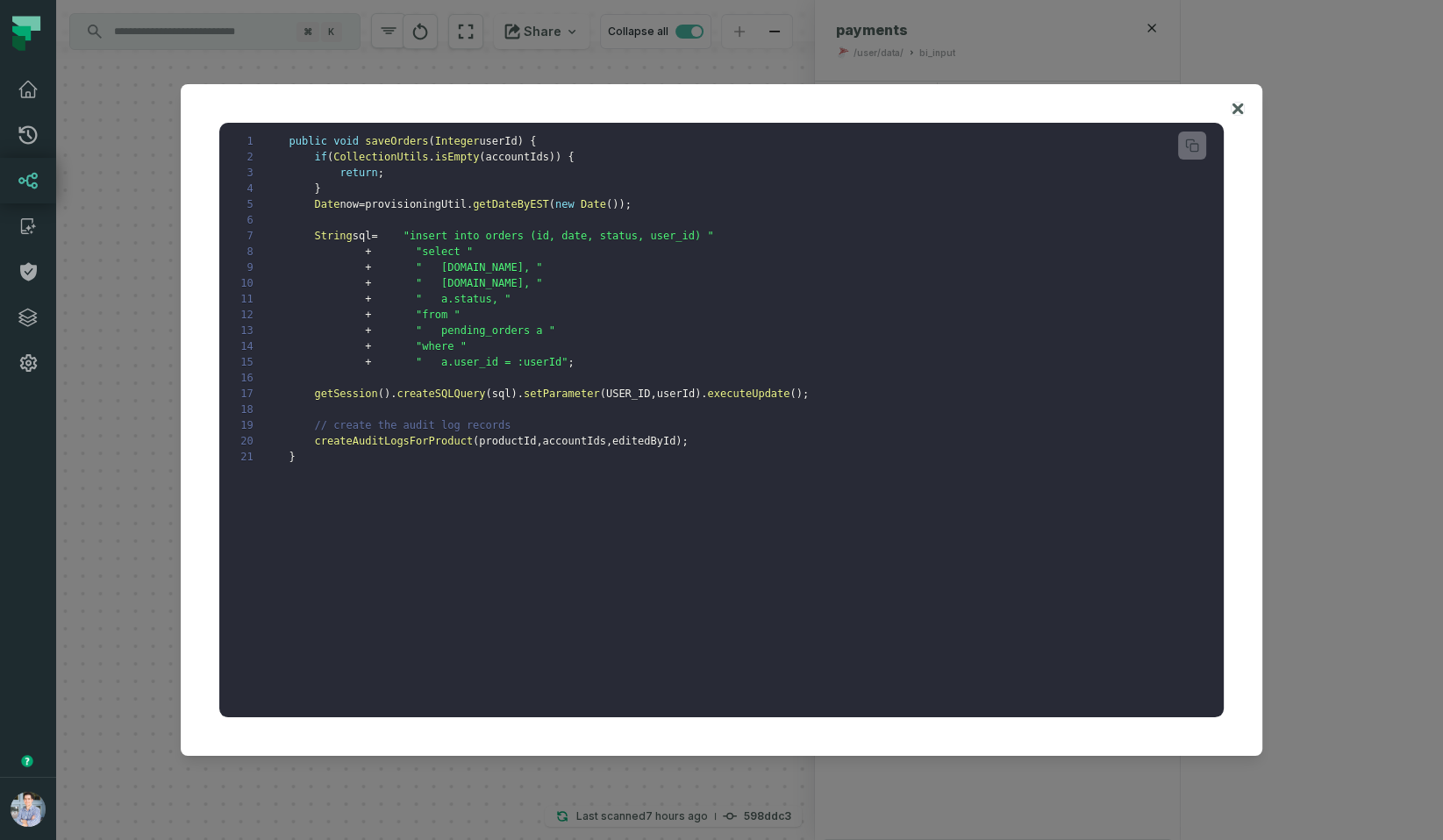
click at [1243, 104] on icon at bounding box center [1238, 108] width 13 height 21
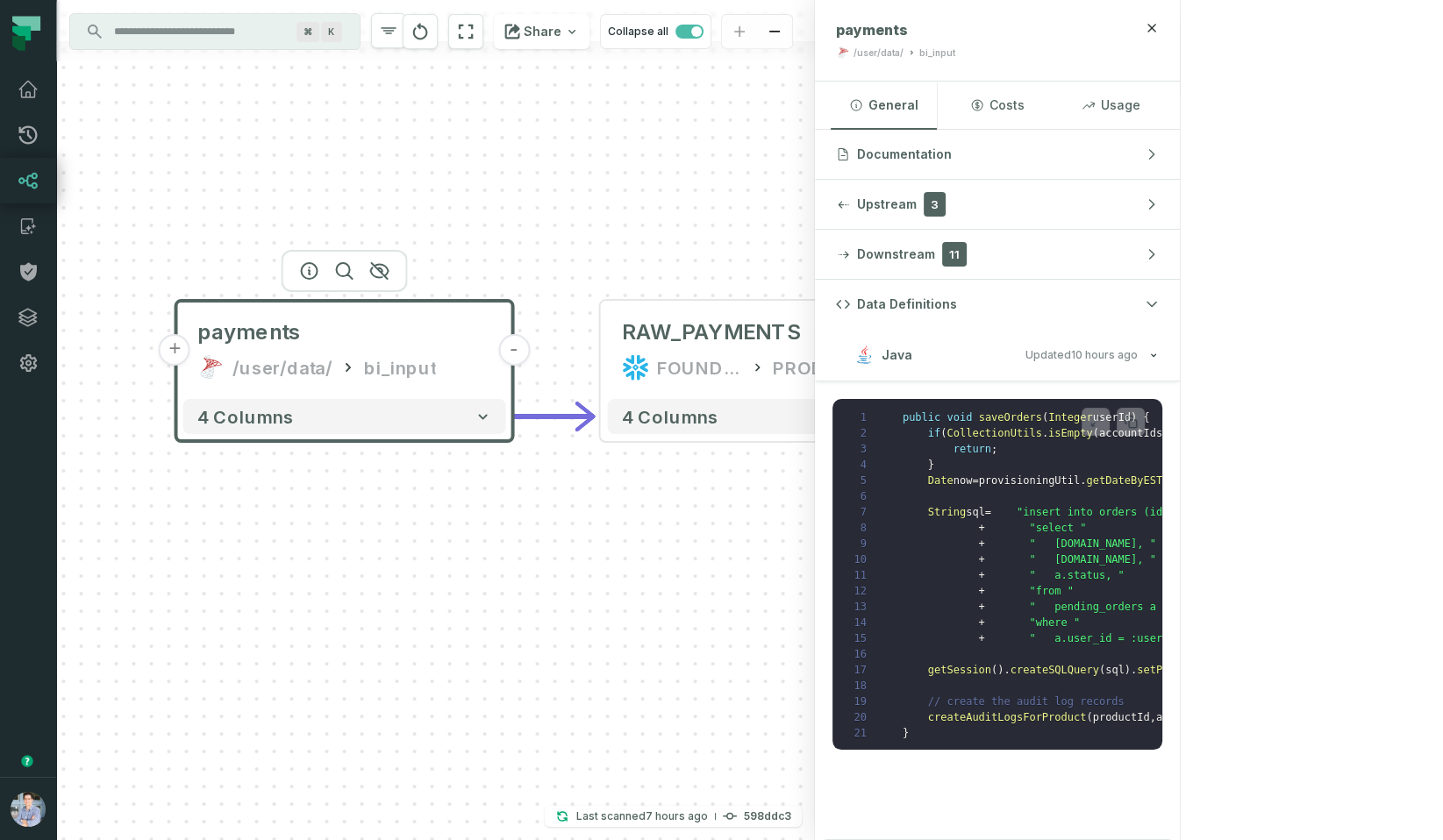
drag, startPoint x: 897, startPoint y: 633, endPoint x: 395, endPoint y: 545, distance: 509.7
click at [395, 545] on div "+ payments /user/data/ bi_input - 4 columns - RAW_PAYMENTS FOUNDATIONAL_DB PROD…" at bounding box center [435, 420] width 758 height 840
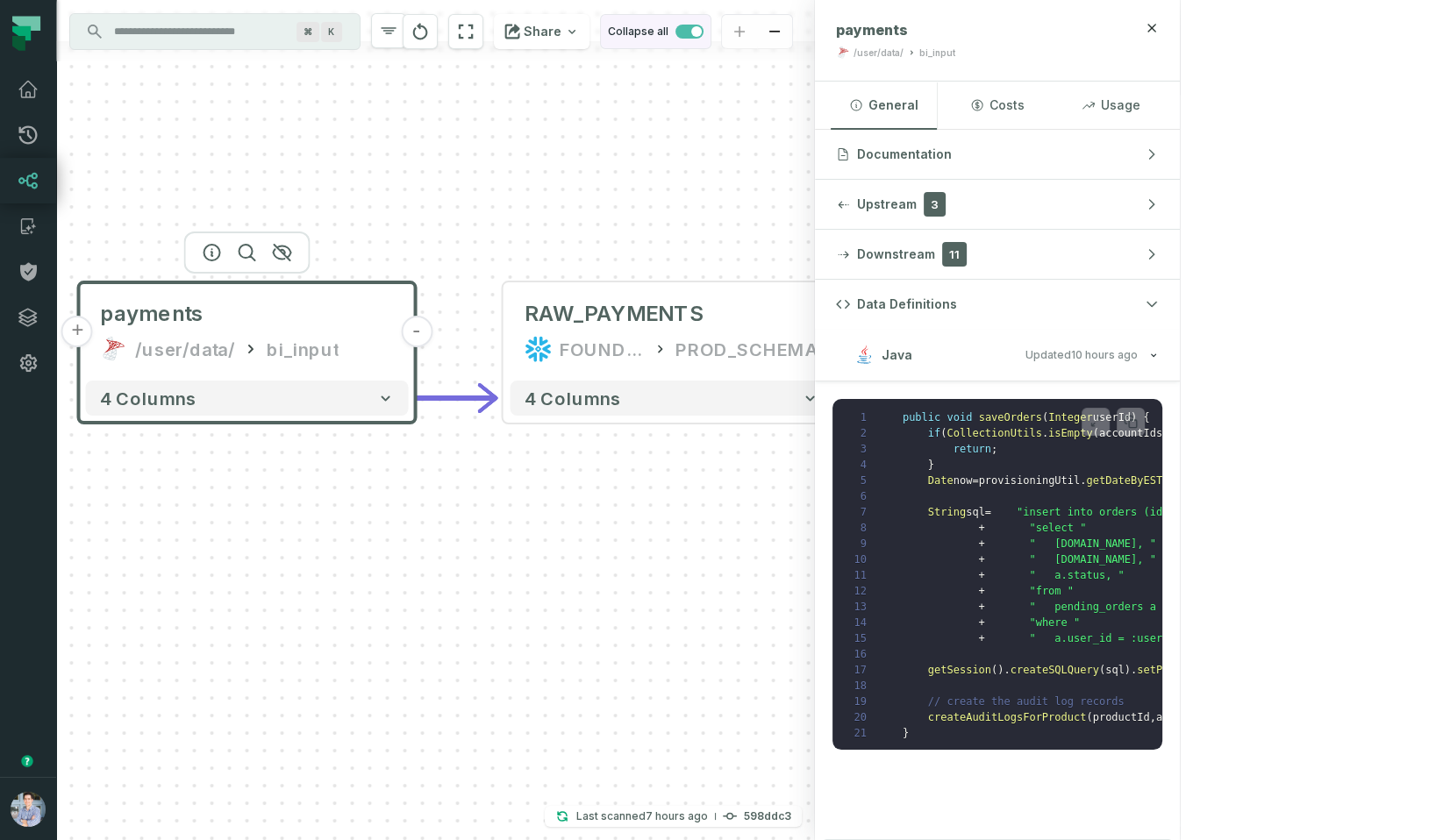
click at [703, 35] on span "button" at bounding box center [689, 32] width 28 height 14
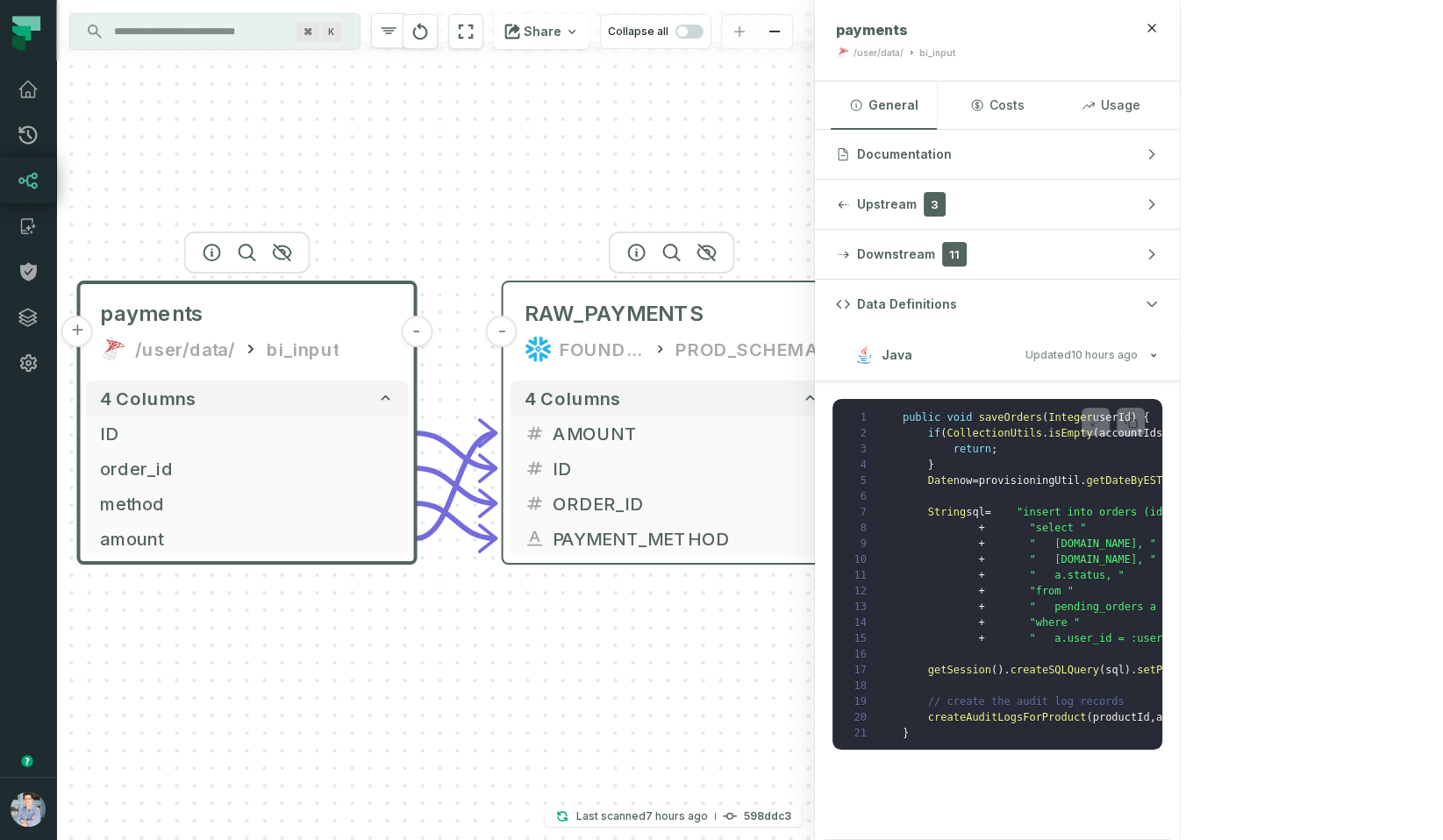
drag, startPoint x: 566, startPoint y: 289, endPoint x: 518, endPoint y: 266, distance: 53.2
click at [518, 289] on div "RAW_PAYMENTS FOUNDATIONAL_DB PROD_SCHEMA" at bounding box center [672, 330] width 322 height 84
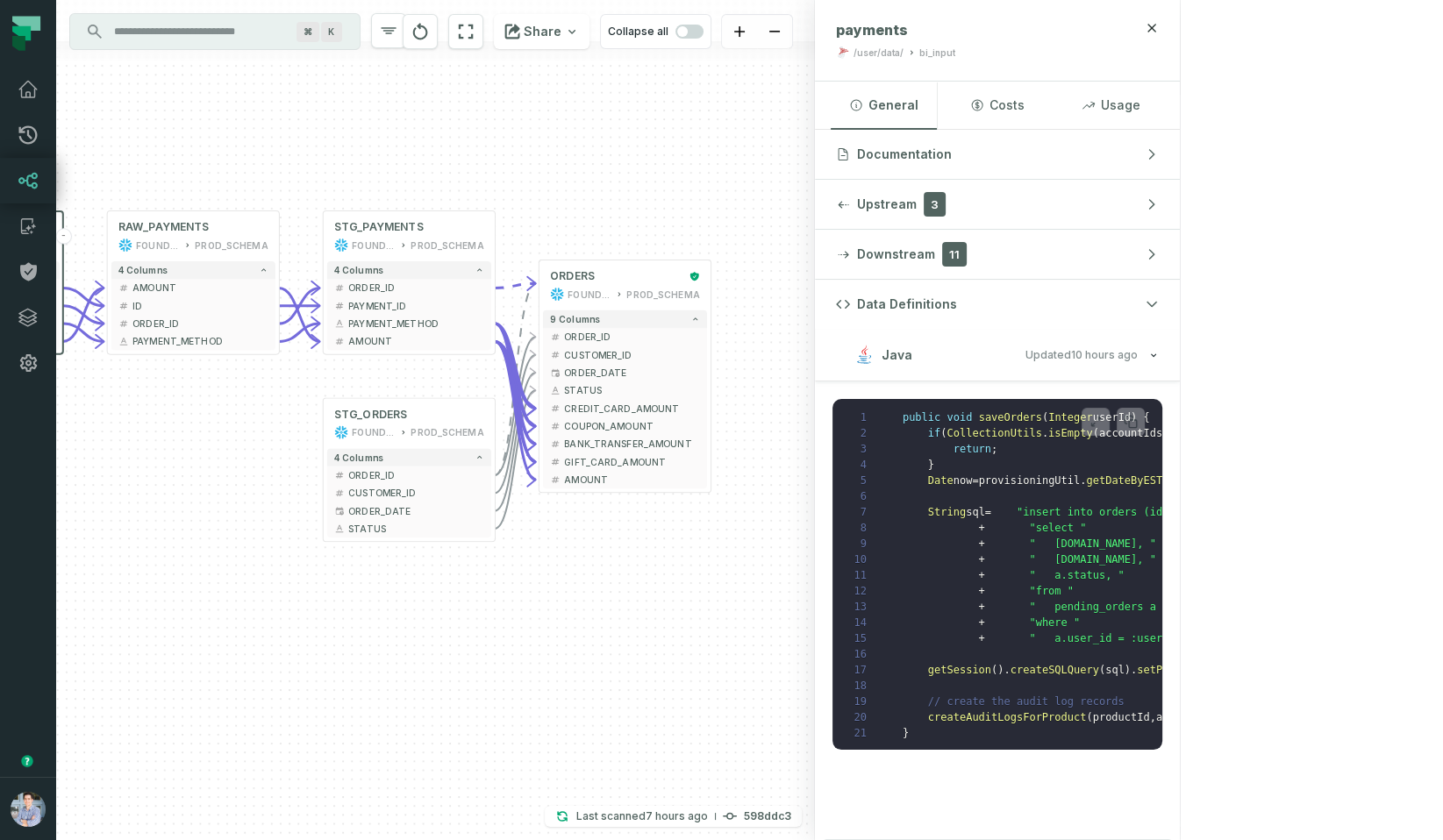
drag, startPoint x: 589, startPoint y: 611, endPoint x: 209, endPoint y: 557, distance: 383.8
click at [209, 557] on div "+ payments /user/data/ bi_input - 4 columns + ID - + order_id - + method - + am…" at bounding box center [435, 420] width 758 height 840
click at [707, 285] on button "+" at bounding box center [708, 284] width 16 height 16
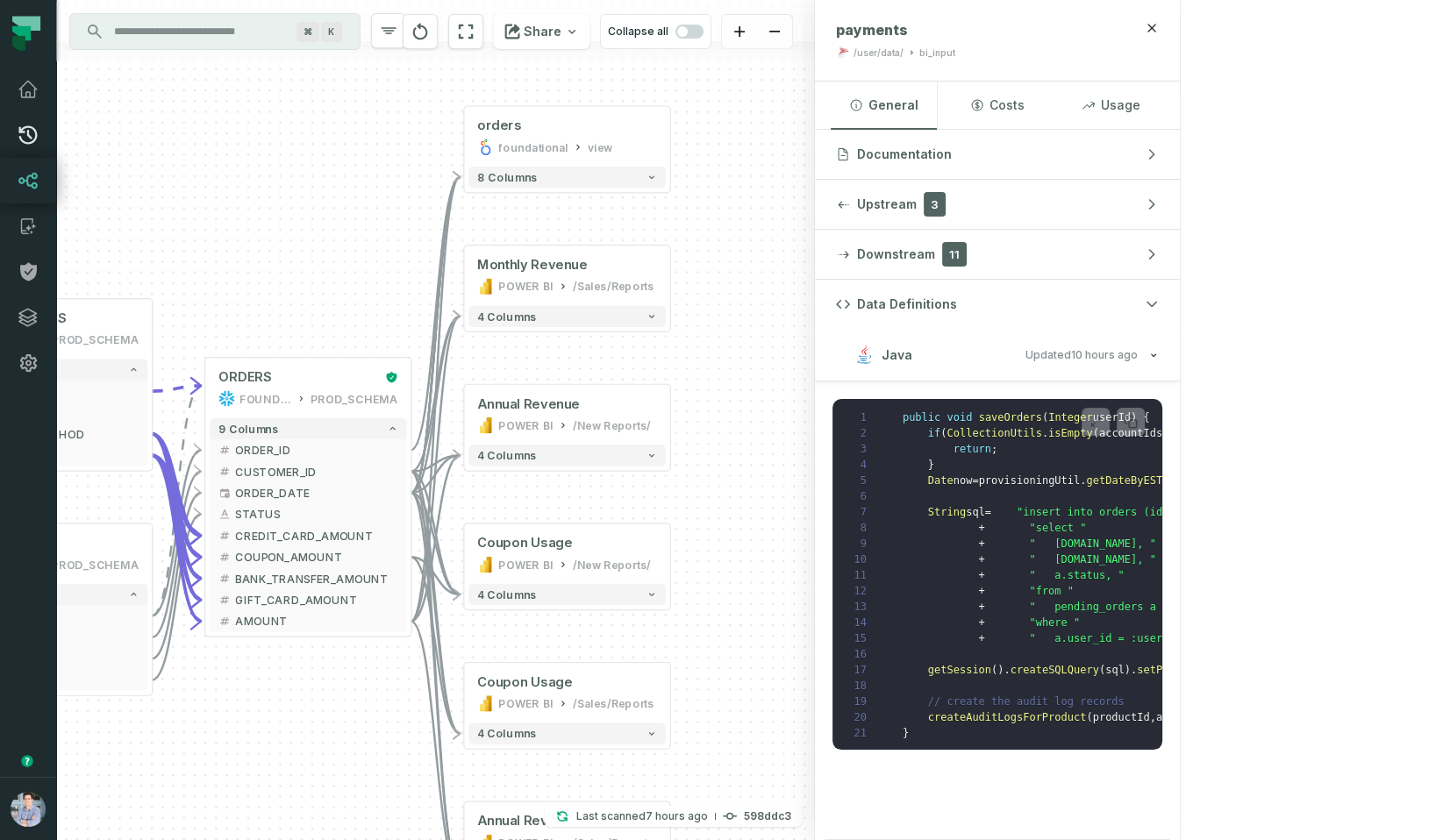
click at [34, 140] on icon at bounding box center [28, 135] width 18 height 18
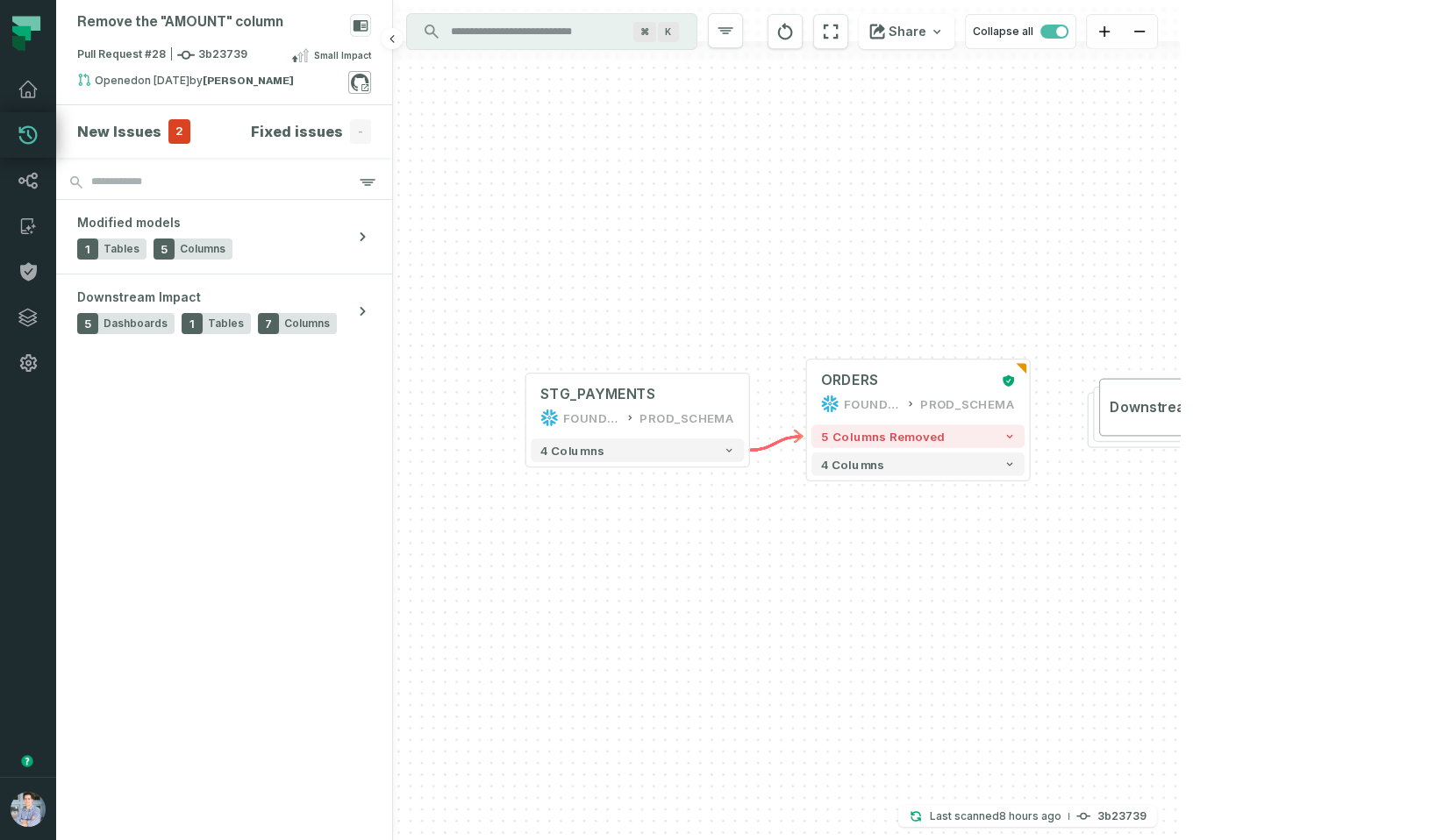
click at [352, 83] on icon at bounding box center [359, 82] width 17 height 17
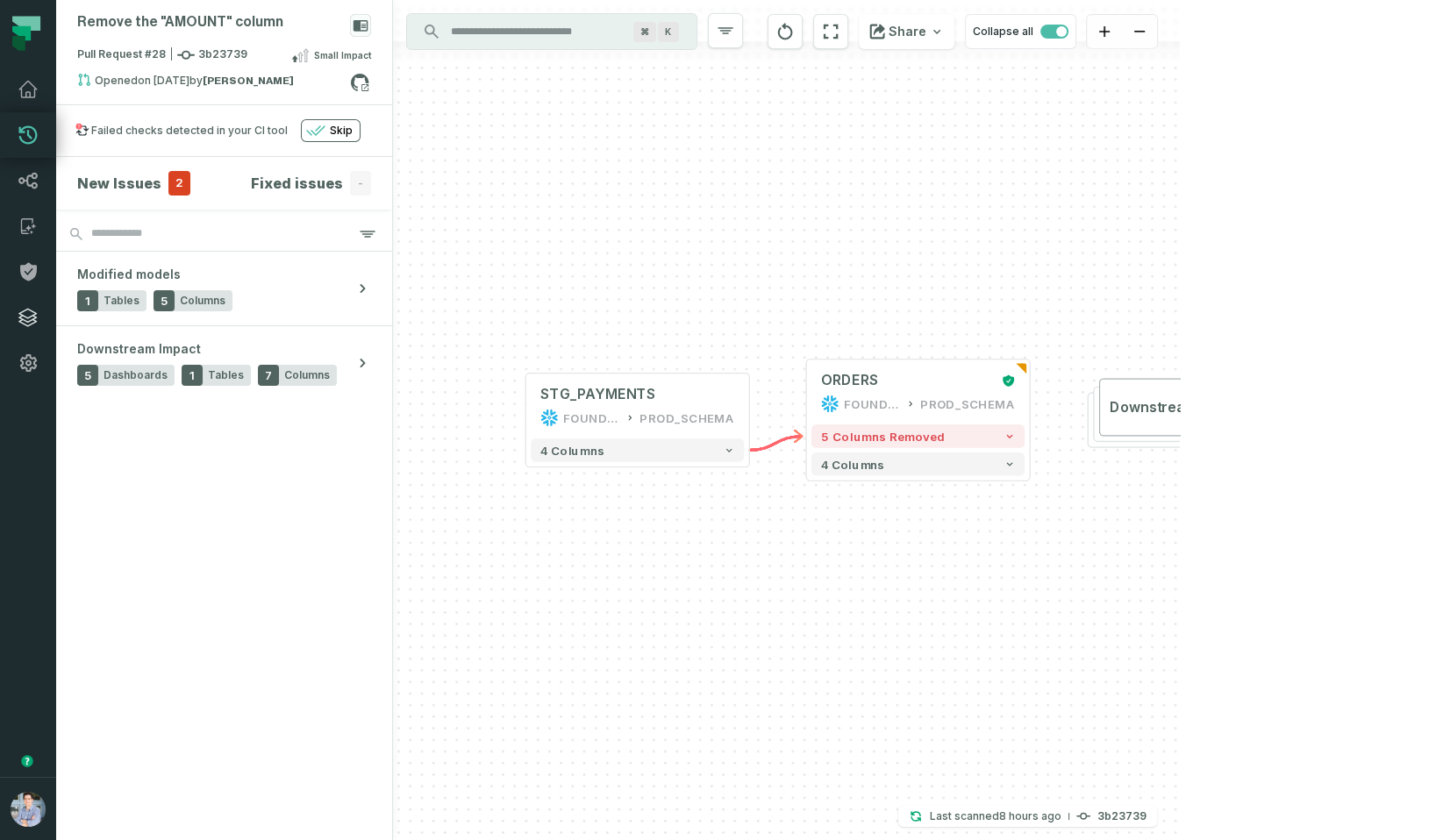
click at [23, 316] on icon at bounding box center [27, 317] width 17 height 17
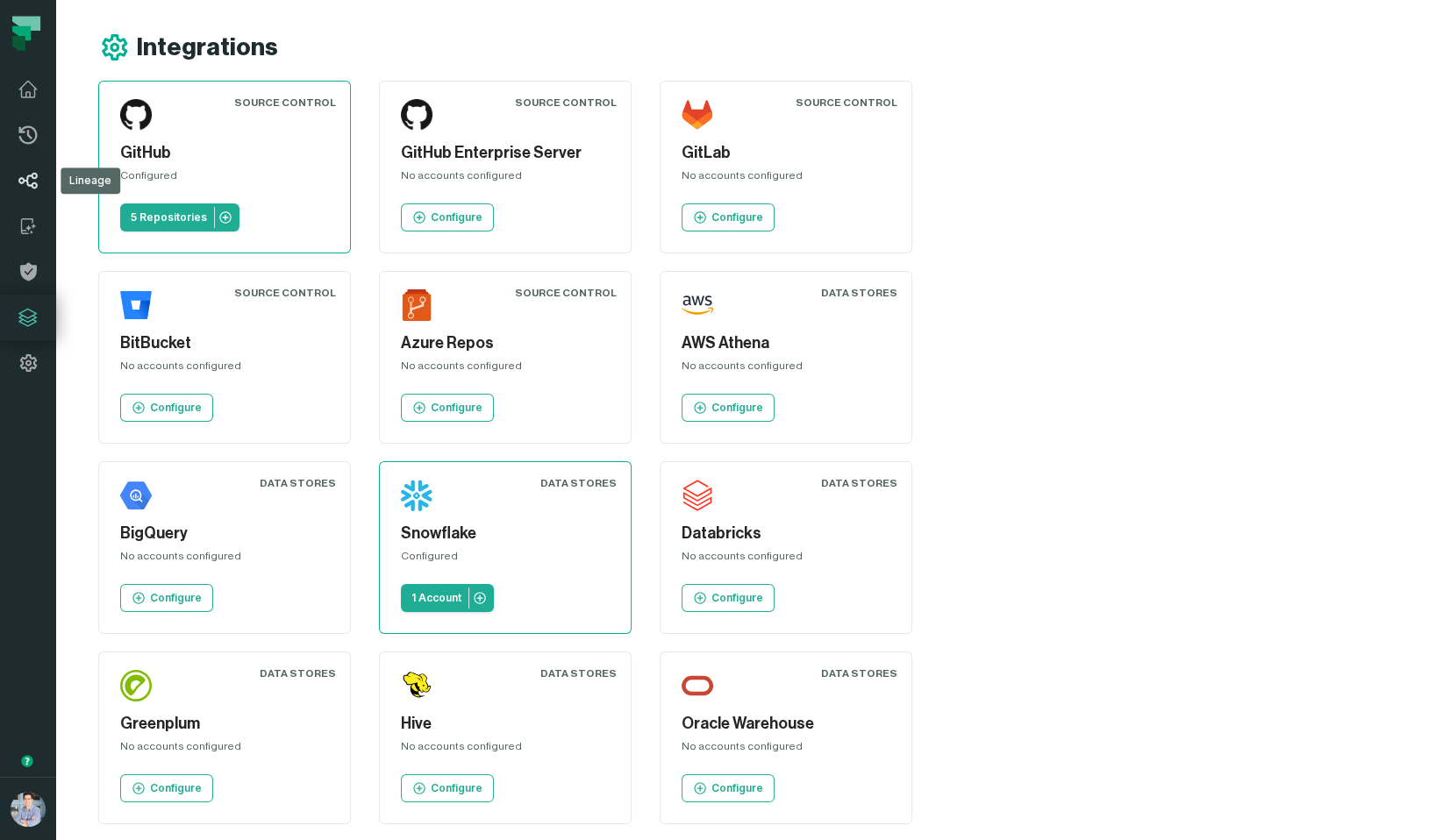
click at [13, 191] on link "Lineage" at bounding box center [28, 180] width 56 height 46
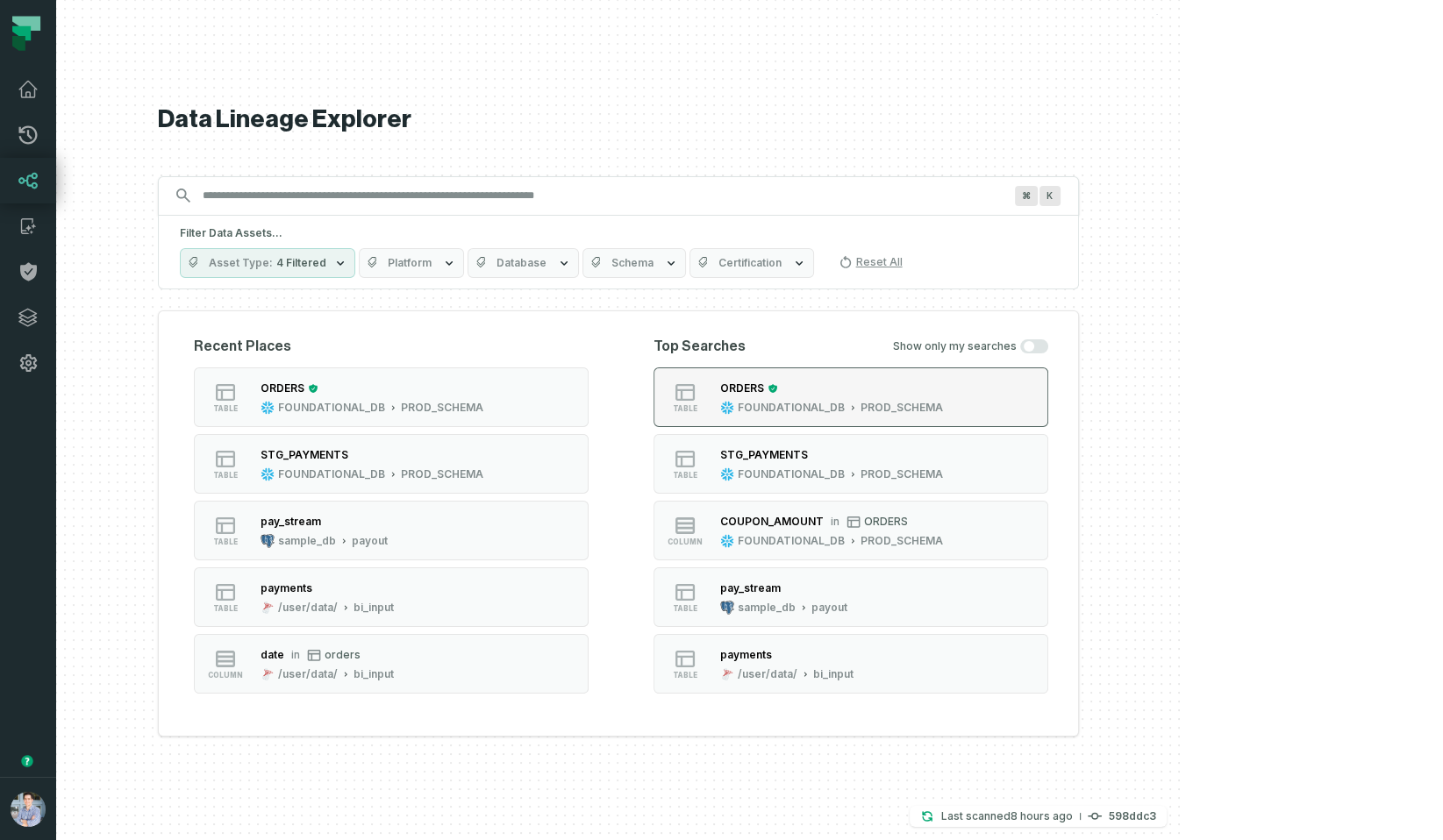
click at [943, 382] on div "ORDERS" at bounding box center [831, 388] width 222 height 17
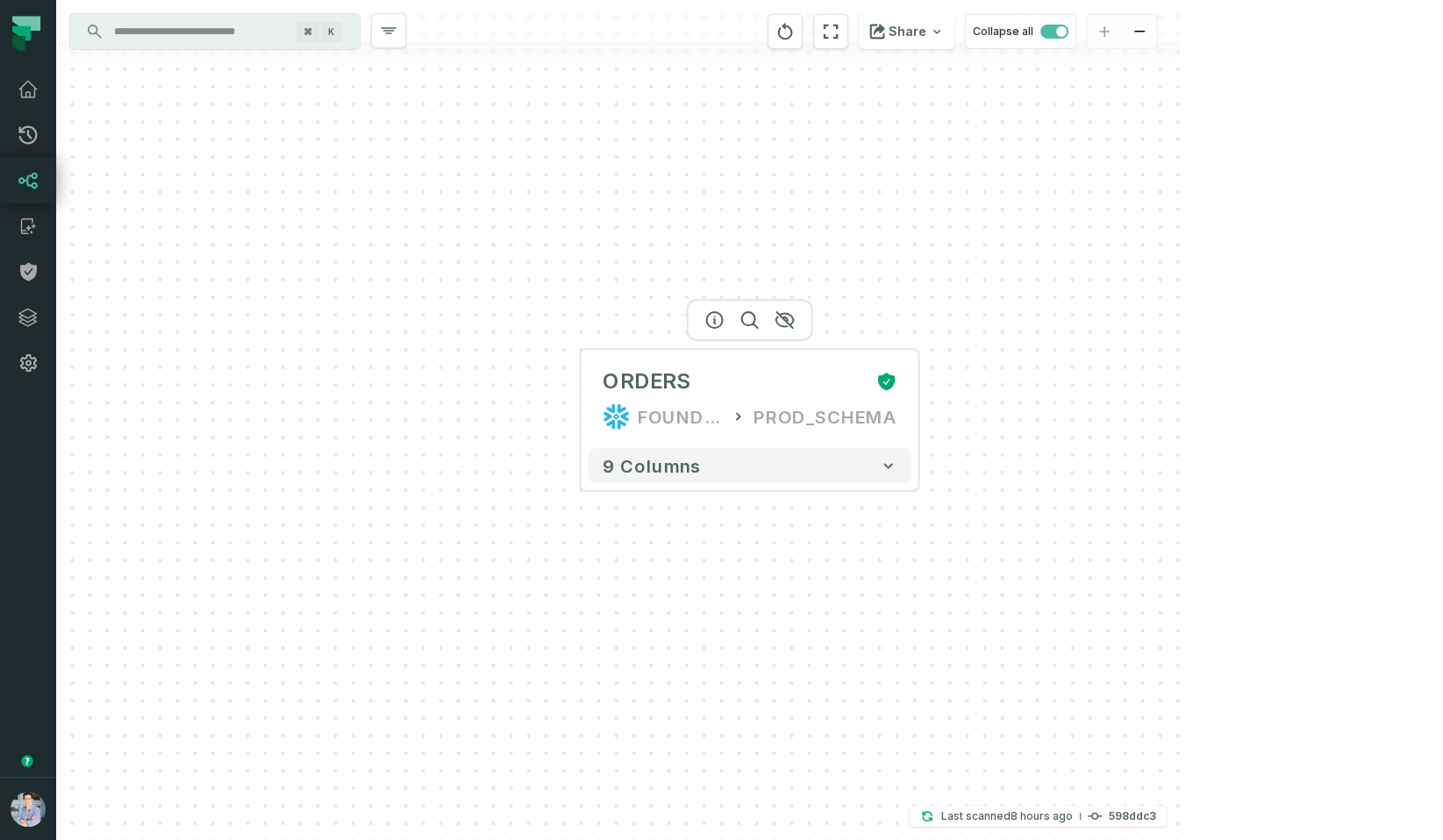
click at [720, 329] on div at bounding box center [750, 320] width 126 height 42
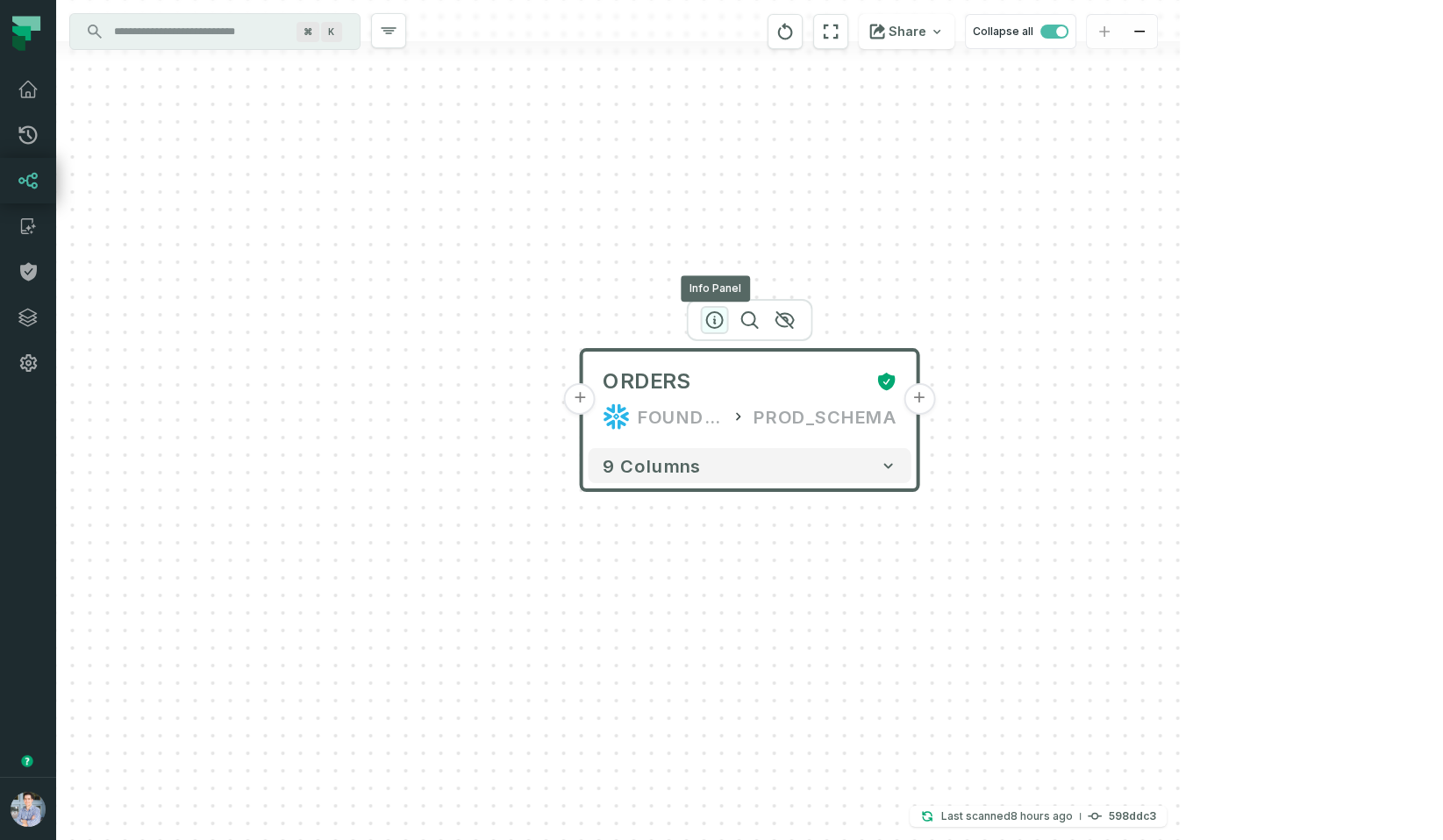
click at [717, 322] on icon "button" at bounding box center [714, 320] width 21 height 21
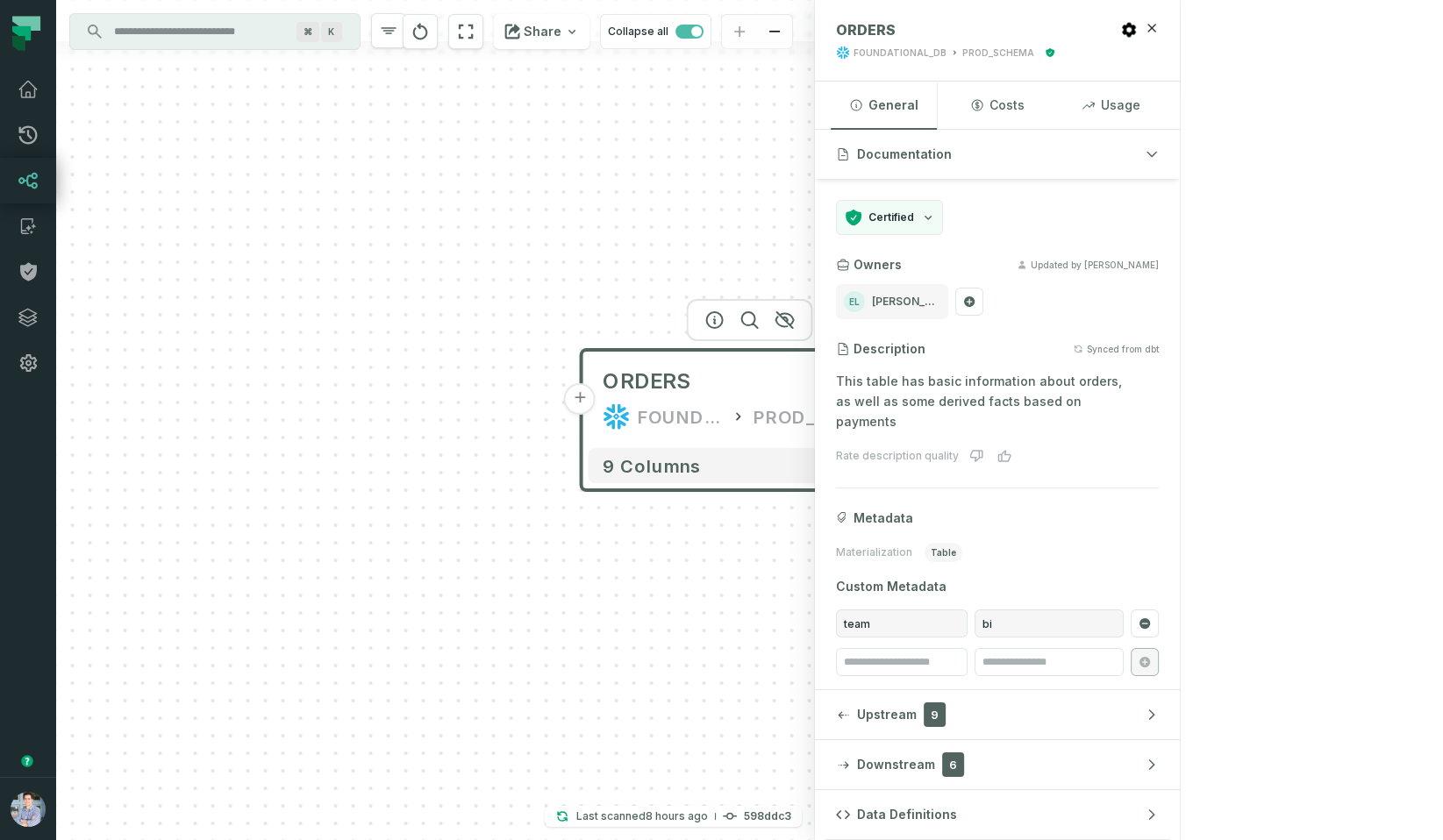
click at [576, 409] on button "+" at bounding box center [579, 399] width 32 height 32
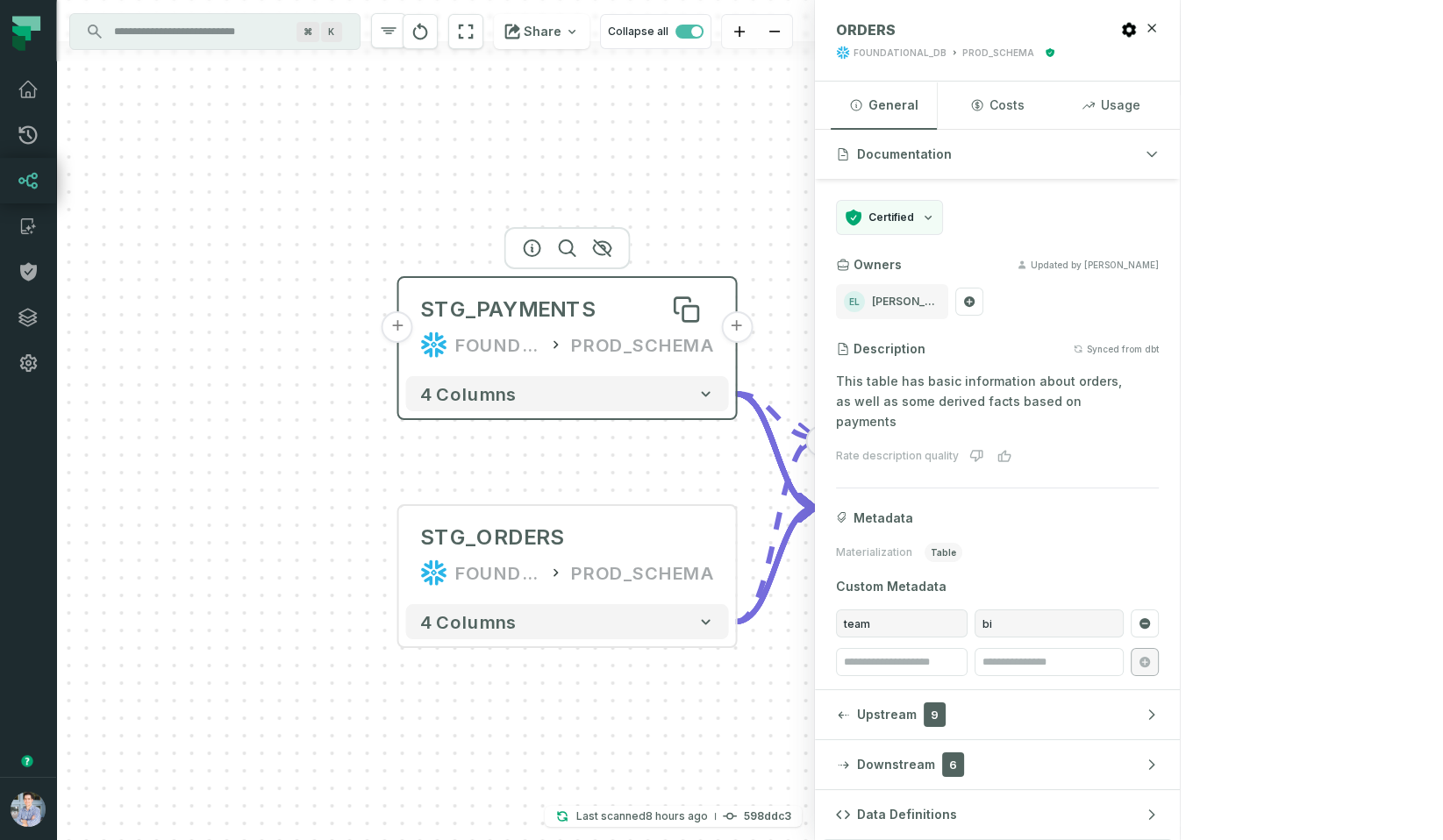
click at [557, 317] on div "STG_PAYMENTS" at bounding box center [507, 309] width 176 height 28
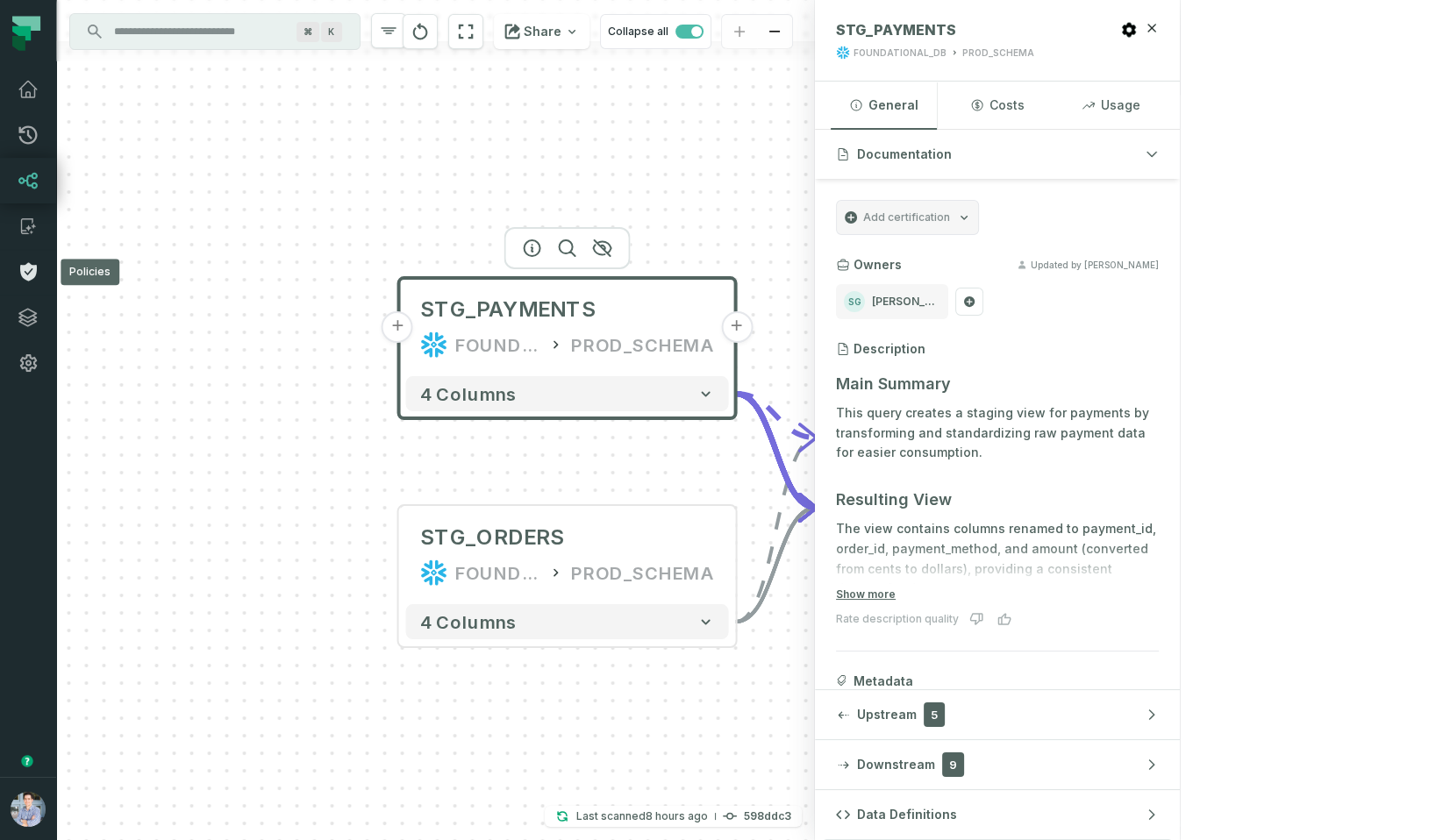
click at [30, 257] on link "Policies" at bounding box center [28, 272] width 56 height 46
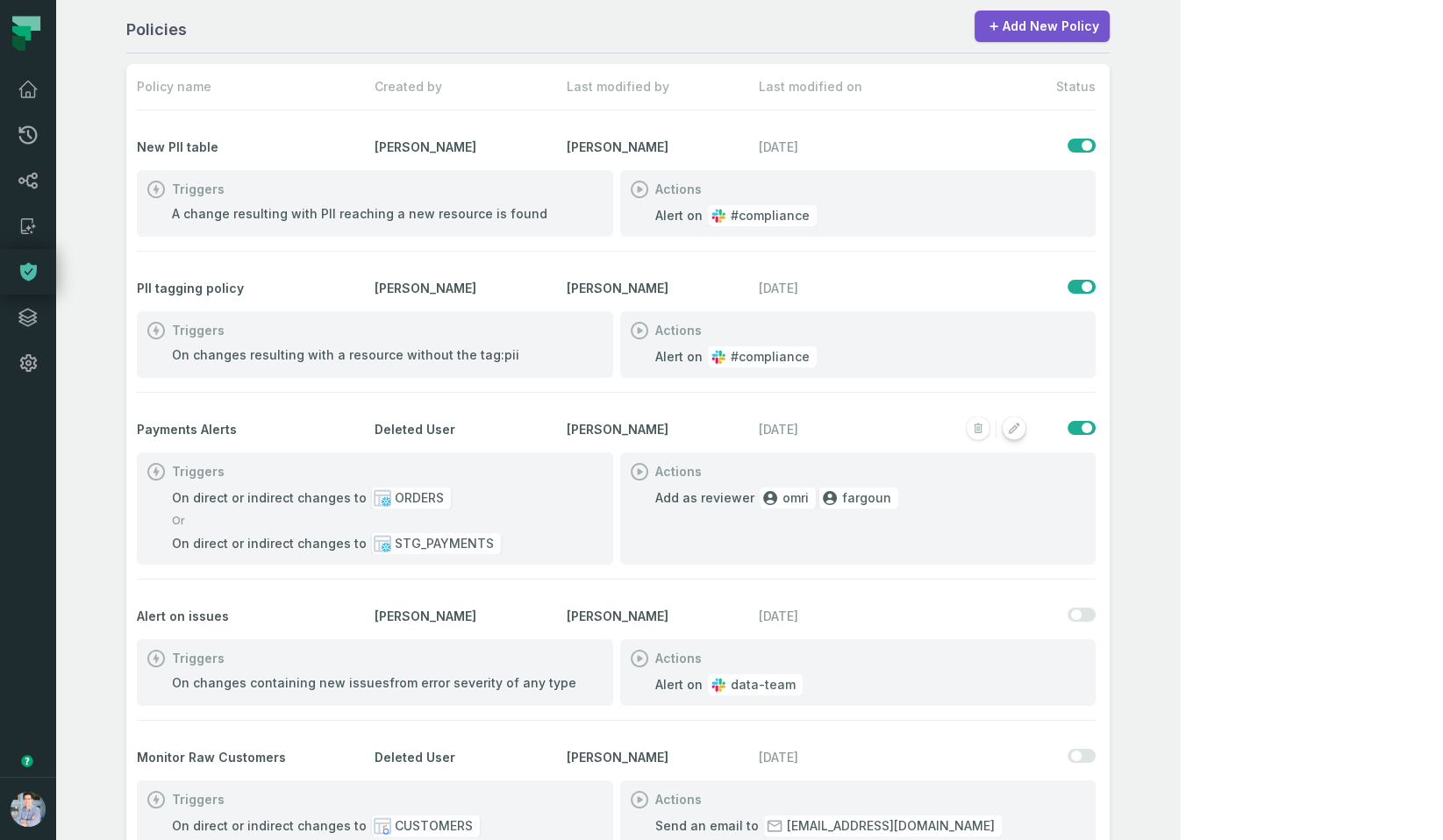
click at [1026, 424] on rect "button" at bounding box center [1013, 429] width 23 height 23
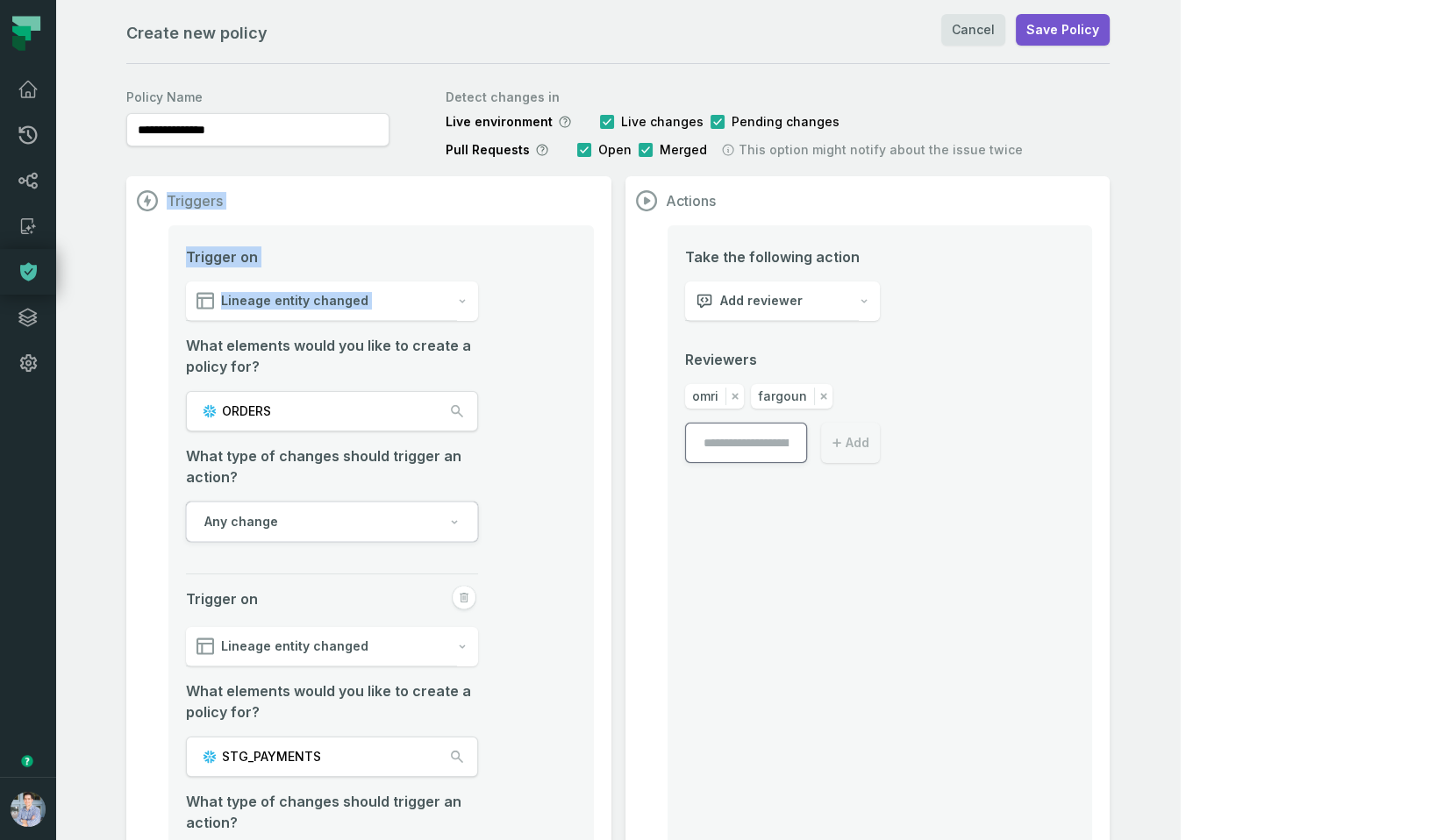
drag, startPoint x: 103, startPoint y: 211, endPoint x: 132, endPoint y: 346, distance: 138.1
click at [124, 344] on div "**********" at bounding box center [618, 509] width 1124 height 1018
drag, startPoint x: 151, startPoint y: 404, endPoint x: 151, endPoint y: 414, distance: 10.0
click at [151, 414] on section "Triggers Trigger on Lineage entity changed What elements would you like to crea…" at bounding box center [368, 589] width 486 height 825
click at [1094, 527] on div "Take the following action Add reviewer Reviewers omri fargoun Add" at bounding box center [880, 603] width 425 height 757
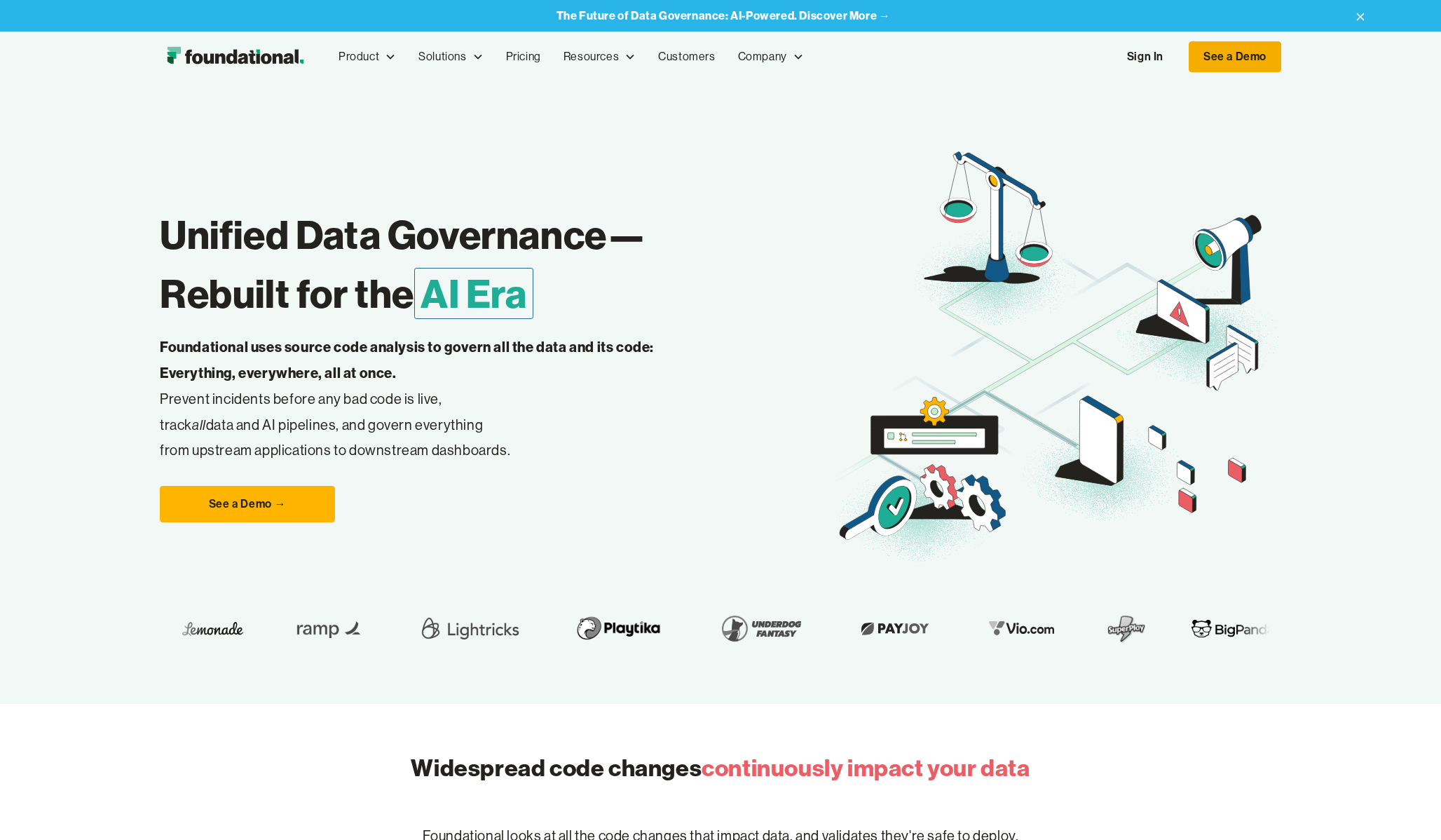
click at [1216, 52] on link "See a Demo" at bounding box center [1235, 56] width 93 height 31
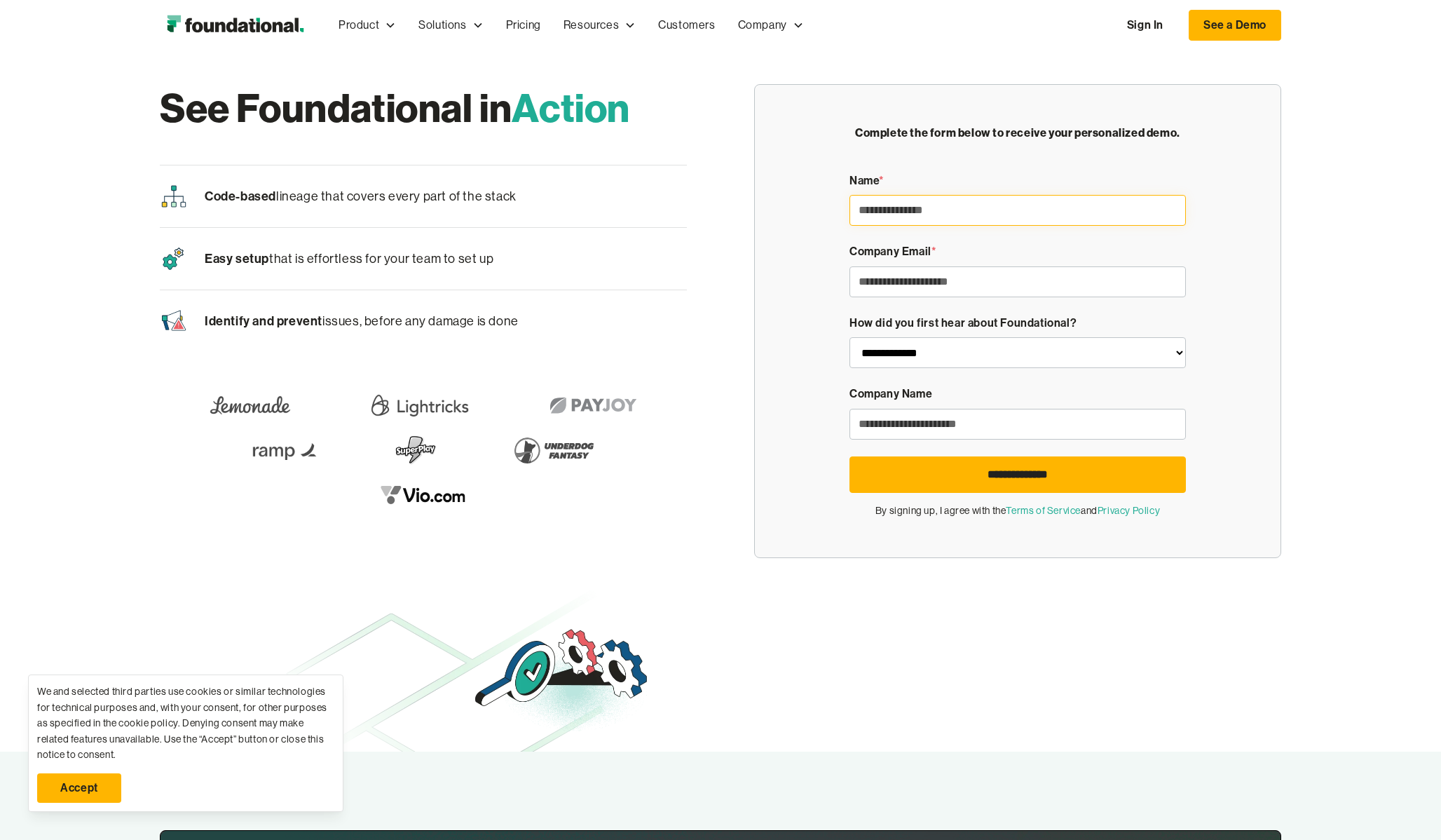
click at [933, 212] on input "Demo Form" at bounding box center [1017, 210] width 336 height 31
type input "**********"
click at [880, 283] on input "*******" at bounding box center [1017, 281] width 336 height 31
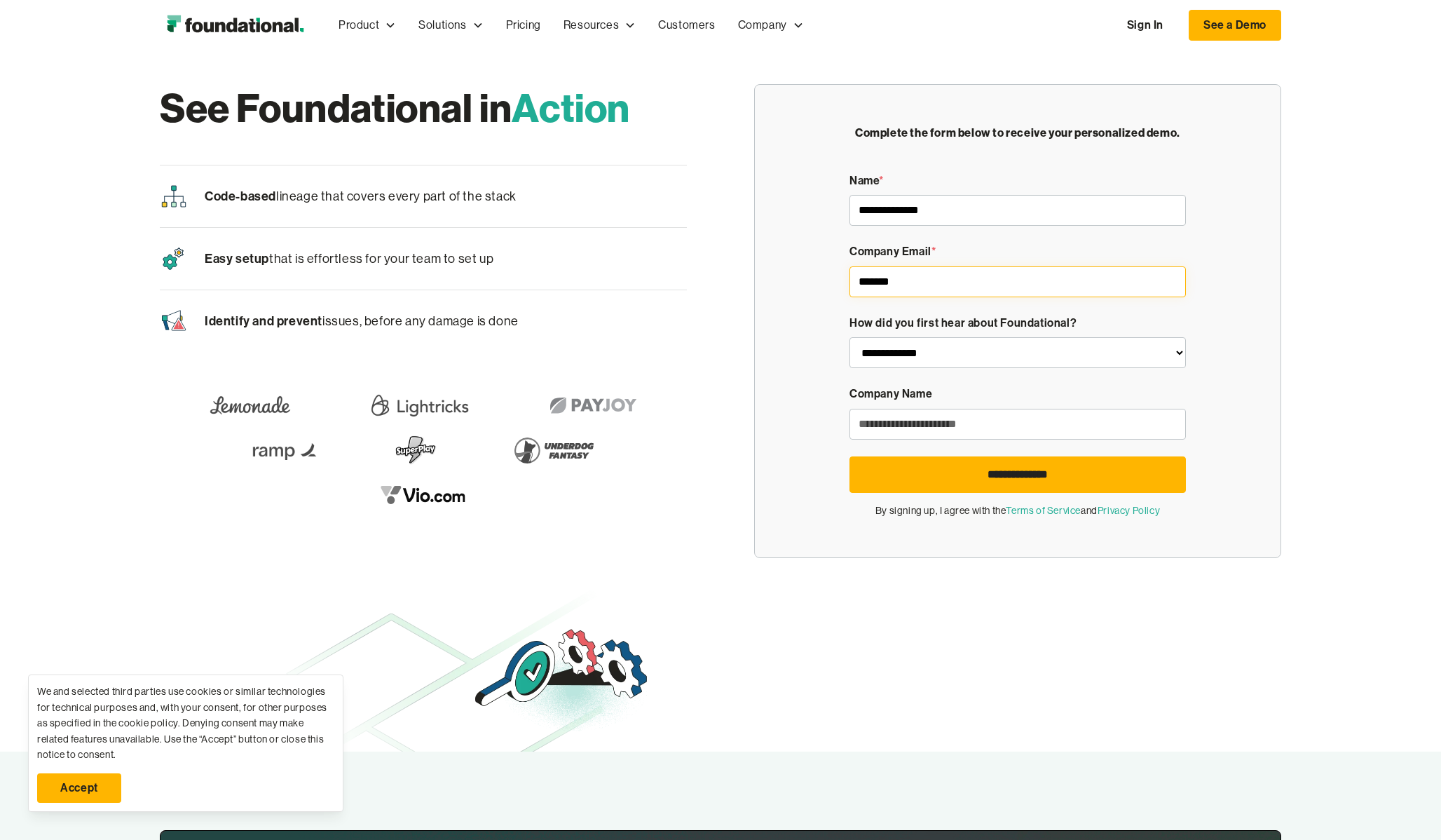
type input "*******"
click at [948, 423] on input "Demo Form" at bounding box center [1017, 424] width 336 height 31
paste input "*******"
type input "*******"
click at [895, 279] on input "*******" at bounding box center [1017, 281] width 336 height 31
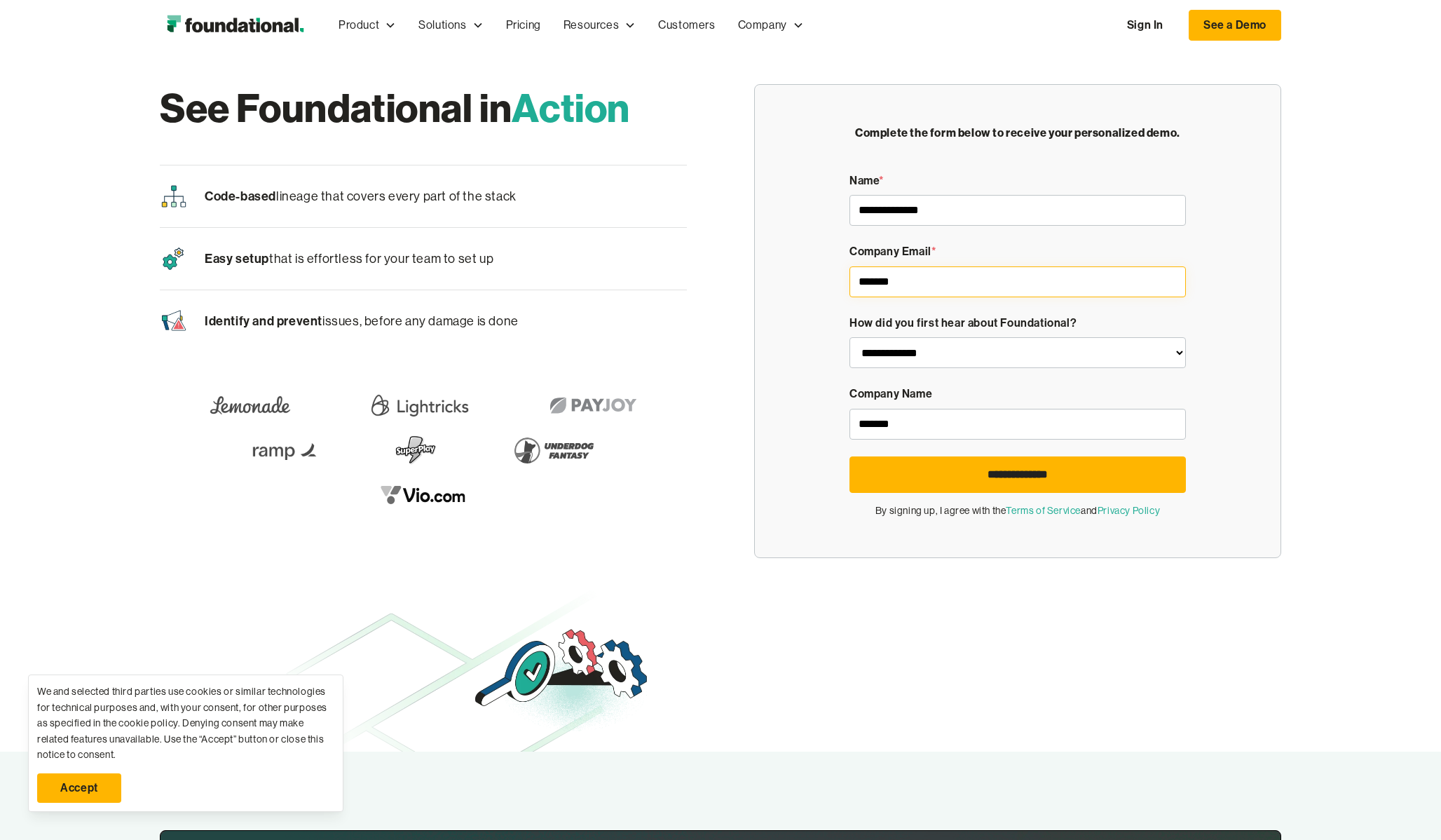
click at [895, 279] on input "*******" at bounding box center [1017, 281] width 336 height 31
type input "**********"
click at [1045, 356] on select "**********" at bounding box center [1017, 352] width 336 height 31
select select "**********"
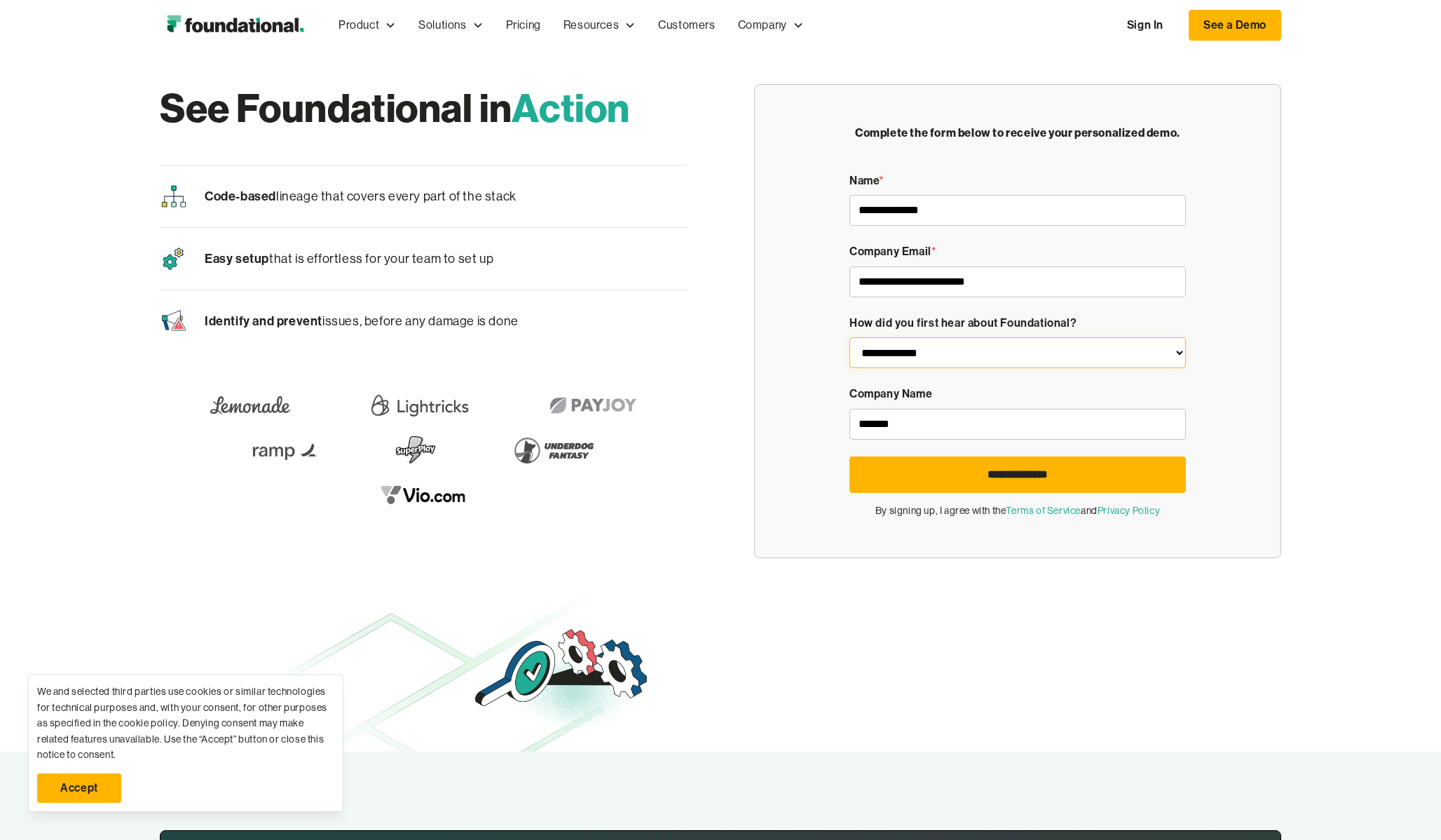
click at [849, 337] on select "**********" at bounding box center [1017, 352] width 336 height 31
click at [1341, 313] on div "**********" at bounding box center [720, 321] width 1441 height 541
click at [1062, 484] on input "**********" at bounding box center [1017, 474] width 336 height 37
type input "**********"
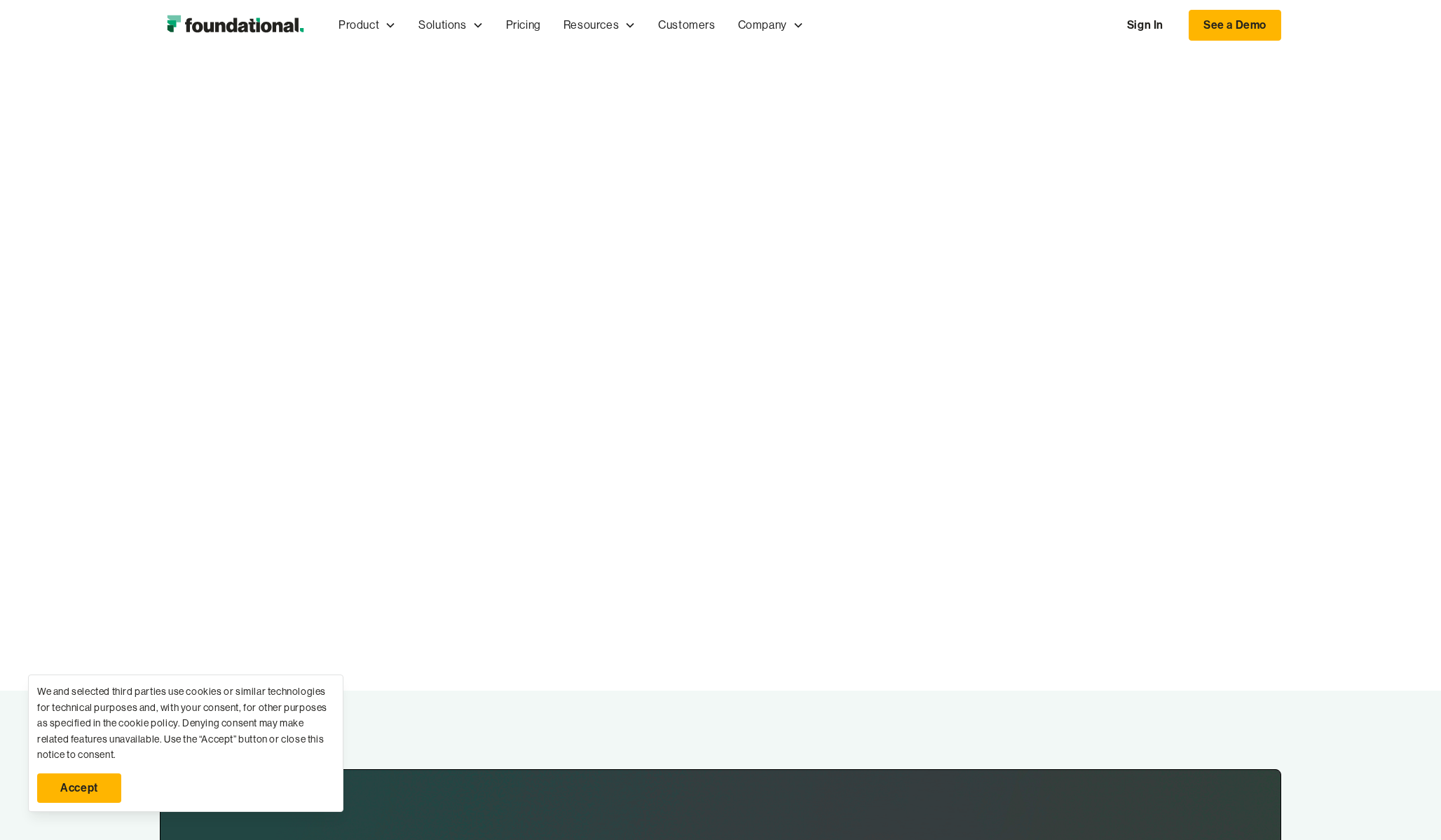
scroll to position [133, 0]
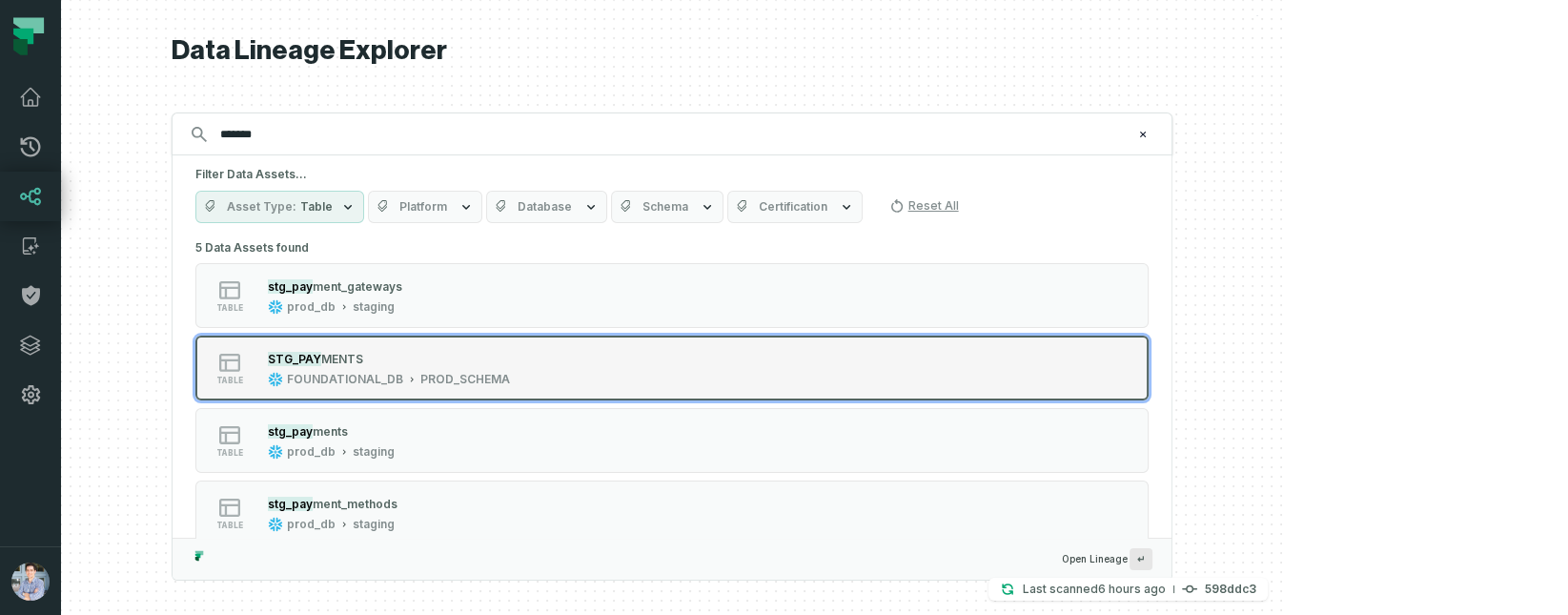
type input "*******"
click at [518, 368] on div "STG_PAY MENTS FOUNDATIONAL_DB PROD_SCHEMA" at bounding box center [389, 367] width 257 height 38
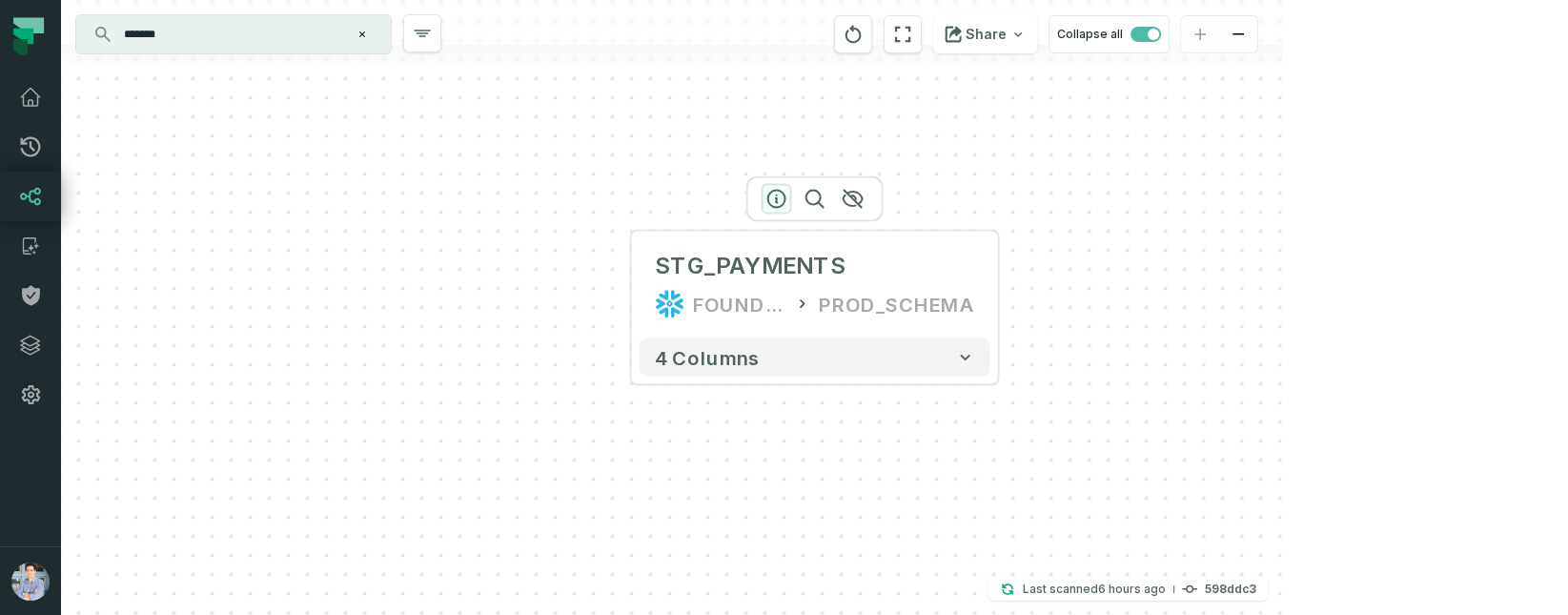
click at [769, 202] on icon "button" at bounding box center [776, 199] width 23 height 23
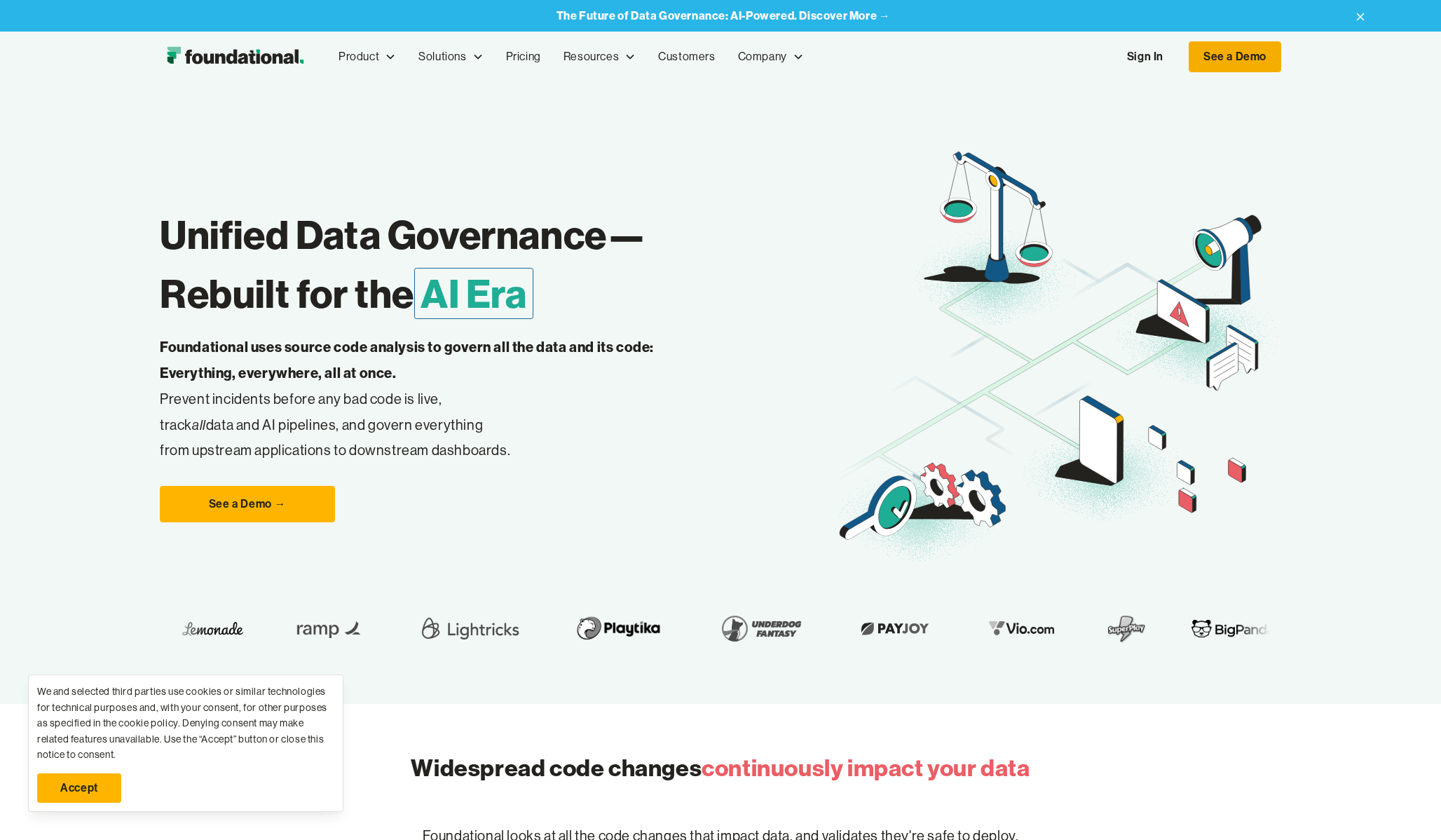
click at [1269, 51] on link "See a Demo" at bounding box center [1235, 56] width 93 height 31
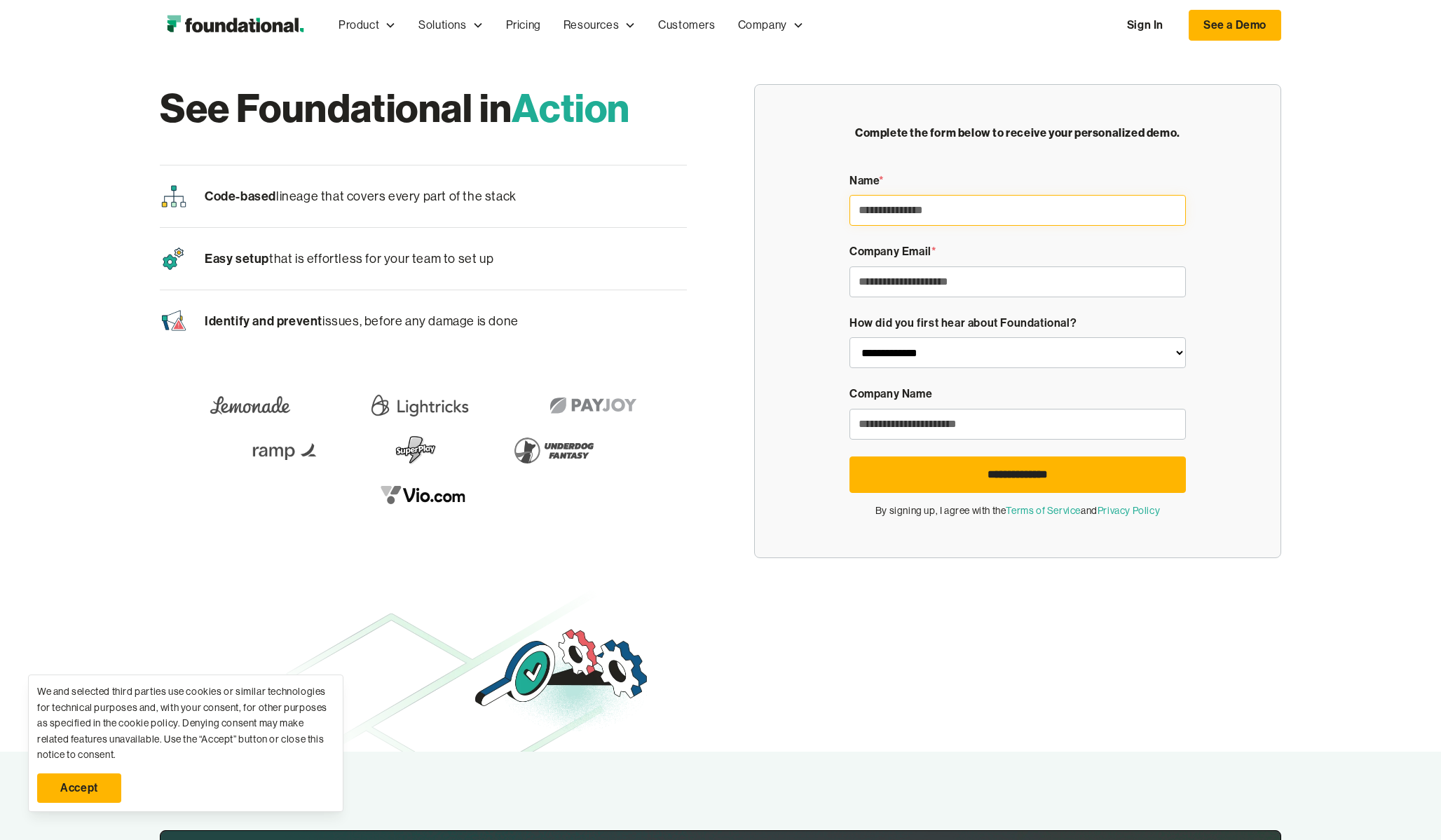
click at [1089, 216] on input "Demo Form" at bounding box center [1017, 210] width 336 height 31
click at [1408, 217] on div "**********" at bounding box center [720, 321] width 1441 height 541
click at [1013, 217] on input "Demo Form" at bounding box center [1017, 210] width 336 height 31
type input "*****"
type input "*"
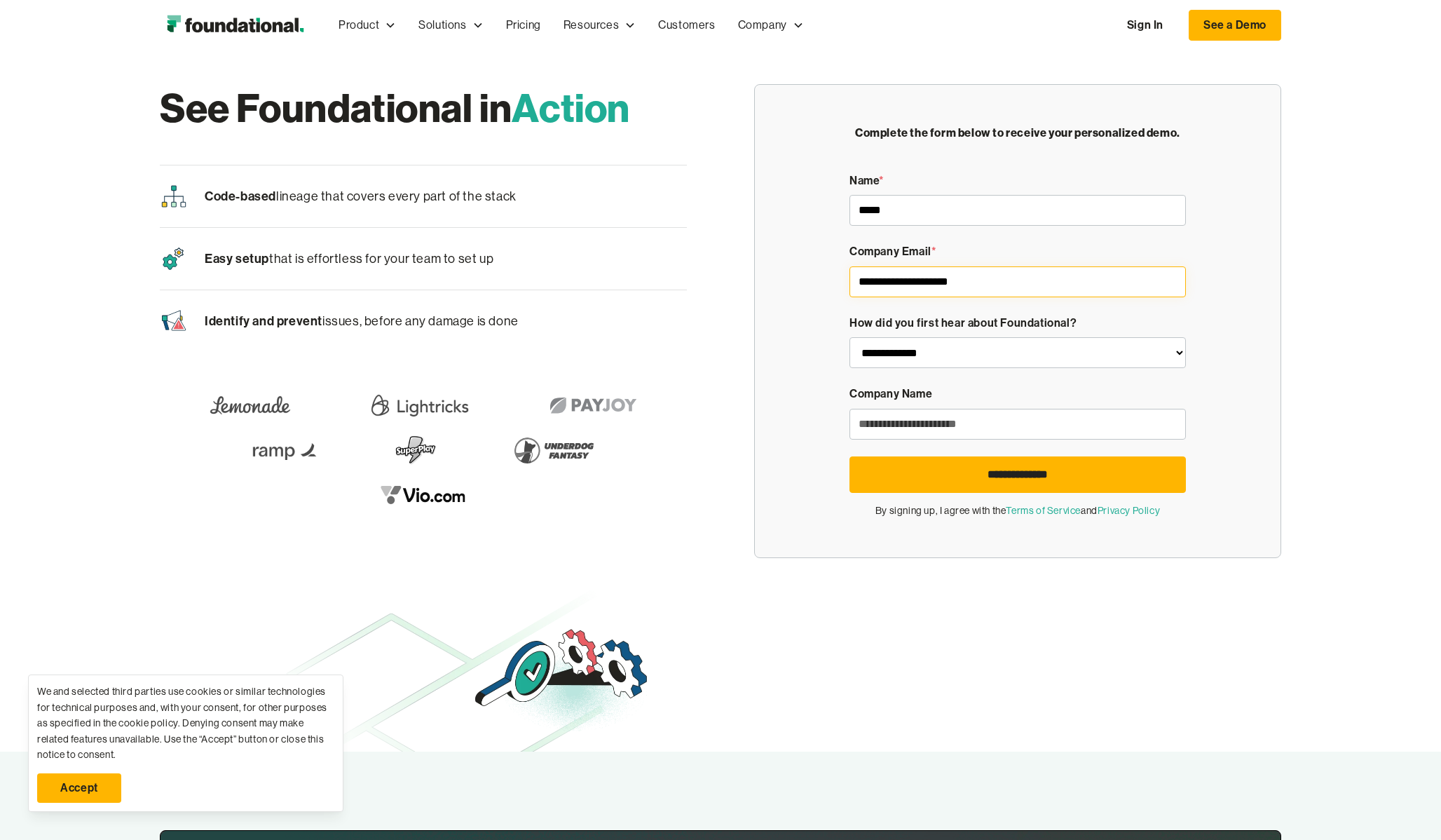
type input "**********"
click at [1088, 348] on select "**********" at bounding box center [1017, 352] width 336 height 31
select select "**********"
click at [849, 337] on select "**********" at bounding box center [1017, 352] width 336 height 31
click at [946, 425] on input "Demo Form" at bounding box center [1017, 424] width 336 height 31
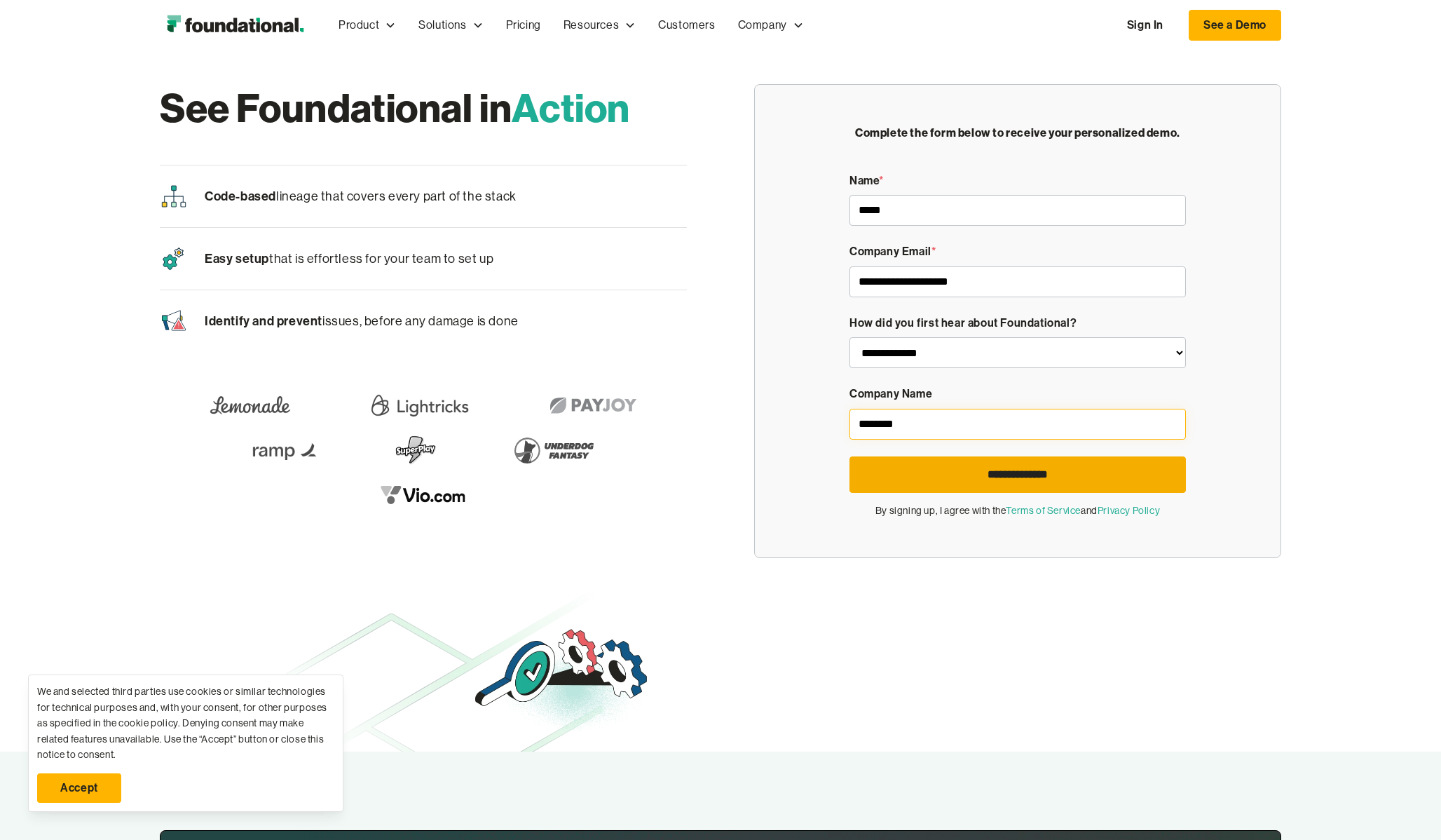
type input "********"
click at [998, 482] on input "**********" at bounding box center [1017, 474] width 336 height 37
type input "**********"
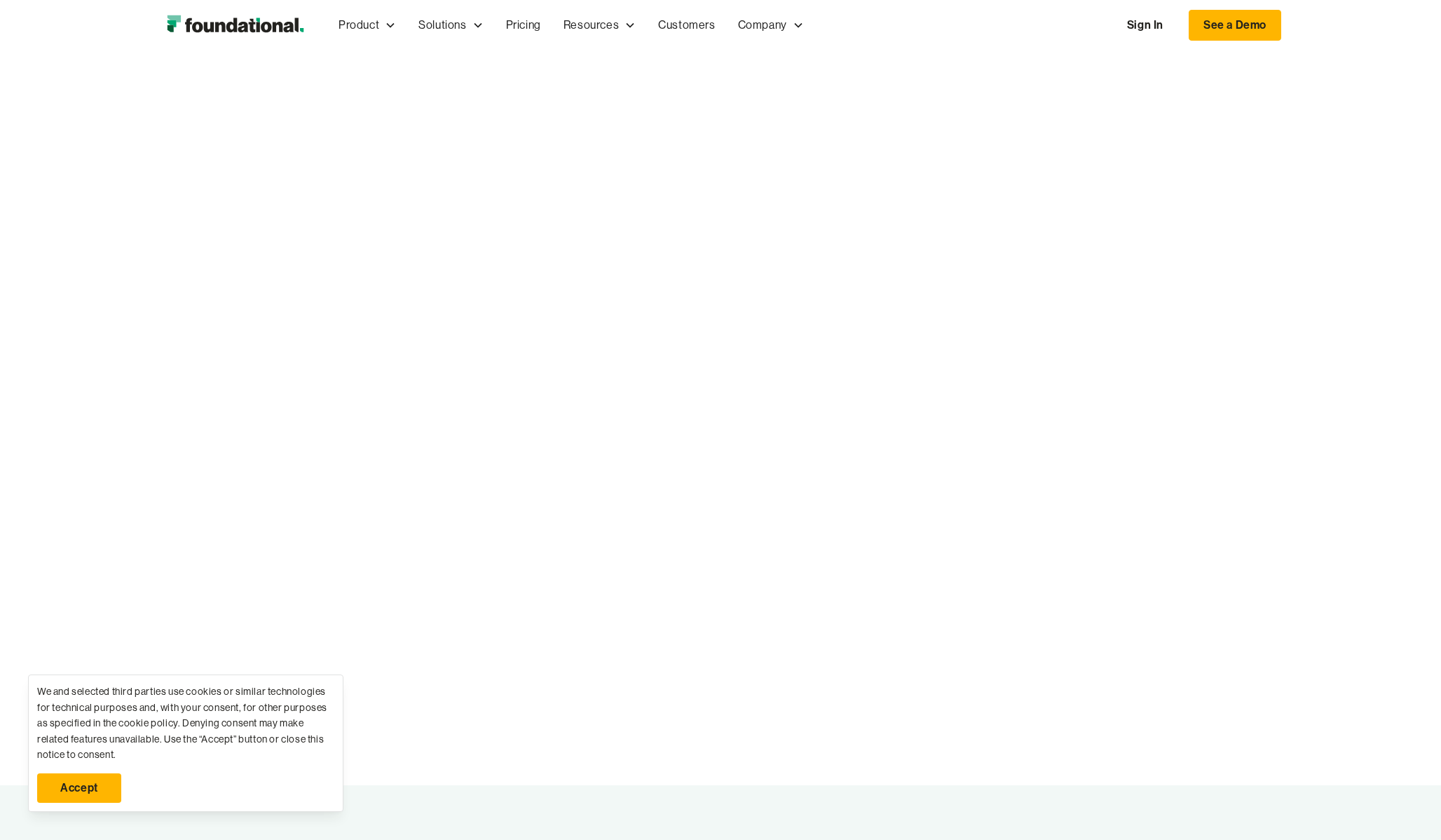
click at [1224, 319] on div at bounding box center [720, 417] width 1121 height 735
